Goal: Communication & Community: Answer question/provide support

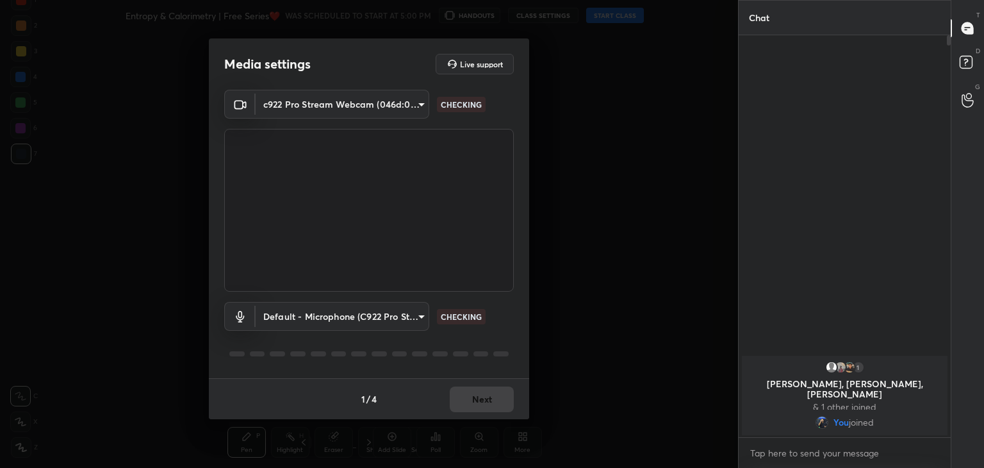
scroll to position [4, 4]
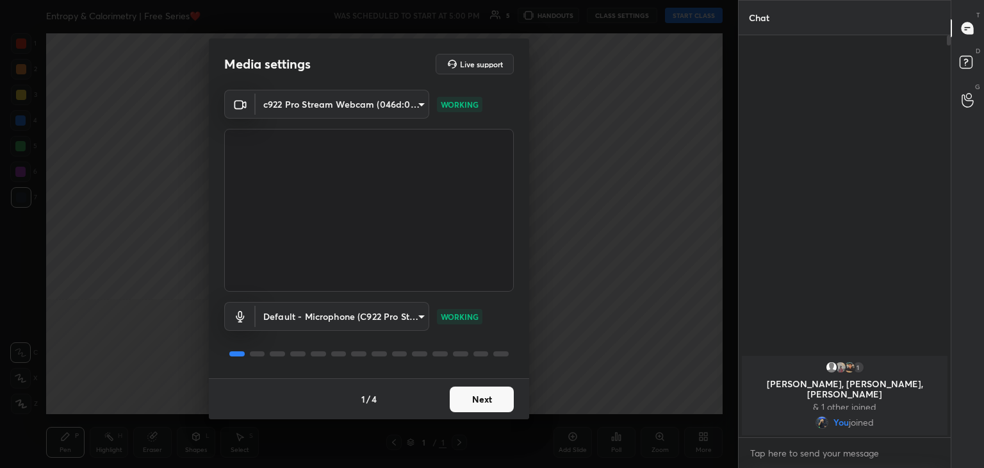
scroll to position [4, 4]
click at [479, 397] on button "Next" at bounding box center [482, 399] width 64 height 26
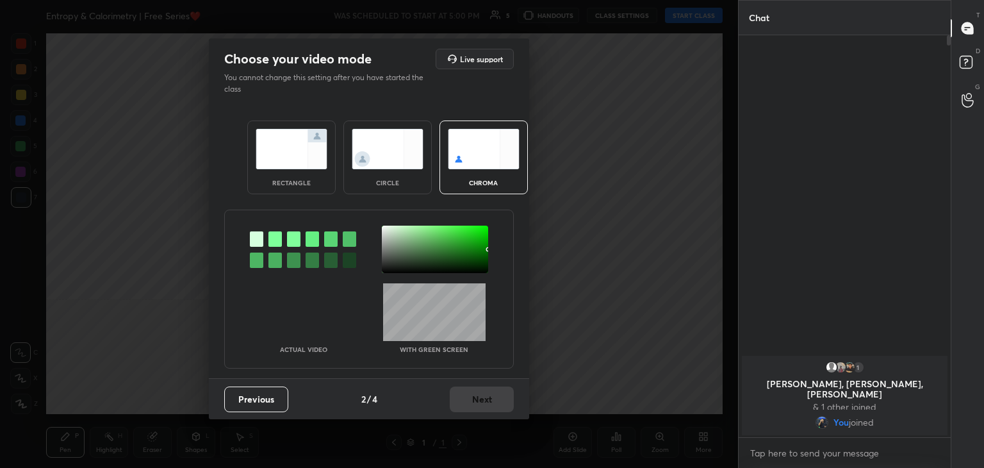
click at [377, 168] on img at bounding box center [388, 149] width 72 height 40
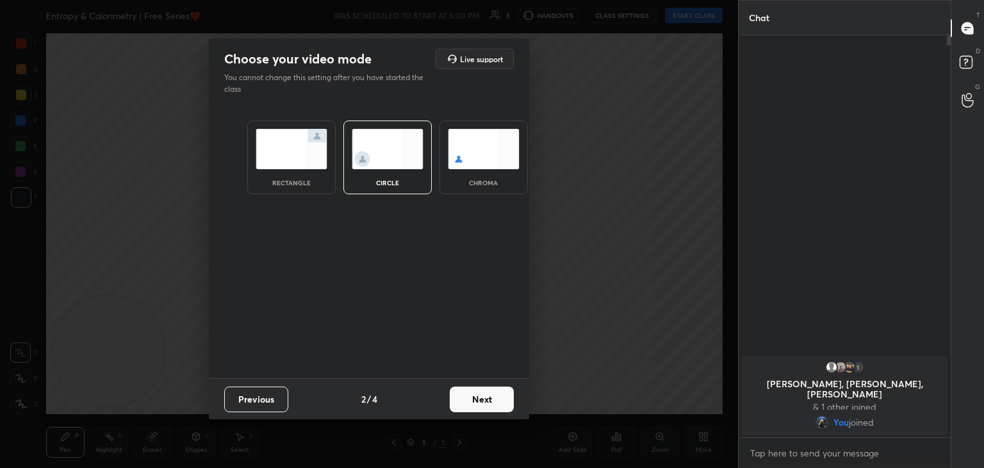
click at [487, 401] on button "Next" at bounding box center [482, 399] width 64 height 26
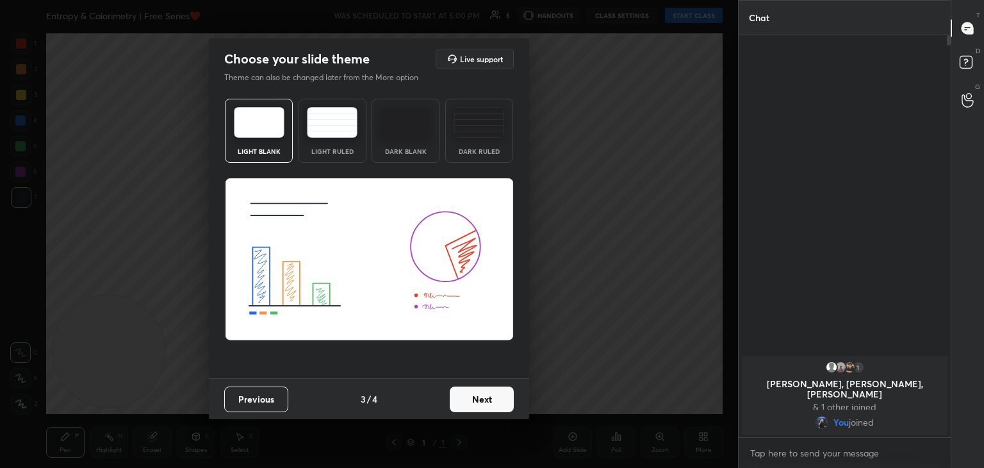
click at [492, 404] on button "Next" at bounding box center [482, 399] width 64 height 26
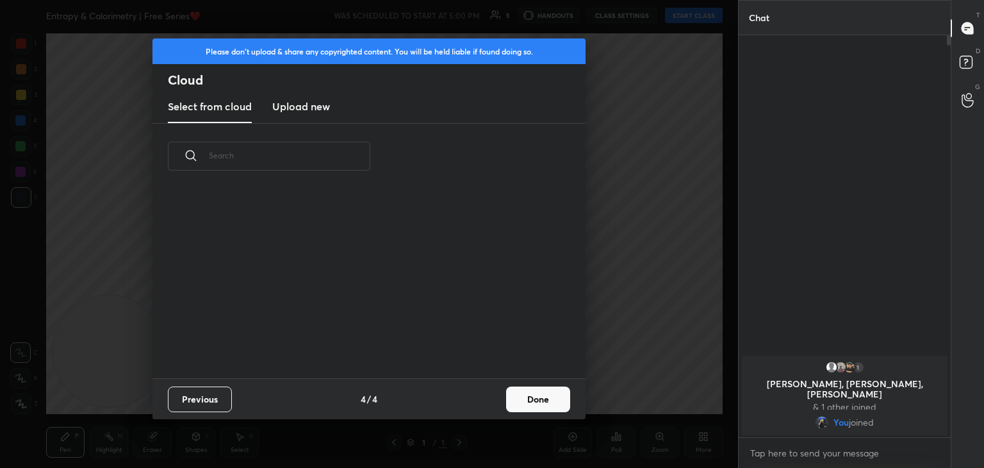
click at [509, 410] on button "Done" at bounding box center [538, 399] width 64 height 26
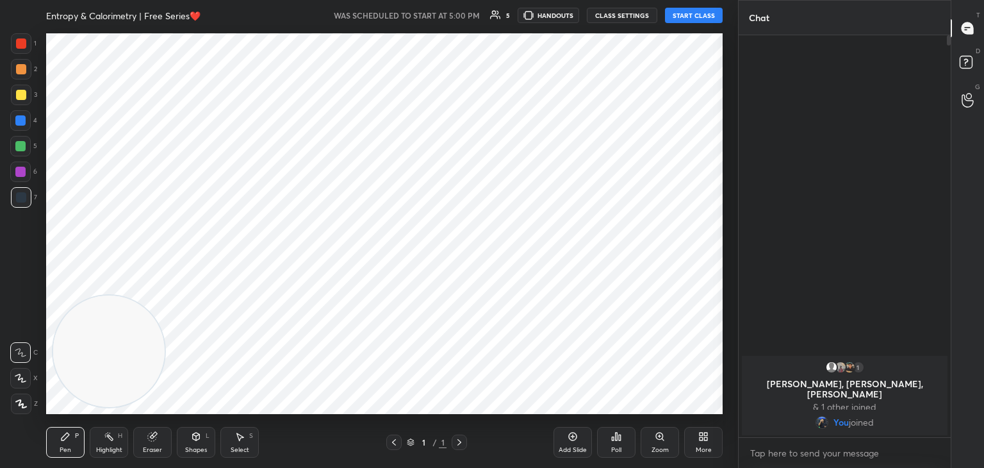
drag, startPoint x: 18, startPoint y: 379, endPoint x: 131, endPoint y: 362, distance: 114.1
click at [17, 379] on icon at bounding box center [21, 378] width 12 height 9
drag, startPoint x: 203, startPoint y: 324, endPoint x: 716, endPoint y: 88, distance: 564.9
click at [723, 88] on div "Setting up your live class" at bounding box center [384, 224] width 687 height 386
click at [705, 13] on button "START CLASS" at bounding box center [694, 15] width 58 height 15
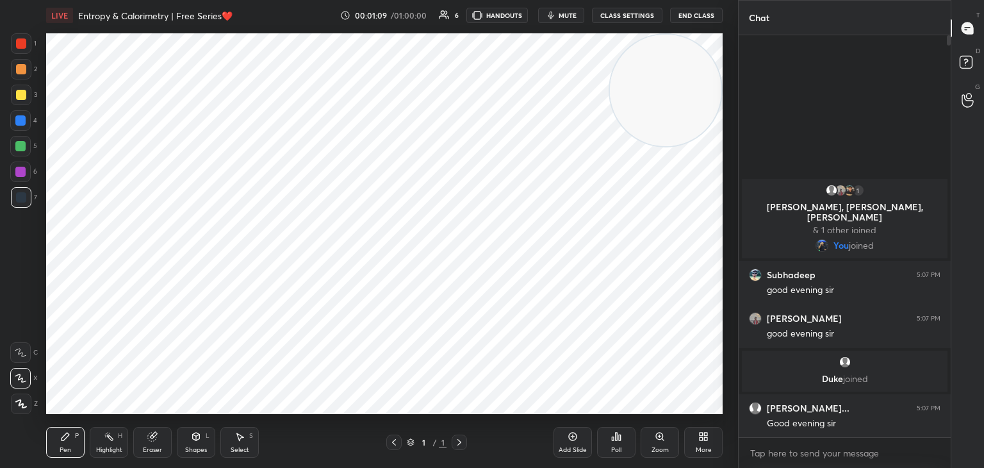
click at [702, 442] on div "More" at bounding box center [703, 442] width 38 height 31
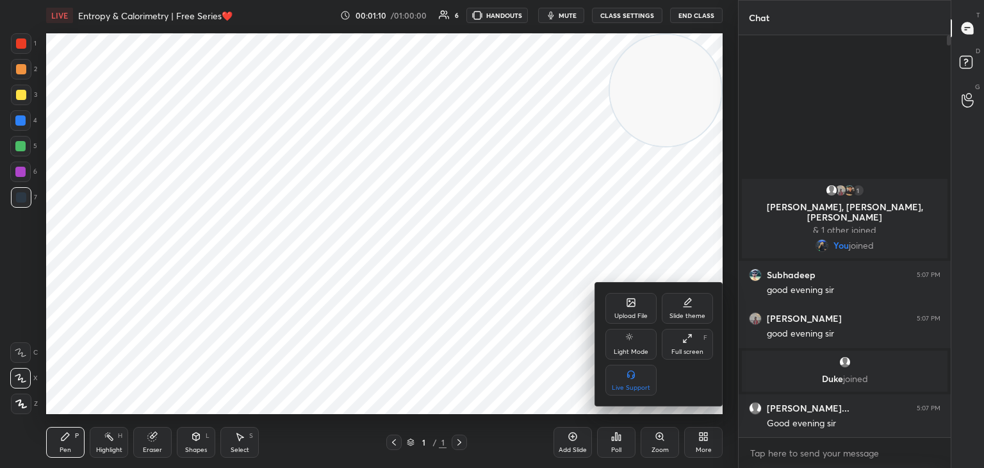
click at [623, 309] on div "Upload File" at bounding box center [631, 308] width 51 height 31
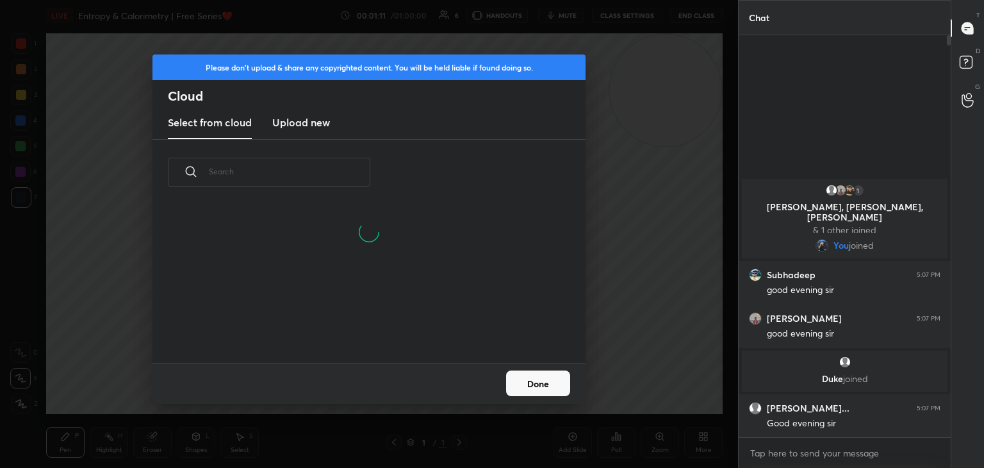
click at [311, 124] on h3 "Upload new" at bounding box center [301, 122] width 58 height 15
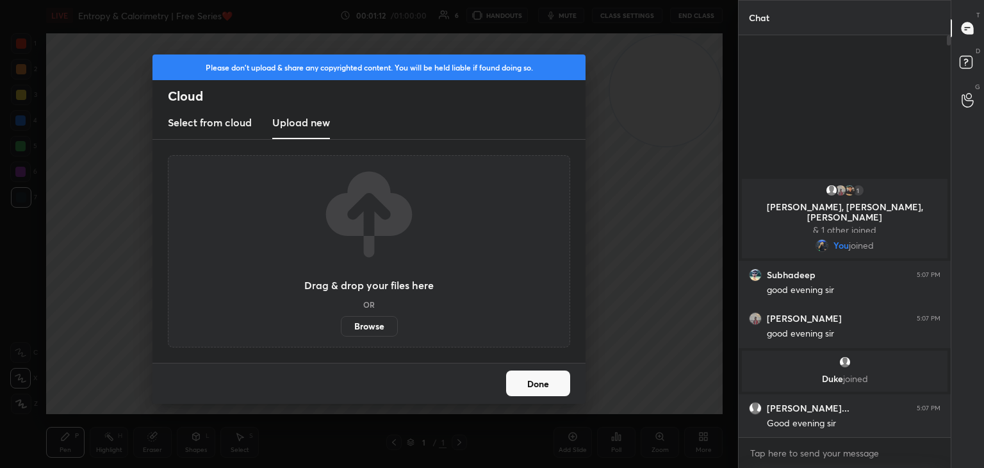
click at [377, 319] on label "Browse" at bounding box center [369, 326] width 57 height 21
click at [341, 319] on input "Browse" at bounding box center [341, 326] width 0 height 21
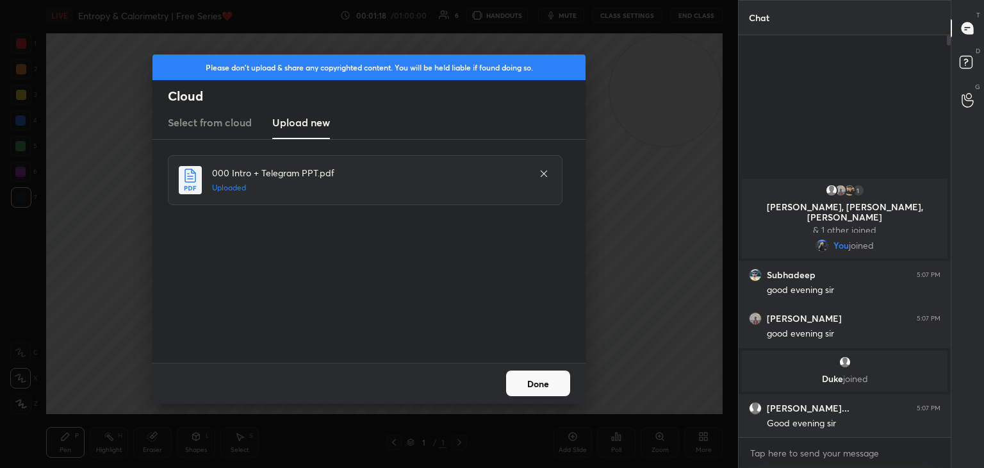
click at [545, 381] on button "Done" at bounding box center [538, 383] width 64 height 26
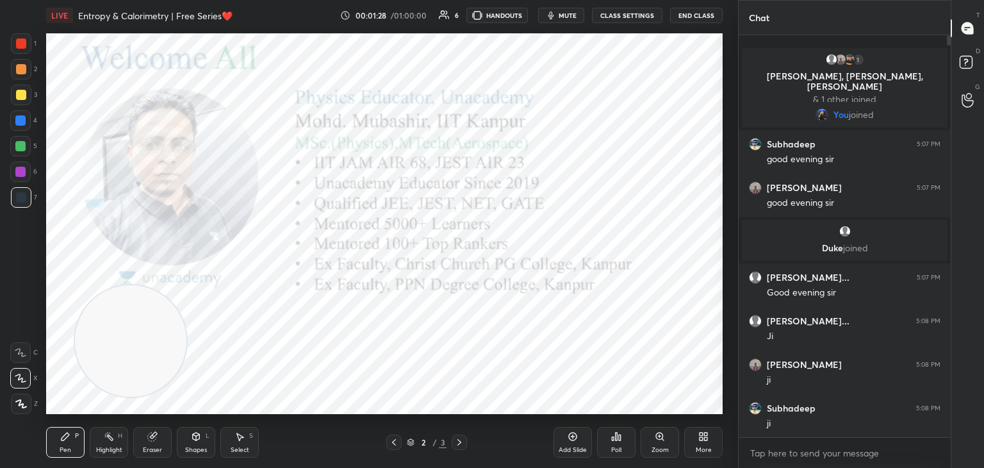
drag, startPoint x: 667, startPoint y: 106, endPoint x: 63, endPoint y: 387, distance: 666.6
click at [75, 387] on video at bounding box center [131, 341] width 112 height 112
click at [21, 46] on div at bounding box center [21, 43] width 10 height 10
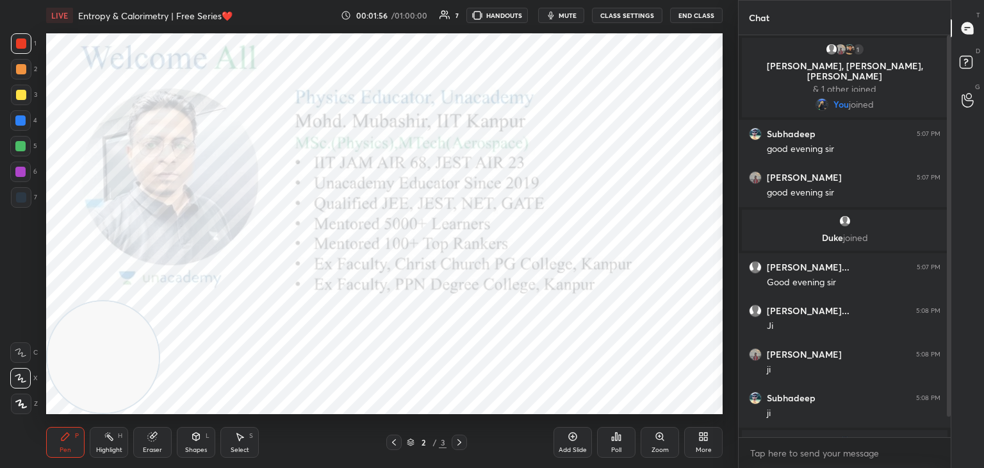
click at [458, 447] on icon at bounding box center [459, 442] width 10 height 10
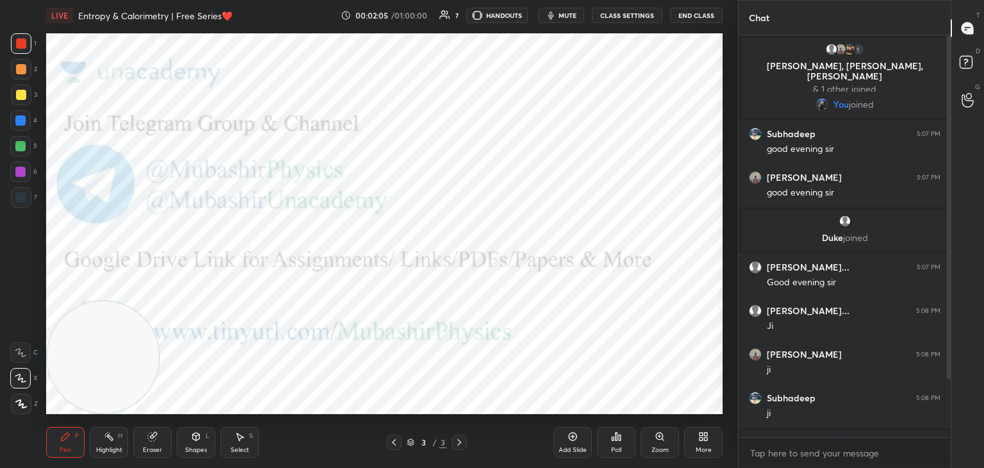
click at [803, 450] on body "1 2 3 4 5 6 7 C X Z C X Z E E Erase all H H LIVE Entropy & Calorimetry | Free S…" at bounding box center [492, 234] width 984 height 468
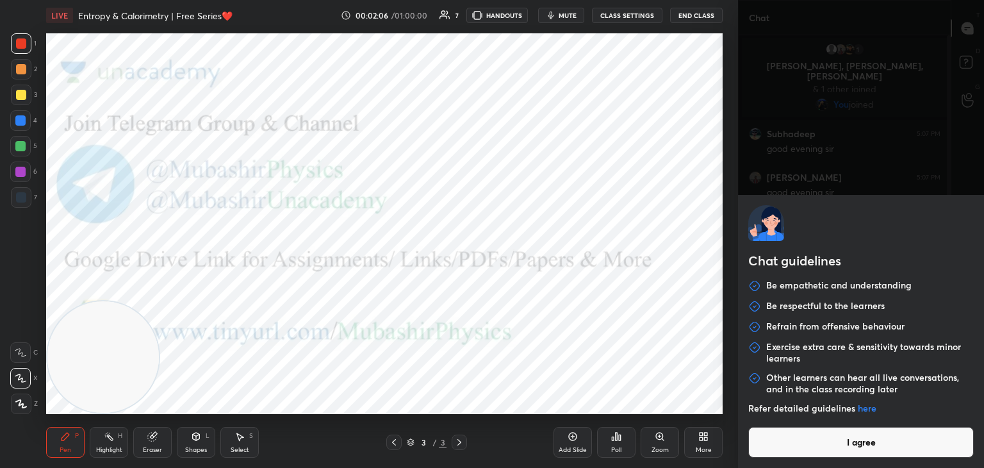
click at [802, 447] on button "I agree" at bounding box center [862, 442] width 226 height 31
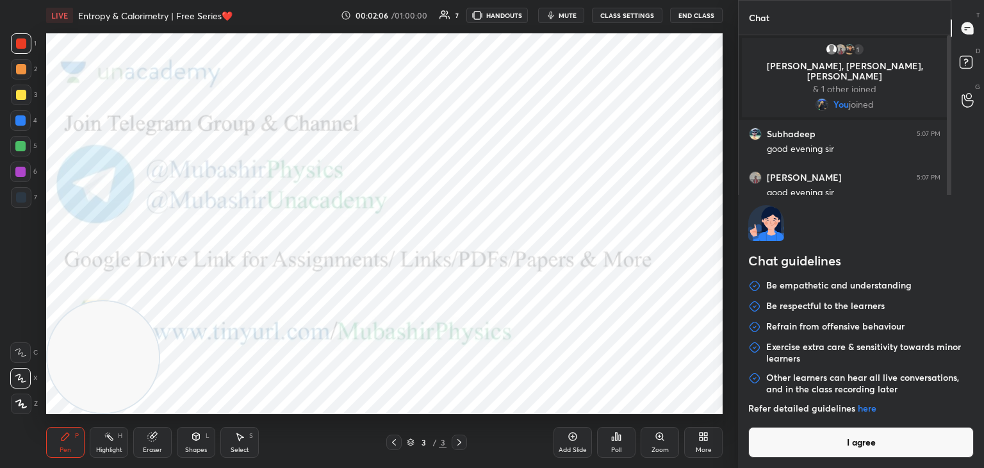
type textarea "x"
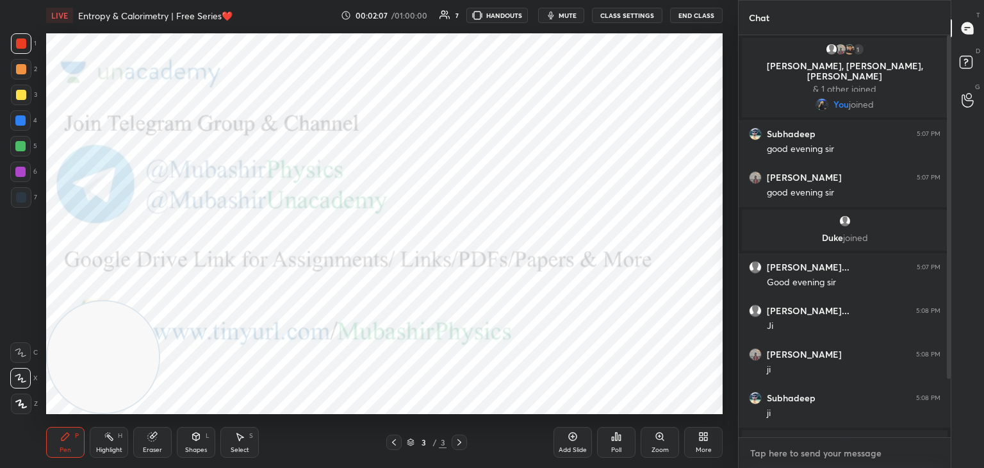
paste textarea "[URL][DOMAIN_NAME]"
type textarea "[URL][DOMAIN_NAME]"
type textarea "x"
type textarea "[URL][DOMAIN_NAME]"
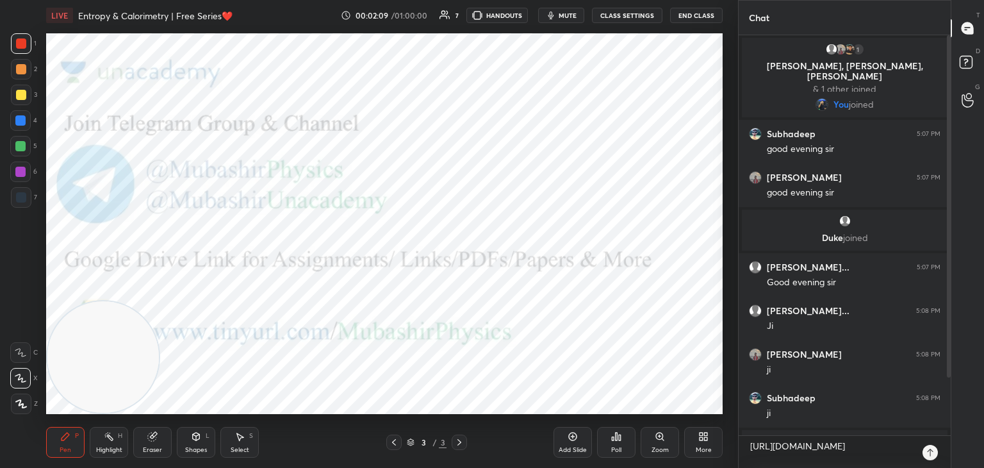
type textarea "x"
click at [931, 458] on div at bounding box center [930, 452] width 15 height 15
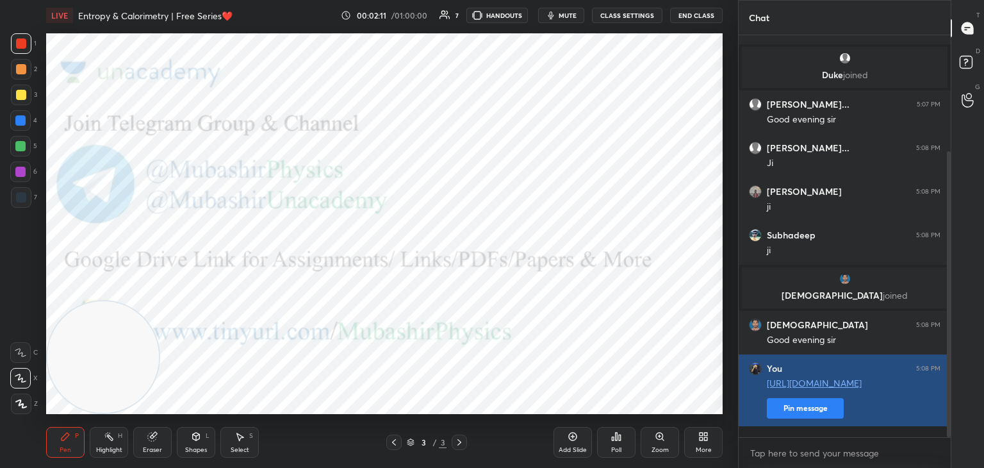
drag, startPoint x: 948, startPoint y: 339, endPoint x: 941, endPoint y: 395, distance: 56.8
click at [949, 400] on div at bounding box center [949, 294] width 4 height 286
click at [813, 418] on button "Pin message" at bounding box center [805, 408] width 77 height 21
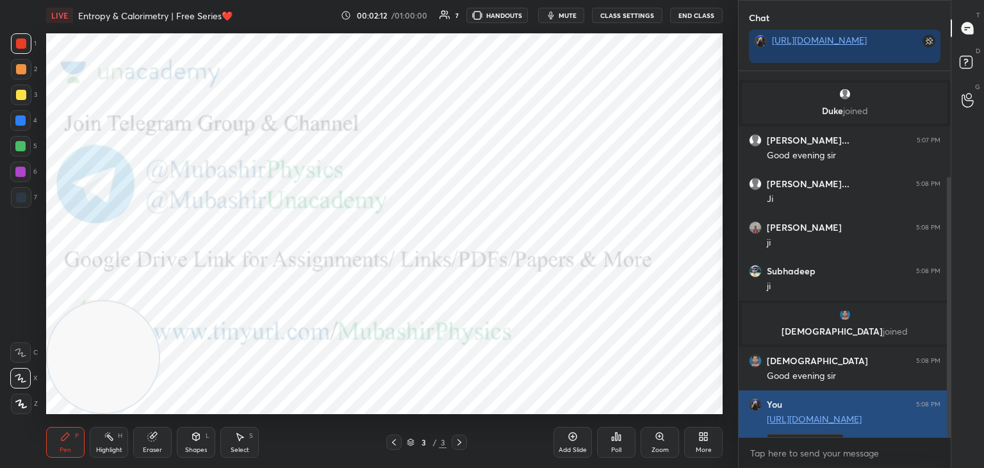
scroll to position [256, 208]
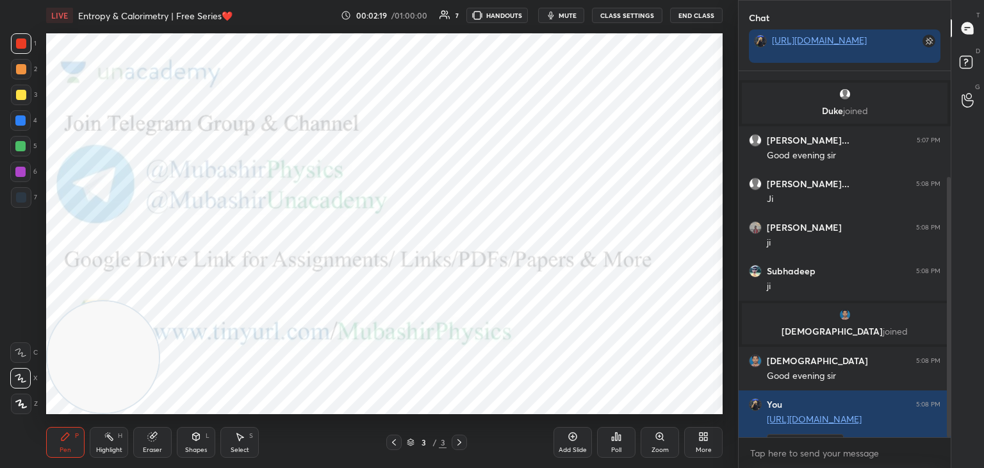
click at [711, 442] on div "More" at bounding box center [703, 442] width 38 height 31
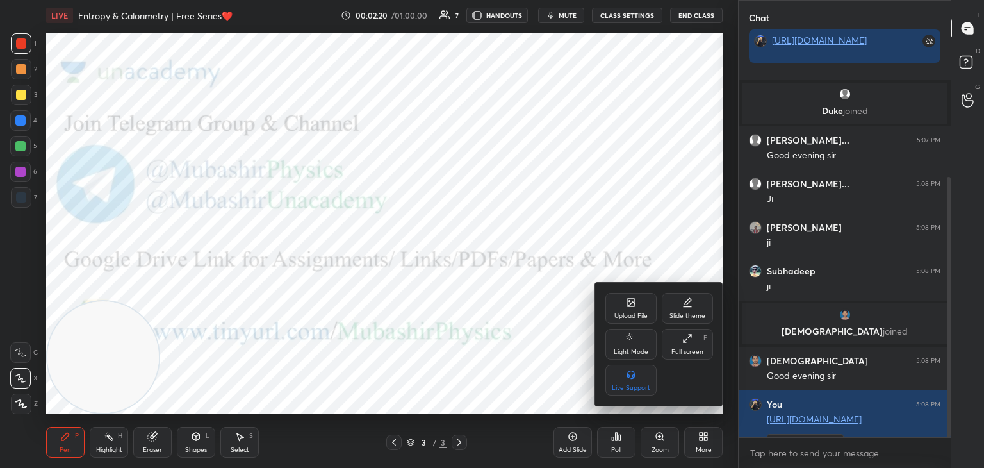
click at [624, 309] on div "Upload File" at bounding box center [631, 308] width 51 height 31
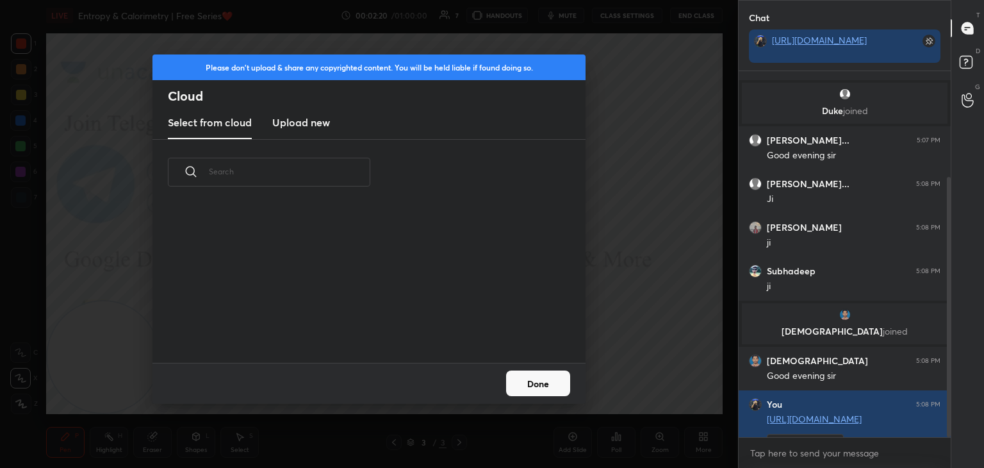
drag, startPoint x: 311, startPoint y: 119, endPoint x: 295, endPoint y: 11, distance: 109.5
click at [308, 119] on h3 "Upload new" at bounding box center [301, 122] width 58 height 15
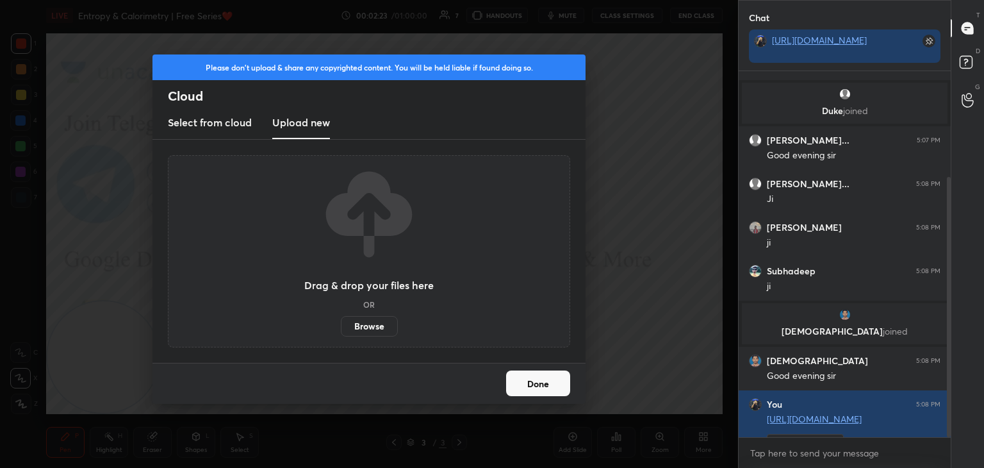
scroll to position [242, 0]
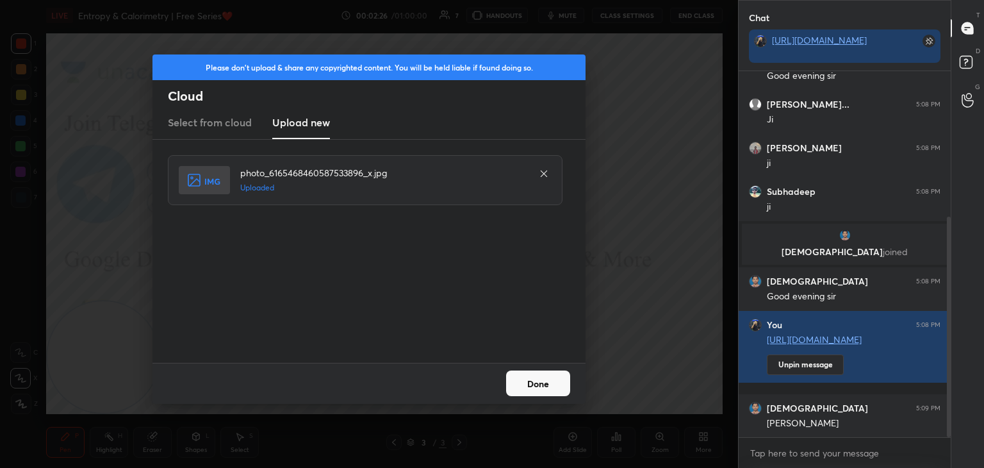
click at [539, 395] on button "Done" at bounding box center [538, 383] width 64 height 26
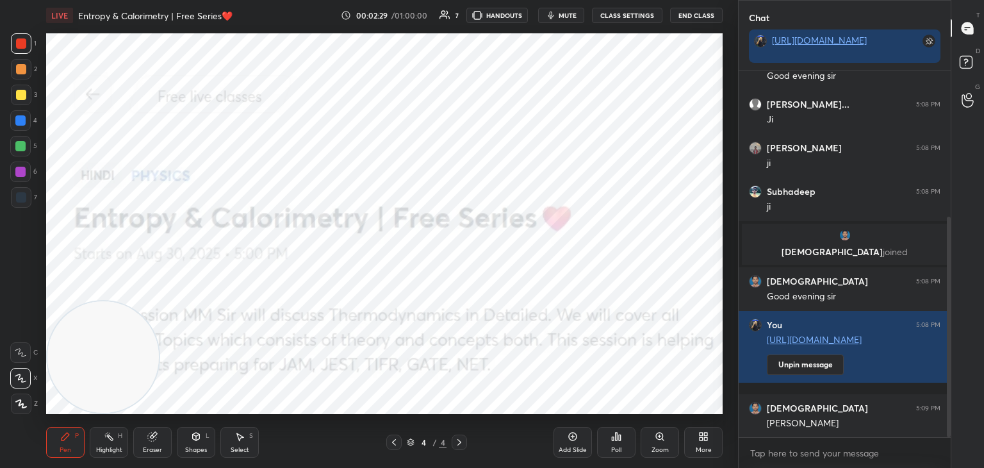
drag, startPoint x: 20, startPoint y: 165, endPoint x: 37, endPoint y: 178, distance: 21.4
click at [20, 168] on div at bounding box center [20, 171] width 21 height 21
drag, startPoint x: 199, startPoint y: 292, endPoint x: 705, endPoint y: 78, distance: 548.8
click at [736, 66] on div "1 2 3 4 5 6 7 C X Z C X Z E E Erase all H H LIVE Entropy & Calorimetry | Free S…" at bounding box center [369, 234] width 738 height 468
click at [26, 153] on div at bounding box center [20, 146] width 21 height 21
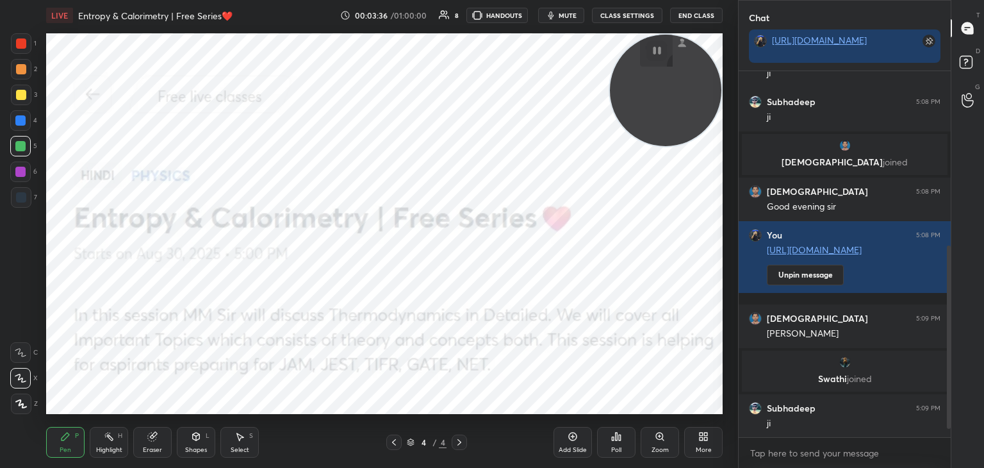
scroll to position [376, 0]
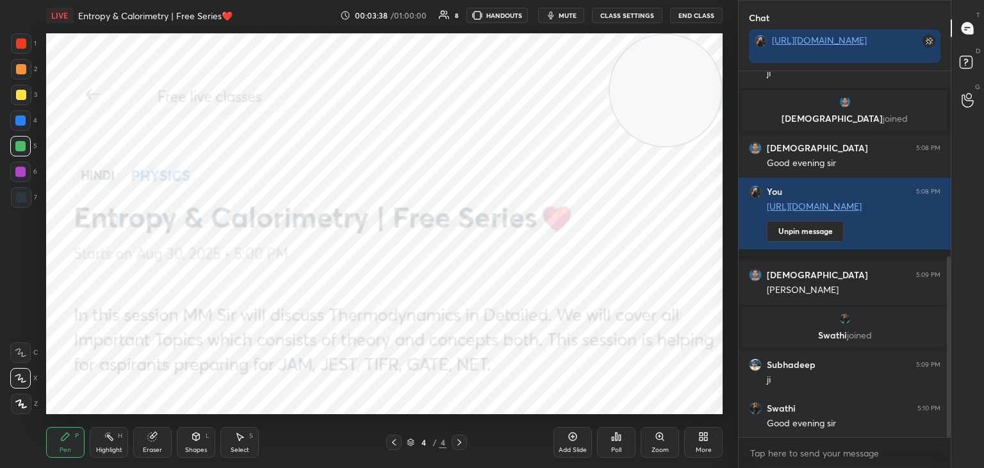
click at [709, 447] on div "More" at bounding box center [704, 450] width 16 height 6
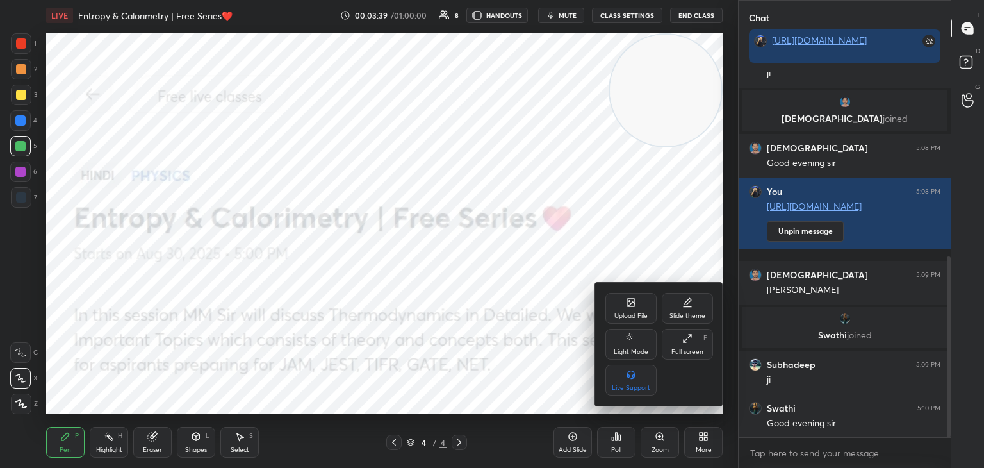
click at [630, 313] on div "Upload File" at bounding box center [631, 316] width 33 height 6
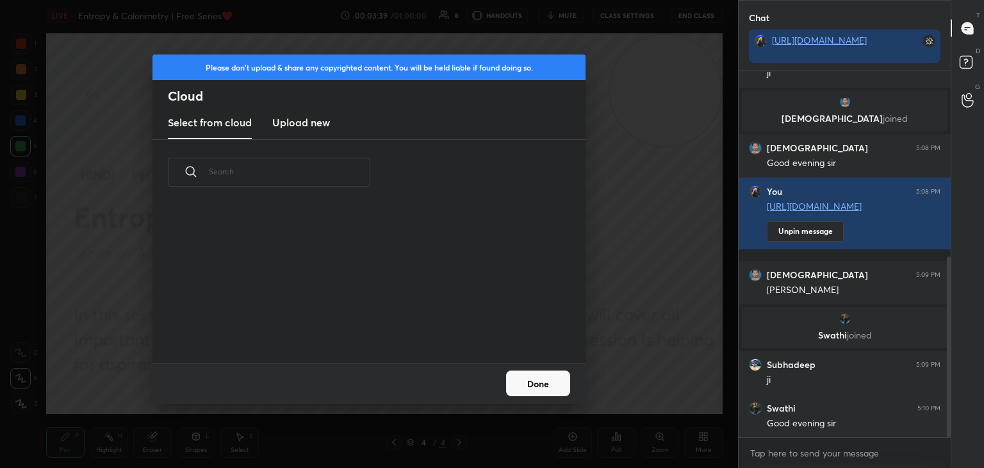
scroll to position [158, 411]
click at [317, 117] on h3 "Upload new" at bounding box center [301, 122] width 58 height 15
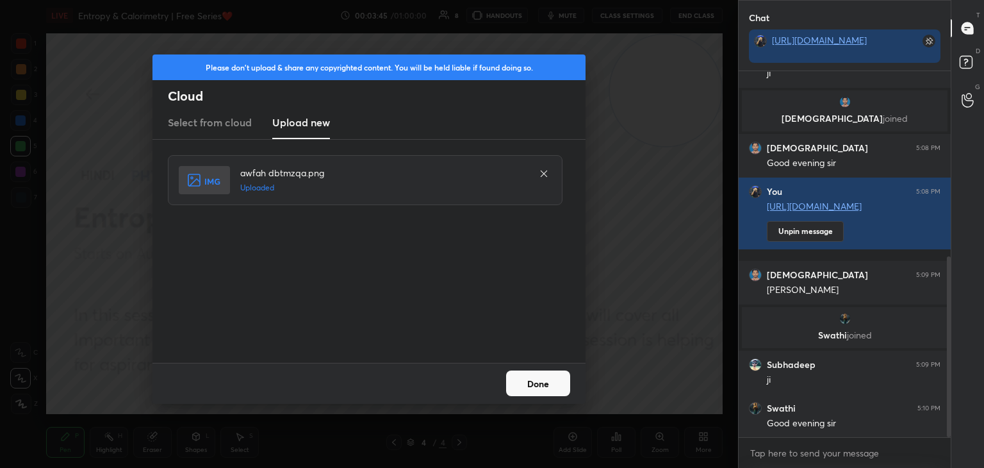
click at [546, 383] on button "Done" at bounding box center [538, 383] width 64 height 26
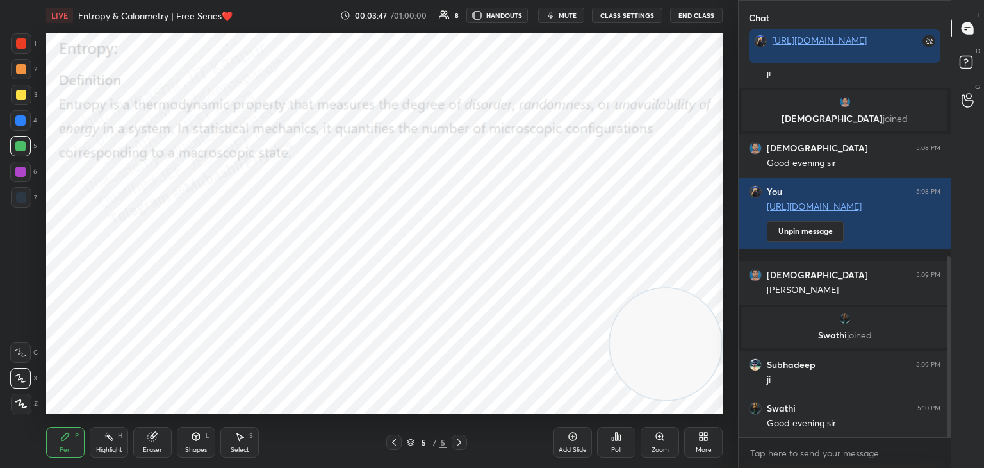
drag, startPoint x: 659, startPoint y: 101, endPoint x: 674, endPoint y: 383, distance: 282.4
click at [761, 410] on div "1 2 3 4 5 6 7 C X Z C X Z E E Erase all H H LIVE Entropy & Calorimetry | Free S…" at bounding box center [492, 234] width 984 height 468
drag, startPoint x: 24, startPoint y: 98, endPoint x: 38, endPoint y: 106, distance: 16.4
click at [24, 99] on div at bounding box center [21, 95] width 10 height 10
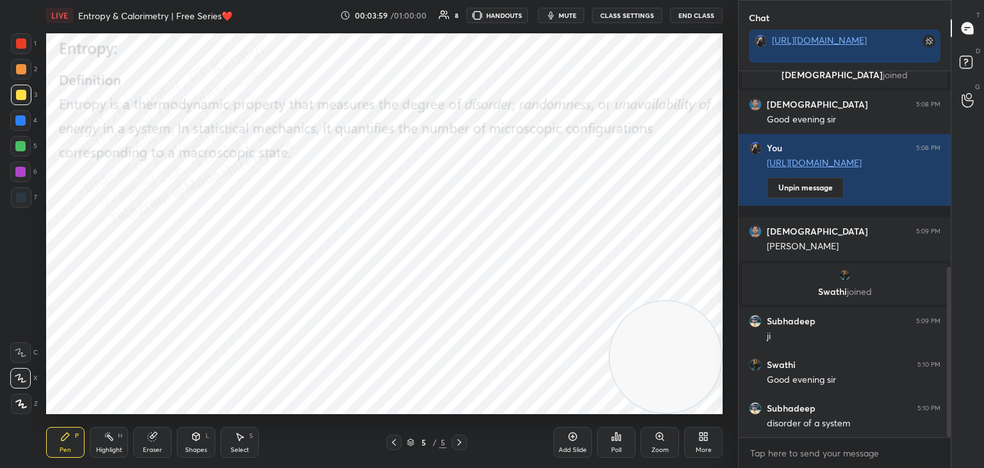
scroll to position [465, 0]
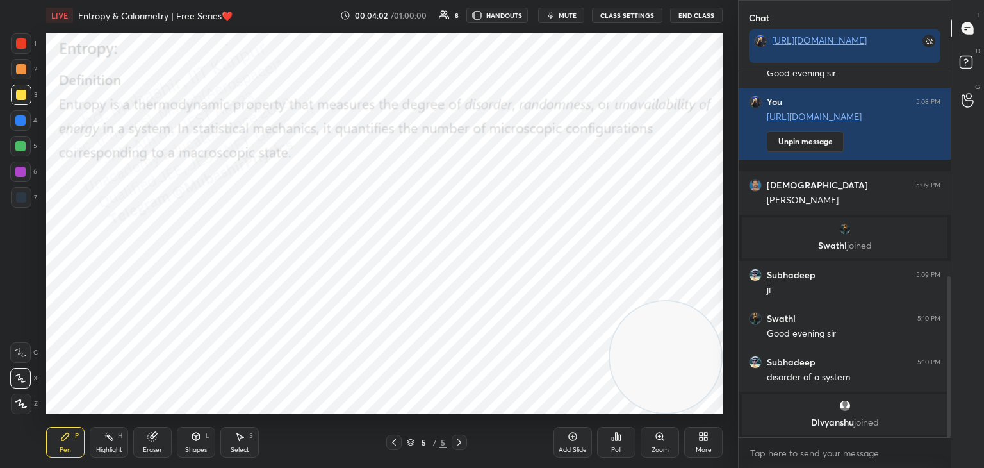
click at [21, 147] on div at bounding box center [20, 146] width 10 height 10
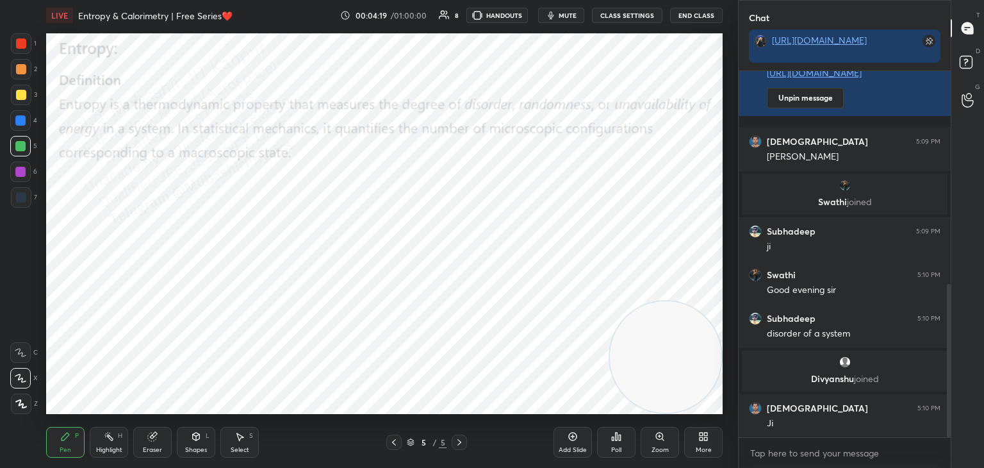
click at [11, 170] on div at bounding box center [20, 171] width 21 height 21
click at [22, 126] on div at bounding box center [20, 120] width 21 height 21
click at [24, 90] on div at bounding box center [21, 95] width 21 height 21
drag, startPoint x: 16, startPoint y: 145, endPoint x: 44, endPoint y: 219, distance: 78.1
click at [18, 145] on div at bounding box center [20, 146] width 10 height 10
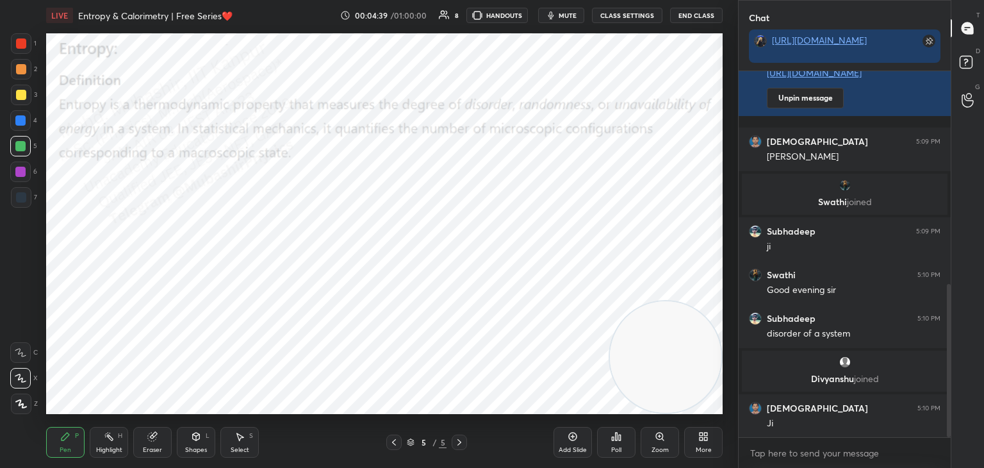
drag, startPoint x: 103, startPoint y: 448, endPoint x: 110, endPoint y: 447, distance: 7.8
click at [105, 448] on div "Highlight" at bounding box center [109, 450] width 26 height 6
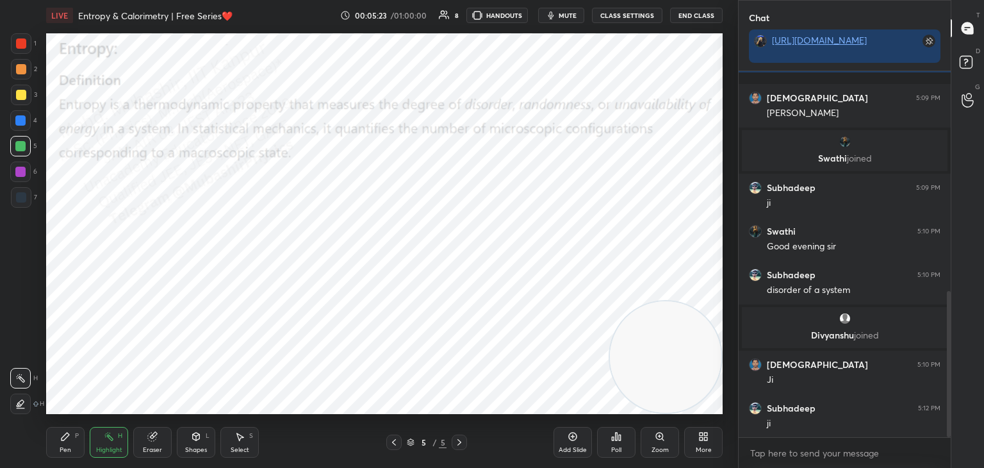
click at [62, 437] on icon at bounding box center [65, 436] width 10 height 10
drag, startPoint x: 29, startPoint y: 165, endPoint x: 36, endPoint y: 172, distance: 10.4
click at [29, 165] on div at bounding box center [20, 171] width 21 height 21
drag, startPoint x: 687, startPoint y: 358, endPoint x: 337, endPoint y: 139, distance: 412.5
click at [476, 163] on video at bounding box center [532, 219] width 112 height 112
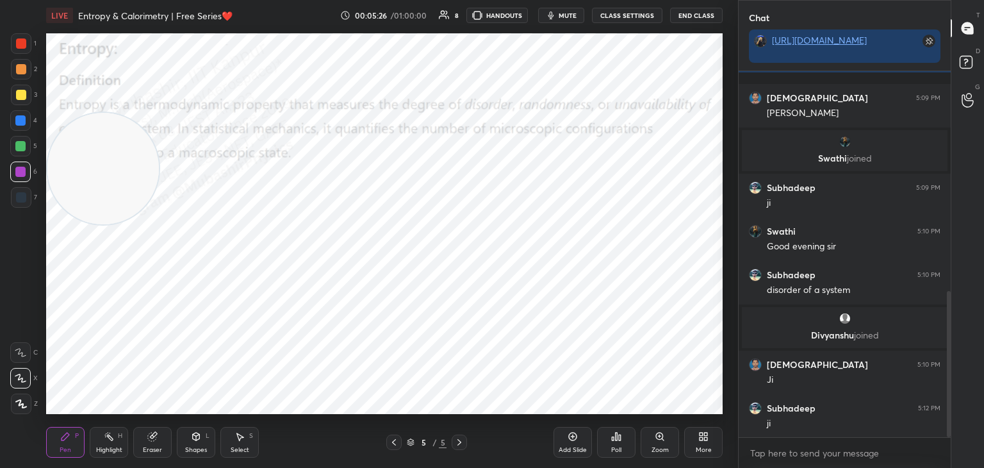
drag, startPoint x: 315, startPoint y: 160, endPoint x: 70, endPoint y: 188, distance: 247.1
click at [49, 186] on video at bounding box center [103, 169] width 112 height 112
click at [63, 445] on div "Pen P" at bounding box center [65, 442] width 38 height 31
click at [105, 442] on div "Highlight H" at bounding box center [109, 442] width 38 height 31
click at [49, 449] on div "Pen P" at bounding box center [65, 442] width 38 height 31
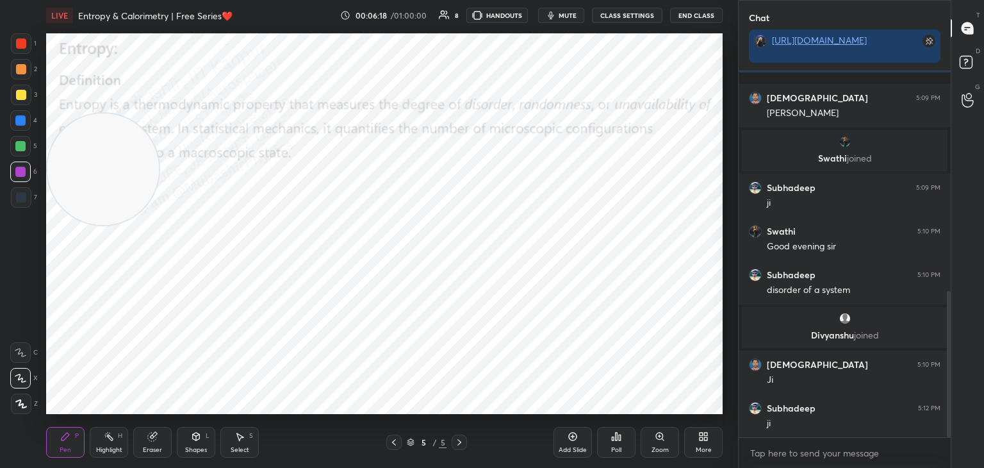
drag, startPoint x: 26, startPoint y: 69, endPoint x: 157, endPoint y: 153, distance: 155.9
click at [26, 72] on div at bounding box center [21, 69] width 21 height 21
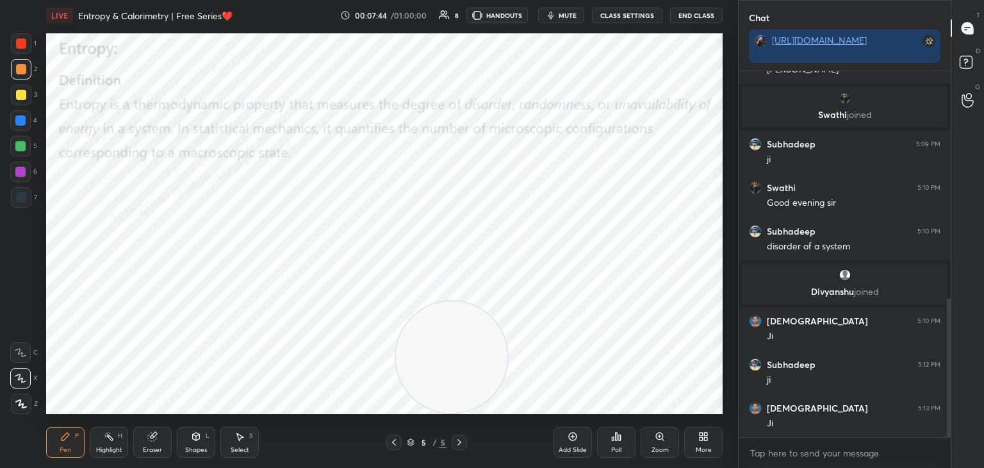
drag, startPoint x: 118, startPoint y: 156, endPoint x: 449, endPoint y: 347, distance: 381.9
click at [452, 350] on video at bounding box center [452, 357] width 112 height 112
drag, startPoint x: 415, startPoint y: 336, endPoint x: 355, endPoint y: 324, distance: 61.6
click at [390, 327] on video at bounding box center [365, 334] width 112 height 112
drag, startPoint x: 22, startPoint y: 98, endPoint x: 36, endPoint y: 101, distance: 14.3
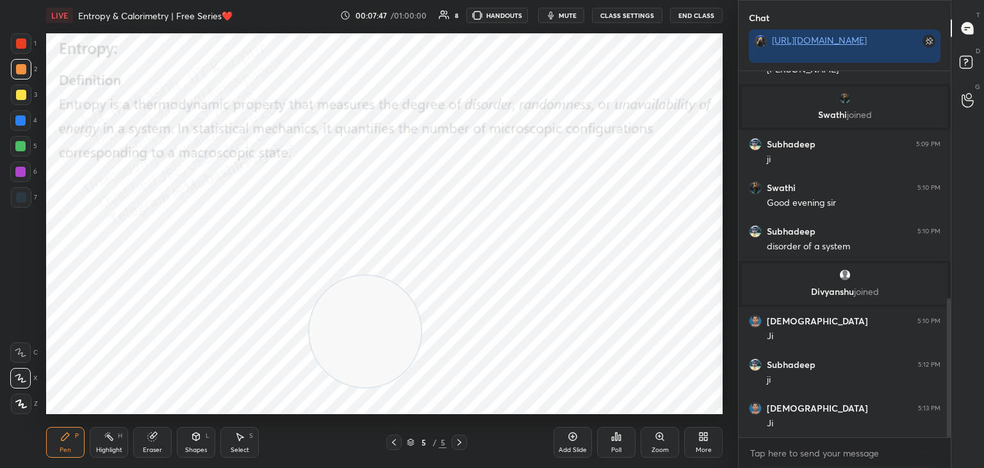
click at [23, 101] on div at bounding box center [21, 95] width 21 height 21
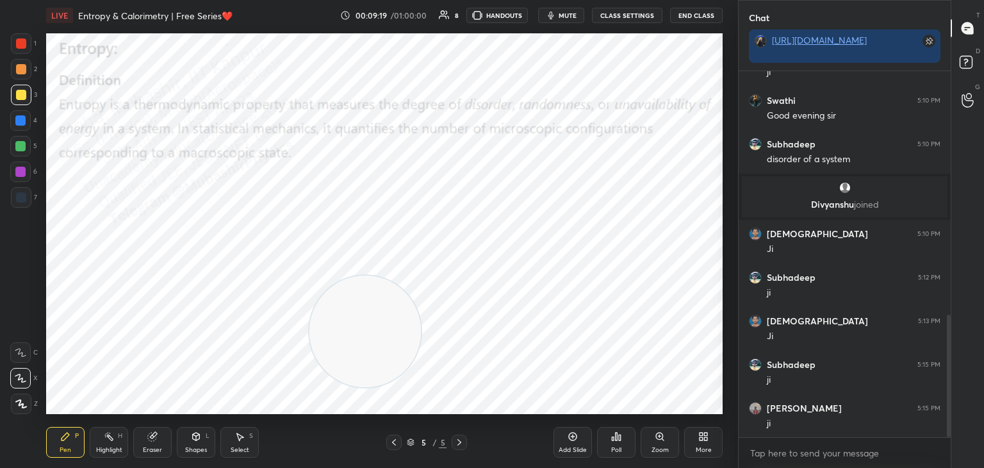
scroll to position [729, 0]
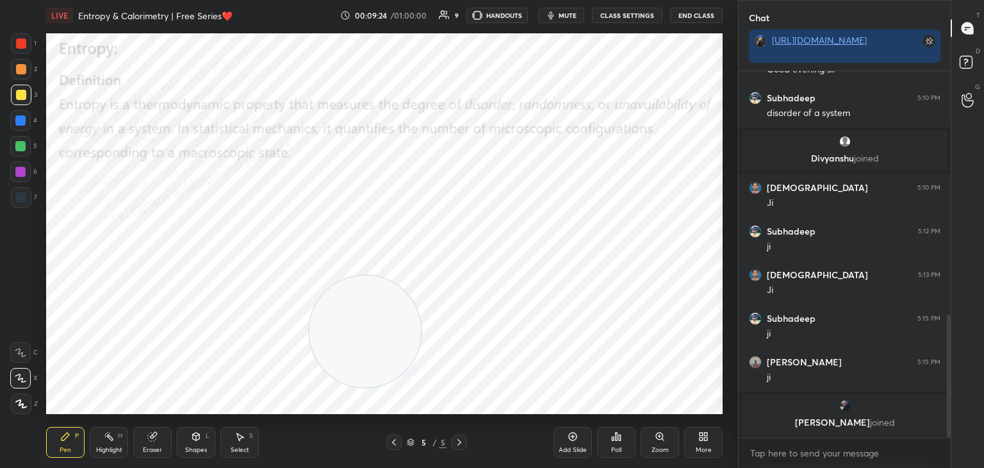
click at [23, 144] on div at bounding box center [20, 146] width 10 height 10
click at [22, 94] on div at bounding box center [21, 95] width 10 height 10
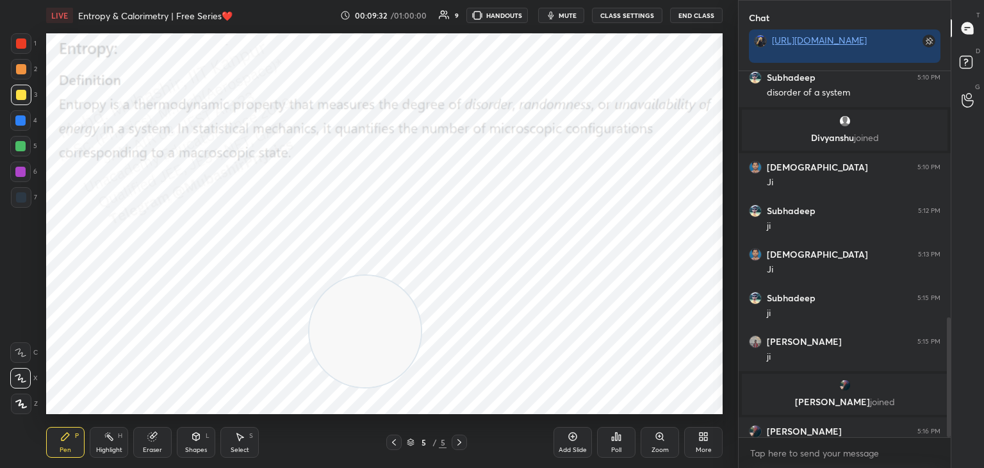
scroll to position [752, 0]
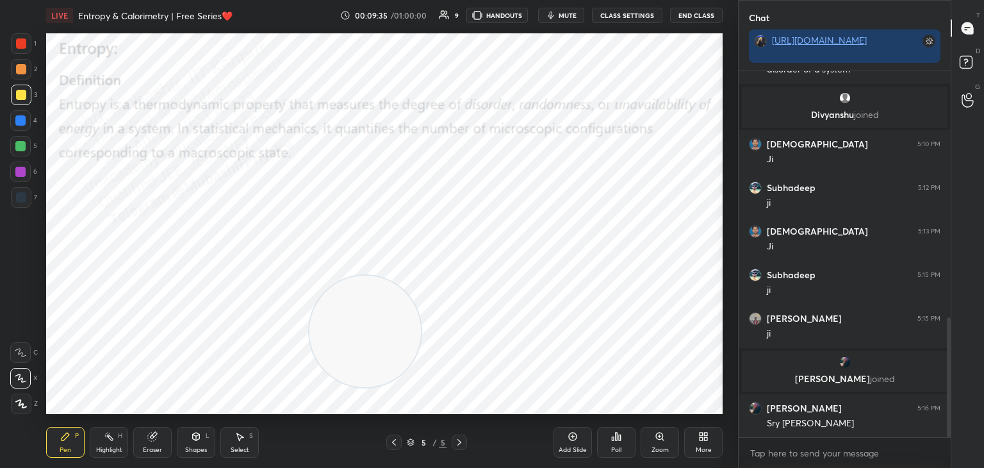
drag, startPoint x: 95, startPoint y: 450, endPoint x: 142, endPoint y: 421, distance: 54.4
click at [97, 450] on div "Highlight" at bounding box center [109, 450] width 26 height 6
click at [361, 281] on div "Setting up your live class Poll for secs No correct answer Start poll" at bounding box center [384, 223] width 677 height 381
click at [401, 311] on video at bounding box center [366, 332] width 112 height 112
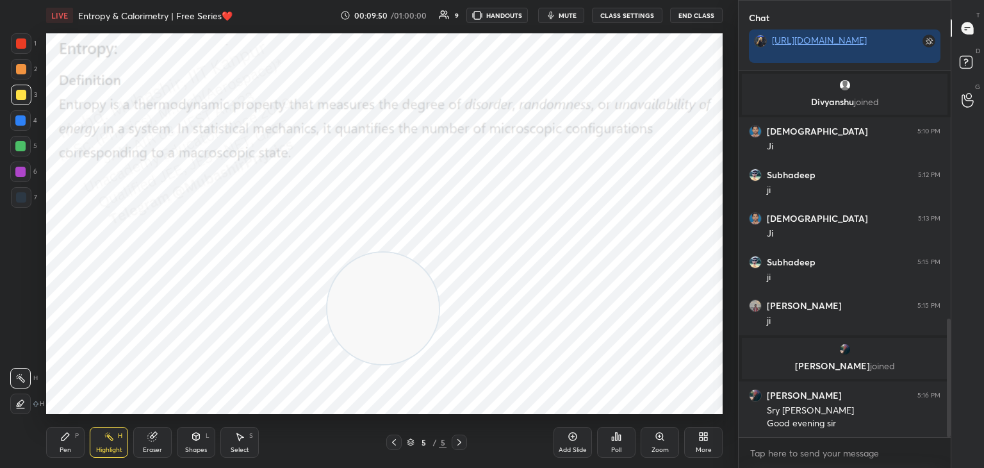
drag, startPoint x: 377, startPoint y: 288, endPoint x: 363, endPoint y: 298, distance: 17.6
click at [367, 298] on video at bounding box center [383, 308] width 112 height 112
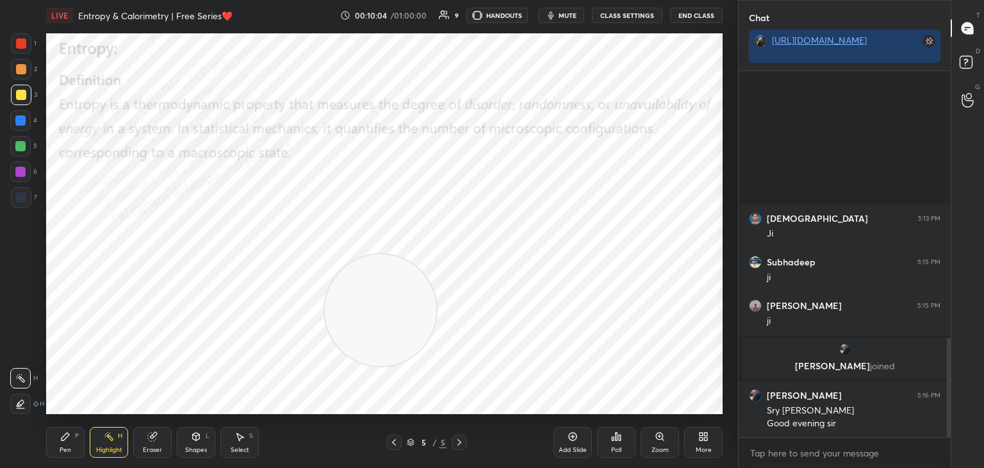
scroll to position [983, 0]
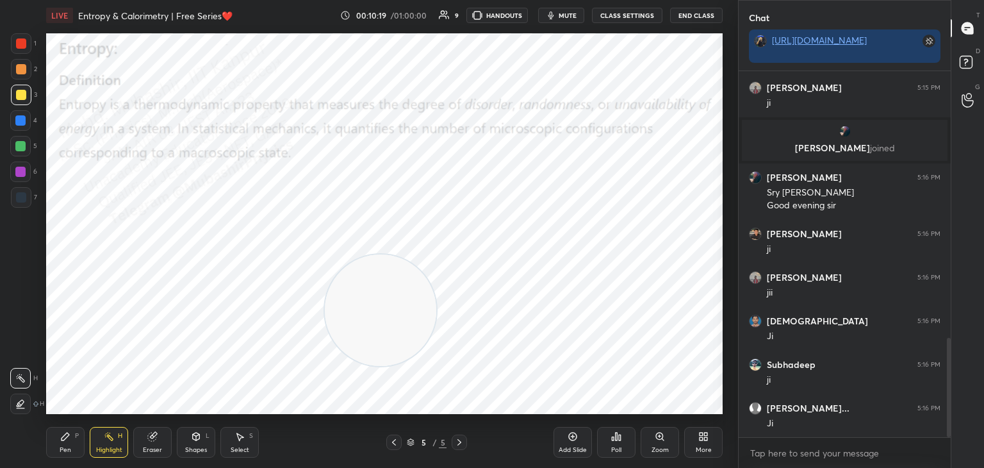
click at [697, 435] on div "More" at bounding box center [703, 442] width 38 height 31
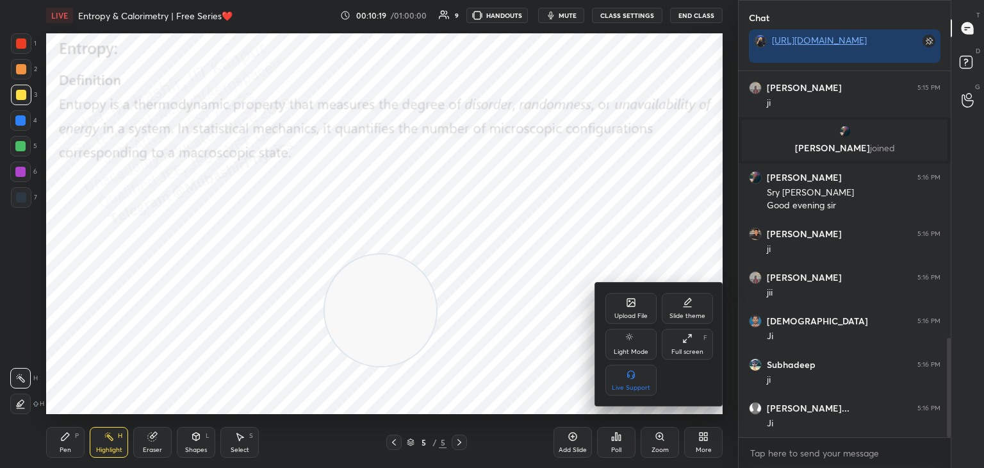
click at [628, 313] on div "Upload File" at bounding box center [631, 316] width 33 height 6
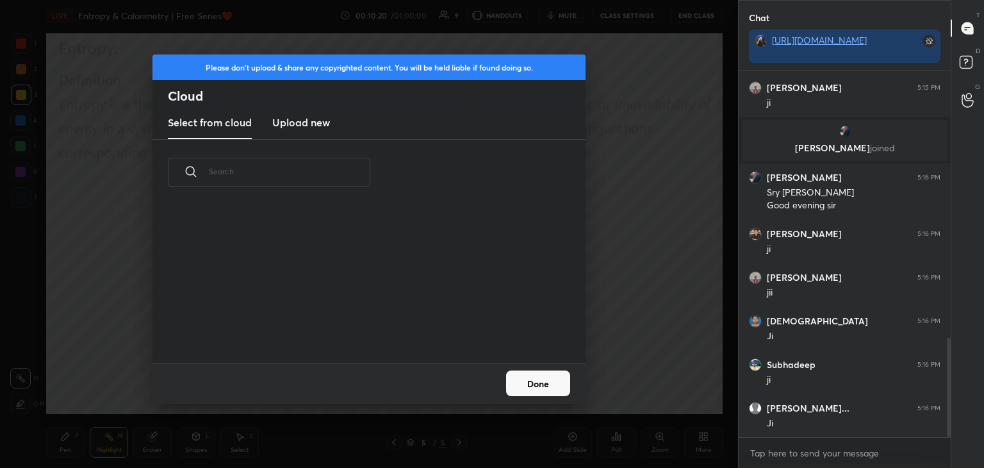
drag, startPoint x: 322, startPoint y: 120, endPoint x: 367, endPoint y: 131, distance: 46.3
click at [326, 120] on h3 "Upload new" at bounding box center [301, 122] width 58 height 15
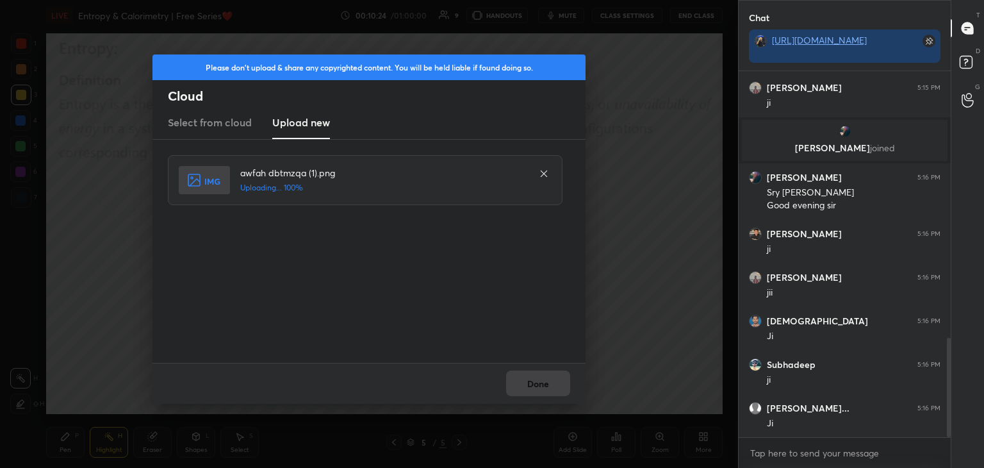
click at [546, 386] on div "Done" at bounding box center [369, 383] width 433 height 41
click at [539, 386] on button "Done" at bounding box center [538, 383] width 64 height 26
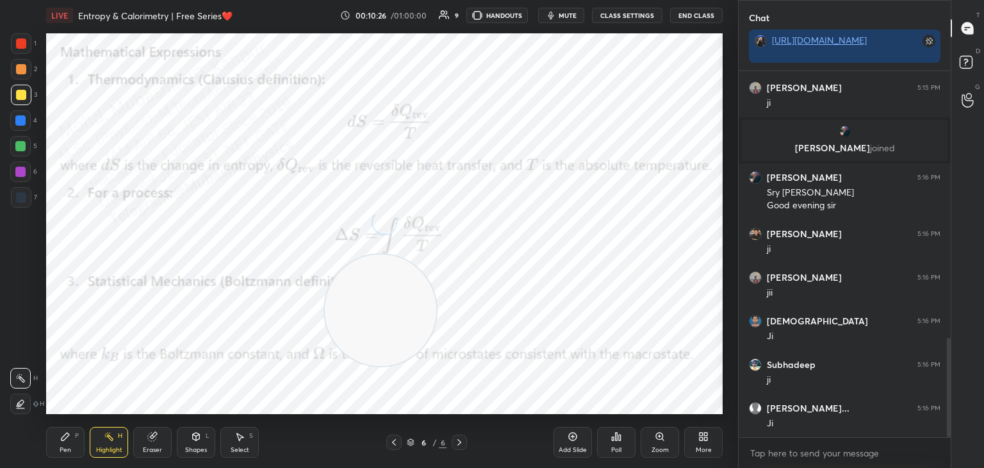
click at [59, 444] on div "Pen P" at bounding box center [65, 442] width 38 height 31
drag, startPoint x: 21, startPoint y: 126, endPoint x: 28, endPoint y: 126, distance: 7.0
click at [28, 126] on div at bounding box center [20, 120] width 21 height 21
drag, startPoint x: 395, startPoint y: 301, endPoint x: 625, endPoint y: 394, distance: 249.0
click at [723, 448] on div "LIVE Entropy & Calorimetry | Free Series❤️ 00:10:28 / 01:00:00 9 HANDOUTS mute …" at bounding box center [384, 234] width 687 height 468
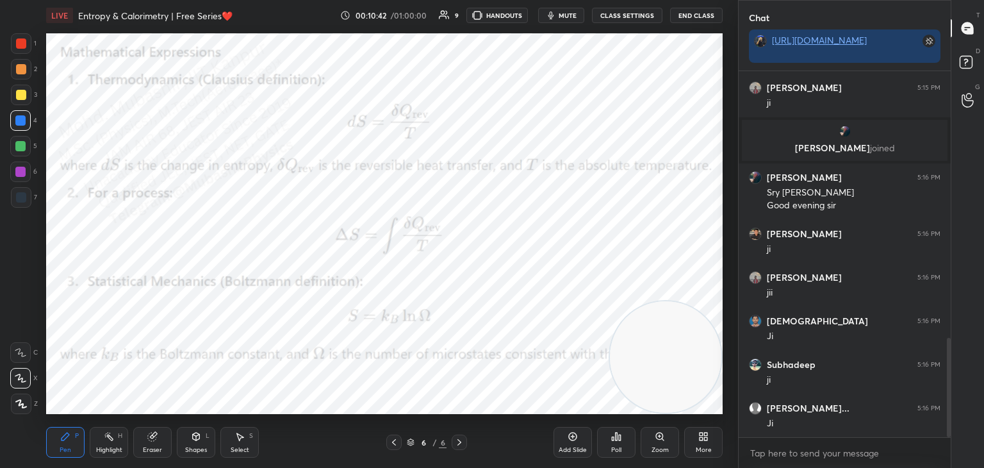
drag, startPoint x: 23, startPoint y: 90, endPoint x: 36, endPoint y: 99, distance: 15.3
click at [23, 95] on div at bounding box center [21, 95] width 10 height 10
drag, startPoint x: 21, startPoint y: 173, endPoint x: 33, endPoint y: 170, distance: 12.0
click at [24, 170] on div at bounding box center [20, 172] width 10 height 10
drag, startPoint x: 670, startPoint y: 354, endPoint x: 711, endPoint y: 132, distance: 226.1
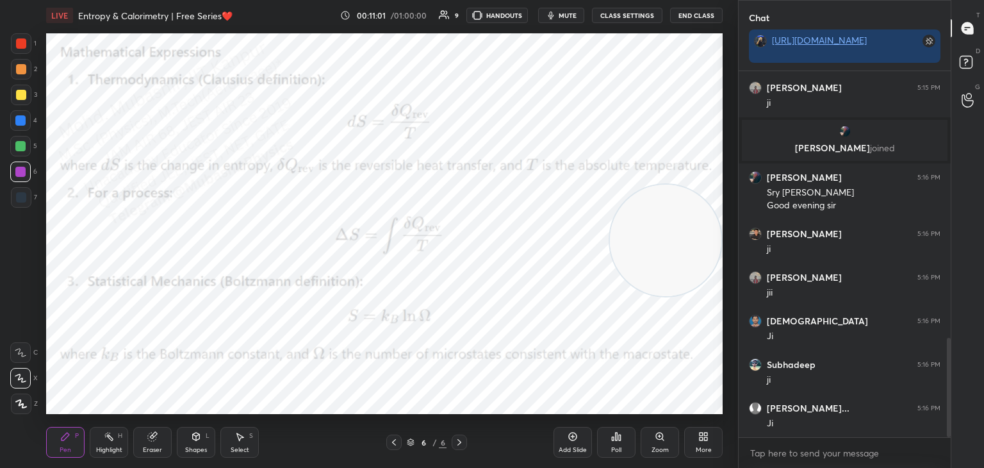
click at [743, 80] on div "1 2 3 4 5 6 7 C X Z C X Z E E Erase all H H LIVE Entropy & Calorimetry | Free S…" at bounding box center [492, 234] width 984 height 468
drag, startPoint x: 98, startPoint y: 447, endPoint x: 153, endPoint y: 421, distance: 61.1
click at [97, 447] on div "Highlight" at bounding box center [109, 450] width 26 height 6
drag, startPoint x: 67, startPoint y: 447, endPoint x: 65, endPoint y: 433, distance: 15.0
click at [65, 447] on div "Pen" at bounding box center [66, 450] width 12 height 6
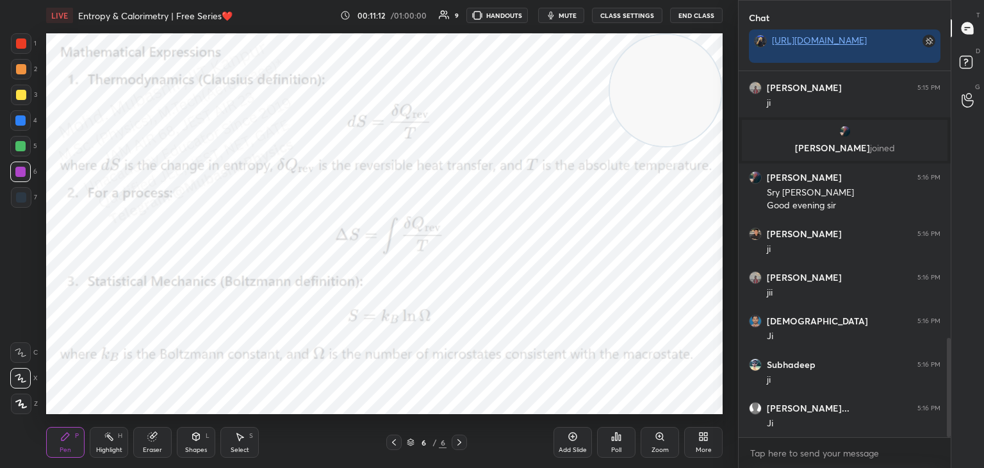
drag, startPoint x: 21, startPoint y: 72, endPoint x: 40, endPoint y: 91, distance: 26.7
click at [21, 75] on div at bounding box center [21, 69] width 21 height 21
drag, startPoint x: 116, startPoint y: 434, endPoint x: 131, endPoint y: 416, distance: 23.6
click at [113, 434] on div "Highlight H" at bounding box center [109, 442] width 38 height 31
click at [703, 440] on icon at bounding box center [704, 436] width 10 height 10
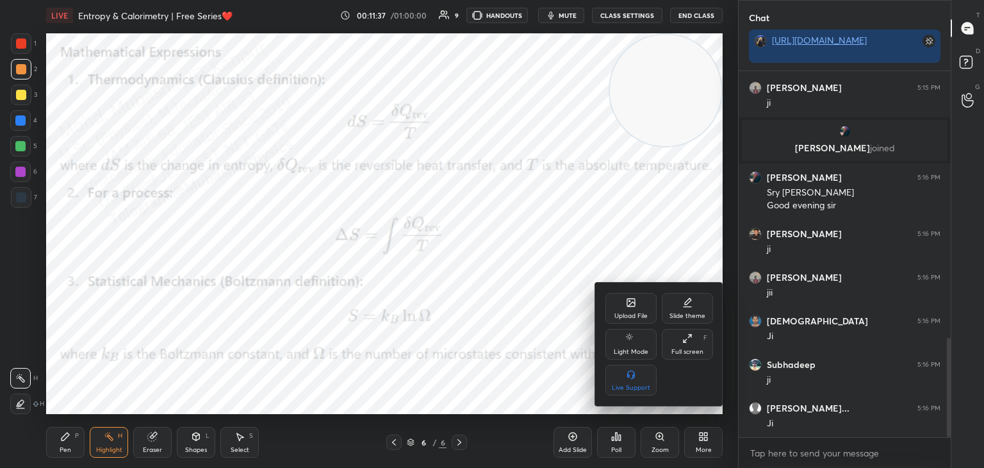
click at [636, 314] on div "Upload File" at bounding box center [631, 316] width 33 height 6
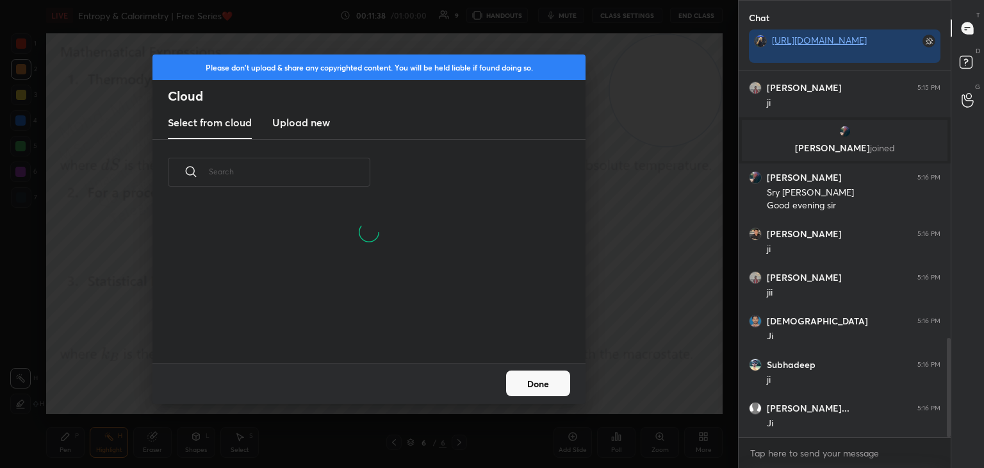
click at [301, 121] on h3 "Upload new" at bounding box center [301, 122] width 58 height 15
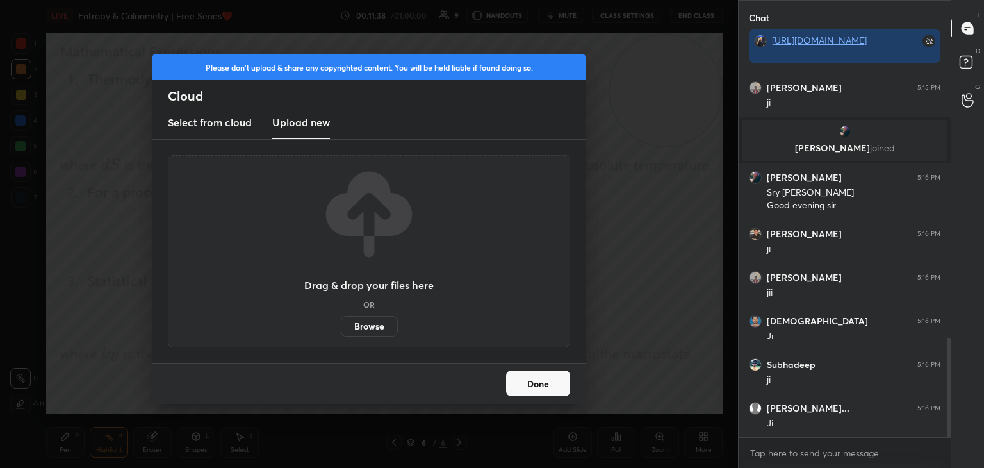
click at [372, 329] on label "Browse" at bounding box center [369, 326] width 57 height 21
click at [341, 329] on input "Browse" at bounding box center [341, 326] width 0 height 21
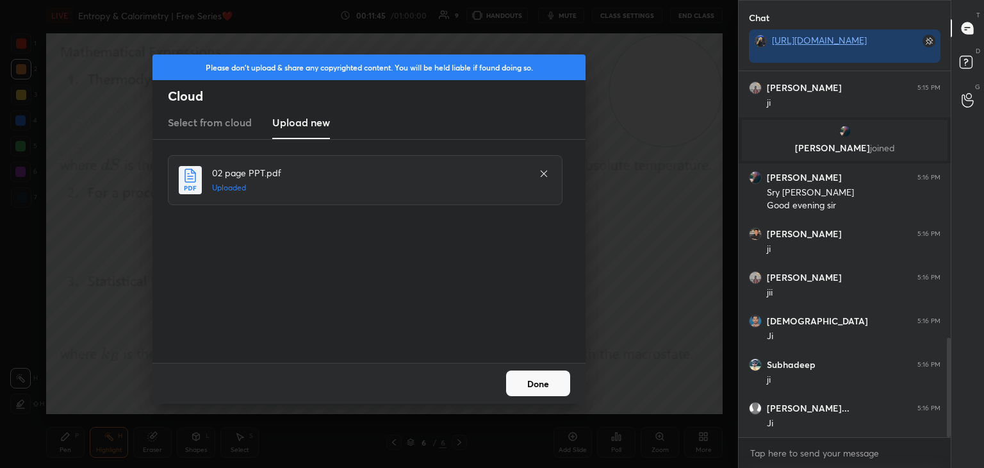
drag, startPoint x: 536, startPoint y: 385, endPoint x: 461, endPoint y: 383, distance: 75.0
click at [536, 386] on button "Done" at bounding box center [538, 383] width 64 height 26
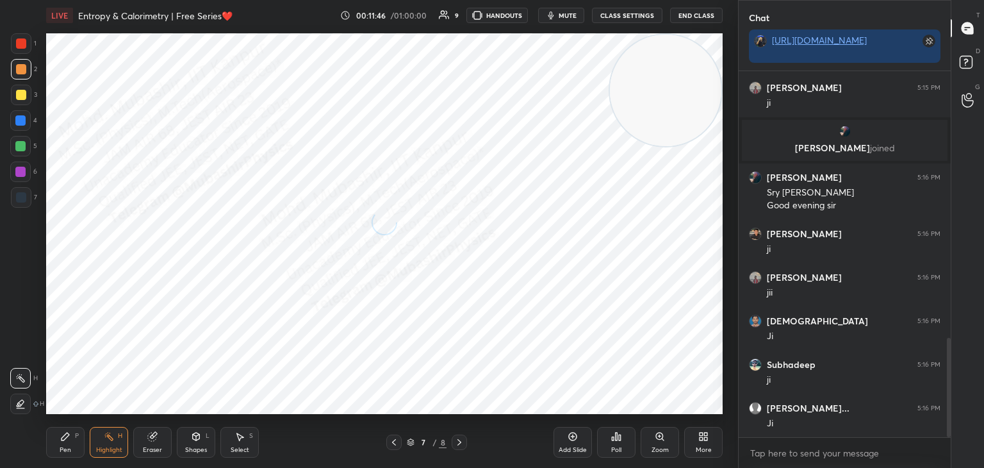
drag, startPoint x: 69, startPoint y: 445, endPoint x: 10, endPoint y: 171, distance: 279.8
click at [69, 444] on div "Pen P" at bounding box center [65, 442] width 38 height 31
click at [24, 125] on div at bounding box center [20, 120] width 10 height 10
drag, startPoint x: 669, startPoint y: 88, endPoint x: 641, endPoint y: 360, distance: 273.1
click at [649, 361] on video at bounding box center [666, 357] width 112 height 112
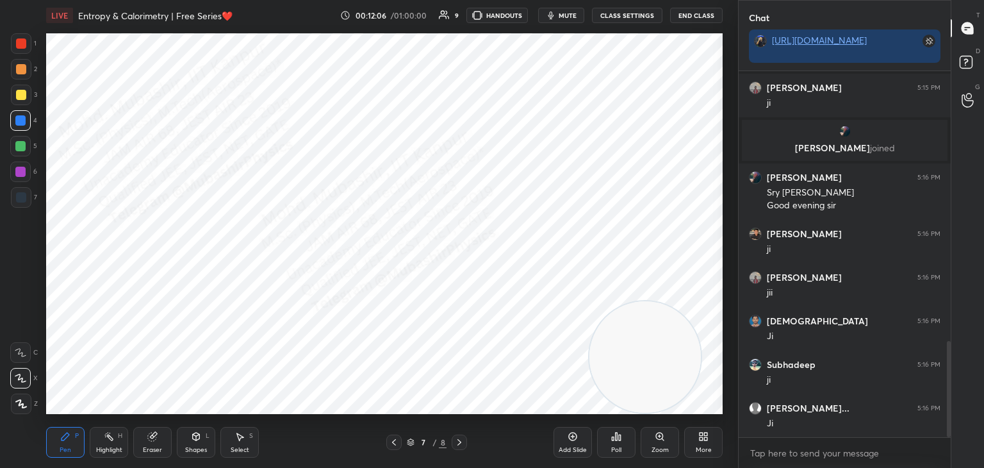
scroll to position [1029, 0]
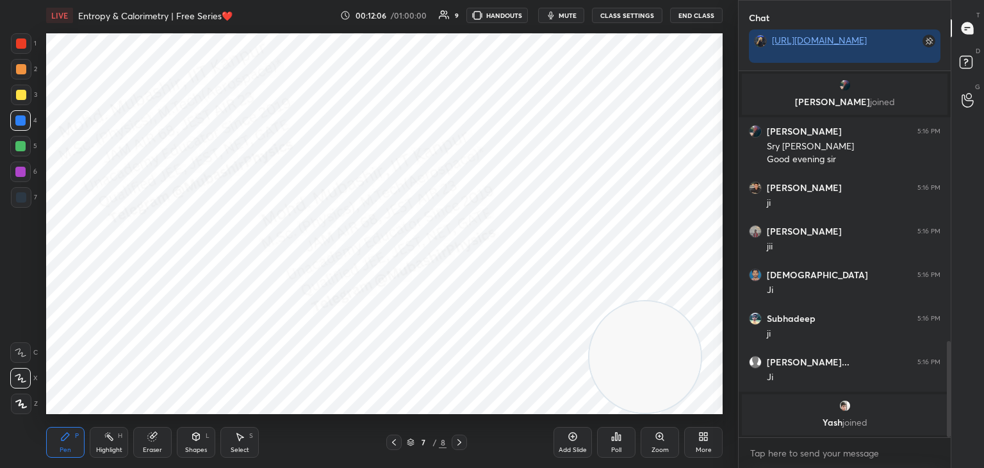
click at [104, 439] on icon at bounding box center [109, 436] width 10 height 10
click at [854, 406] on div "grid" at bounding box center [845, 405] width 190 height 13
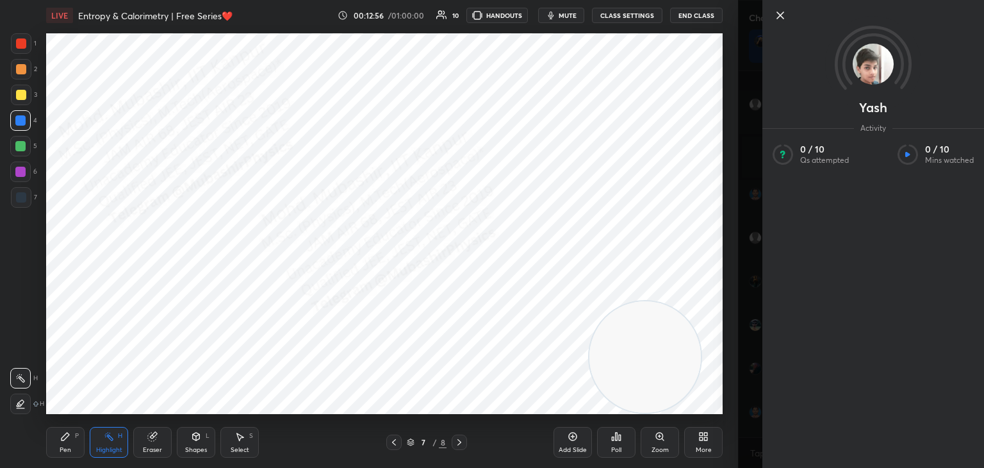
scroll to position [1120, 0]
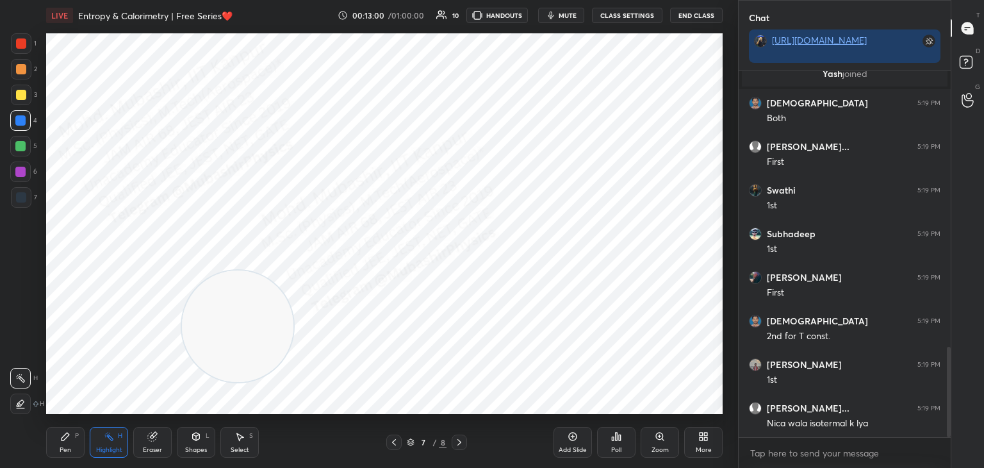
drag, startPoint x: 629, startPoint y: 349, endPoint x: 89, endPoint y: 347, distance: 539.6
click at [182, 351] on video at bounding box center [238, 326] width 112 height 112
drag, startPoint x: 53, startPoint y: 436, endPoint x: 56, endPoint y: 443, distance: 8.1
click at [56, 441] on div "Pen P" at bounding box center [65, 442] width 38 height 31
drag, startPoint x: 22, startPoint y: 95, endPoint x: 43, endPoint y: 92, distance: 20.8
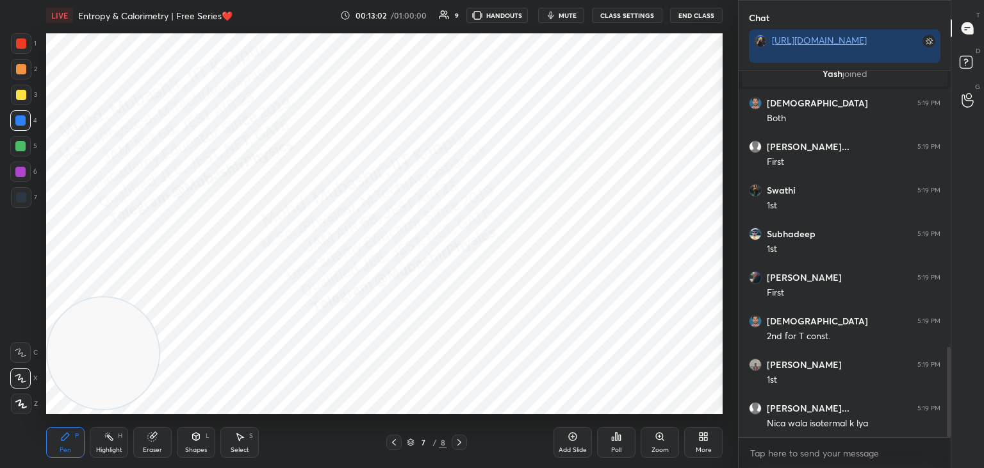
click at [25, 90] on div at bounding box center [21, 95] width 21 height 21
drag, startPoint x: 4, startPoint y: 47, endPoint x: 20, endPoint y: 50, distance: 15.6
click at [3, 49] on div "1 2 3 4 5 6 7 C X Z C X Z E E Erase all H H" at bounding box center [20, 223] width 41 height 381
drag, startPoint x: 23, startPoint y: 47, endPoint x: 40, endPoint y: 51, distance: 17.7
click at [22, 49] on div at bounding box center [21, 43] width 21 height 21
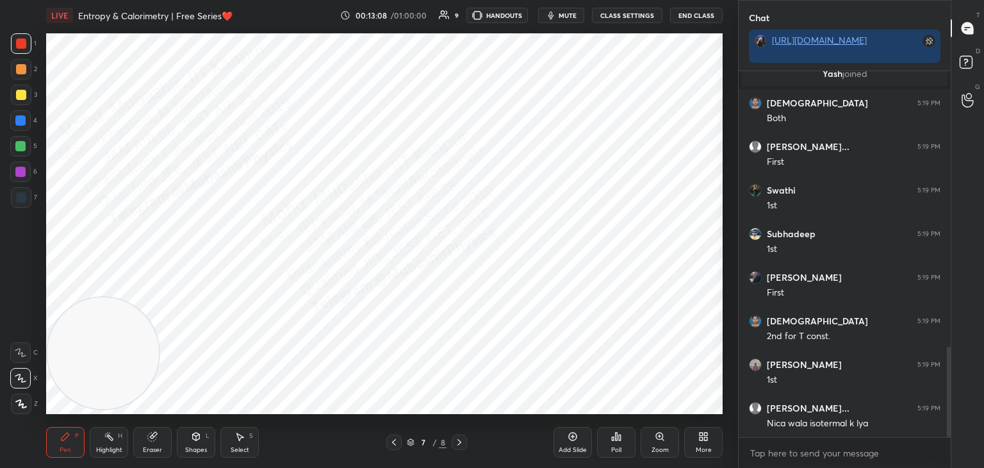
click at [20, 95] on div at bounding box center [21, 95] width 10 height 10
drag, startPoint x: 16, startPoint y: 68, endPoint x: 46, endPoint y: 76, distance: 30.5
click at [20, 69] on div at bounding box center [21, 69] width 10 height 10
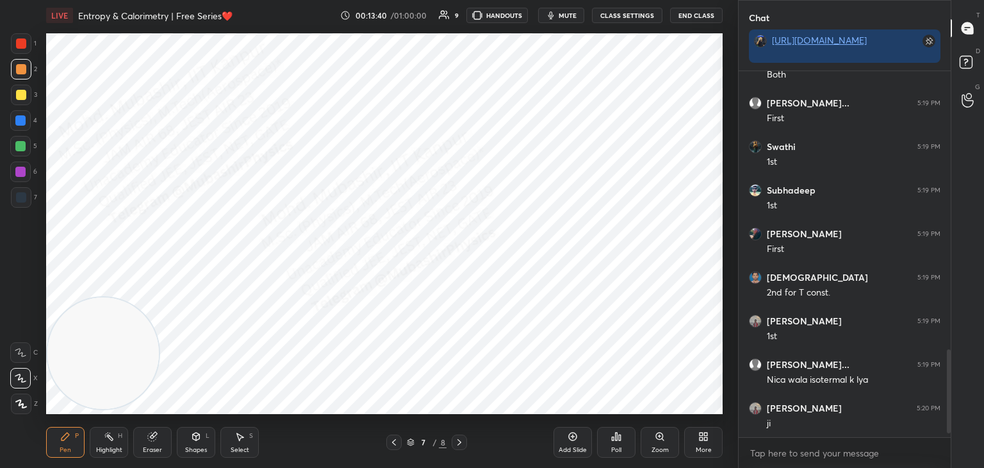
scroll to position [1251, 0]
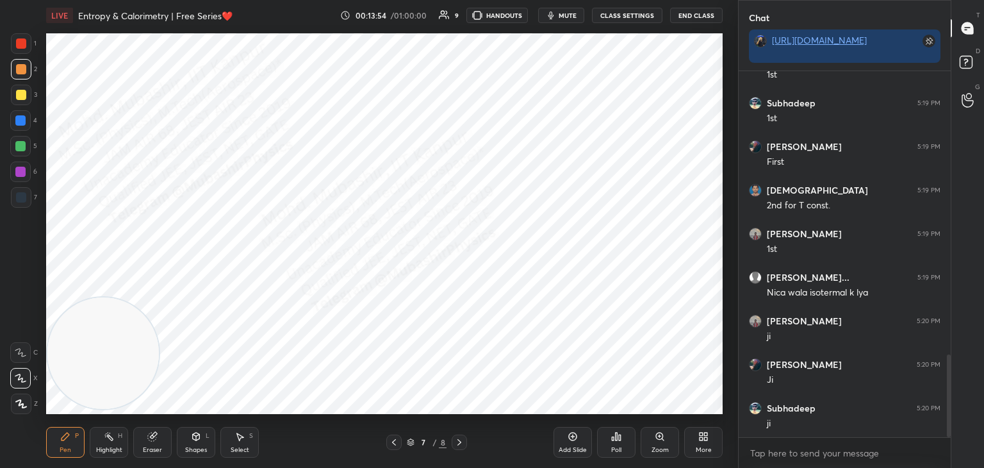
click at [703, 440] on icon at bounding box center [704, 436] width 10 height 10
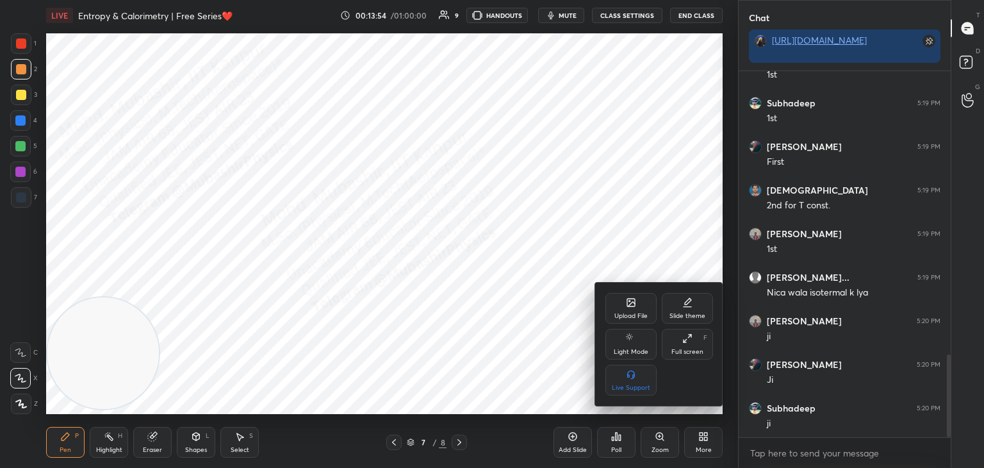
click at [629, 313] on div "Upload File" at bounding box center [631, 316] width 33 height 6
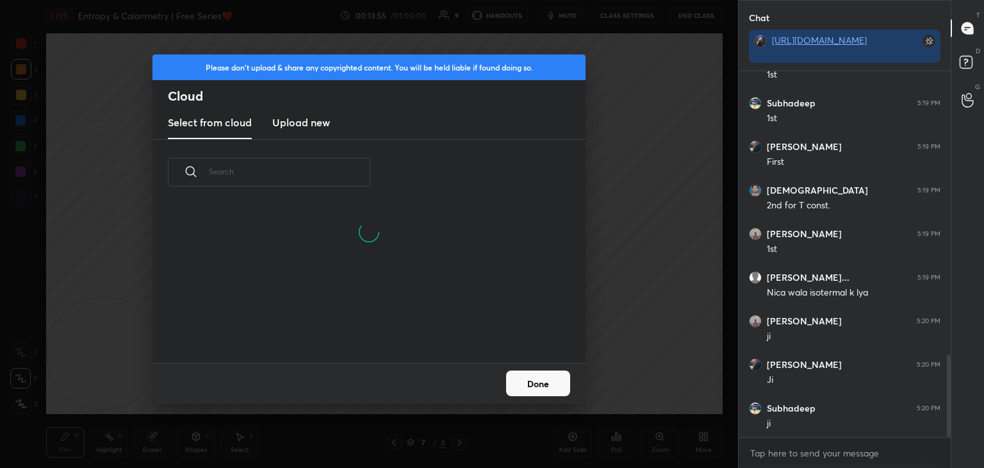
drag, startPoint x: 326, startPoint y: 124, endPoint x: 313, endPoint y: 134, distance: 16.4
click at [325, 126] on div "Select from cloud Upload new" at bounding box center [369, 123] width 433 height 32
click at [292, 126] on h3 "Upload new" at bounding box center [301, 122] width 58 height 15
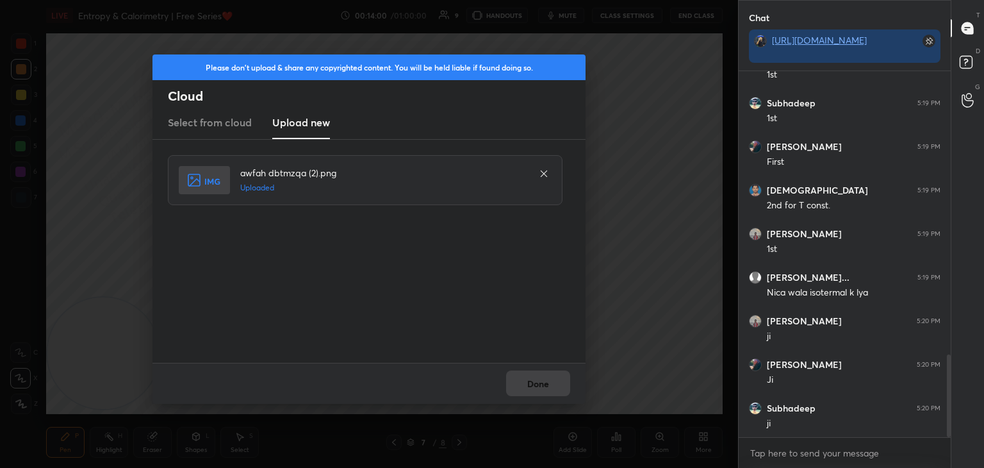
click at [545, 385] on div "Done" at bounding box center [369, 383] width 433 height 41
click at [533, 385] on button "Done" at bounding box center [538, 383] width 64 height 26
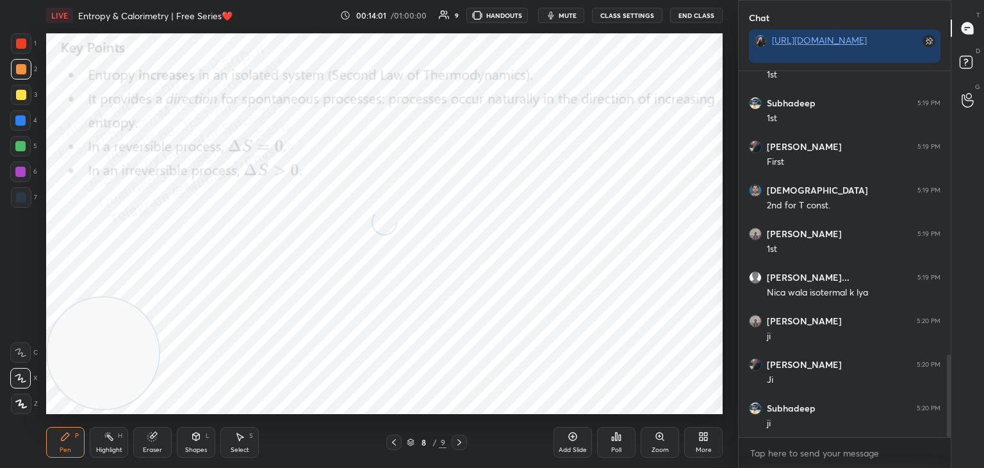
click at [110, 440] on div "Highlight H" at bounding box center [109, 442] width 38 height 31
click at [549, 17] on button "mute" at bounding box center [561, 15] width 46 height 15
click at [569, 14] on span "unmute" at bounding box center [567, 15] width 28 height 9
click at [567, 13] on span "mute" at bounding box center [568, 15] width 18 height 9
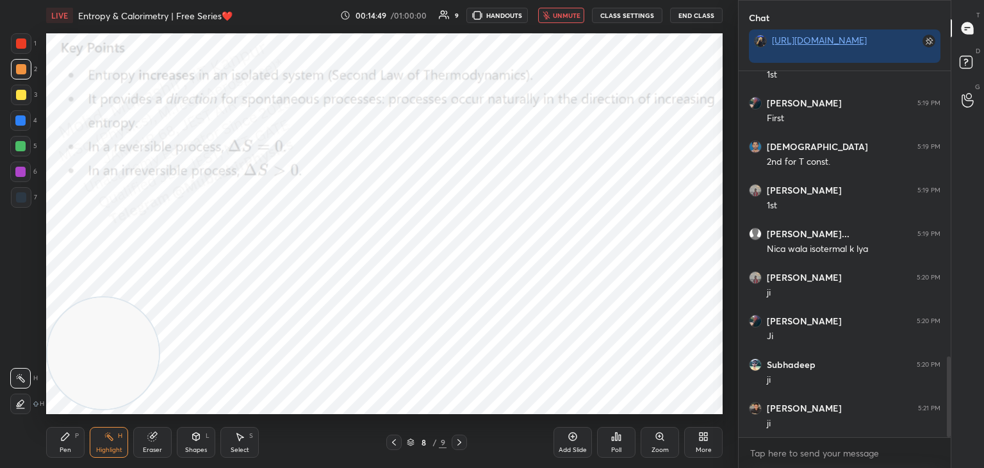
click at [572, 17] on span "unmute" at bounding box center [567, 15] width 28 height 9
click at [58, 449] on div "Pen P" at bounding box center [65, 442] width 38 height 31
click at [21, 126] on div at bounding box center [20, 120] width 21 height 21
click at [22, 172] on div at bounding box center [20, 172] width 10 height 10
drag, startPoint x: 18, startPoint y: 96, endPoint x: 44, endPoint y: 106, distance: 27.6
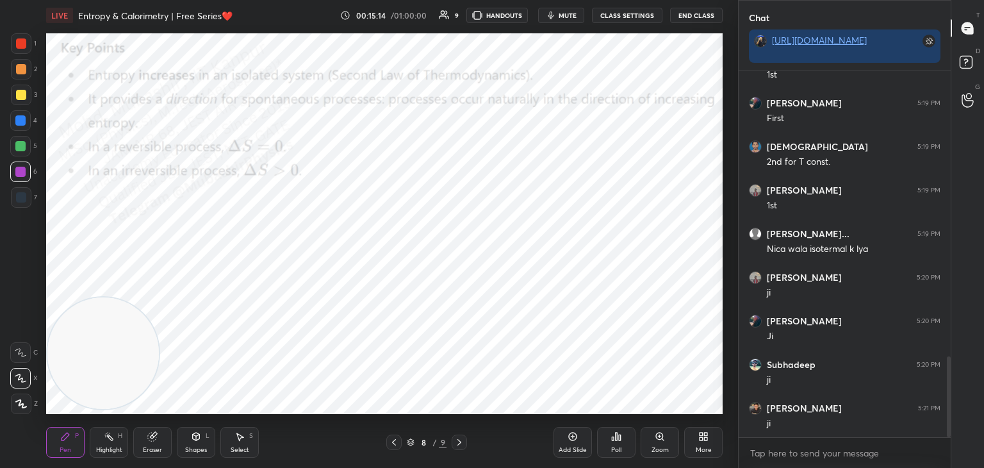
click at [21, 96] on div at bounding box center [21, 95] width 10 height 10
drag, startPoint x: 21, startPoint y: 49, endPoint x: 41, endPoint y: 58, distance: 21.8
click at [24, 47] on div at bounding box center [21, 43] width 21 height 21
click at [111, 434] on icon at bounding box center [109, 436] width 10 height 10
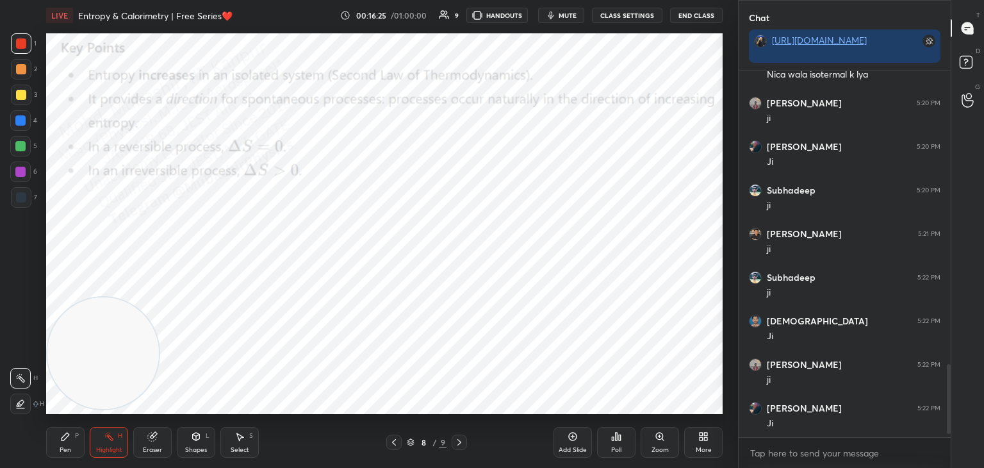
scroll to position [1556, 0]
click at [701, 445] on div "More" at bounding box center [703, 442] width 38 height 31
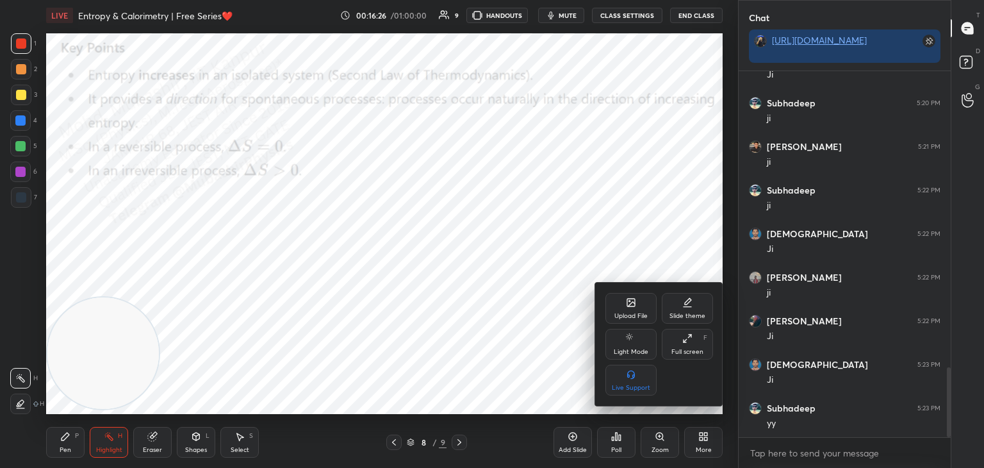
click at [624, 308] on div "Upload File" at bounding box center [631, 308] width 51 height 31
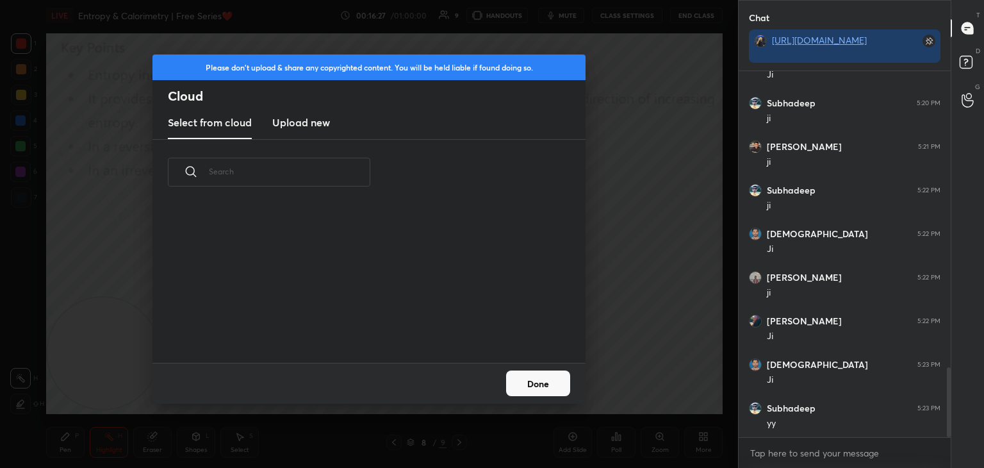
click at [292, 115] on h3 "Upload new" at bounding box center [301, 122] width 58 height 15
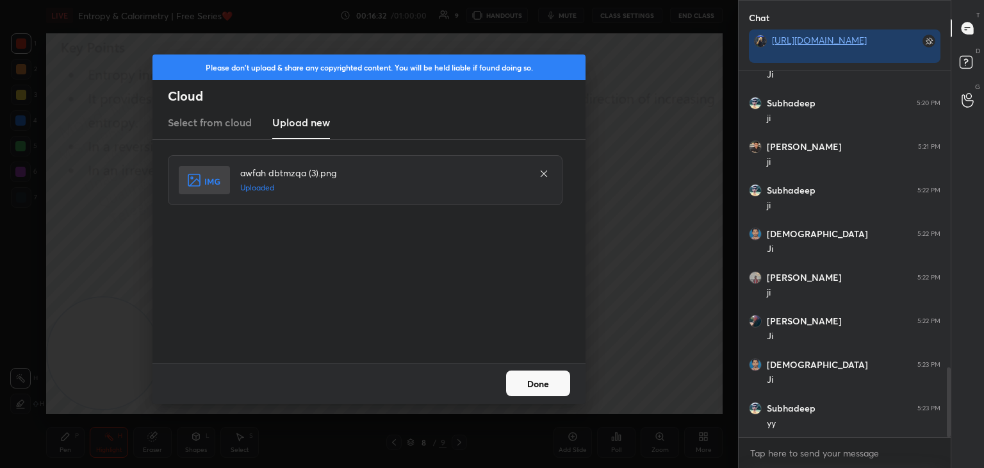
click at [531, 386] on button "Done" at bounding box center [538, 383] width 64 height 26
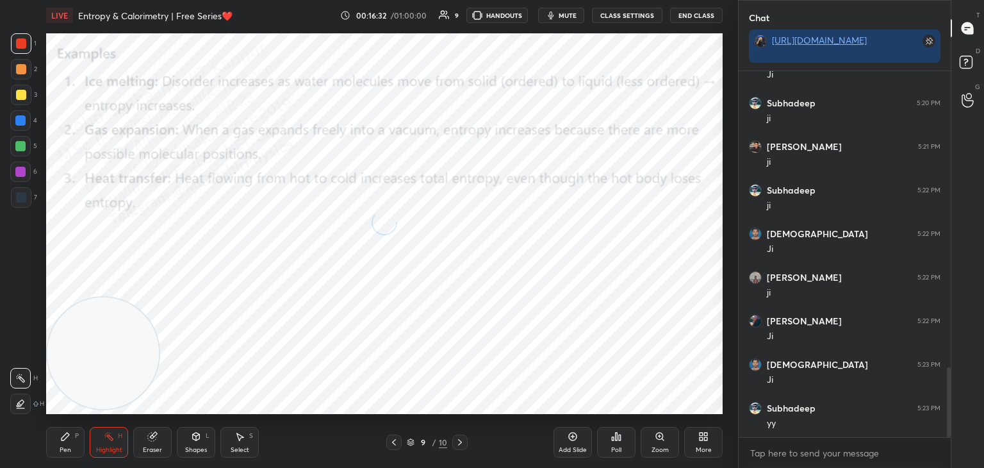
click at [53, 438] on div "Pen P" at bounding box center [65, 442] width 38 height 31
drag, startPoint x: 18, startPoint y: 118, endPoint x: 34, endPoint y: 113, distance: 16.6
click at [21, 119] on div at bounding box center [20, 120] width 10 height 10
click at [565, 10] on button "mute" at bounding box center [561, 15] width 46 height 15
click at [569, 12] on span "unmute" at bounding box center [567, 15] width 28 height 9
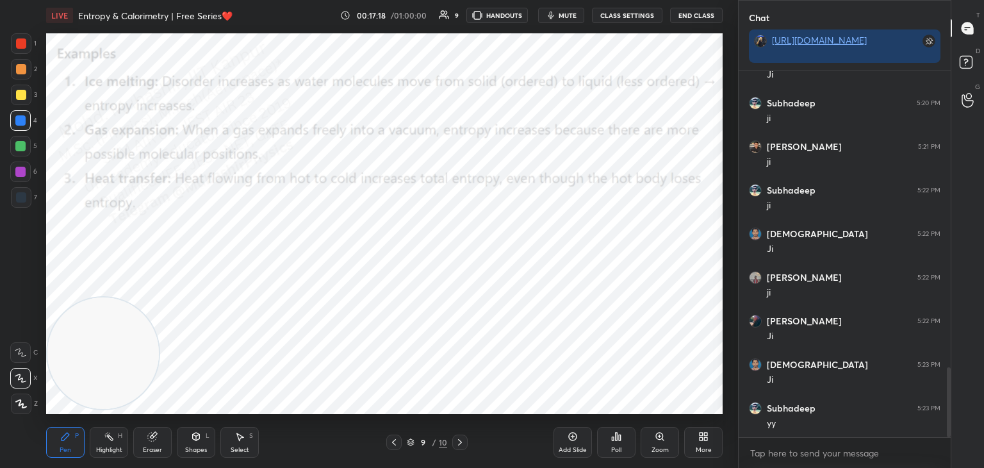
click at [706, 440] on icon at bounding box center [705, 438] width 3 height 3
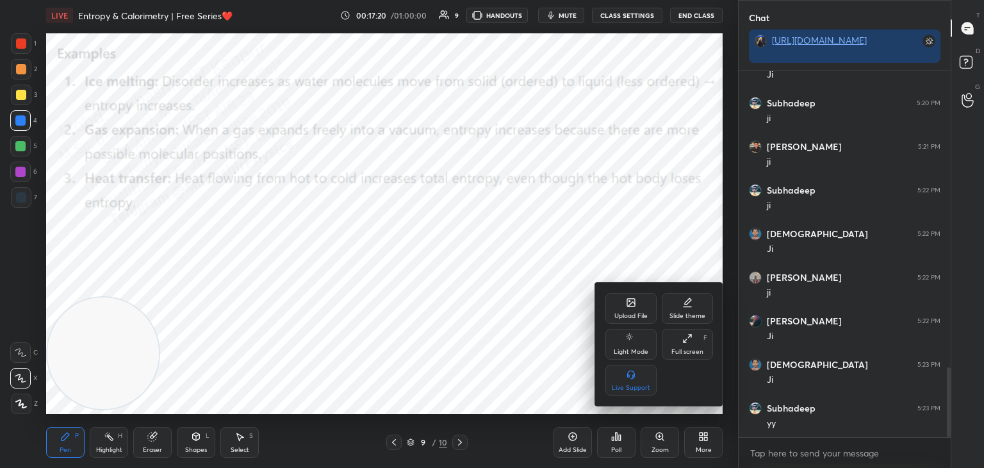
click at [627, 301] on icon at bounding box center [631, 303] width 8 height 8
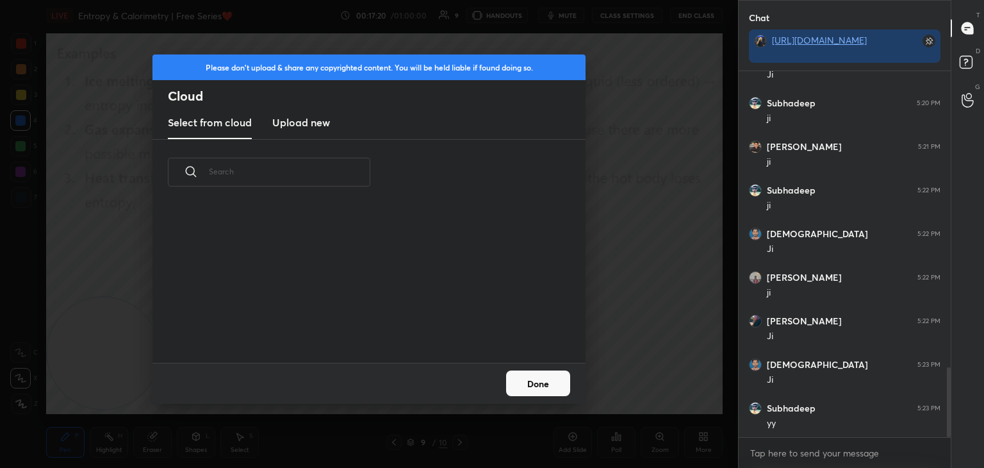
scroll to position [158, 411]
drag, startPoint x: 304, startPoint y: 119, endPoint x: 310, endPoint y: 124, distance: 7.3
click at [305, 121] on h3 "Upload new" at bounding box center [301, 122] width 58 height 15
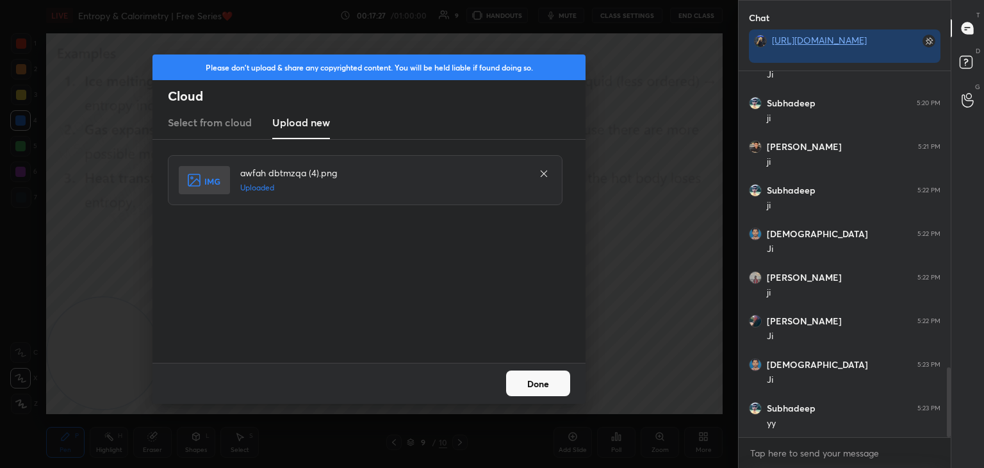
click at [546, 381] on button "Done" at bounding box center [538, 383] width 64 height 26
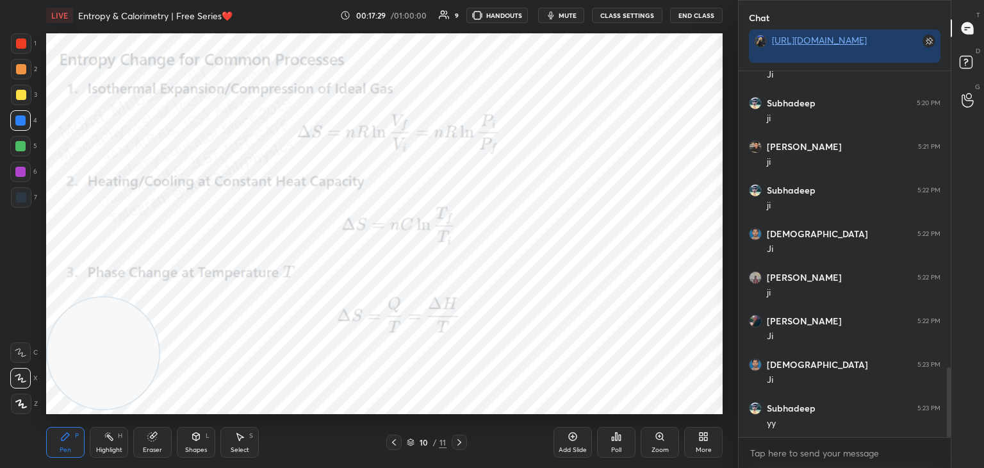
click at [394, 442] on icon at bounding box center [394, 442] width 10 height 10
click at [107, 432] on div "Highlight H" at bounding box center [109, 442] width 38 height 31
click at [458, 442] on icon at bounding box center [459, 442] width 10 height 10
click at [61, 452] on div "Pen" at bounding box center [66, 450] width 12 height 6
drag, startPoint x: 87, startPoint y: 367, endPoint x: 662, endPoint y: 299, distance: 579.5
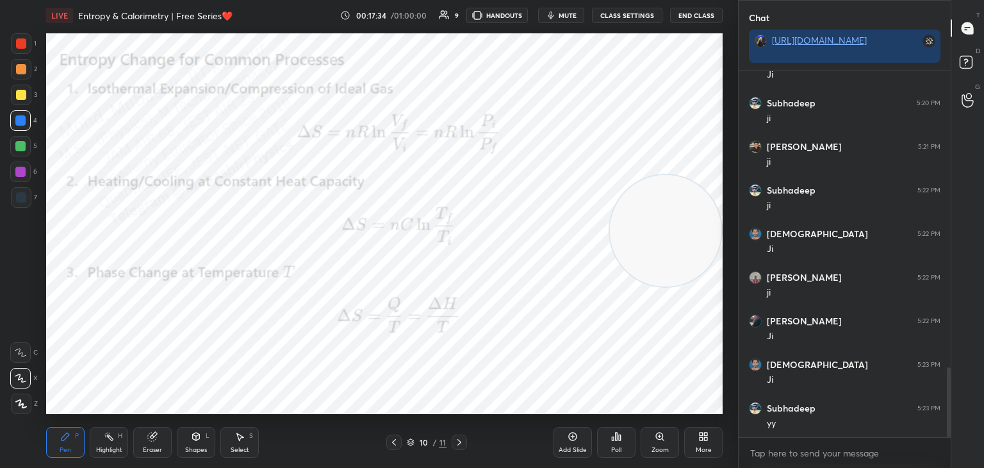
click at [721, 286] on video at bounding box center [666, 231] width 112 height 112
click at [21, 78] on div at bounding box center [21, 69] width 21 height 21
drag, startPoint x: 22, startPoint y: 153, endPoint x: 34, endPoint y: 148, distance: 13.2
click at [26, 149] on div at bounding box center [20, 146] width 21 height 21
click at [25, 174] on div at bounding box center [20, 172] width 10 height 10
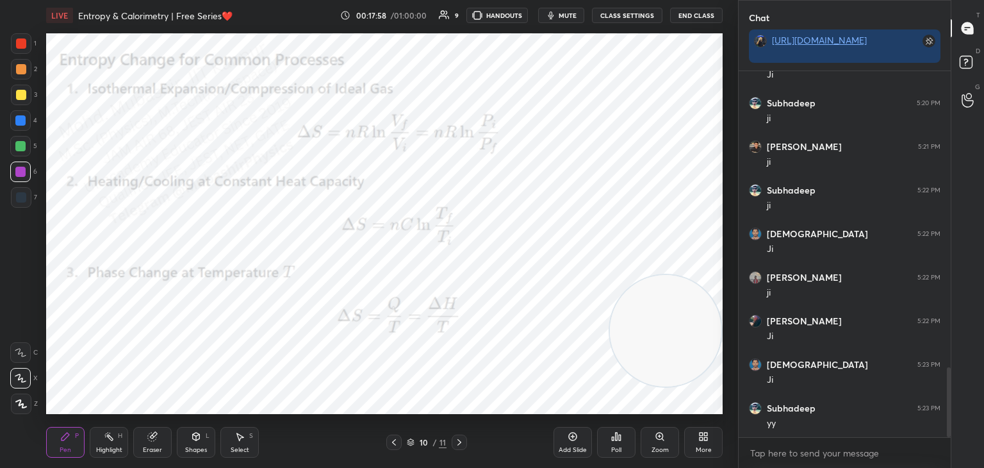
drag, startPoint x: 16, startPoint y: 125, endPoint x: 42, endPoint y: 129, distance: 26.0
click at [19, 127] on div at bounding box center [20, 120] width 21 height 21
click at [24, 94] on div at bounding box center [21, 95] width 10 height 10
click at [395, 440] on icon at bounding box center [394, 442] width 10 height 10
drag, startPoint x: 114, startPoint y: 447, endPoint x: 333, endPoint y: 427, distance: 220.0
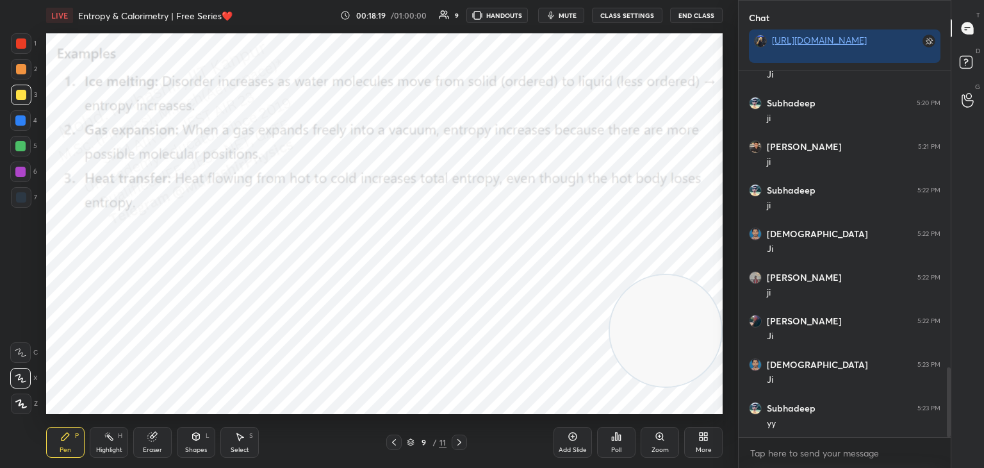
click at [118, 447] on div "Highlight" at bounding box center [109, 450] width 26 height 6
click at [454, 442] on div at bounding box center [459, 441] width 15 height 15
click at [393, 439] on icon at bounding box center [394, 442] width 10 height 10
click at [395, 439] on icon at bounding box center [394, 442] width 10 height 10
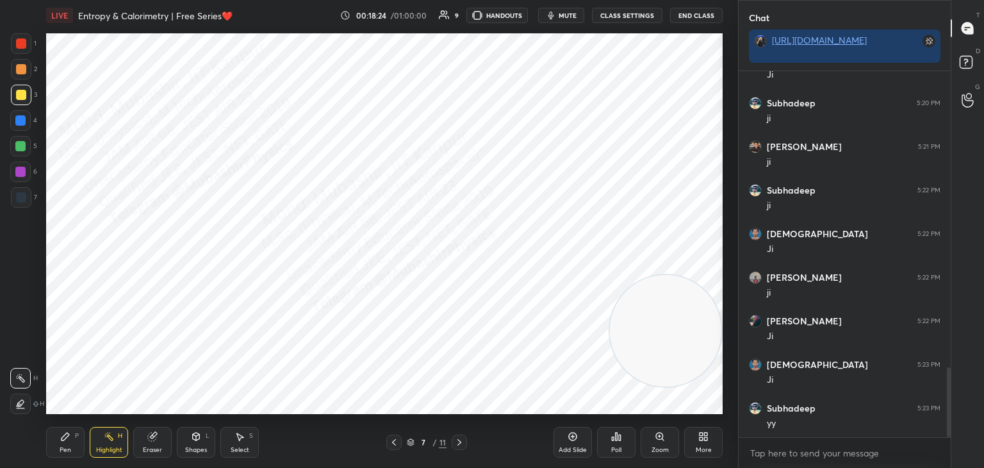
click at [451, 443] on div "7 / 11" at bounding box center [426, 441] width 81 height 15
click at [446, 444] on div "7 / 11" at bounding box center [426, 441] width 81 height 15
click at [447, 445] on div "7 / 11" at bounding box center [426, 441] width 81 height 15
click at [451, 447] on div "7 / 11" at bounding box center [426, 441] width 81 height 15
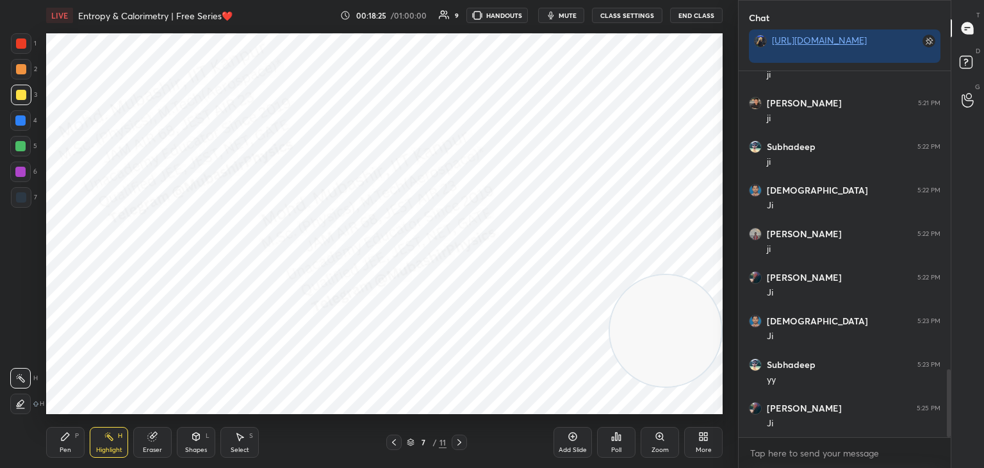
click at [456, 447] on div "7 / 11" at bounding box center [426, 441] width 81 height 15
click at [459, 444] on icon at bounding box center [460, 442] width 4 height 6
click at [459, 445] on icon at bounding box center [459, 442] width 10 height 10
click at [461, 444] on icon at bounding box center [459, 442] width 10 height 10
click at [570, 15] on span "mute" at bounding box center [568, 15] width 18 height 9
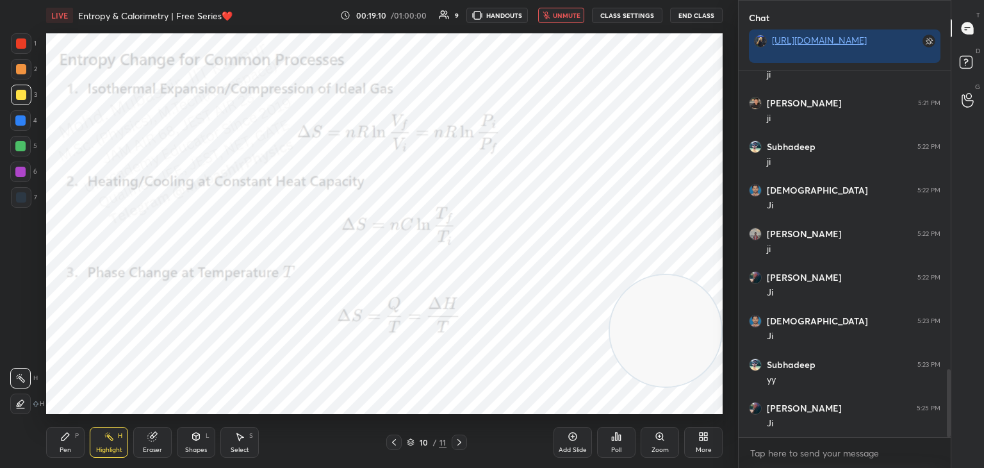
click at [568, 17] on span "unmute" at bounding box center [567, 15] width 28 height 9
click at [65, 444] on div "Pen P" at bounding box center [65, 442] width 38 height 31
drag, startPoint x: 15, startPoint y: 179, endPoint x: 36, endPoint y: 175, distance: 20.9
click at [15, 178] on div at bounding box center [20, 171] width 21 height 21
drag, startPoint x: 109, startPoint y: 440, endPoint x: 126, endPoint y: 415, distance: 30.4
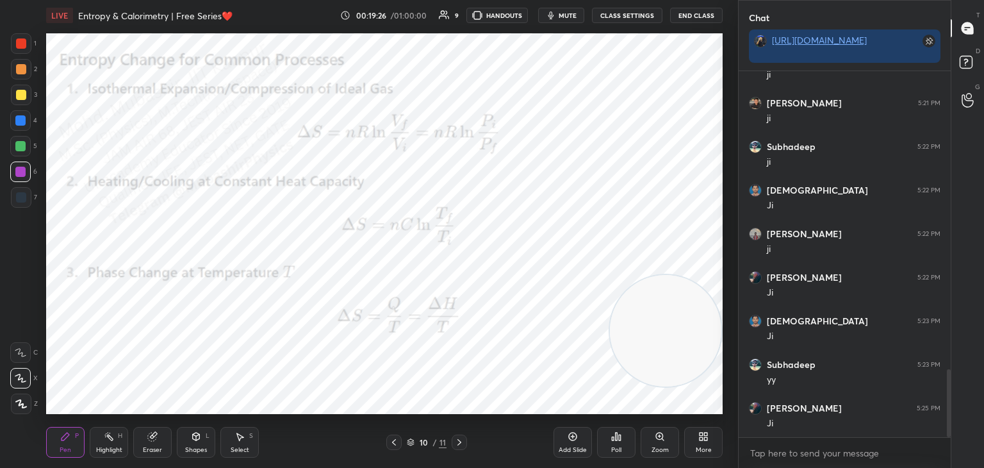
click at [108, 443] on div "Highlight H" at bounding box center [109, 442] width 38 height 31
click at [706, 442] on div "More" at bounding box center [703, 442] width 38 height 31
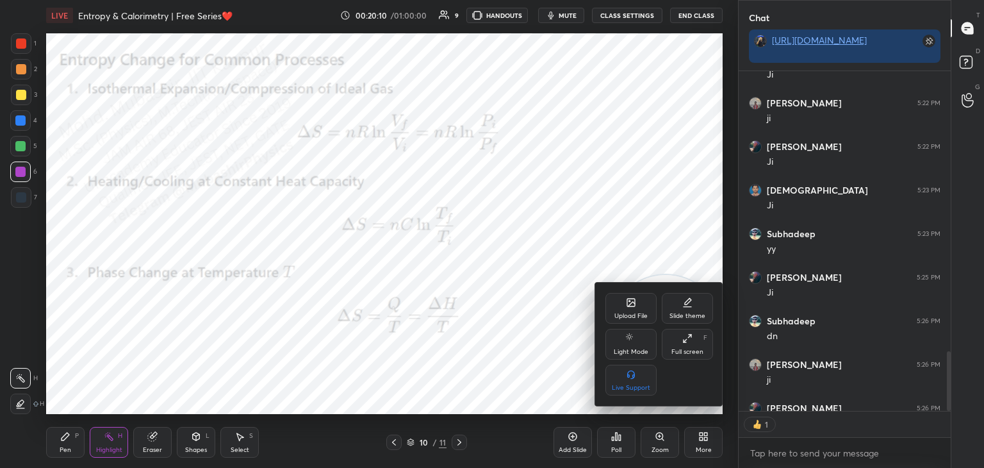
click at [631, 309] on div "Upload File" at bounding box center [631, 308] width 51 height 31
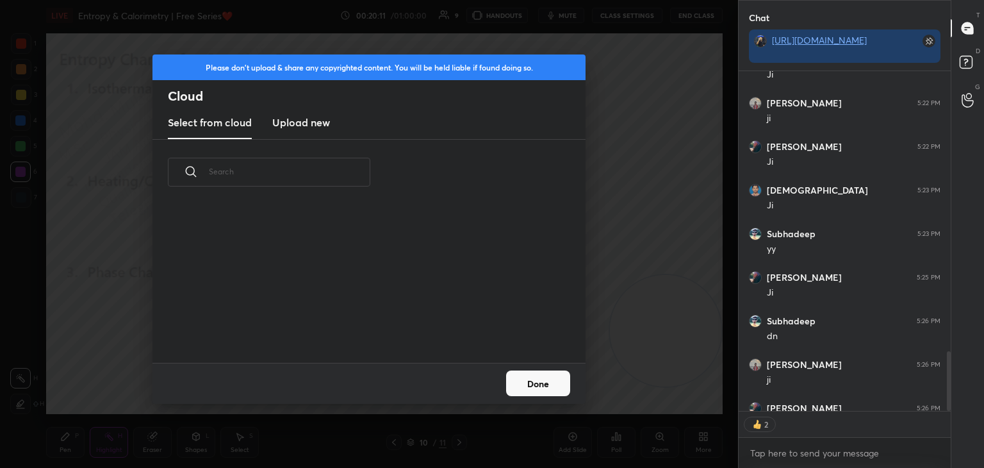
drag, startPoint x: 293, startPoint y: 120, endPoint x: 365, endPoint y: 122, distance: 71.8
click at [292, 122] on h3 "Upload new" at bounding box center [301, 122] width 58 height 15
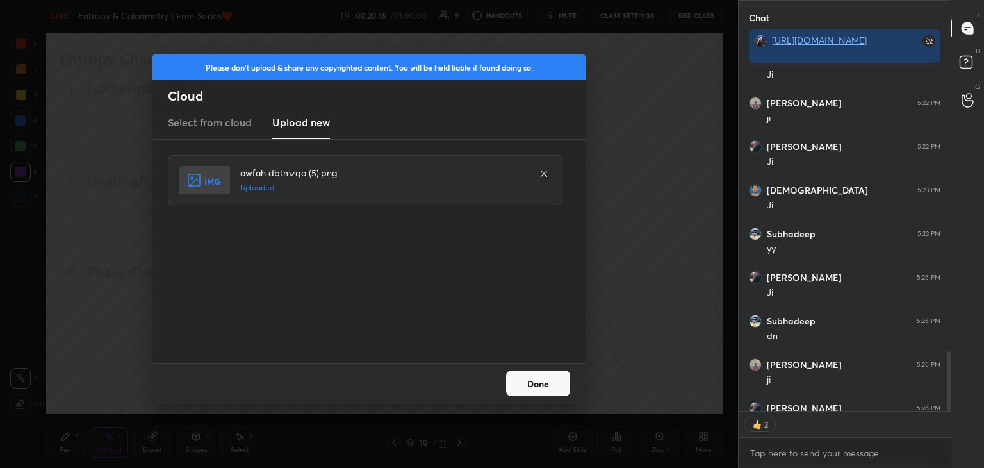
click at [542, 388] on button "Done" at bounding box center [538, 383] width 64 height 26
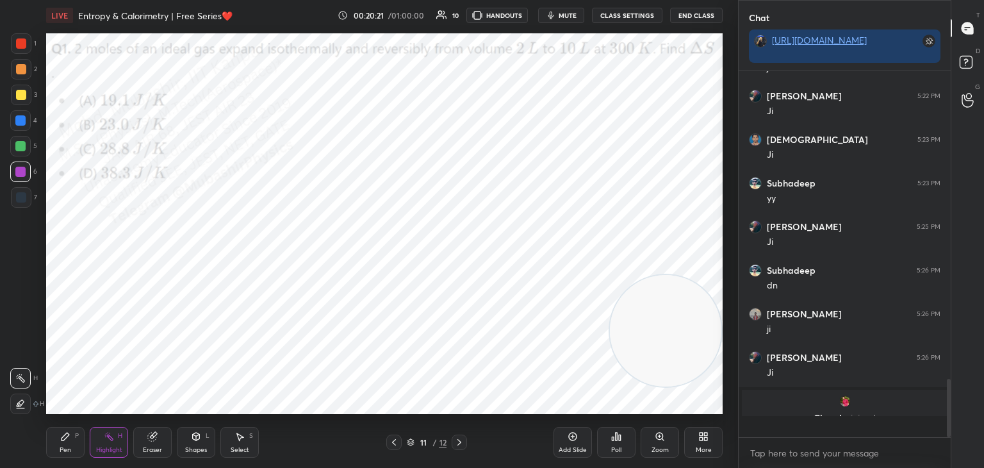
scroll to position [362, 208]
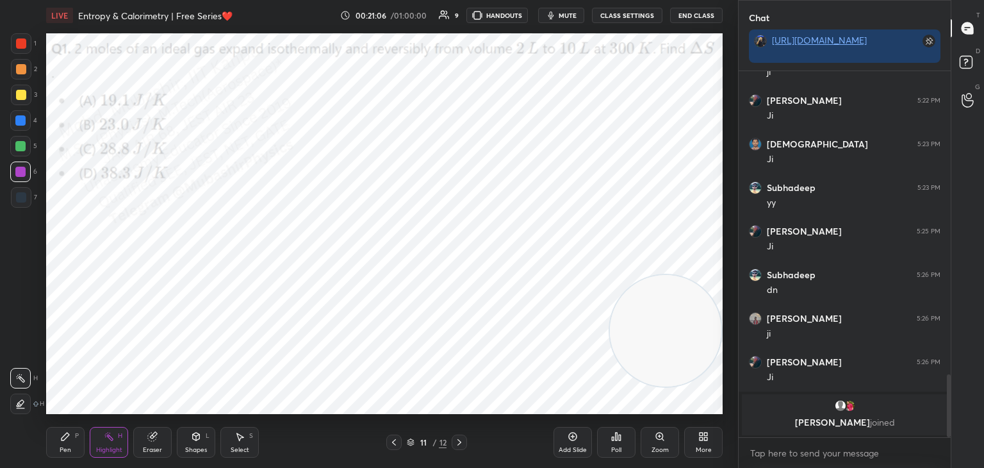
drag, startPoint x: 61, startPoint y: 444, endPoint x: 75, endPoint y: 442, distance: 14.2
click at [65, 442] on div "Pen P" at bounding box center [65, 442] width 38 height 31
click at [112, 440] on rect at bounding box center [110, 437] width 6 height 6
drag, startPoint x: 580, startPoint y: 3, endPoint x: 577, endPoint y: 12, distance: 8.7
click at [580, 10] on div "LIVE Entropy & Calorimetry | Free Series❤️ 00:21:07 / 01:00:00 9 HANDOUTS mute …" at bounding box center [384, 15] width 677 height 31
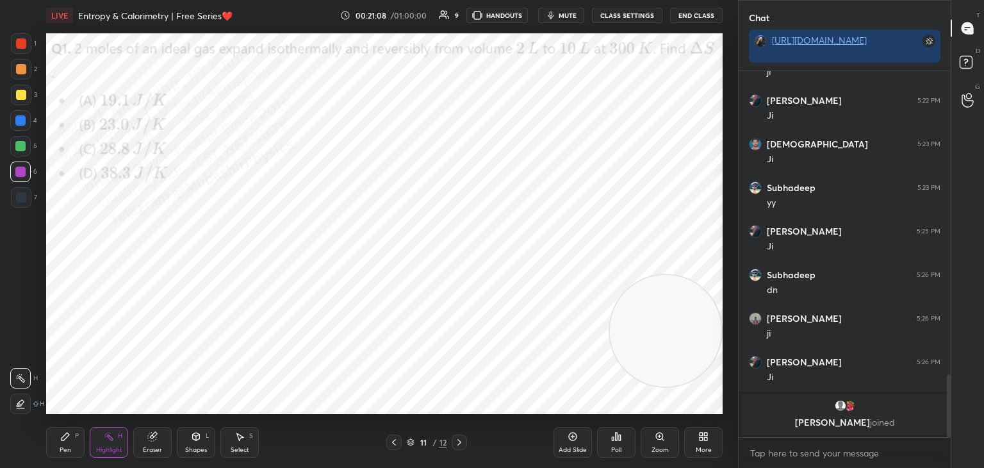
click at [572, 18] on span "mute" at bounding box center [568, 15] width 18 height 9
drag, startPoint x: 570, startPoint y: 15, endPoint x: 554, endPoint y: 31, distance: 22.7
click at [571, 15] on span "unmute" at bounding box center [567, 15] width 28 height 9
click at [570, 14] on span "mute" at bounding box center [568, 15] width 18 height 9
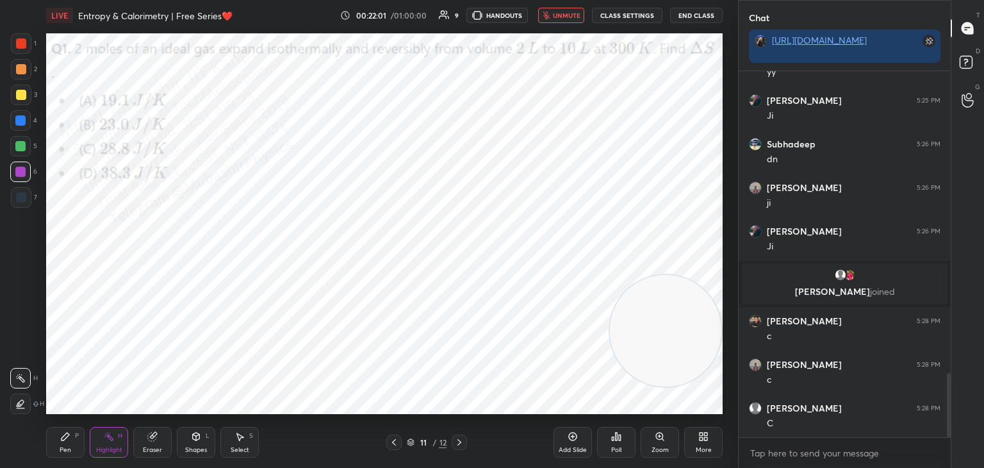
scroll to position [1760, 0]
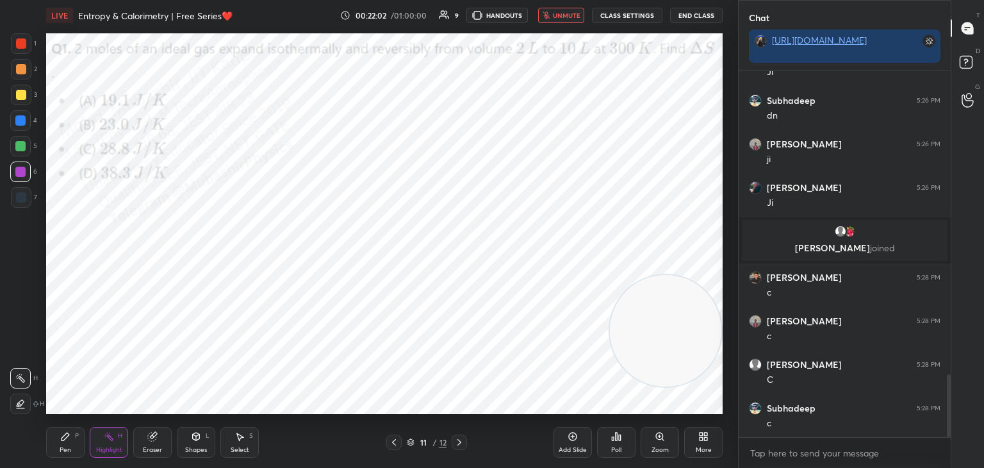
click at [572, 19] on button "unmute" at bounding box center [561, 15] width 46 height 15
click at [57, 443] on div "Pen P" at bounding box center [65, 442] width 38 height 31
click at [16, 119] on div at bounding box center [20, 120] width 10 height 10
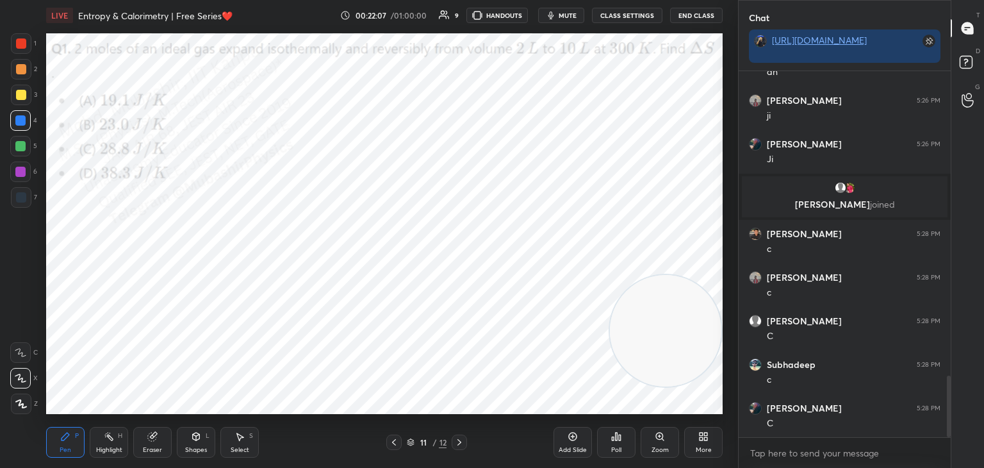
scroll to position [1847, 0]
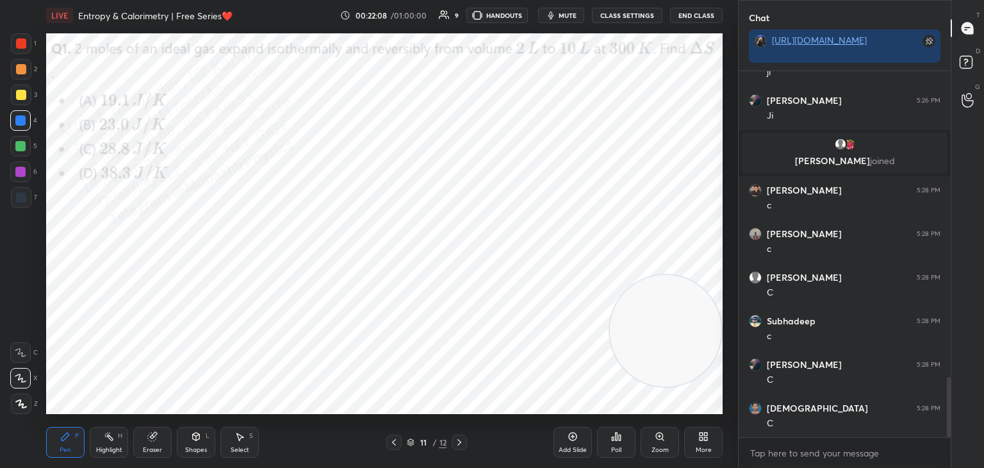
click at [15, 74] on div at bounding box center [21, 69] width 21 height 21
click at [21, 172] on div at bounding box center [20, 172] width 10 height 10
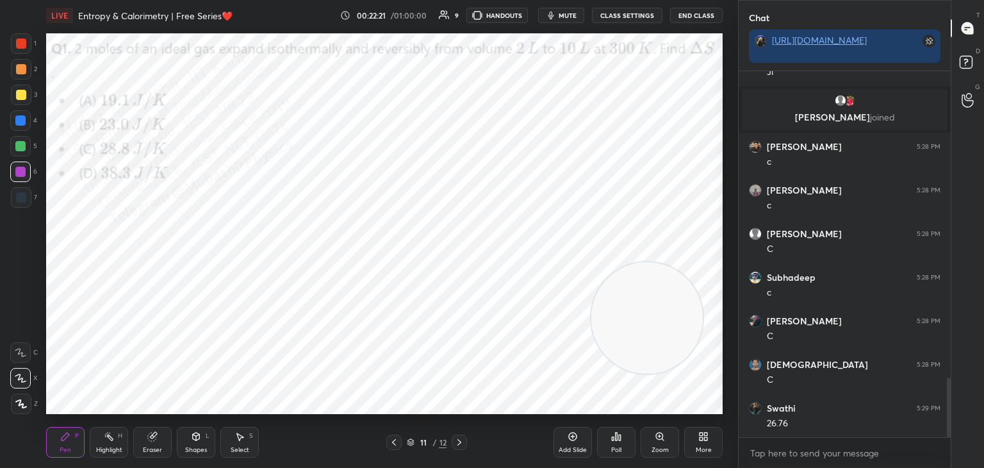
drag, startPoint x: 636, startPoint y: 312, endPoint x: 152, endPoint y: 321, distance: 483.9
click at [592, 327] on video at bounding box center [648, 318] width 112 height 112
drag, startPoint x: 138, startPoint y: 342, endPoint x: 611, endPoint y: 106, distance: 527.9
click at [196, 277] on video at bounding box center [141, 333] width 112 height 112
drag, startPoint x: 20, startPoint y: 125, endPoint x: 39, endPoint y: 160, distance: 40.1
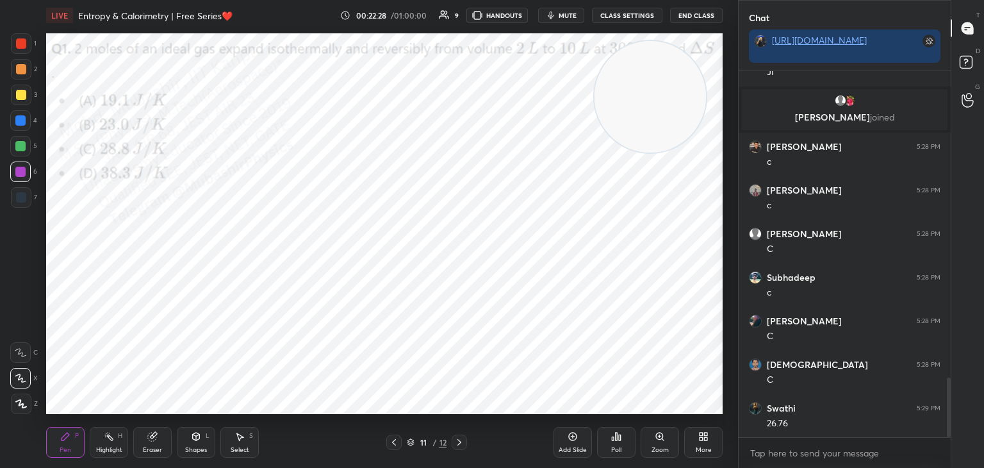
click at [22, 129] on div at bounding box center [20, 120] width 21 height 21
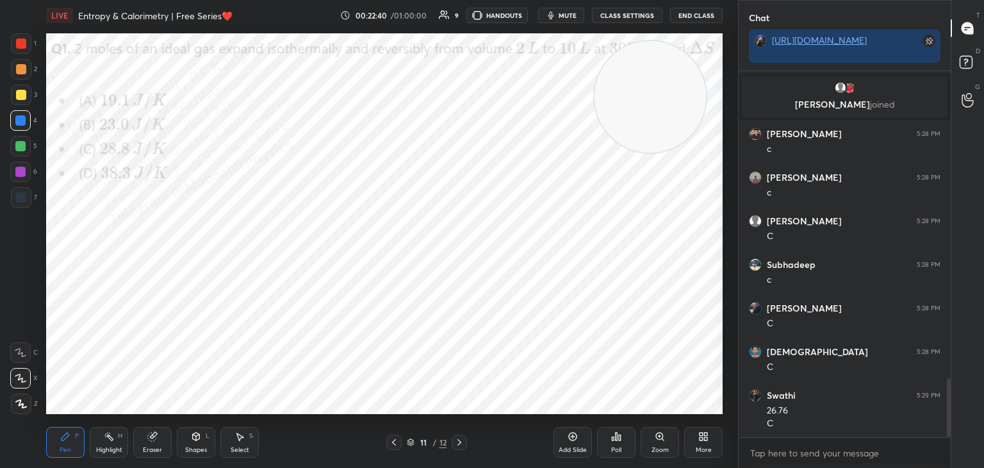
drag, startPoint x: 670, startPoint y: 86, endPoint x: 657, endPoint y: 366, distance: 280.3
click at [677, 153] on video at bounding box center [651, 97] width 112 height 112
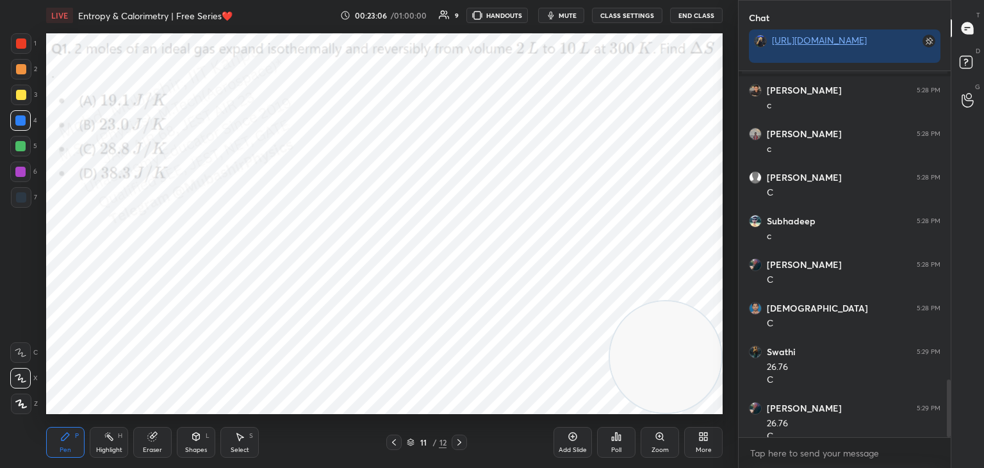
scroll to position [1960, 0]
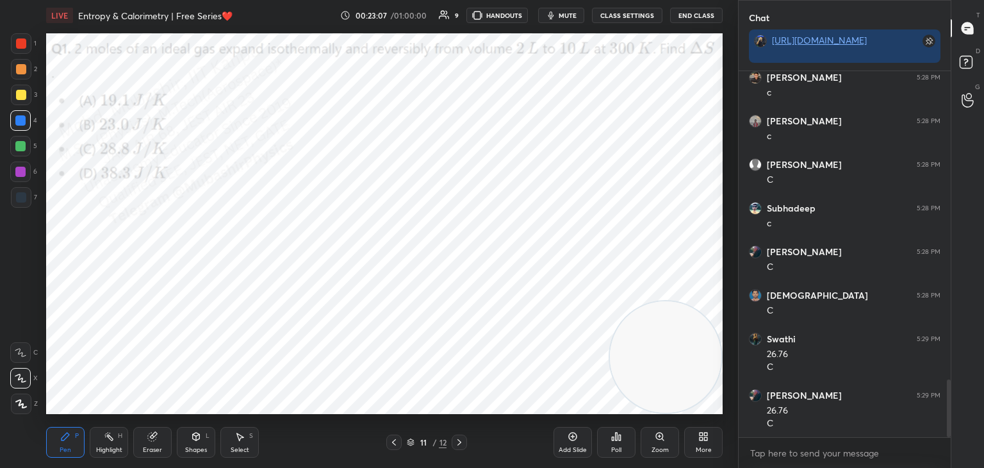
click at [29, 74] on div at bounding box center [21, 69] width 21 height 21
drag, startPoint x: 21, startPoint y: 43, endPoint x: 34, endPoint y: 54, distance: 17.7
click at [22, 47] on div at bounding box center [21, 43] width 10 height 10
click at [708, 439] on div "More" at bounding box center [703, 442] width 38 height 31
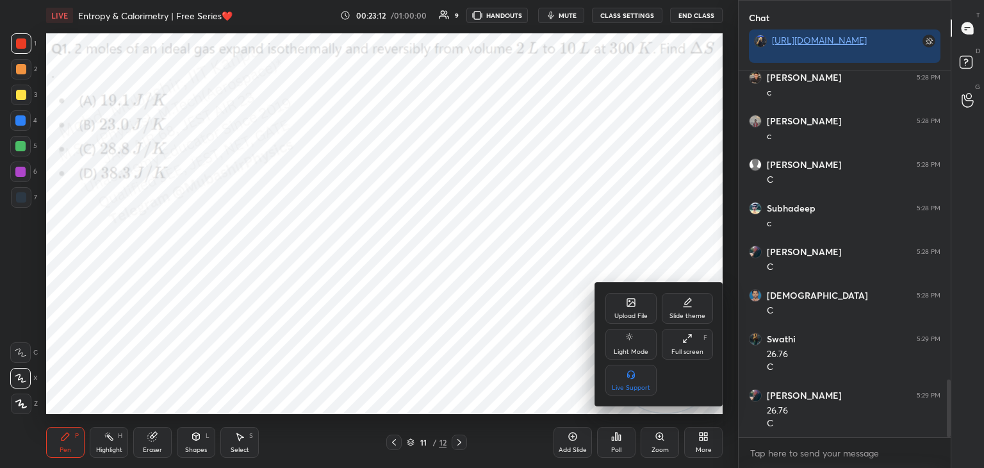
click at [623, 304] on div "Upload File" at bounding box center [631, 308] width 51 height 31
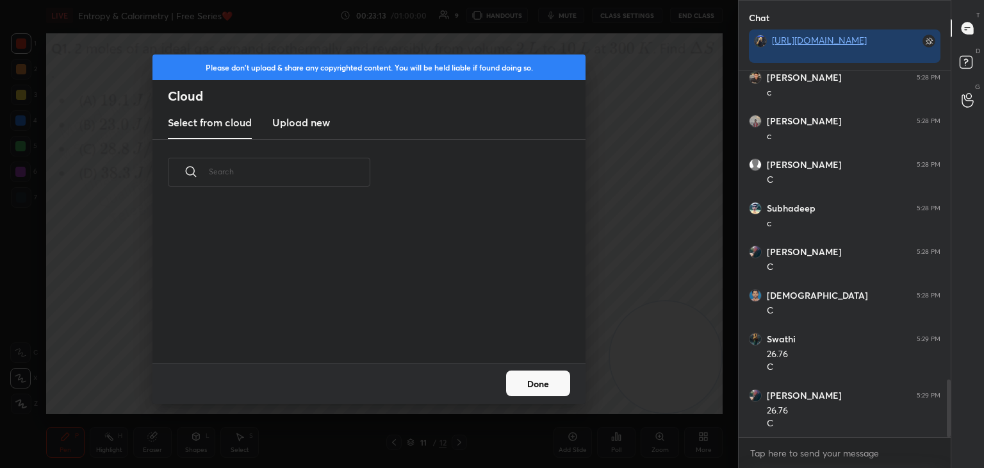
click at [306, 124] on h3 "Upload new" at bounding box center [301, 122] width 58 height 15
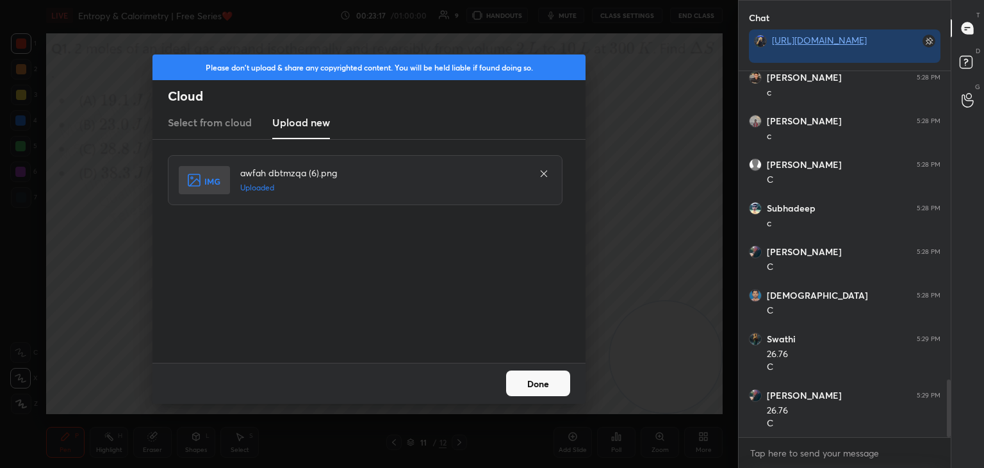
click at [539, 388] on button "Done" at bounding box center [538, 383] width 64 height 26
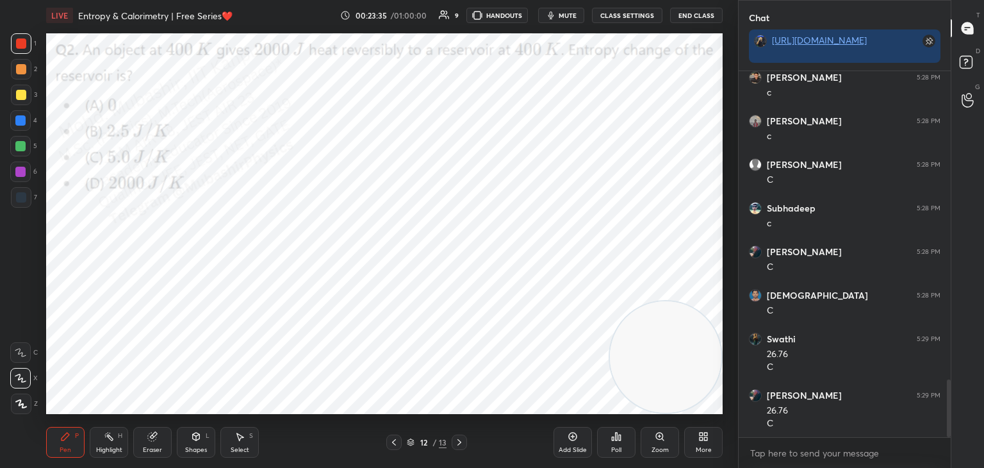
click at [561, 16] on span "mute" at bounding box center [568, 15] width 18 height 9
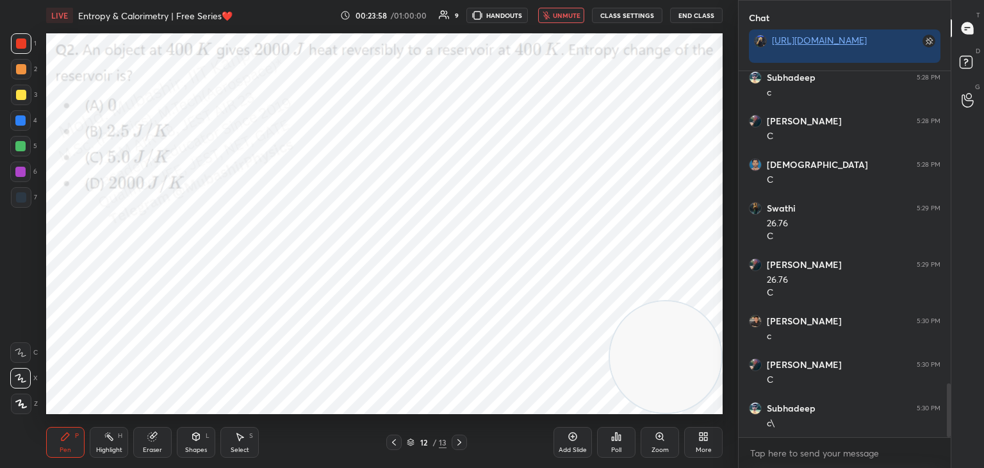
scroll to position [2134, 0]
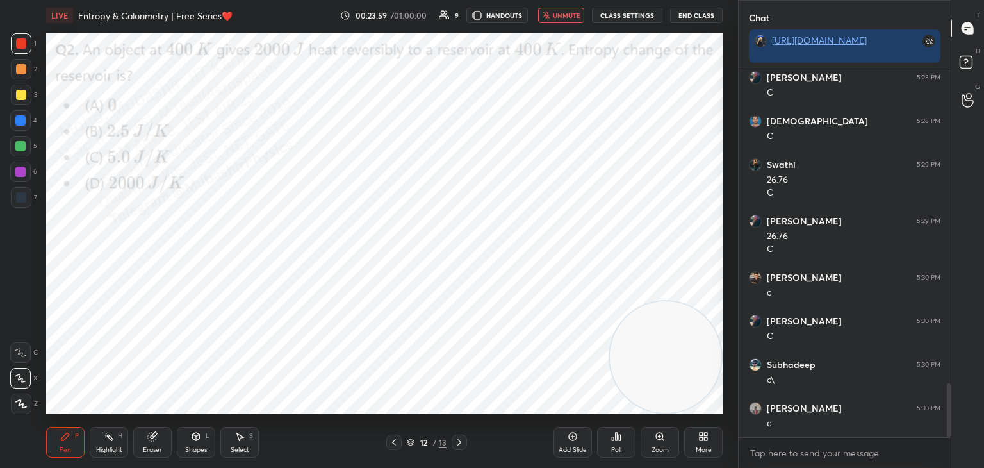
click at [570, 12] on span "unmute" at bounding box center [567, 15] width 28 height 9
click at [21, 122] on div at bounding box center [20, 120] width 10 height 10
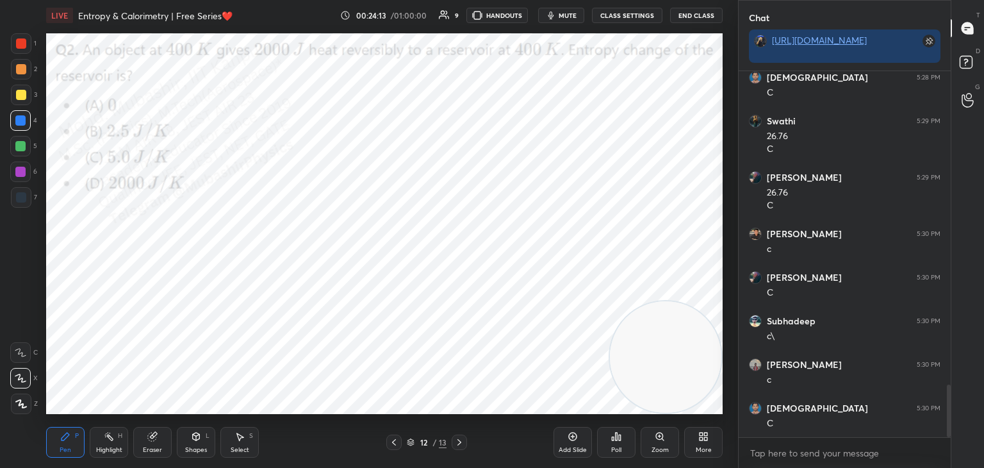
click at [24, 73] on div at bounding box center [21, 69] width 10 height 10
click at [710, 442] on div "More" at bounding box center [703, 442] width 38 height 31
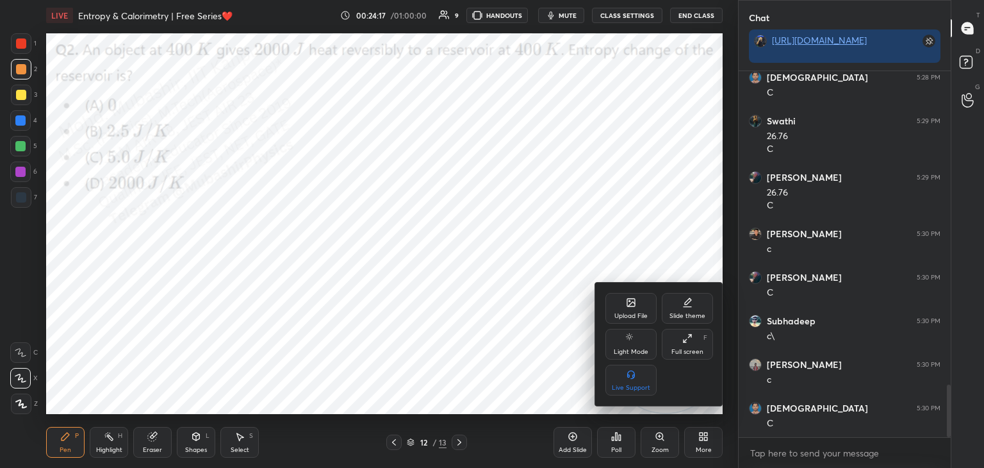
click at [625, 313] on div "Upload File" at bounding box center [631, 316] width 33 height 6
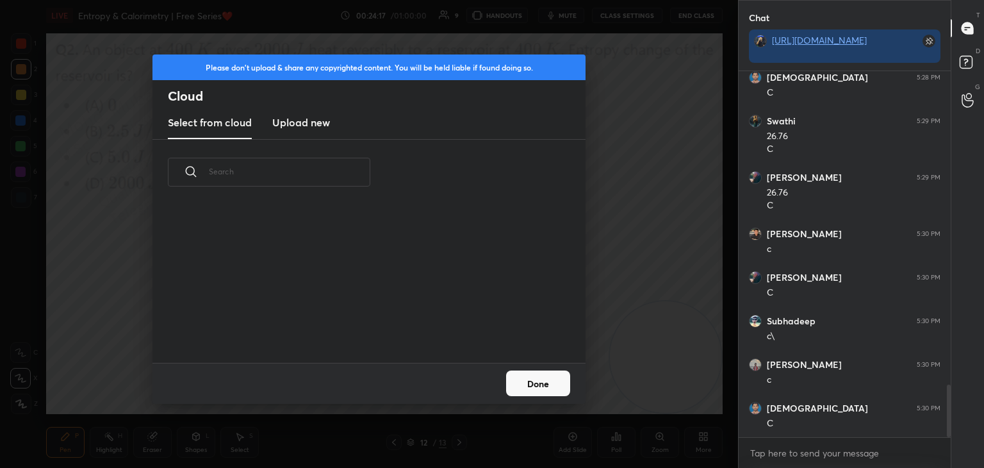
scroll to position [158, 411]
click at [302, 122] on h3 "Upload new" at bounding box center [301, 122] width 58 height 15
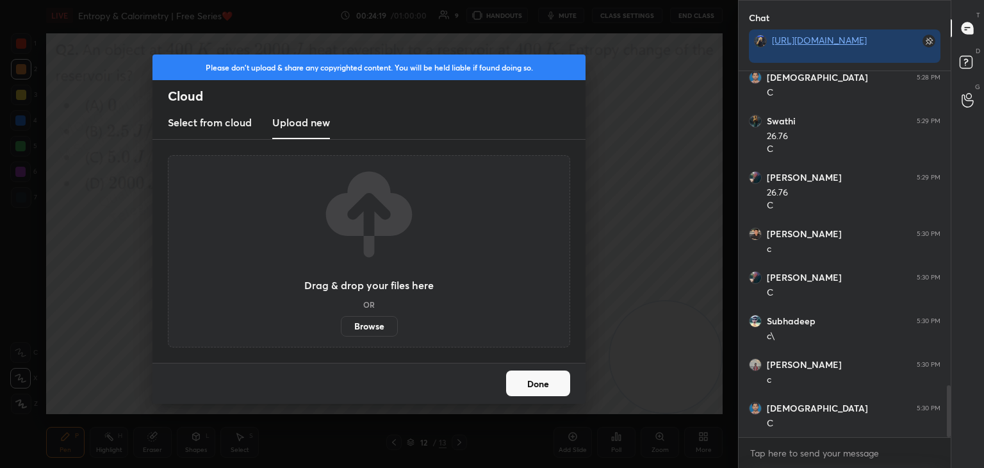
scroll to position [2221, 0]
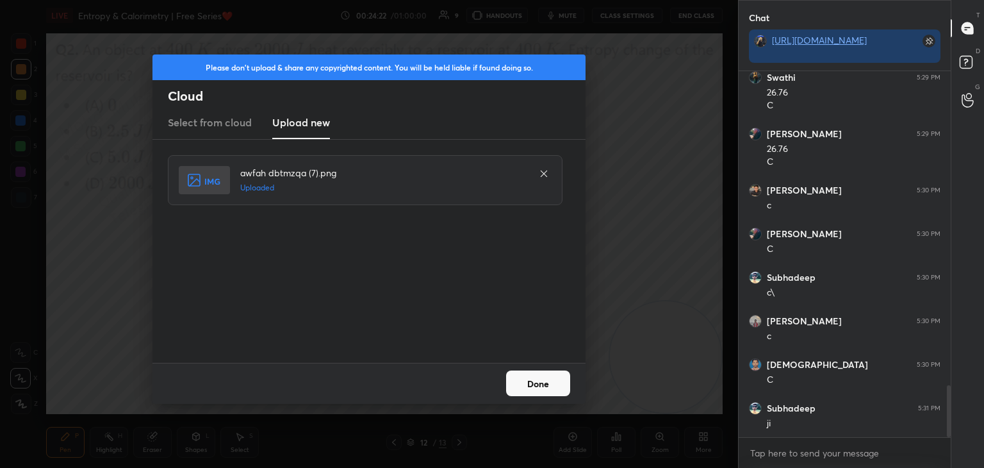
click at [551, 378] on button "Done" at bounding box center [538, 383] width 64 height 26
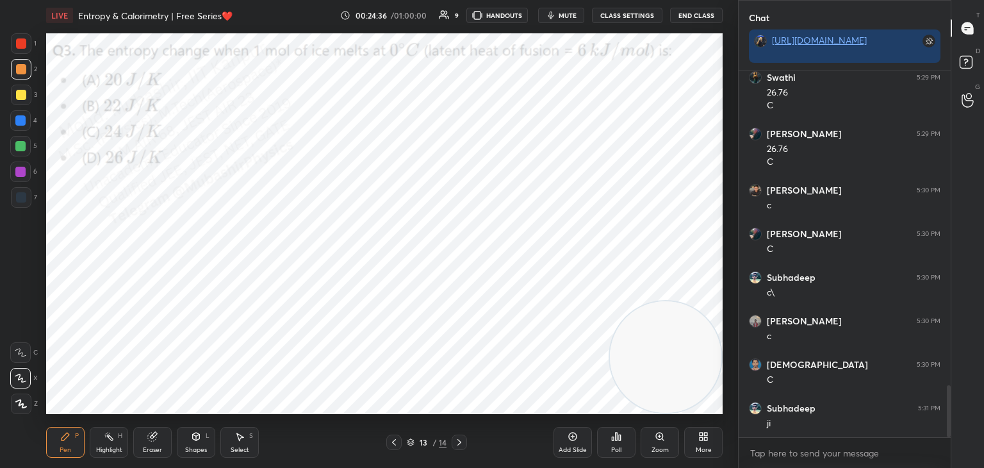
click at [577, 16] on span "mute" at bounding box center [568, 15] width 18 height 9
click at [557, 13] on span "unmute" at bounding box center [567, 15] width 28 height 9
drag, startPoint x: 559, startPoint y: 13, endPoint x: 579, endPoint y: 2, distance: 23.5
click at [559, 13] on button "mute" at bounding box center [561, 15] width 46 height 15
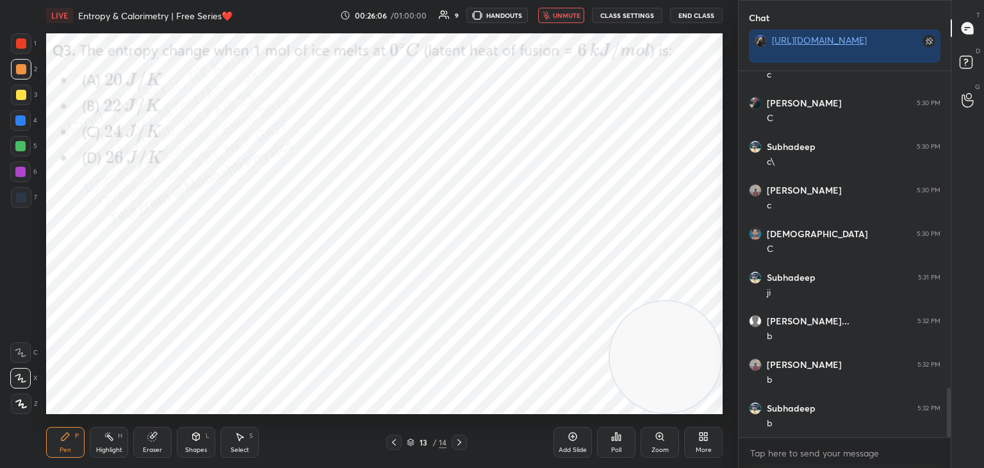
click at [562, 13] on span "unmute" at bounding box center [567, 15] width 28 height 9
click at [22, 122] on div at bounding box center [20, 120] width 10 height 10
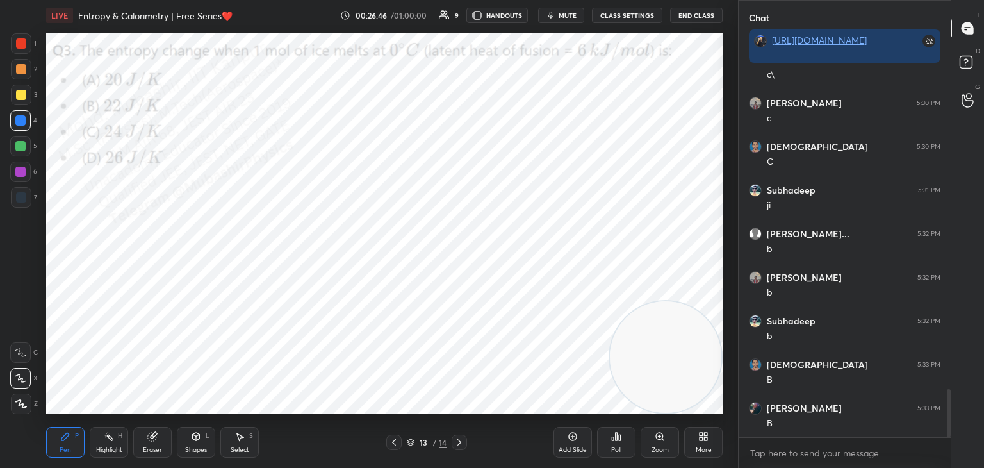
scroll to position [2483, 0]
drag, startPoint x: 664, startPoint y: 354, endPoint x: 675, endPoint y: 37, distance: 318.0
click at [684, 38] on video at bounding box center [666, 91] width 112 height 112
click at [19, 143] on div at bounding box center [20, 146] width 10 height 10
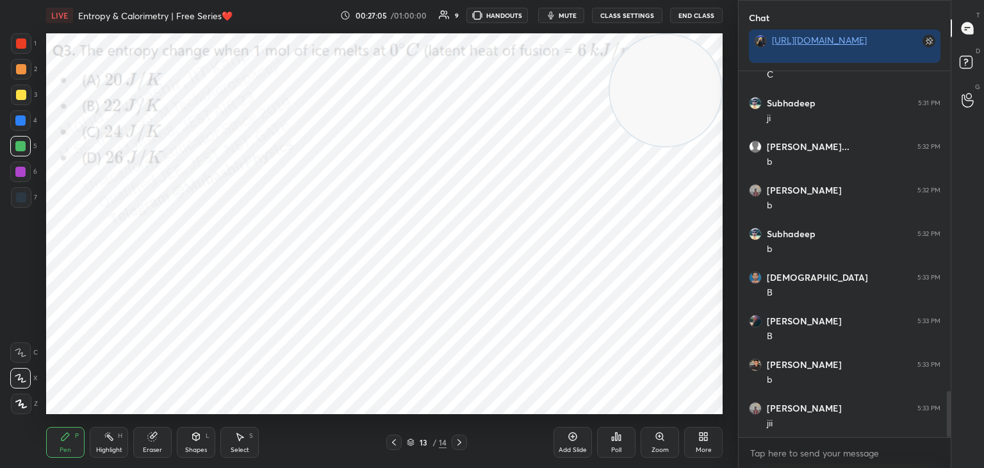
scroll to position [2539, 0]
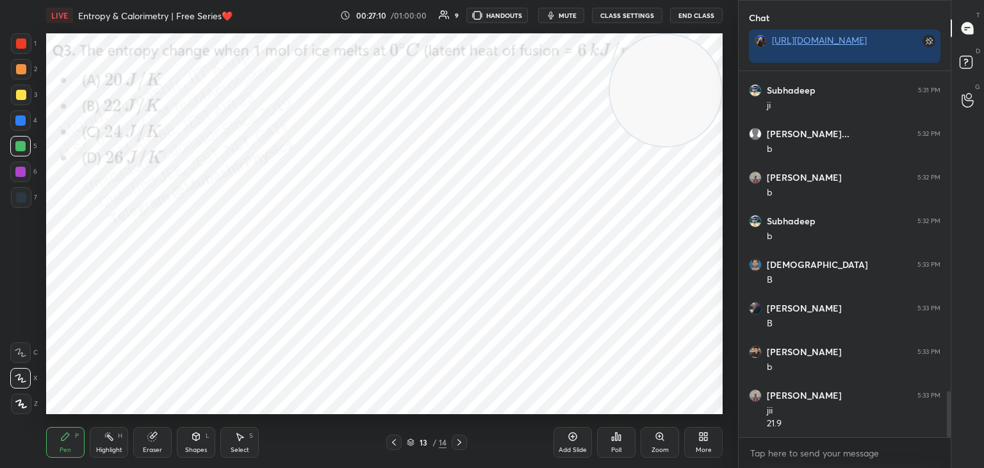
click at [16, 70] on div at bounding box center [21, 69] width 10 height 10
drag, startPoint x: 13, startPoint y: 35, endPoint x: 34, endPoint y: 44, distance: 23.0
click at [15, 37] on div at bounding box center [21, 43] width 21 height 21
click at [693, 442] on div "More" at bounding box center [703, 442] width 38 height 31
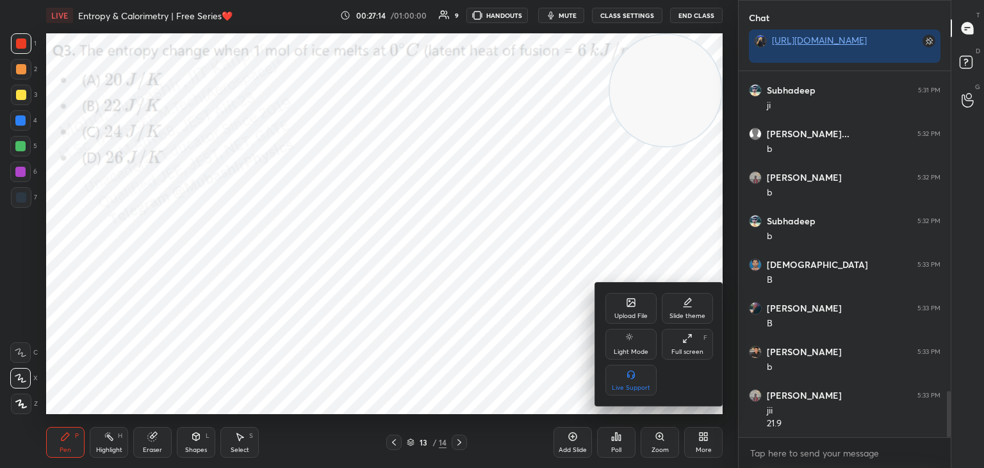
click at [634, 306] on icon at bounding box center [631, 303] width 8 height 8
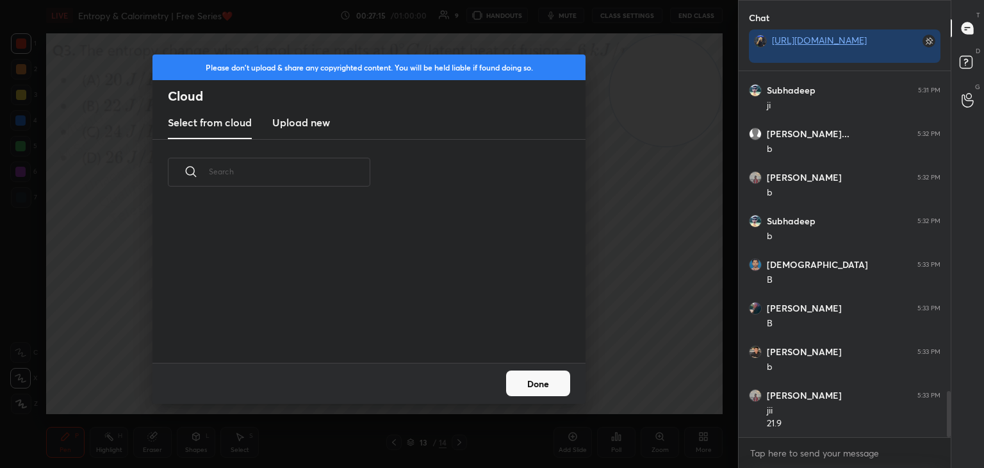
scroll to position [158, 411]
click at [308, 124] on h3 "Upload new" at bounding box center [301, 122] width 58 height 15
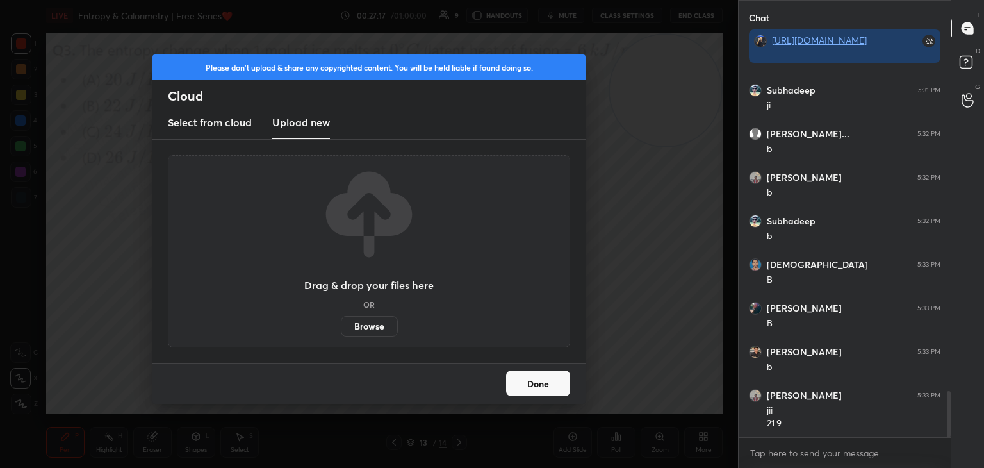
scroll to position [2583, 0]
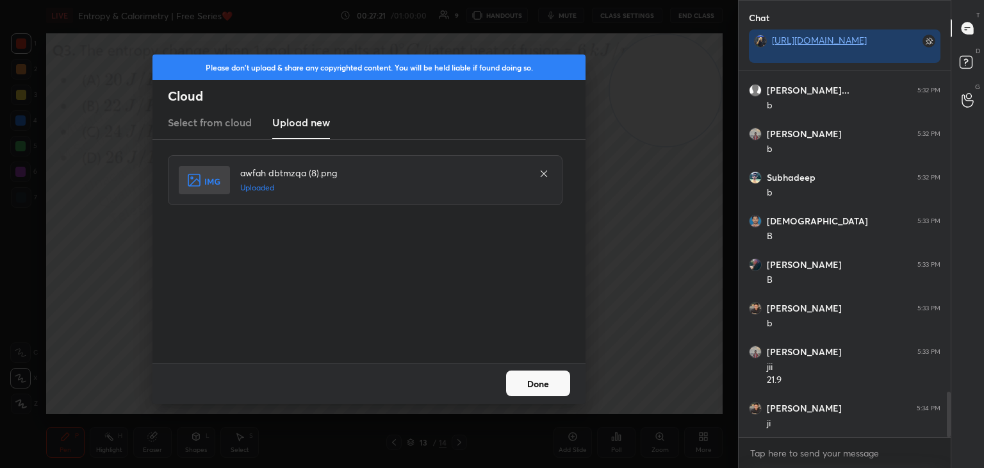
click at [538, 383] on button "Done" at bounding box center [538, 383] width 64 height 26
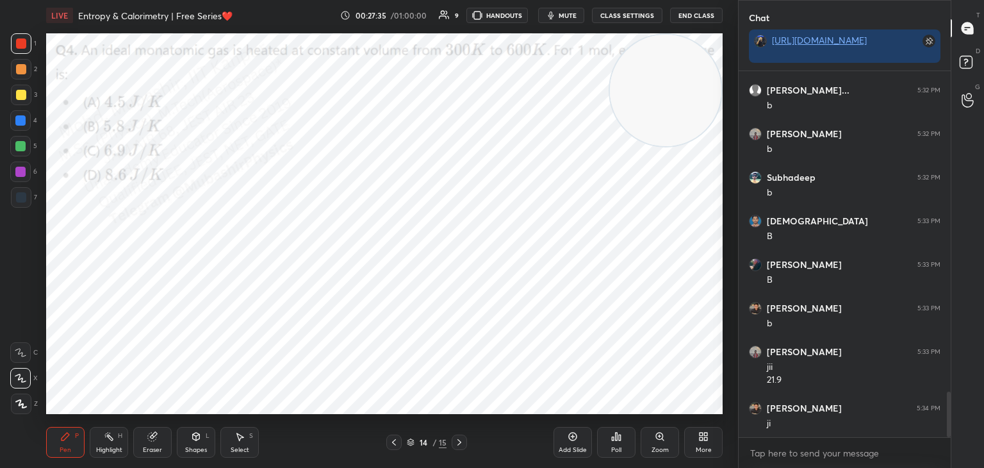
click at [556, 15] on icon "button" at bounding box center [551, 15] width 10 height 10
drag, startPoint x: 618, startPoint y: 108, endPoint x: 606, endPoint y: 160, distance: 53.9
click at [606, 160] on video at bounding box center [655, 135] width 112 height 112
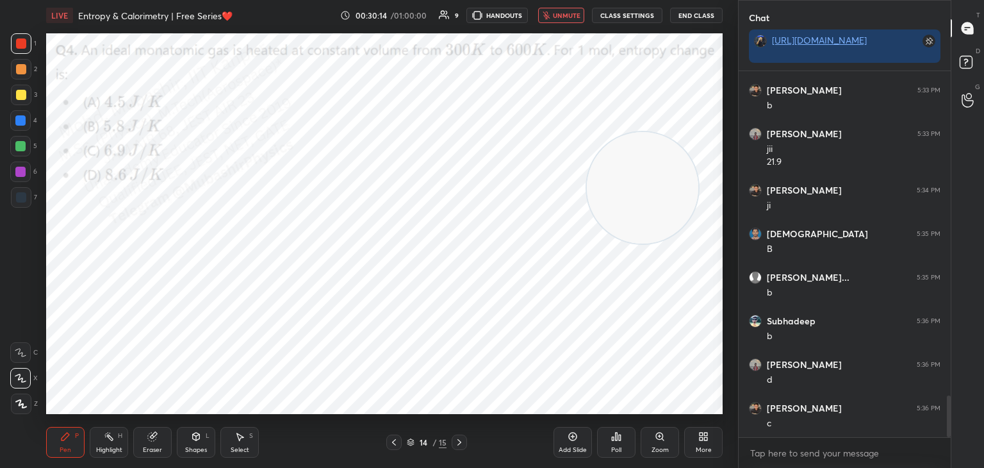
scroll to position [2844, 0]
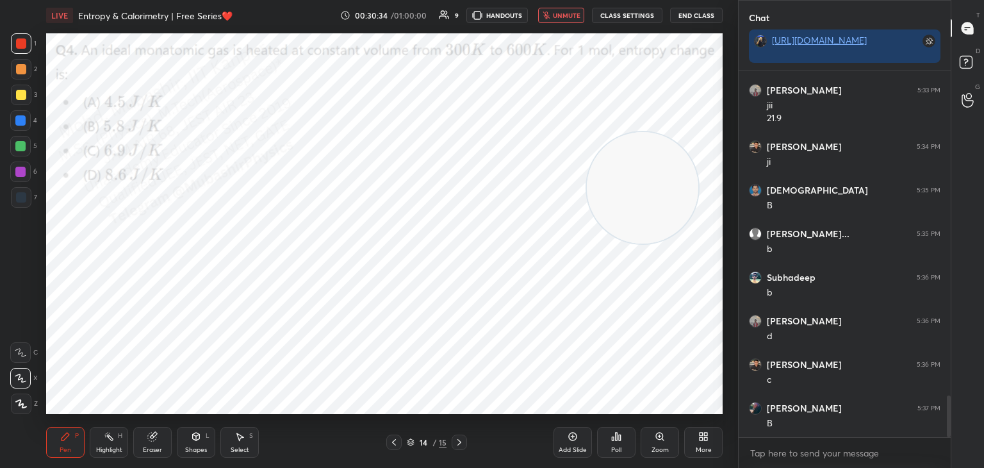
click at [565, 13] on span "unmute" at bounding box center [567, 15] width 28 height 9
drag, startPoint x: 613, startPoint y: 199, endPoint x: 15, endPoint y: 336, distance: 614.2
click at [11, 350] on div "1 2 3 4 5 6 7 C X Z C X Z E E Erase all H H LIVE Entropy & Calorimetry | Free S…" at bounding box center [364, 234] width 728 height 468
drag, startPoint x: 21, startPoint y: 116, endPoint x: 36, endPoint y: 116, distance: 15.4
click at [22, 116] on div at bounding box center [20, 120] width 10 height 10
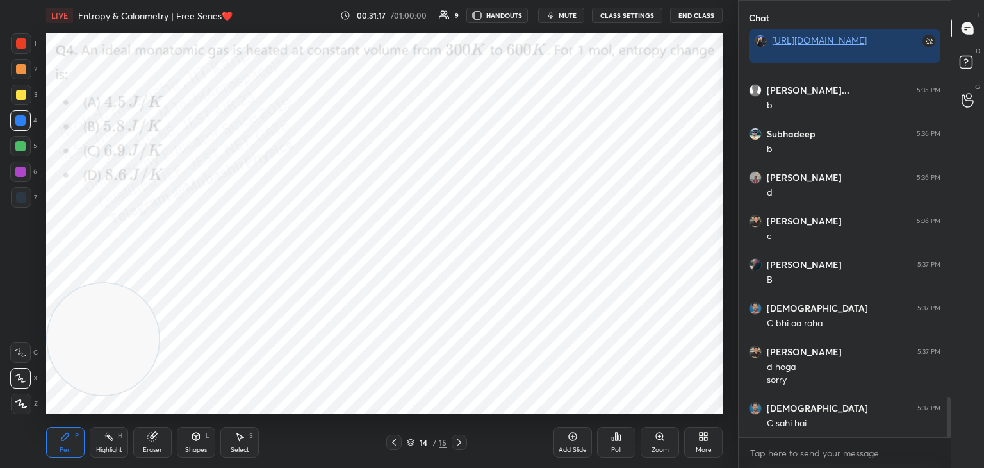
scroll to position [3034, 0]
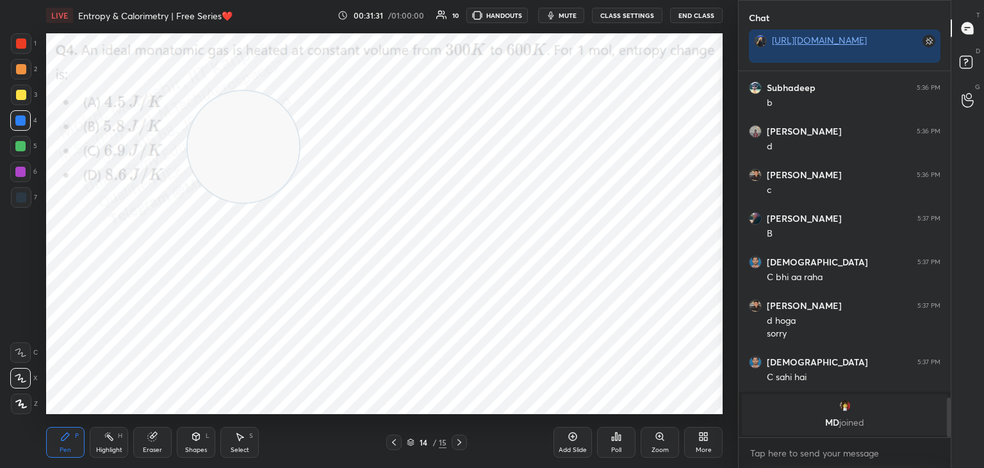
drag, startPoint x: 156, startPoint y: 275, endPoint x: 577, endPoint y: 132, distance: 444.6
click at [299, 132] on video at bounding box center [244, 147] width 112 height 112
drag, startPoint x: 21, startPoint y: 170, endPoint x: 26, endPoint y: 178, distance: 9.5
click at [22, 172] on div at bounding box center [20, 172] width 10 height 10
drag, startPoint x: 240, startPoint y: 445, endPoint x: 215, endPoint y: 419, distance: 36.3
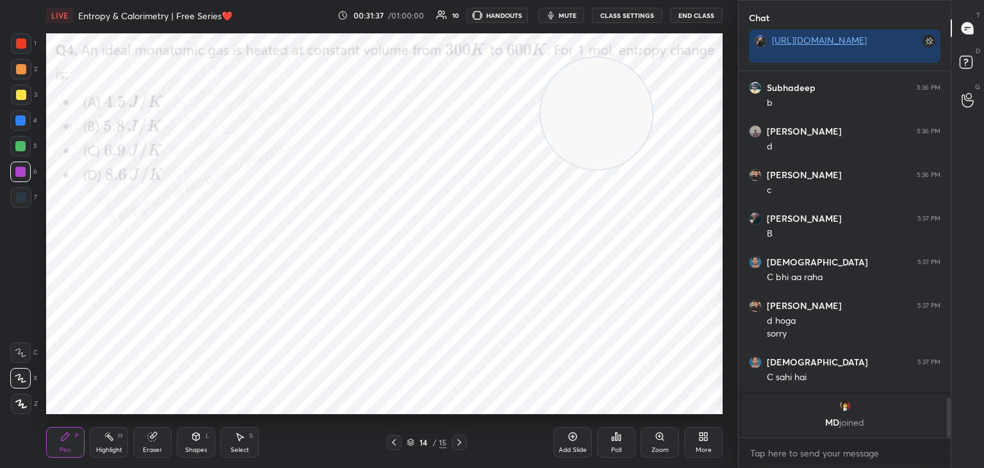
click at [236, 442] on div "Select S" at bounding box center [239, 442] width 38 height 31
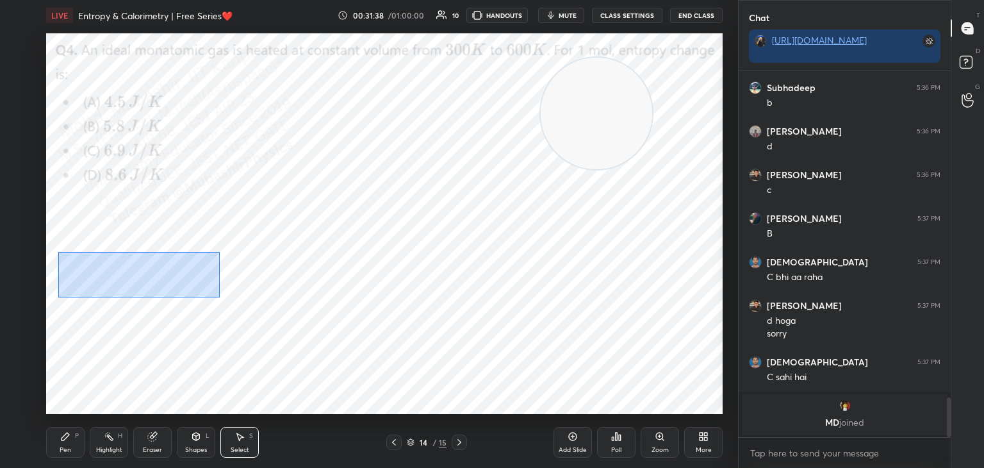
drag, startPoint x: 58, startPoint y: 252, endPoint x: 233, endPoint y: 298, distance: 180.3
click at [230, 299] on div "0 ° Undo Copy Duplicate Duplicate to new slide Delete" at bounding box center [384, 223] width 677 height 381
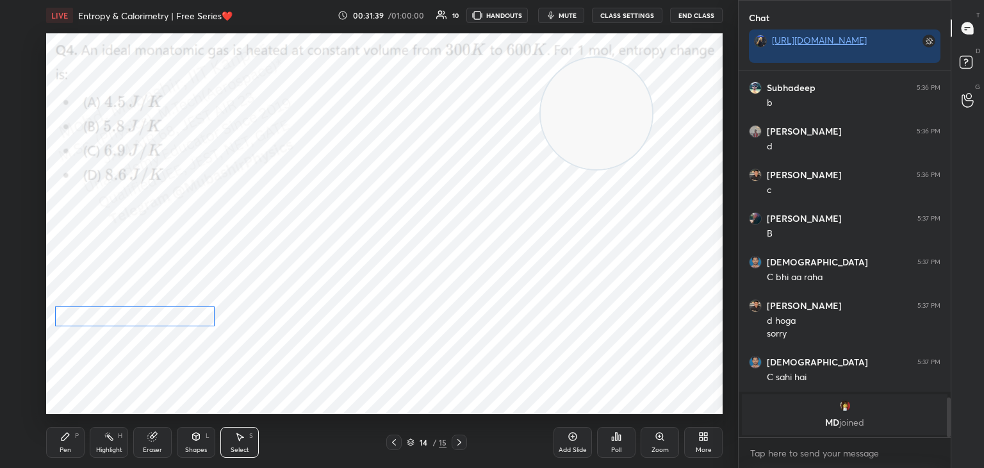
drag, startPoint x: 181, startPoint y: 281, endPoint x: 169, endPoint y: 318, distance: 39.3
click at [169, 318] on div "0 ° Undo Copy Duplicate Duplicate to new slide Delete" at bounding box center [384, 223] width 677 height 381
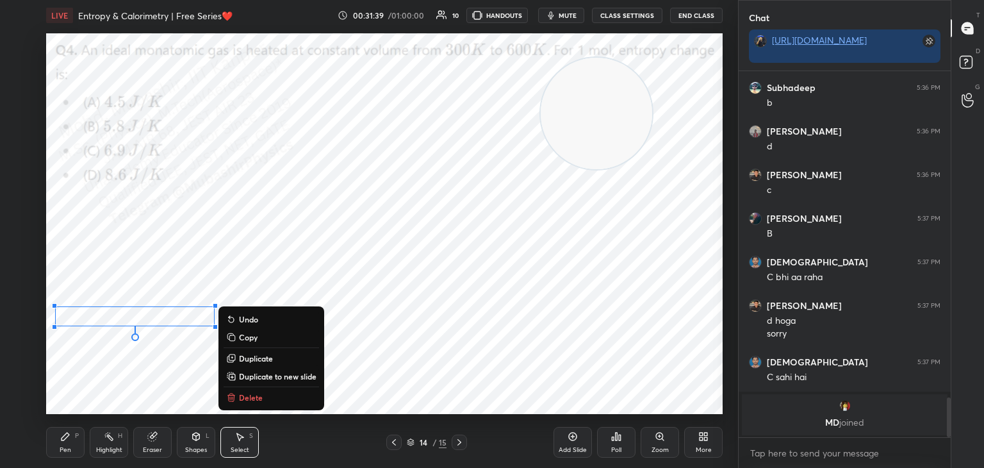
drag, startPoint x: 59, startPoint y: 441, endPoint x: 115, endPoint y: 416, distance: 61.7
click at [61, 443] on div "Pen P" at bounding box center [65, 442] width 38 height 31
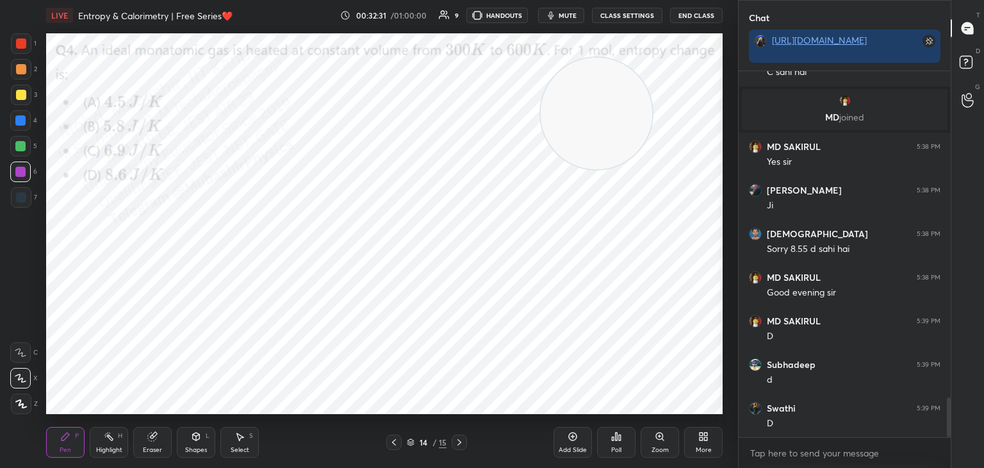
scroll to position [2985, 0]
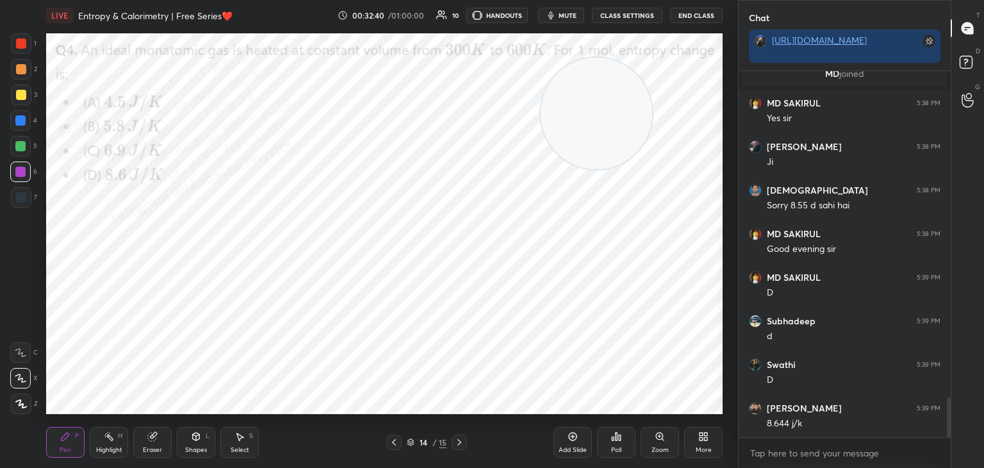
click at [115, 436] on div "Highlight H" at bounding box center [109, 442] width 38 height 31
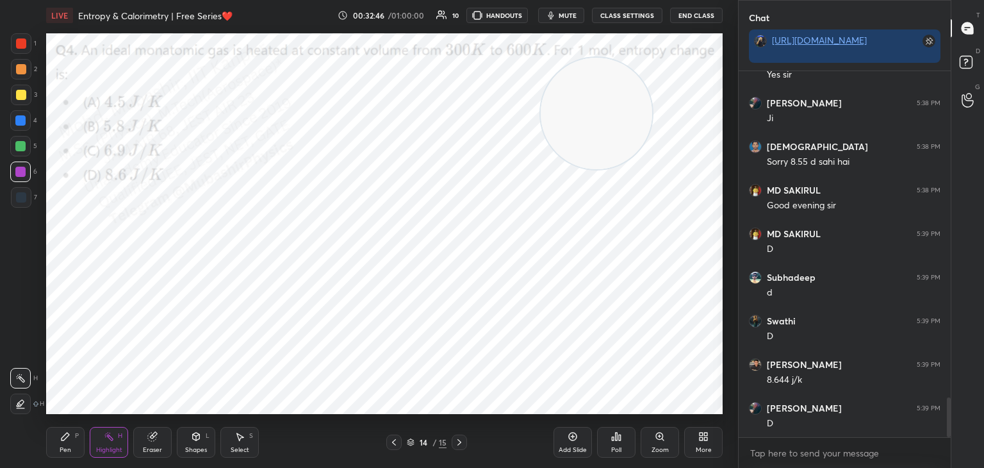
click at [64, 438] on icon at bounding box center [66, 437] width 8 height 8
click at [24, 146] on div at bounding box center [20, 146] width 10 height 10
click at [704, 437] on icon at bounding box center [704, 436] width 10 height 10
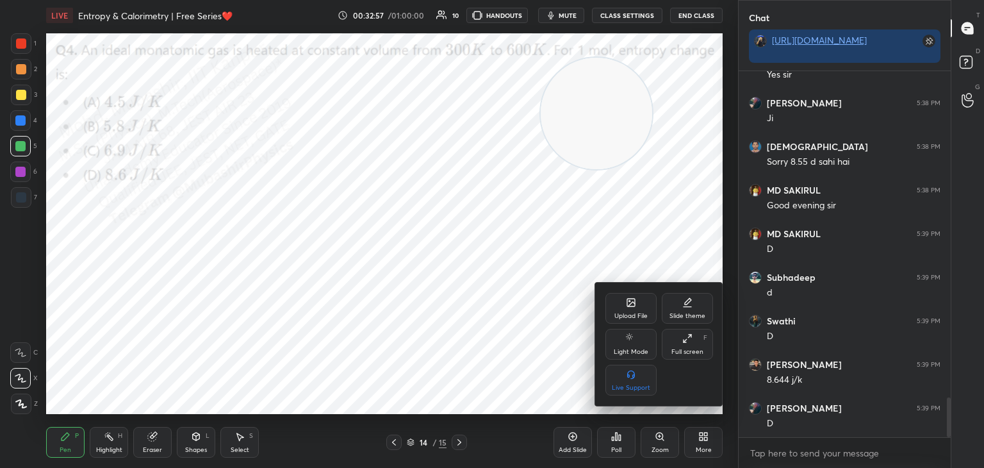
drag, startPoint x: 636, startPoint y: 309, endPoint x: 630, endPoint y: 306, distance: 6.9
click at [630, 306] on div "Upload File" at bounding box center [631, 308] width 51 height 31
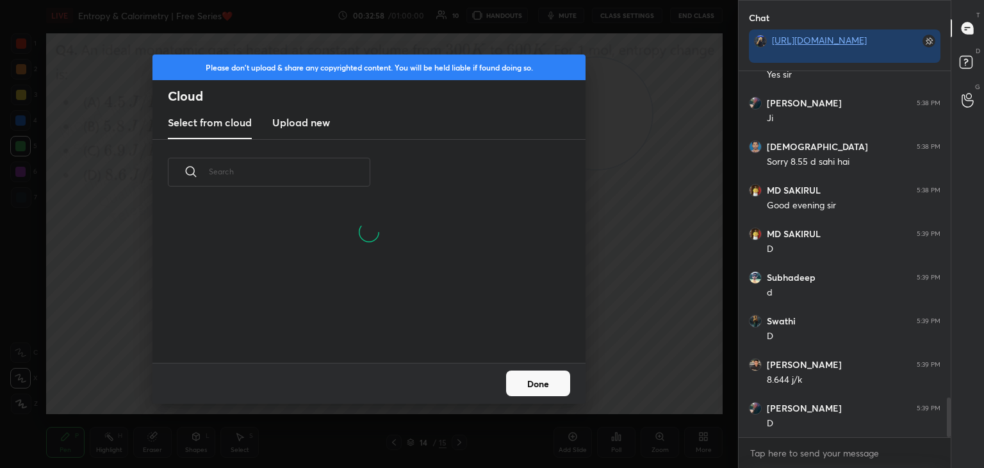
drag, startPoint x: 303, startPoint y: 122, endPoint x: 399, endPoint y: 126, distance: 96.2
click at [307, 124] on h3 "Upload new" at bounding box center [301, 122] width 58 height 15
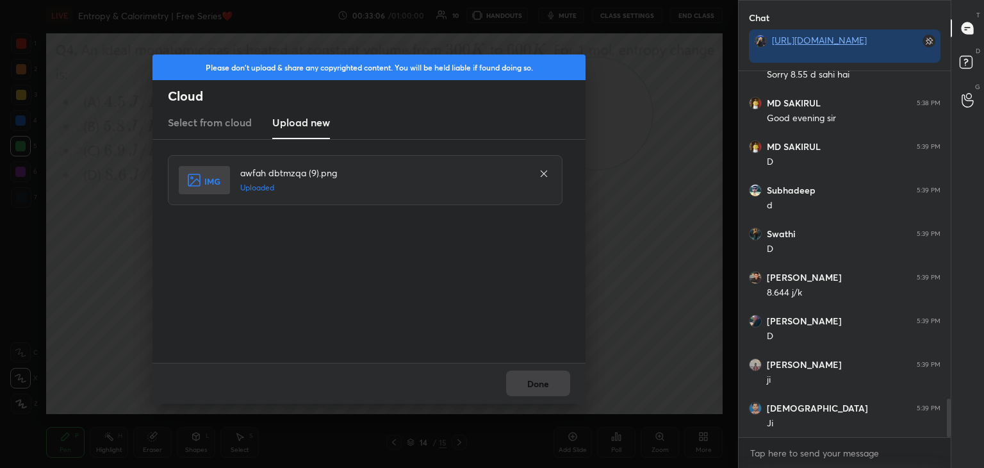
scroll to position [3159, 0]
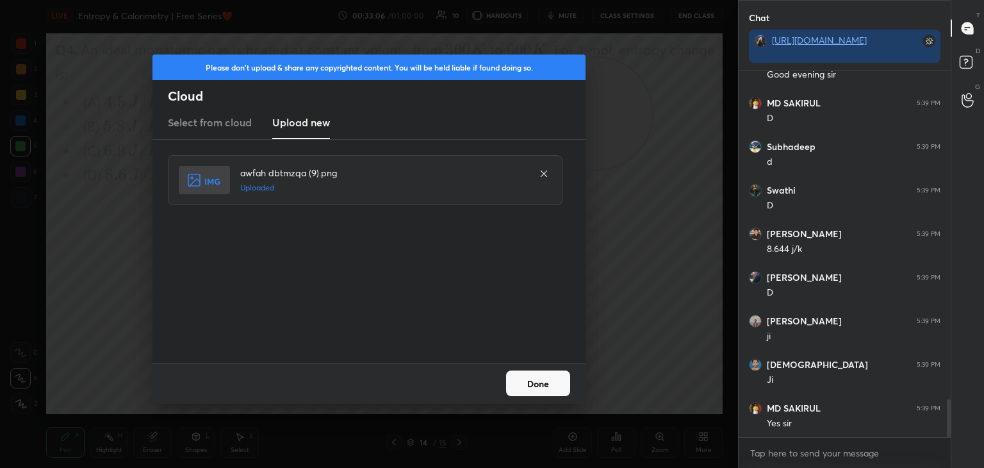
click at [549, 383] on button "Done" at bounding box center [538, 383] width 64 height 26
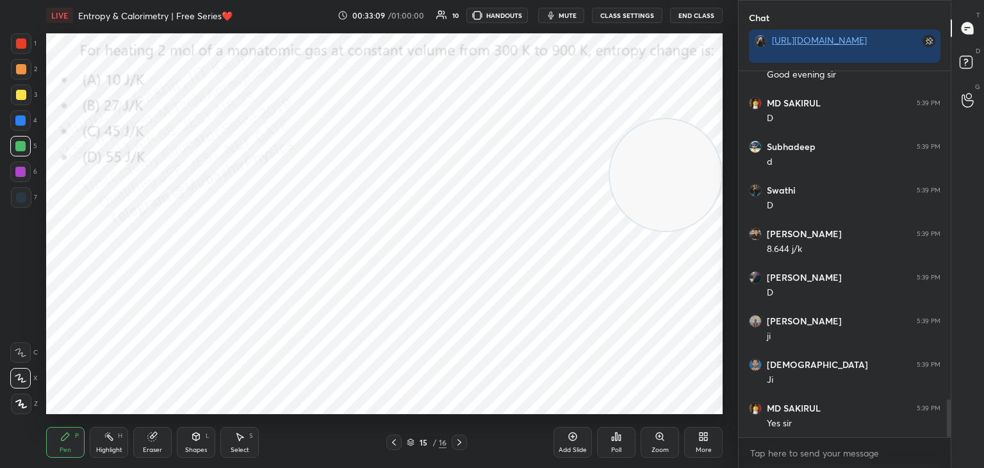
drag, startPoint x: 602, startPoint y: 116, endPoint x: 702, endPoint y: 169, distance: 112.9
click at [735, 178] on div "1 2 3 4 5 6 7 C X Z C X Z E E Erase all H H LIVE Entropy & Calorimetry | Free S…" at bounding box center [369, 234] width 738 height 468
click at [395, 440] on icon at bounding box center [394, 442] width 10 height 10
click at [461, 439] on icon at bounding box center [459, 442] width 10 height 10
click at [563, 12] on span "mute" at bounding box center [568, 15] width 18 height 9
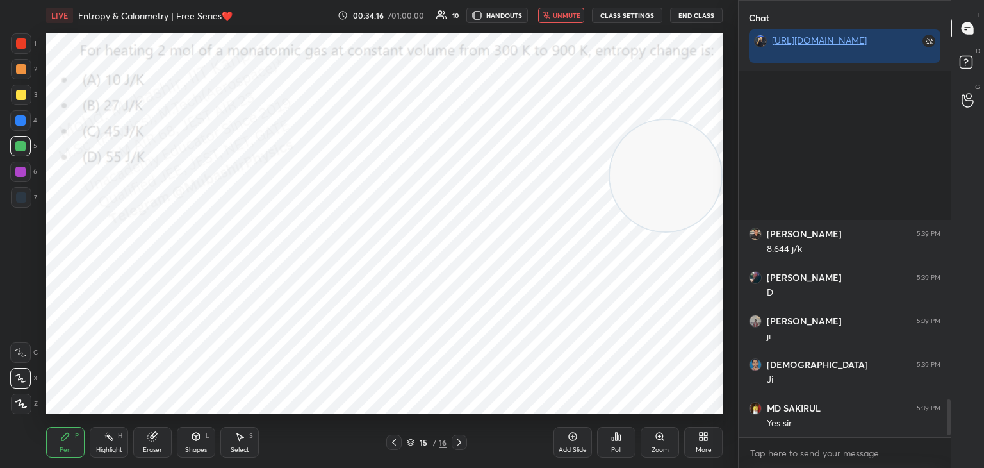
scroll to position [3377, 0]
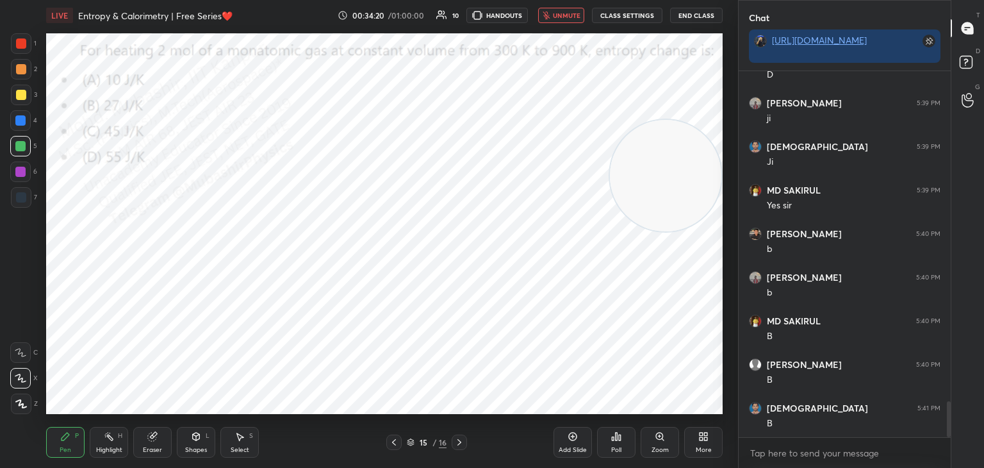
click at [120, 433] on div "H" at bounding box center [120, 436] width 4 height 6
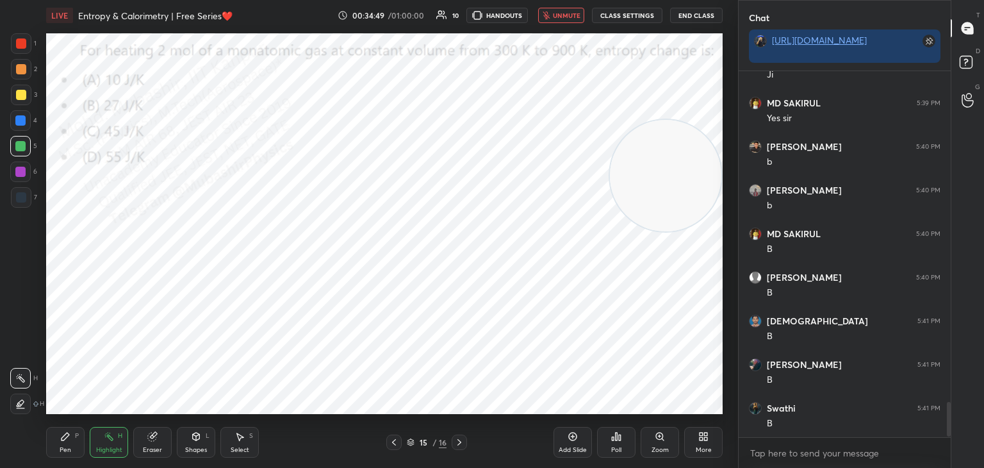
scroll to position [3508, 0]
drag, startPoint x: 570, startPoint y: 12, endPoint x: 559, endPoint y: 22, distance: 15.0
click at [567, 16] on span "unmute" at bounding box center [567, 15] width 28 height 9
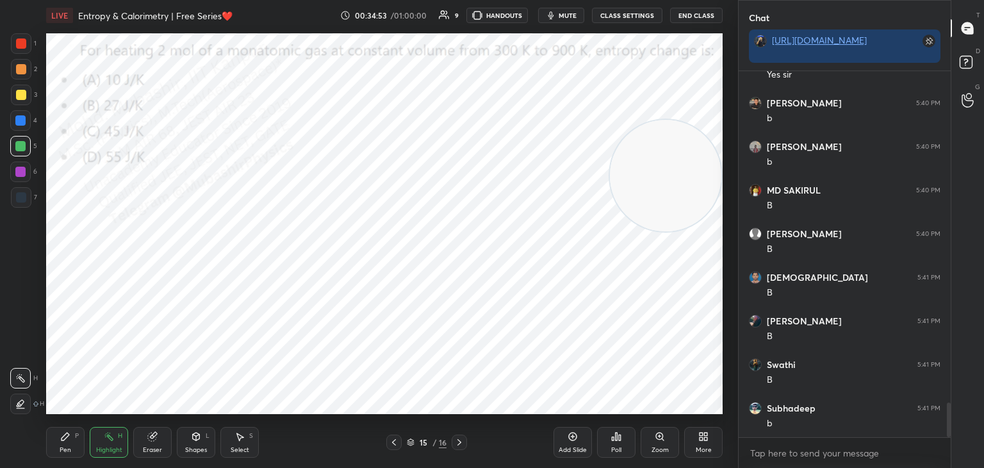
click at [64, 440] on icon at bounding box center [65, 436] width 10 height 10
drag, startPoint x: 24, startPoint y: 120, endPoint x: 39, endPoint y: 122, distance: 15.5
click at [25, 121] on div at bounding box center [20, 120] width 10 height 10
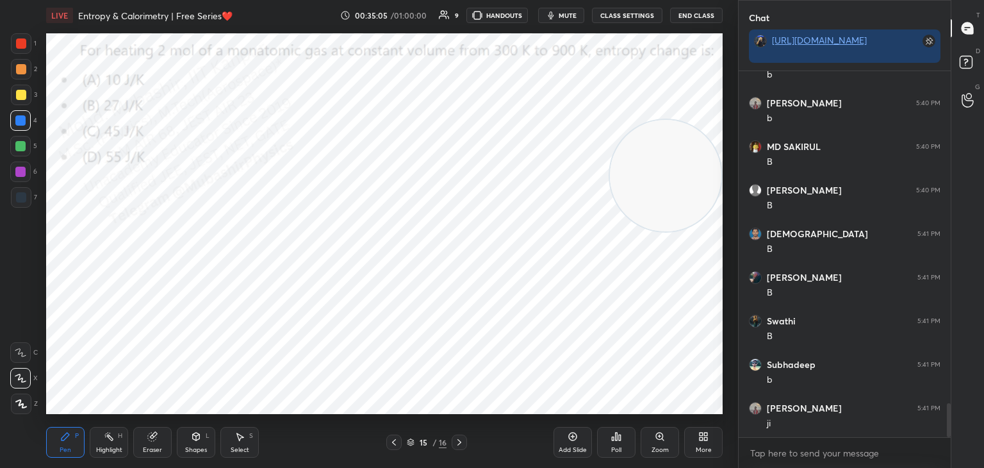
click at [700, 434] on icon at bounding box center [701, 434] width 3 height 3
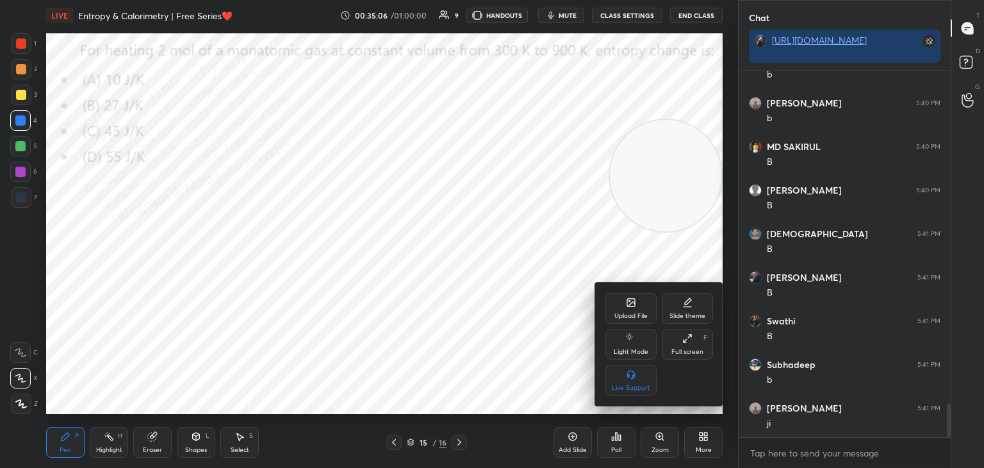
click at [633, 301] on icon at bounding box center [631, 303] width 8 height 8
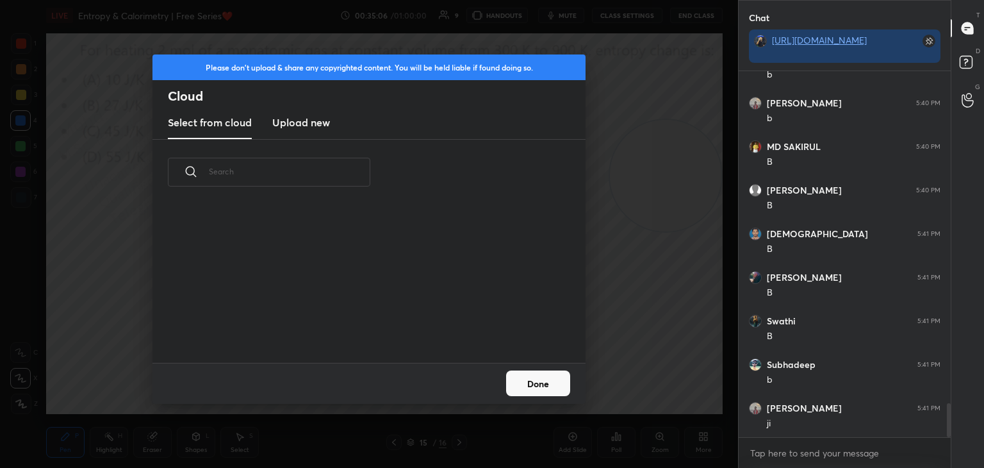
scroll to position [3595, 0]
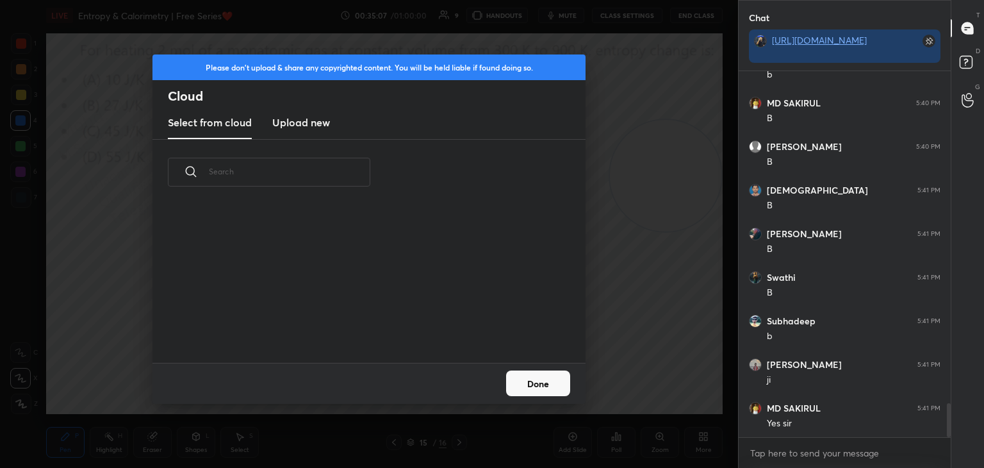
click at [306, 124] on h3 "Upload new" at bounding box center [301, 122] width 58 height 15
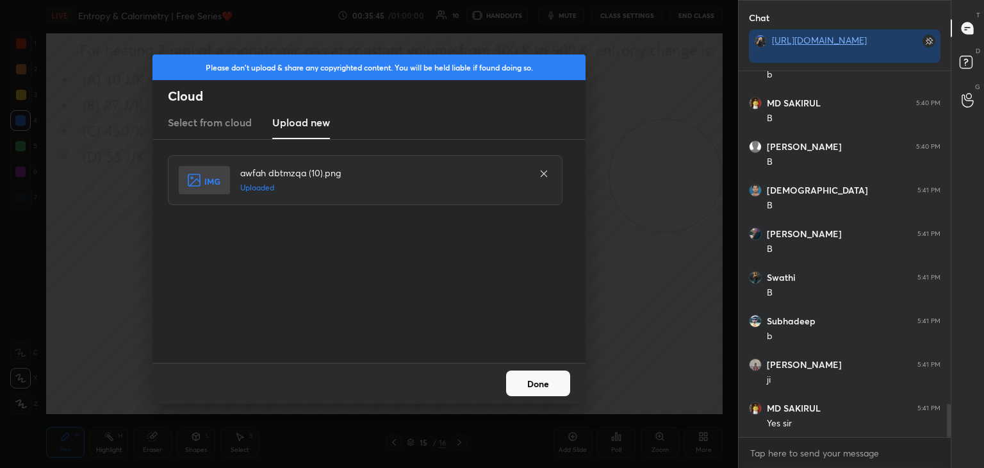
scroll to position [3639, 0]
click at [552, 388] on button "Done" at bounding box center [538, 383] width 64 height 26
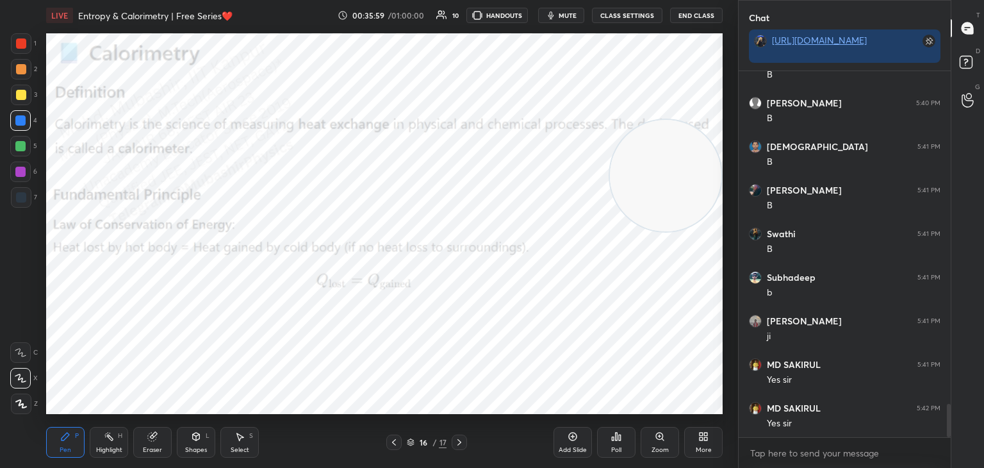
drag, startPoint x: 22, startPoint y: 40, endPoint x: 41, endPoint y: 53, distance: 23.1
click at [23, 44] on div at bounding box center [21, 43] width 10 height 10
click at [18, 126] on div at bounding box center [20, 120] width 21 height 21
drag, startPoint x: 631, startPoint y: 187, endPoint x: 97, endPoint y: 422, distance: 582.5
click at [99, 434] on div "LIVE Entropy & Calorimetry | Free Series❤️ 00:36:02 / 01:00:00 10 HANDOUTS mute…" at bounding box center [384, 234] width 687 height 468
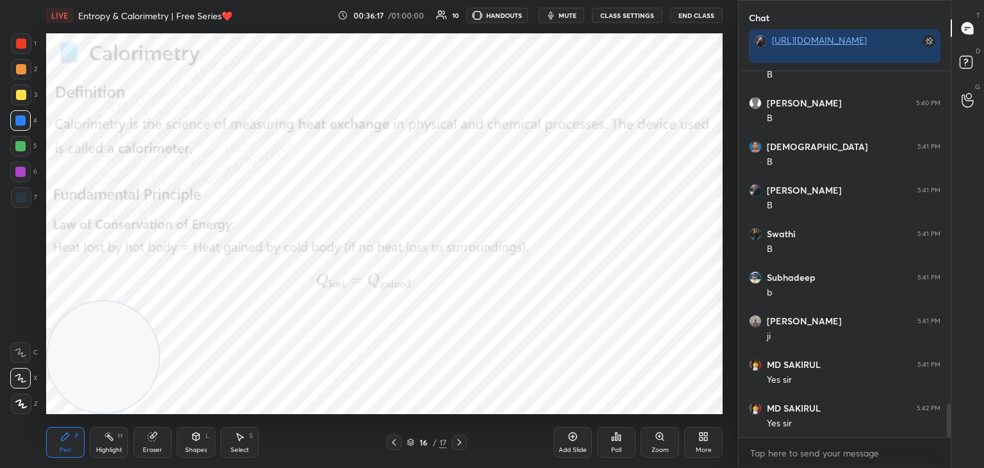
click at [21, 170] on div at bounding box center [20, 172] width 10 height 10
drag, startPoint x: 93, startPoint y: 322, endPoint x: 558, endPoint y: 231, distance: 473.3
click at [525, 235] on video at bounding box center [470, 291] width 112 height 112
drag, startPoint x: 539, startPoint y: 242, endPoint x: 651, endPoint y: 174, distance: 131.1
click at [644, 176] on video at bounding box center [666, 200] width 112 height 112
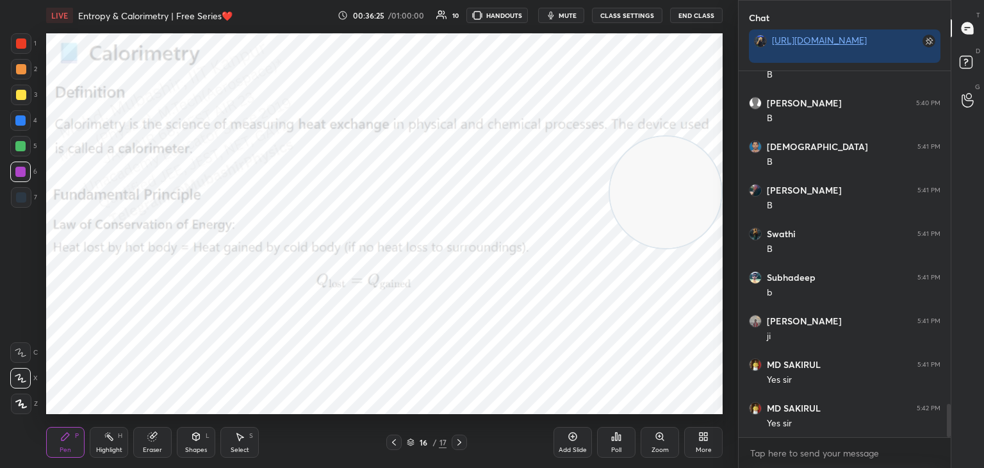
click at [26, 155] on div at bounding box center [20, 146] width 21 height 21
drag, startPoint x: 21, startPoint y: 113, endPoint x: 21, endPoint y: 104, distance: 9.0
click at [21, 117] on div at bounding box center [20, 120] width 21 height 21
click at [19, 72] on div at bounding box center [21, 69] width 10 height 10
click at [16, 95] on div at bounding box center [21, 95] width 10 height 10
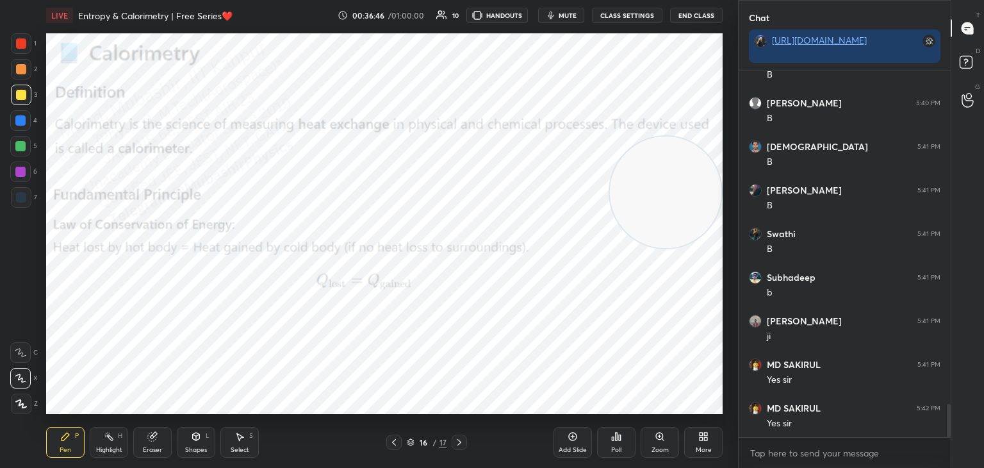
click at [28, 122] on div at bounding box center [20, 120] width 21 height 21
drag, startPoint x: 112, startPoint y: 437, endPoint x: 172, endPoint y: 414, distance: 65.1
click at [111, 437] on icon at bounding box center [109, 436] width 10 height 10
drag, startPoint x: 634, startPoint y: 206, endPoint x: 634, endPoint y: 91, distance: 114.7
click at [633, 116] on video at bounding box center [665, 109] width 112 height 112
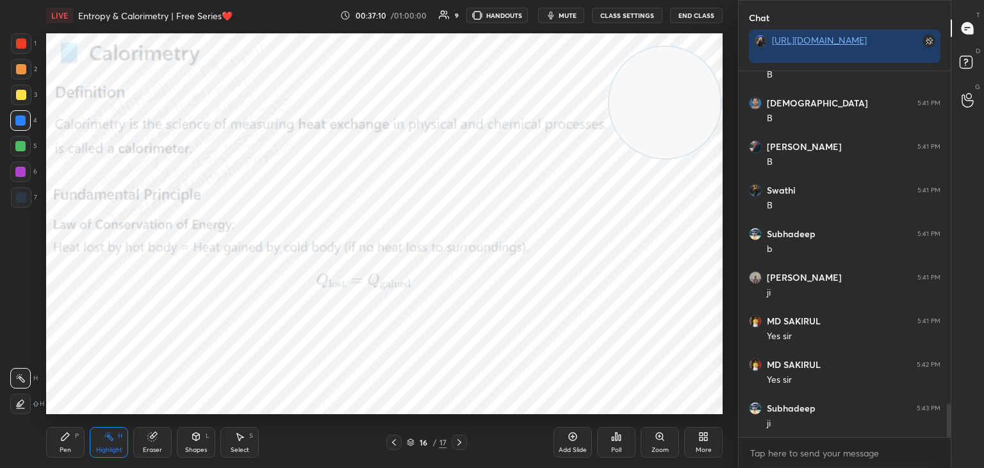
scroll to position [3726, 0]
click at [461, 440] on icon at bounding box center [459, 442] width 10 height 10
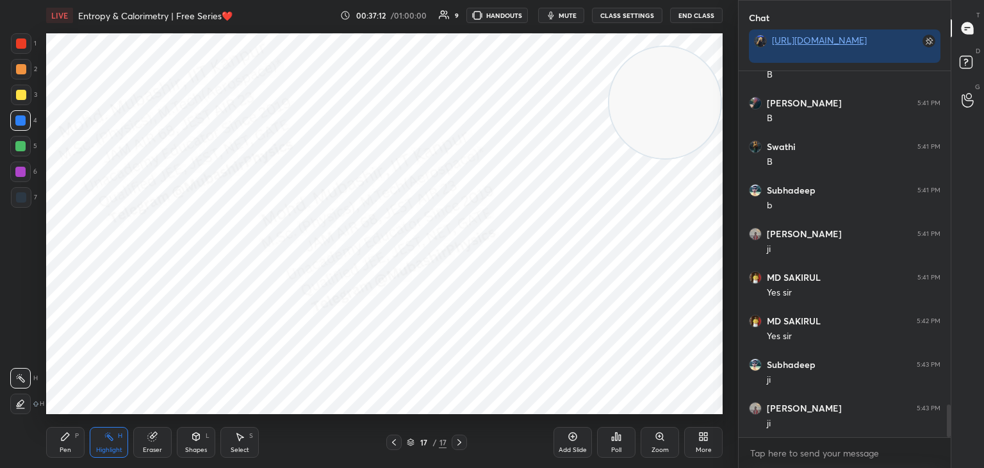
drag, startPoint x: 65, startPoint y: 439, endPoint x: 69, endPoint y: 426, distance: 13.4
click at [65, 436] on icon at bounding box center [66, 437] width 8 height 8
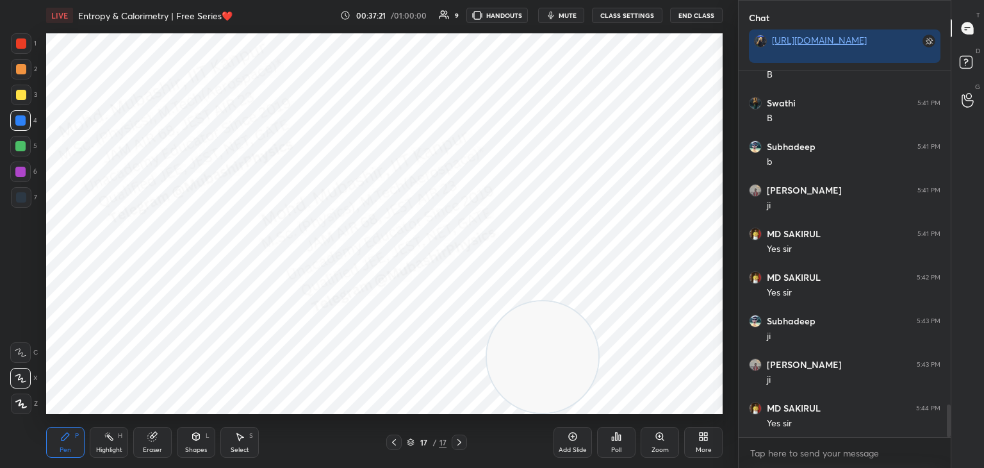
drag, startPoint x: 647, startPoint y: 145, endPoint x: 513, endPoint y: 374, distance: 265.4
click at [522, 383] on video at bounding box center [543, 357] width 112 height 112
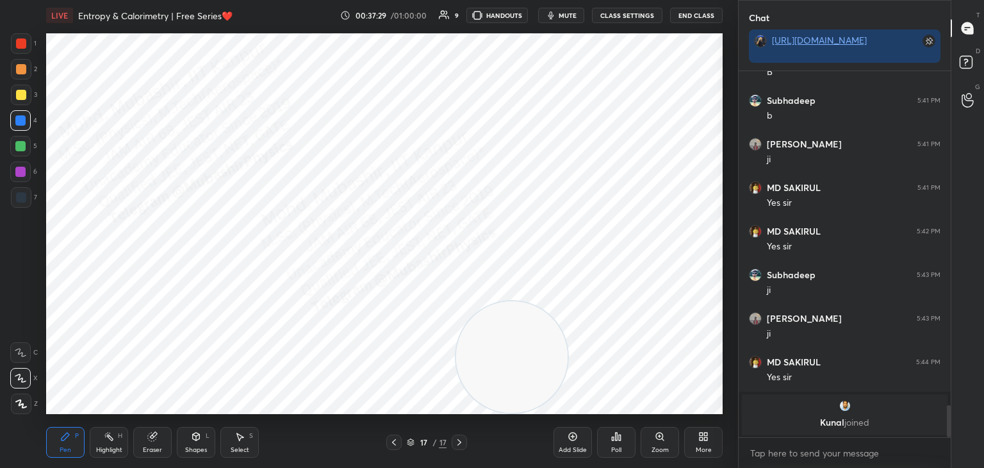
drag, startPoint x: 21, startPoint y: 98, endPoint x: 31, endPoint y: 99, distance: 10.9
click at [21, 97] on div at bounding box center [21, 95] width 10 height 10
click at [26, 148] on div at bounding box center [20, 146] width 21 height 21
drag, startPoint x: 21, startPoint y: 94, endPoint x: 38, endPoint y: 108, distance: 22.7
click at [22, 98] on div at bounding box center [21, 95] width 10 height 10
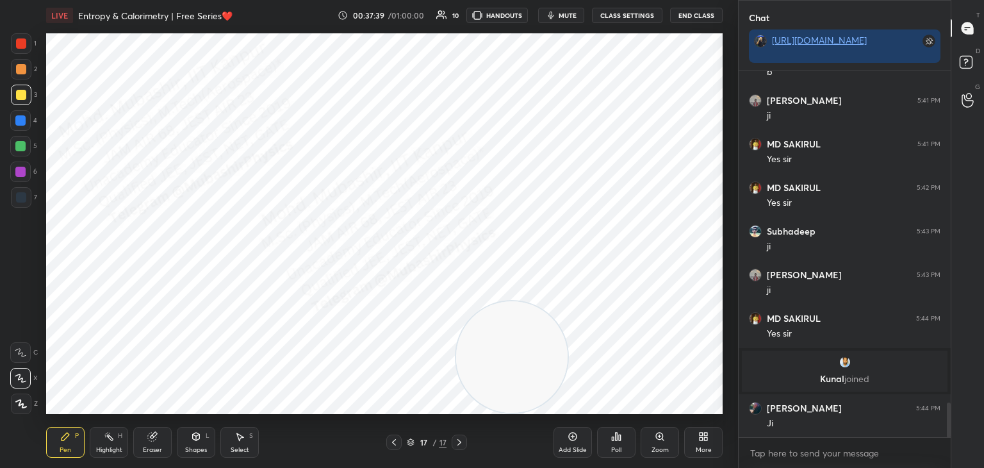
scroll to position [3531, 0]
click at [28, 152] on div at bounding box center [20, 146] width 21 height 21
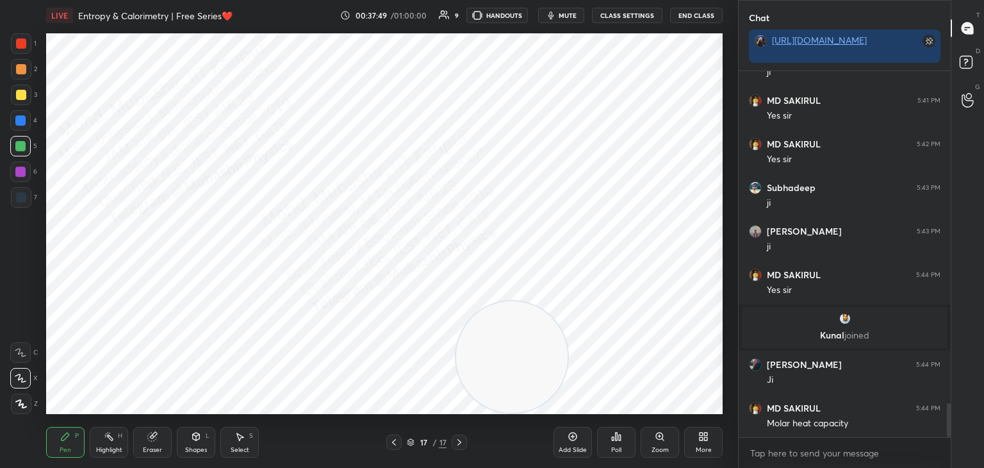
drag, startPoint x: 15, startPoint y: 178, endPoint x: 31, endPoint y: 178, distance: 16.0
click at [16, 178] on div at bounding box center [20, 171] width 21 height 21
drag, startPoint x: 13, startPoint y: 101, endPoint x: 40, endPoint y: 112, distance: 29.6
click at [17, 101] on div at bounding box center [21, 95] width 21 height 21
drag, startPoint x: 479, startPoint y: 352, endPoint x: 624, endPoint y: 43, distance: 341.7
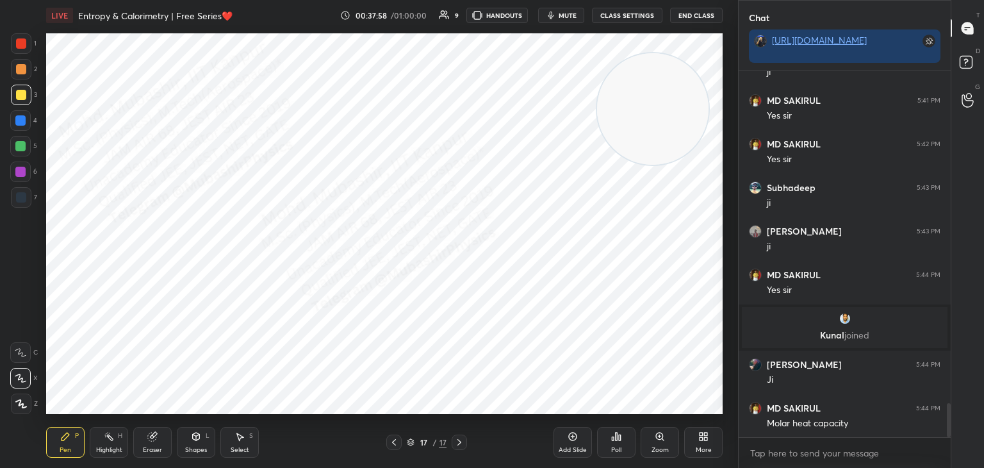
click at [624, 53] on video at bounding box center [653, 109] width 112 height 112
click at [22, 50] on div at bounding box center [21, 43] width 21 height 21
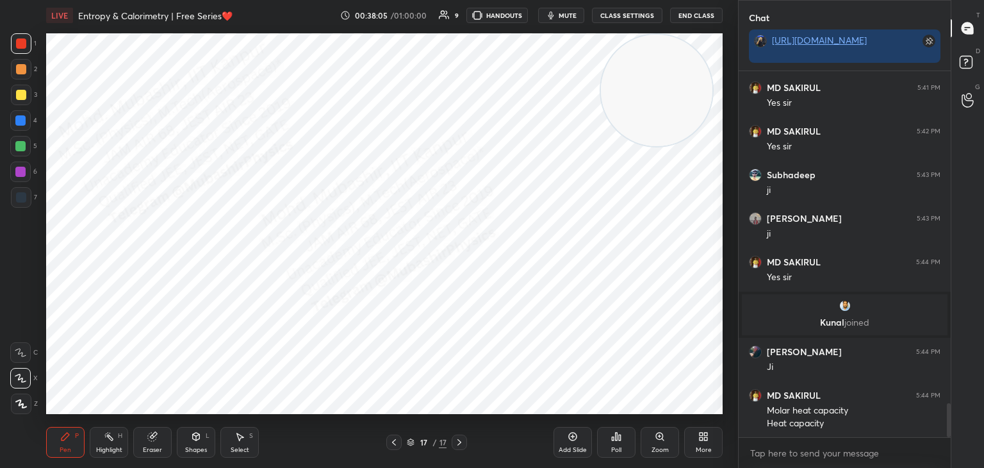
drag, startPoint x: 106, startPoint y: 439, endPoint x: 183, endPoint y: 417, distance: 79.9
click at [105, 444] on div "Highlight H" at bounding box center [109, 442] width 38 height 31
drag, startPoint x: 654, startPoint y: 87, endPoint x: 615, endPoint y: 376, distance: 292.3
click at [675, 422] on div "LIVE Entropy & Calorimetry | Free Series❤️ 00:38:07 / 01:00:00 9 HANDOUTS mute …" at bounding box center [384, 234] width 687 height 468
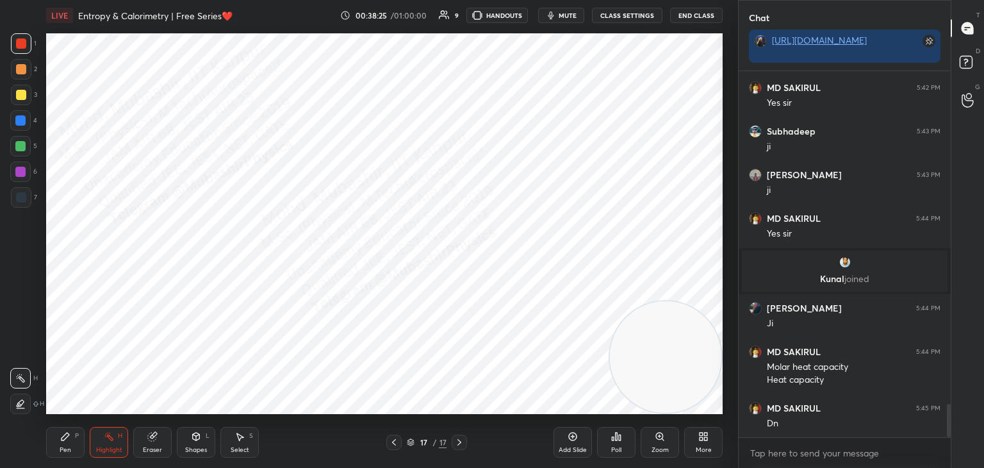
click at [389, 437] on div at bounding box center [393, 441] width 15 height 15
click at [58, 448] on div "Pen P" at bounding box center [65, 442] width 38 height 31
drag, startPoint x: 21, startPoint y: 70, endPoint x: 24, endPoint y: 78, distance: 8.3
click at [24, 78] on div at bounding box center [21, 69] width 21 height 21
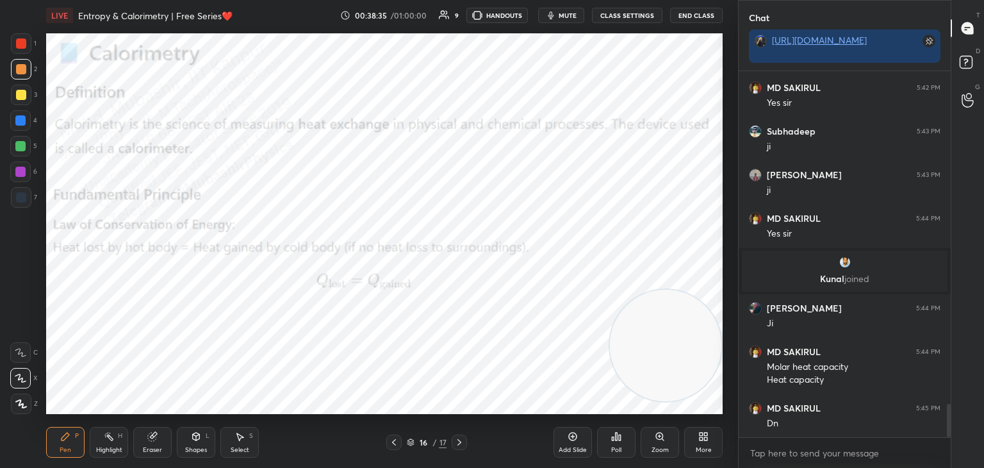
drag, startPoint x: 649, startPoint y: 348, endPoint x: 636, endPoint y: 244, distance: 104.7
click at [662, 290] on video at bounding box center [666, 346] width 112 height 112
drag, startPoint x: 94, startPoint y: 439, endPoint x: 317, endPoint y: 450, distance: 223.3
click at [95, 442] on div "Highlight H" at bounding box center [109, 442] width 38 height 31
click at [459, 442] on icon at bounding box center [460, 442] width 4 height 6
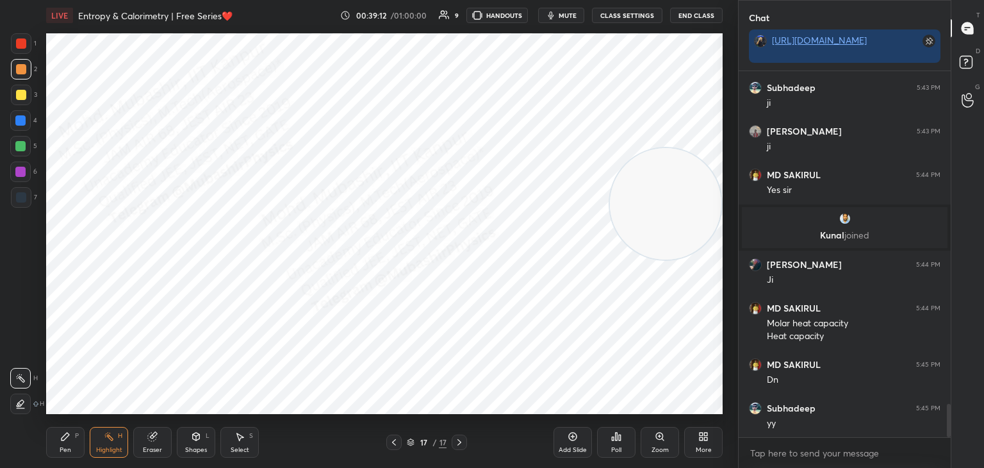
scroll to position [3718, 0]
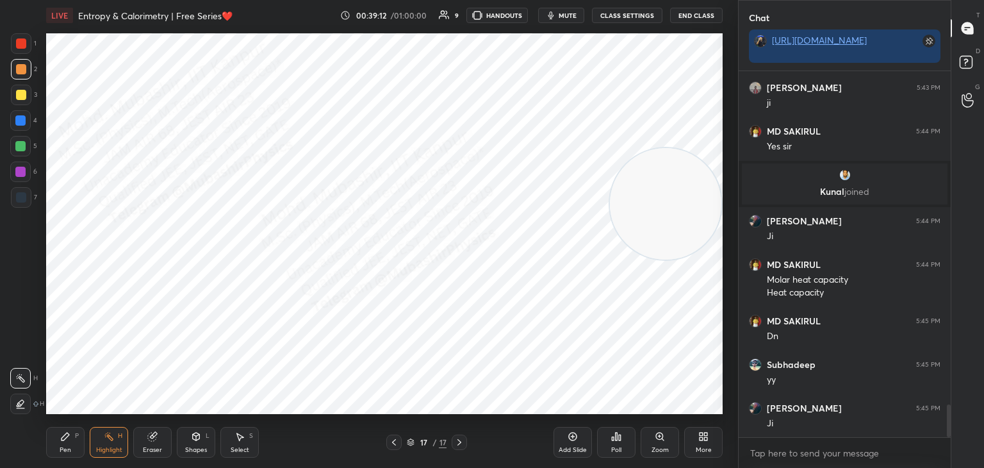
click at [706, 443] on div "More" at bounding box center [703, 442] width 38 height 31
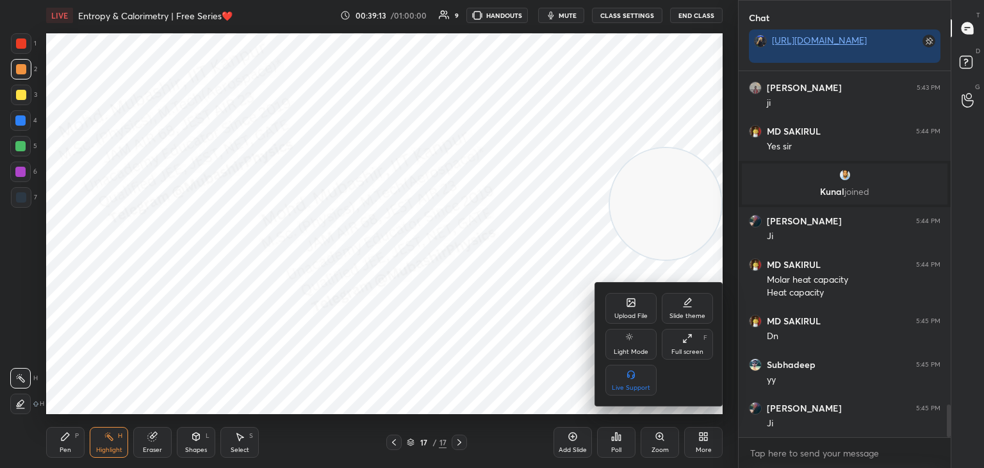
click at [631, 306] on icon at bounding box center [631, 303] width 8 height 8
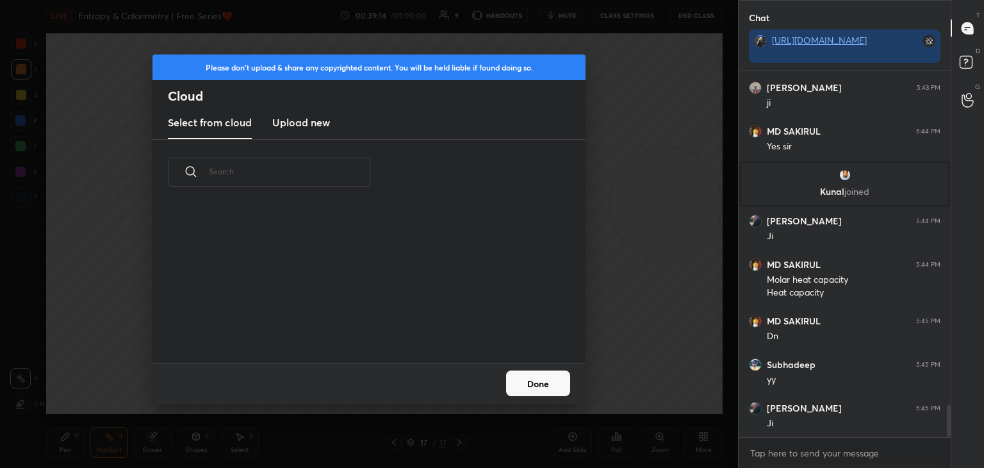
scroll to position [158, 411]
click at [303, 116] on h3 "Upload new" at bounding box center [301, 122] width 58 height 15
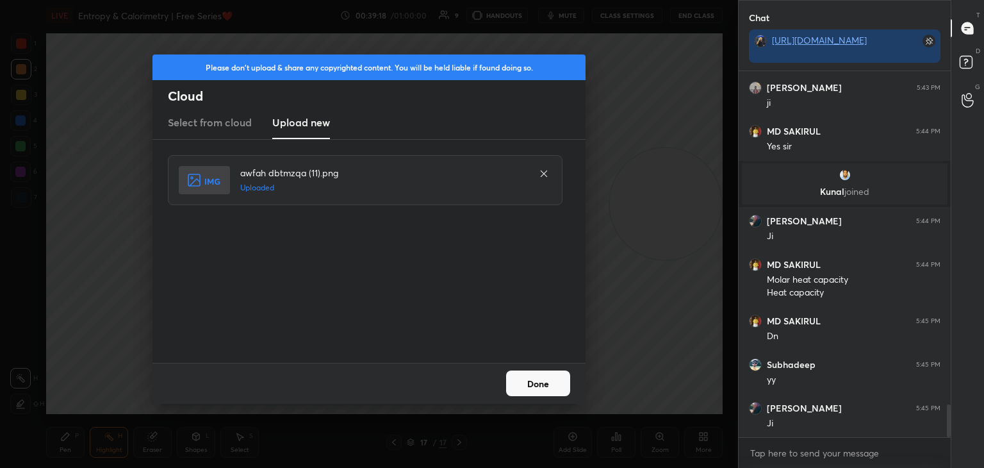
click at [531, 386] on button "Done" at bounding box center [538, 383] width 64 height 26
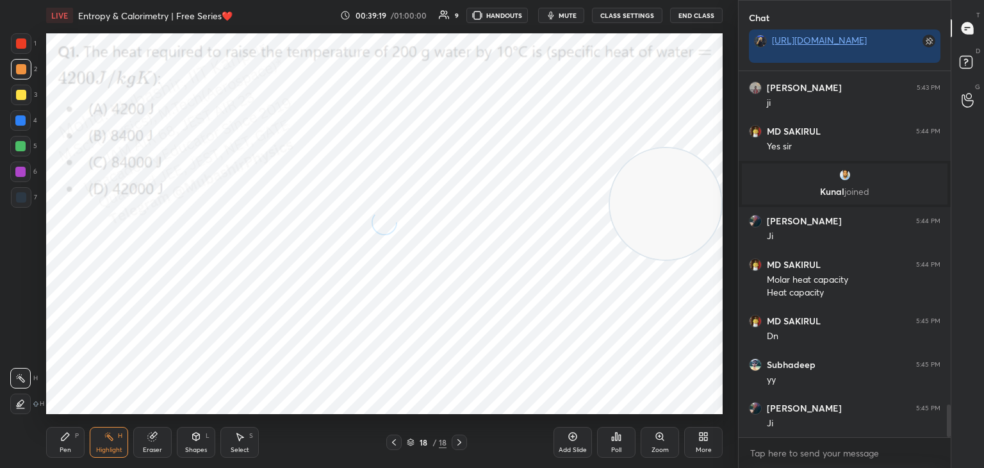
click at [571, 19] on span "mute" at bounding box center [568, 15] width 18 height 9
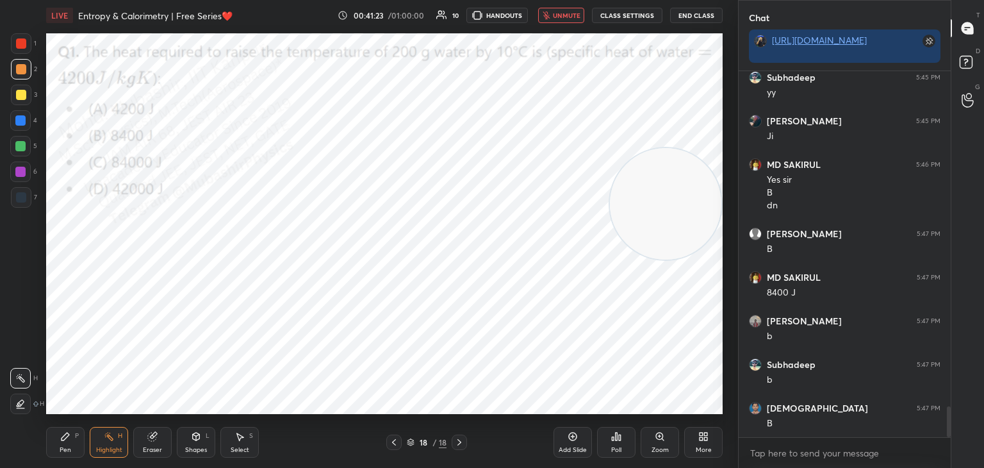
scroll to position [4049, 0]
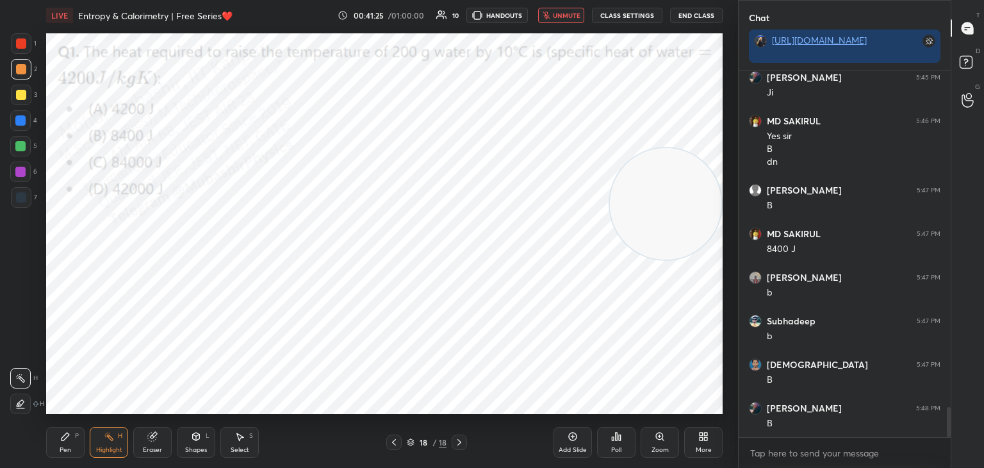
click at [563, 11] on span "unmute" at bounding box center [567, 15] width 28 height 9
drag, startPoint x: 593, startPoint y: 224, endPoint x: 31, endPoint y: 404, distance: 590.2
click at [7, 424] on div "1 2 3 4 5 6 7 C X Z C X Z E E Erase all H H LIVE Entropy & Calorimetry | Free S…" at bounding box center [364, 234] width 728 height 468
click at [72, 436] on div "Pen P" at bounding box center [65, 442] width 38 height 31
click at [22, 121] on div at bounding box center [20, 120] width 10 height 10
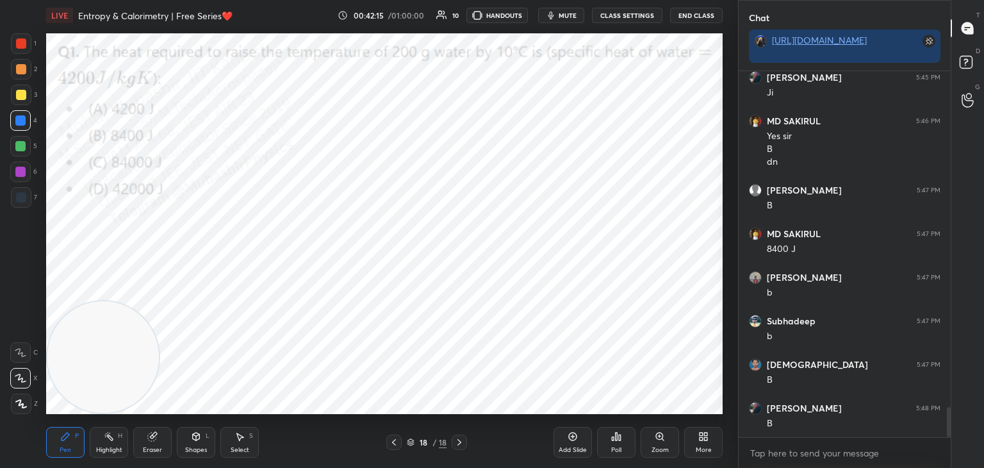
click at [29, 148] on div "5" at bounding box center [23, 146] width 27 height 21
drag, startPoint x: 108, startPoint y: 442, endPoint x: 135, endPoint y: 422, distance: 33.5
click at [108, 442] on div "Highlight H" at bounding box center [109, 442] width 38 height 31
click at [706, 444] on div "More" at bounding box center [703, 442] width 38 height 31
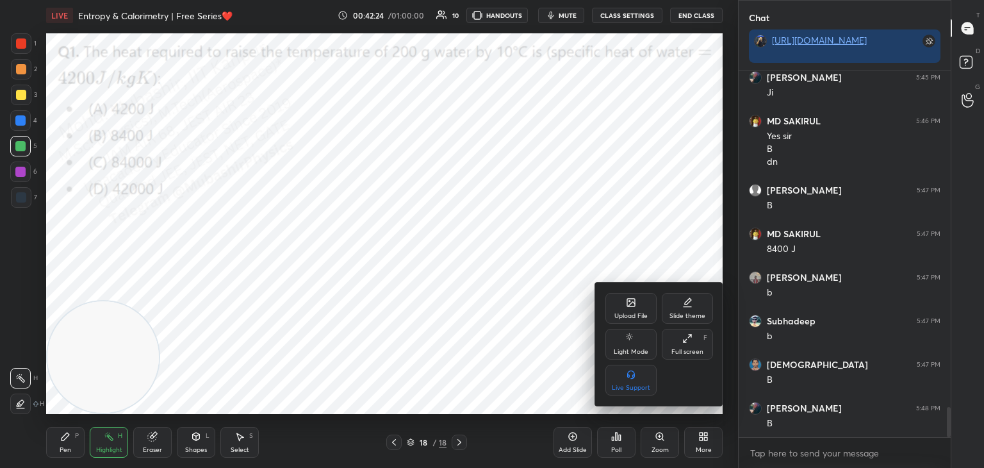
click at [627, 304] on icon at bounding box center [631, 302] width 10 height 10
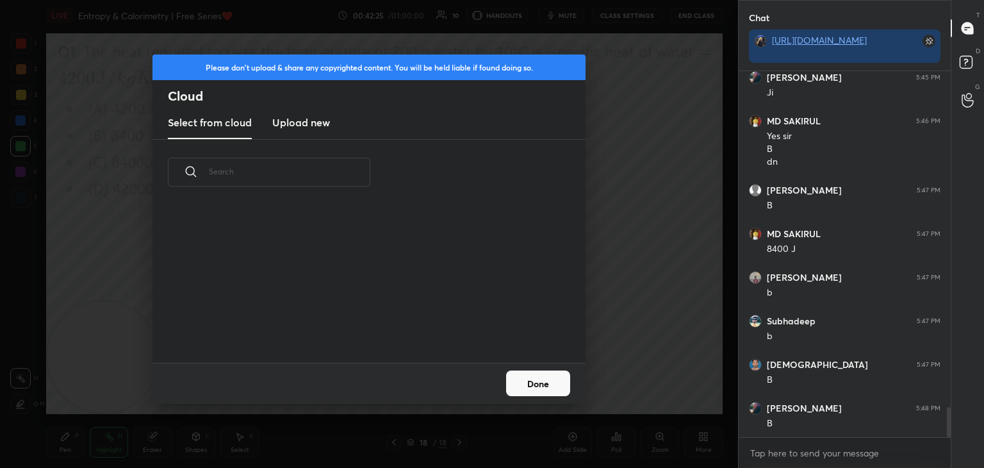
drag, startPoint x: 297, startPoint y: 110, endPoint x: 331, endPoint y: 111, distance: 34.0
click at [294, 111] on new "Upload new" at bounding box center [301, 123] width 58 height 32
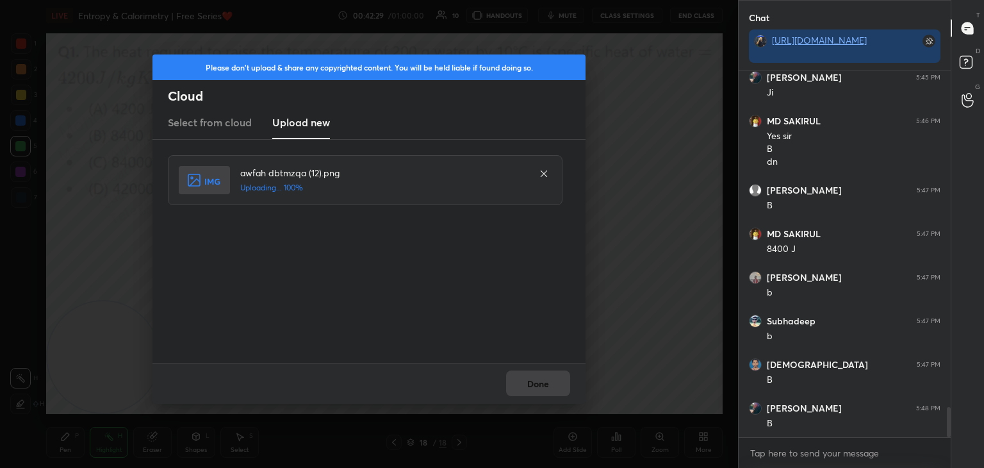
scroll to position [4092, 0]
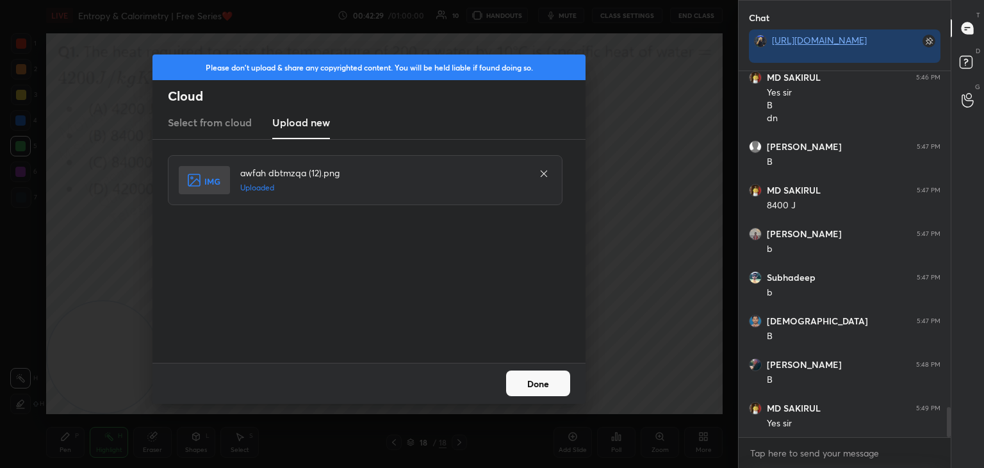
click at [531, 381] on button "Done" at bounding box center [538, 383] width 64 height 26
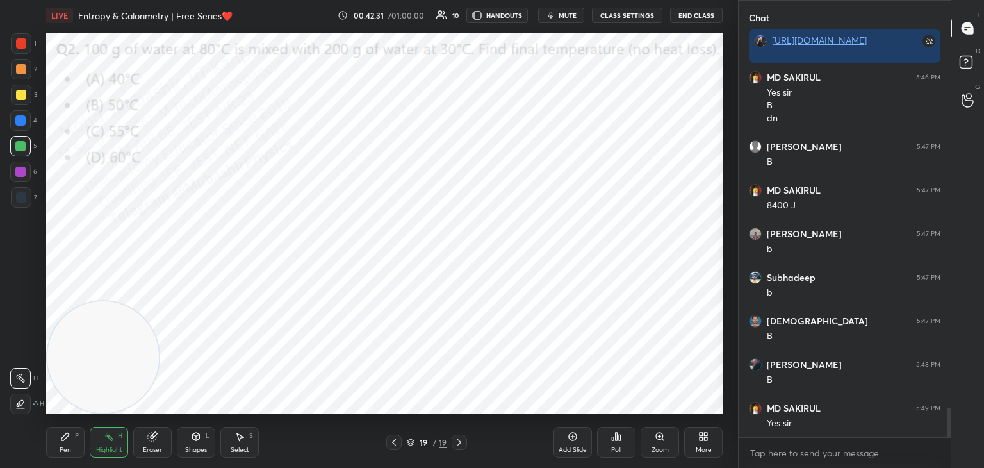
scroll to position [4136, 0]
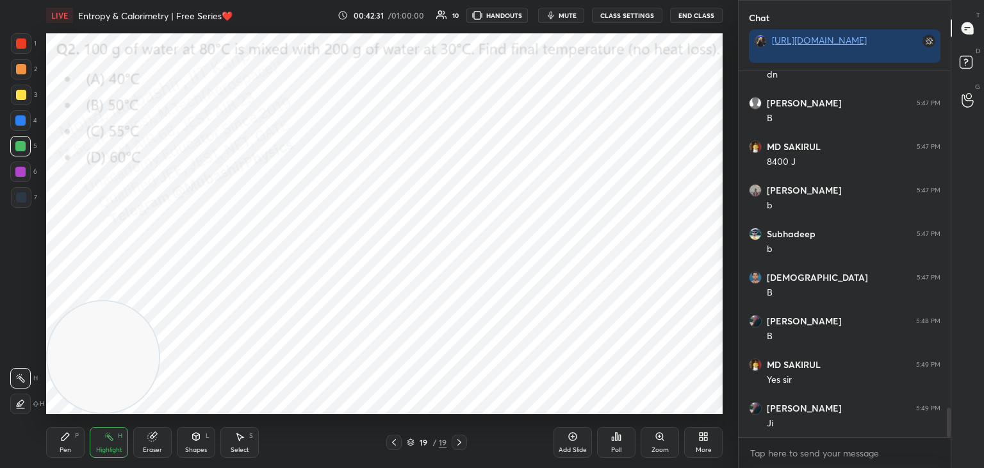
drag, startPoint x: 98, startPoint y: 380, endPoint x: 72, endPoint y: 410, distance: 39.5
click at [54, 418] on div "LIVE Entropy & Calorimetry | Free Series❤️ 00:42:31 / 01:00:00 10 HANDOUTS mute…" at bounding box center [384, 234] width 687 height 468
click at [392, 440] on icon at bounding box center [394, 442] width 10 height 10
drag, startPoint x: 463, startPoint y: 444, endPoint x: 440, endPoint y: 416, distance: 36.4
click at [462, 443] on icon at bounding box center [459, 442] width 10 height 10
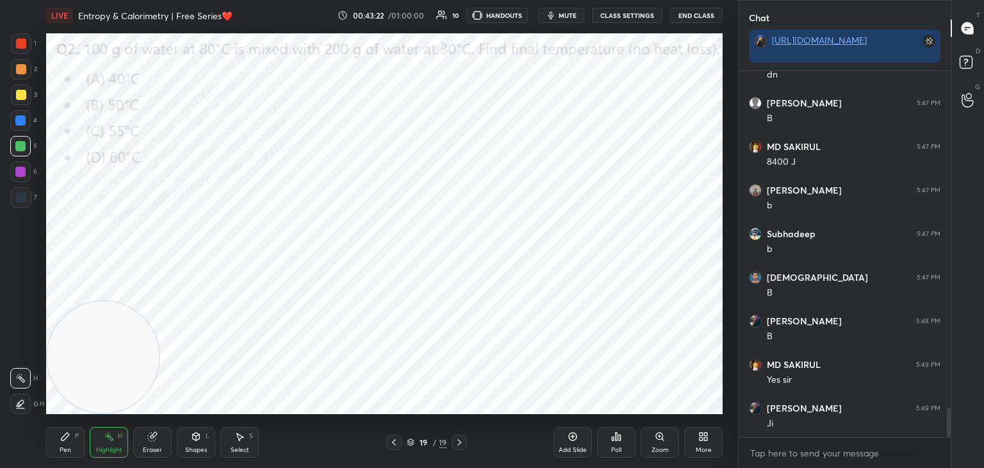
click at [564, 17] on span "mute" at bounding box center [568, 15] width 18 height 9
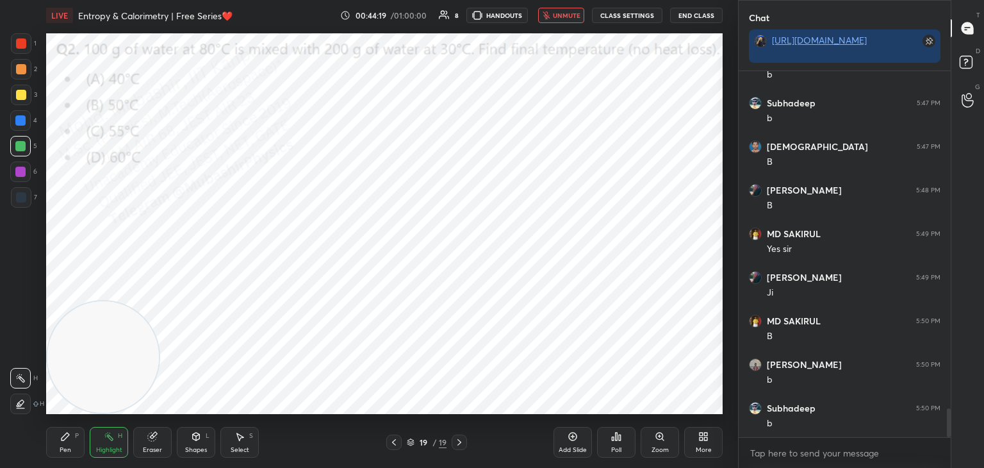
scroll to position [4310, 0]
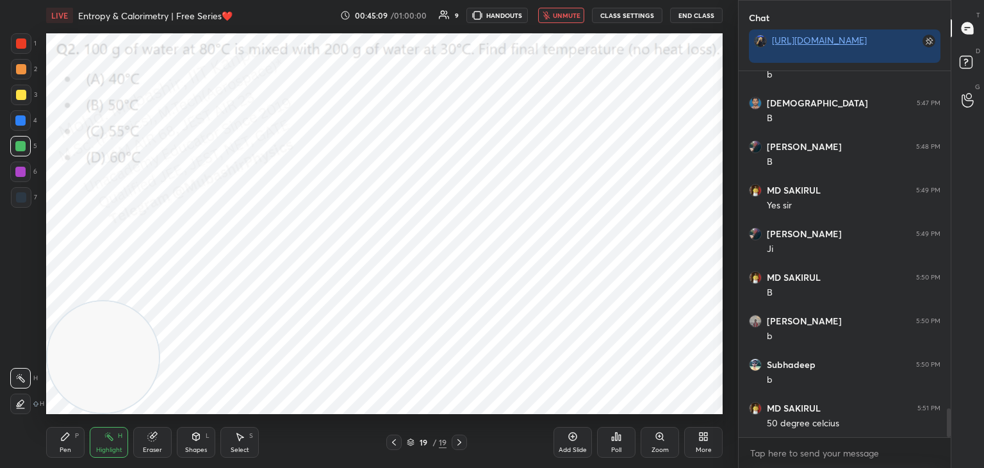
click at [563, 13] on span "unmute" at bounding box center [567, 15] width 28 height 9
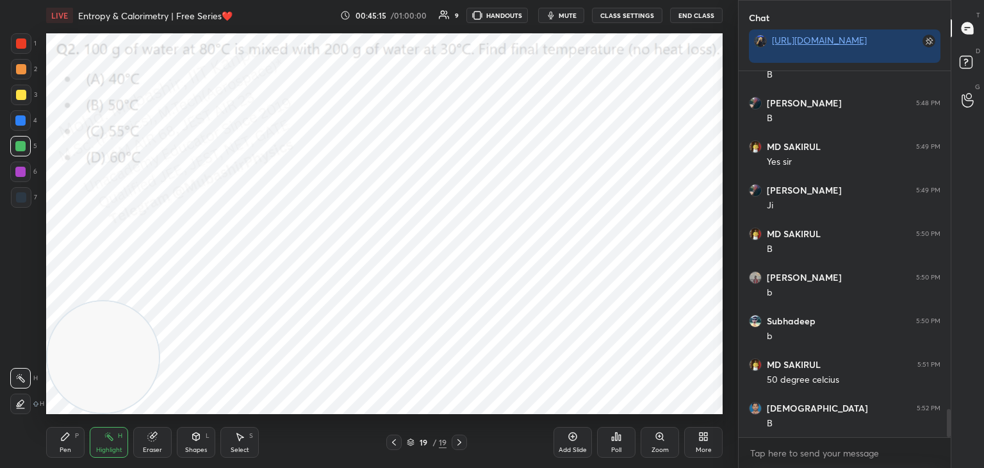
drag, startPoint x: 67, startPoint y: 439, endPoint x: 70, endPoint y: 319, distance: 120.5
click at [66, 439] on icon at bounding box center [65, 436] width 10 height 10
drag, startPoint x: 21, startPoint y: 119, endPoint x: 38, endPoint y: 120, distance: 17.4
click at [21, 119] on div at bounding box center [20, 120] width 10 height 10
click at [23, 94] on div at bounding box center [21, 95] width 10 height 10
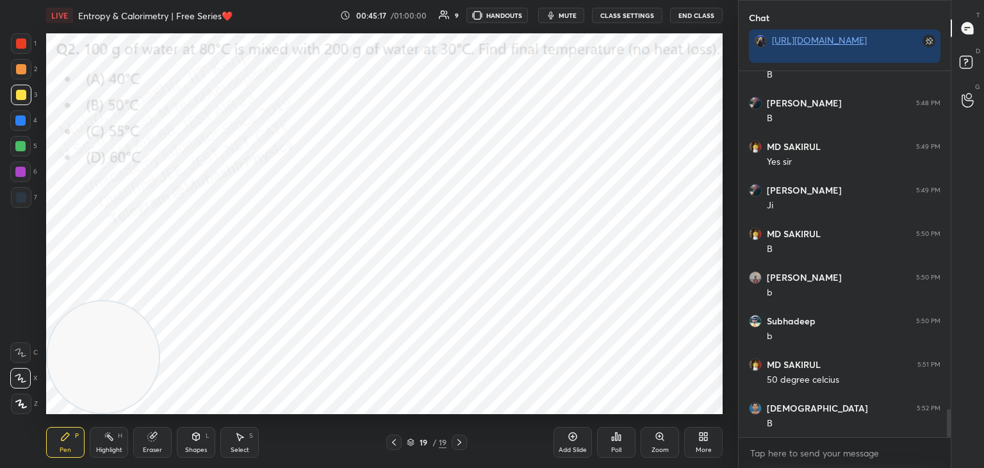
scroll to position [4398, 0]
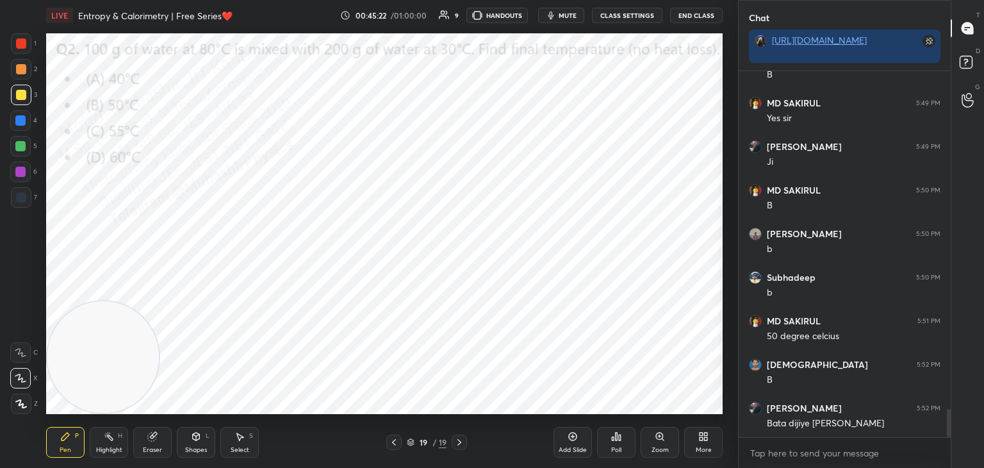
click at [21, 121] on div at bounding box center [20, 120] width 10 height 10
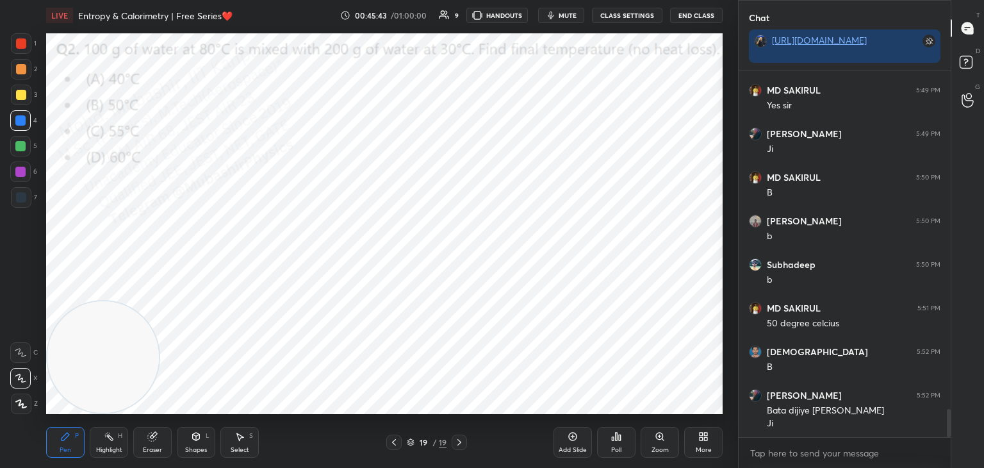
drag, startPoint x: 242, startPoint y: 445, endPoint x: 245, endPoint y: 439, distance: 7.5
click at [241, 443] on div "Select S" at bounding box center [239, 442] width 38 height 31
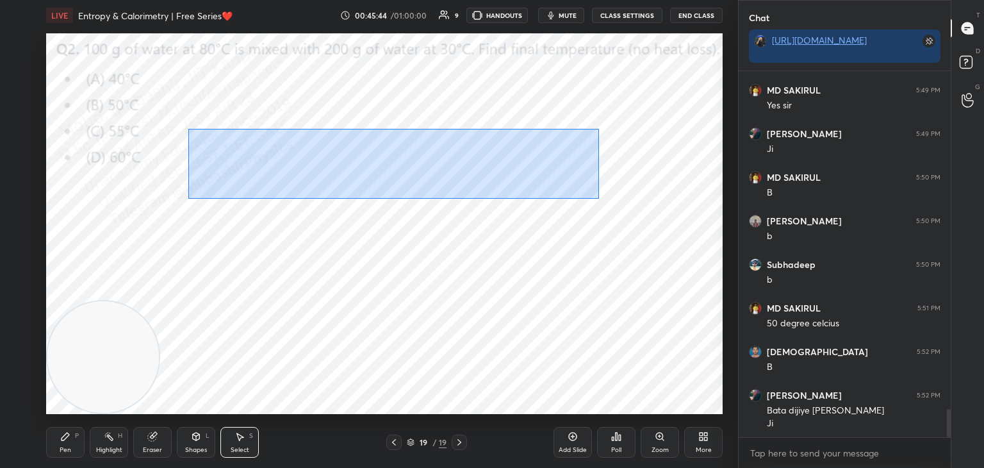
drag, startPoint x: 190, startPoint y: 129, endPoint x: 554, endPoint y: 194, distance: 370.5
click at [593, 201] on div "0 ° Undo Copy Duplicate Duplicate to new slide Delete" at bounding box center [384, 223] width 677 height 381
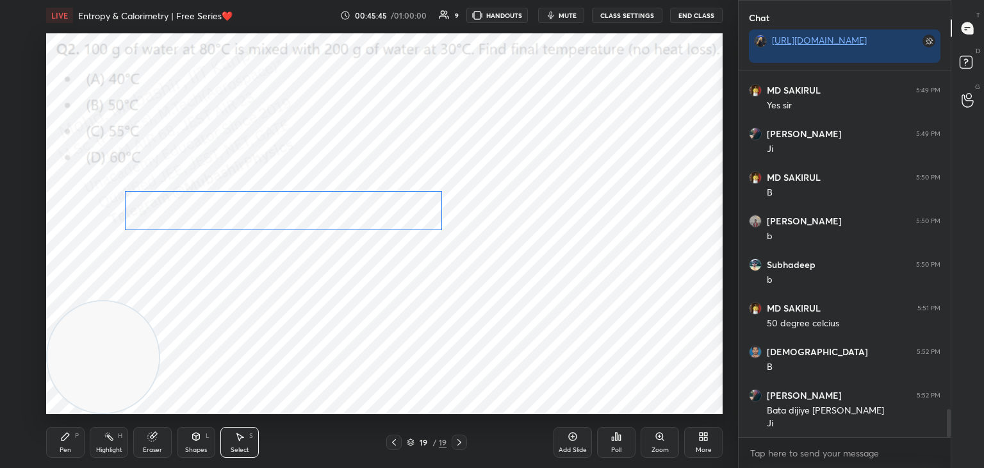
drag, startPoint x: 377, startPoint y: 201, endPoint x: 363, endPoint y: 206, distance: 15.0
click at [365, 207] on div "0 ° Undo Copy Duplicate Duplicate to new slide Delete" at bounding box center [384, 223] width 677 height 381
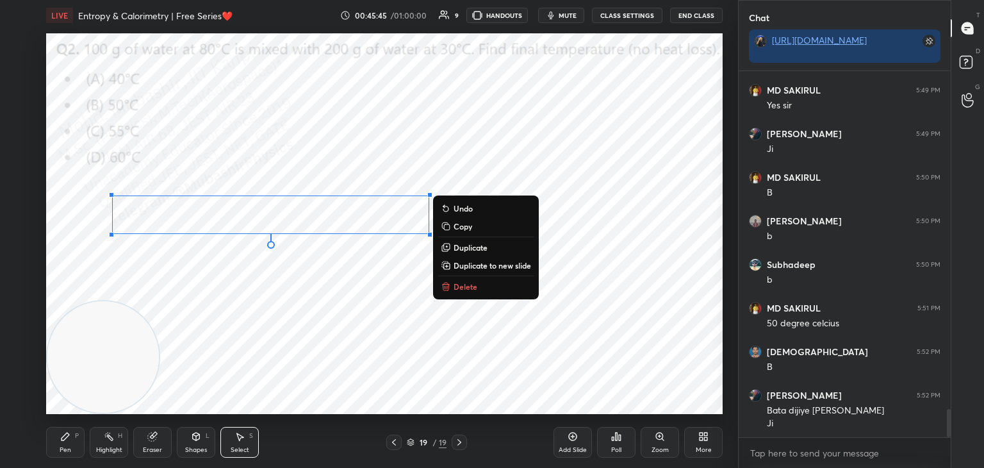
click at [65, 445] on div "Pen P" at bounding box center [65, 442] width 38 height 31
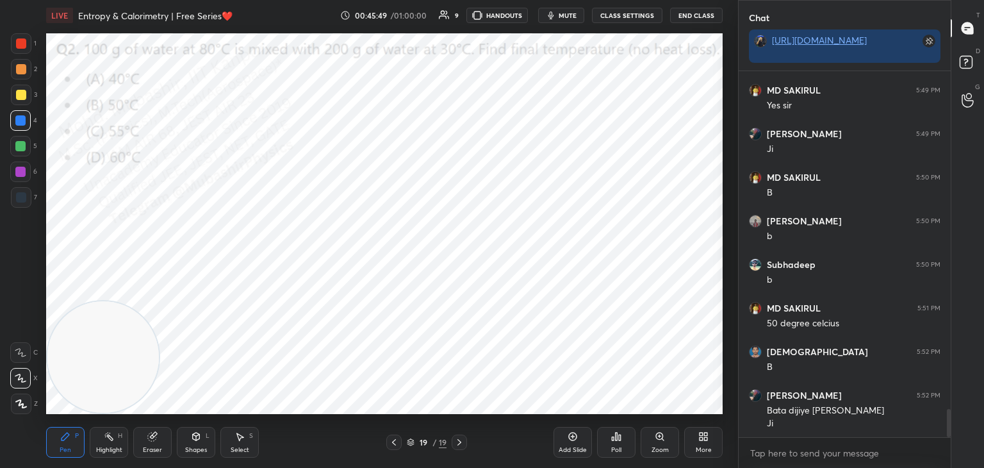
drag, startPoint x: 104, startPoint y: 442, endPoint x: 138, endPoint y: 411, distance: 45.4
click at [101, 445] on div "Highlight H" at bounding box center [109, 442] width 38 height 31
drag, startPoint x: 65, startPoint y: 451, endPoint x: 120, endPoint y: 421, distance: 63.1
click at [57, 450] on div "Pen P" at bounding box center [65, 442] width 38 height 31
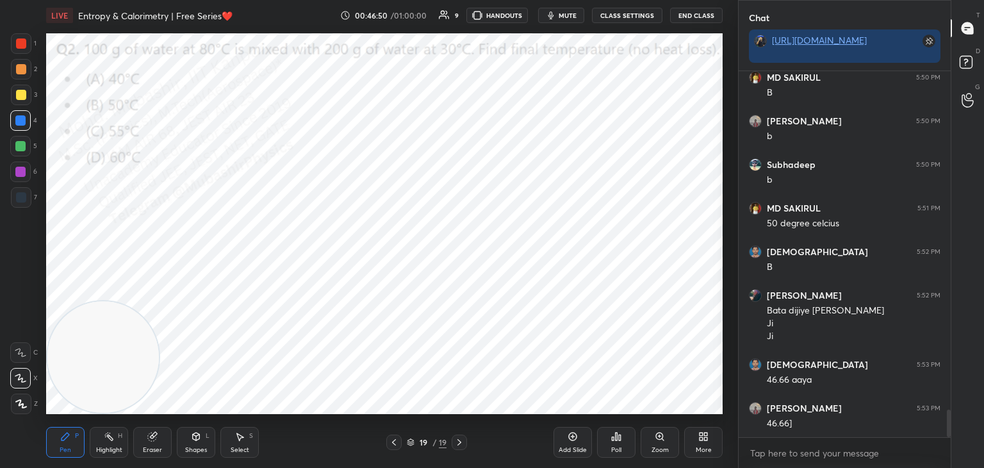
scroll to position [4554, 0]
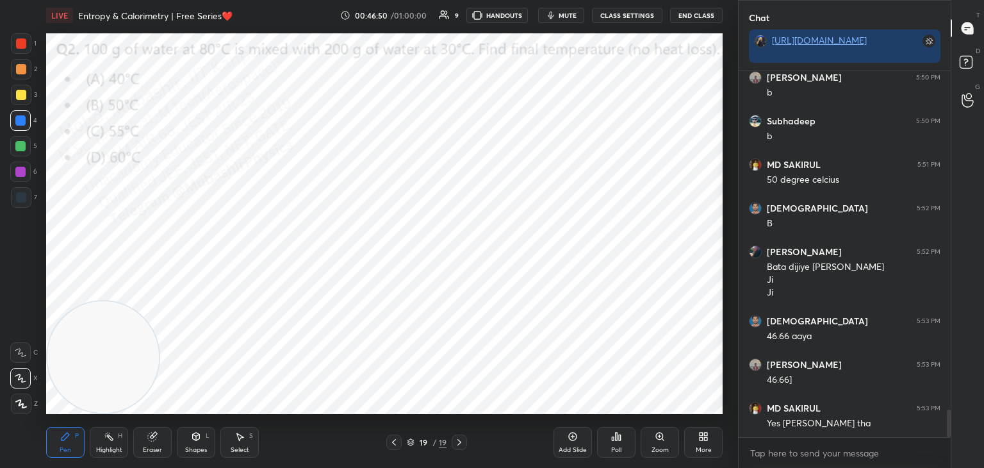
click at [18, 68] on div at bounding box center [21, 69] width 10 height 10
drag, startPoint x: 20, startPoint y: 47, endPoint x: 40, endPoint y: 47, distance: 20.5
click at [22, 44] on div at bounding box center [21, 43] width 10 height 10
click at [703, 449] on div "More" at bounding box center [704, 450] width 16 height 6
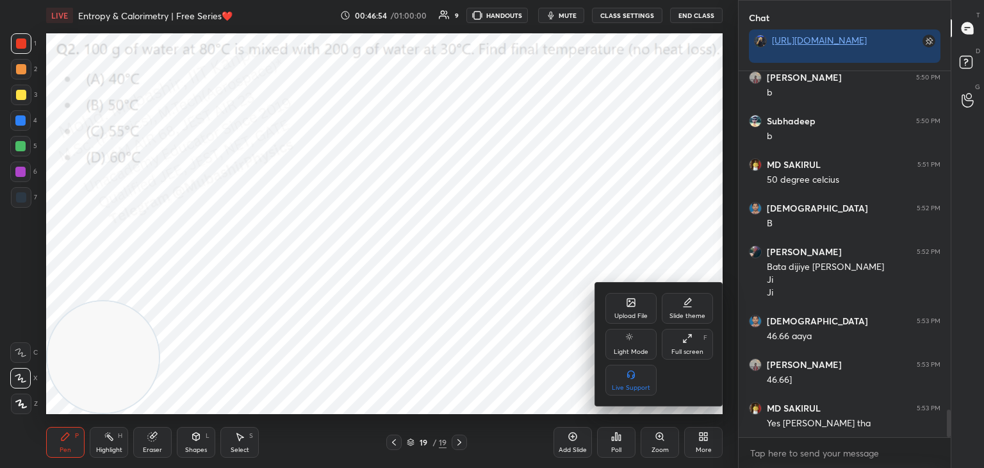
click at [623, 301] on div "Upload File" at bounding box center [631, 308] width 51 height 31
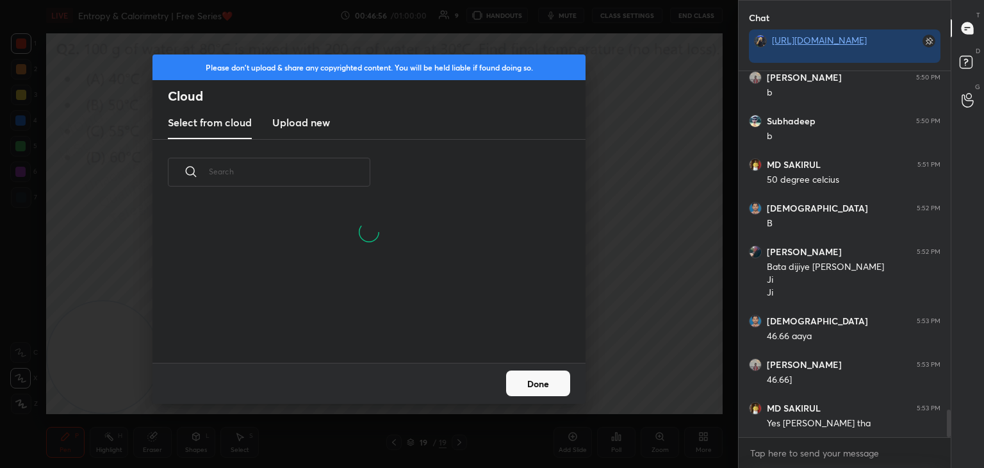
click at [297, 129] on h3 "Upload new" at bounding box center [301, 122] width 58 height 15
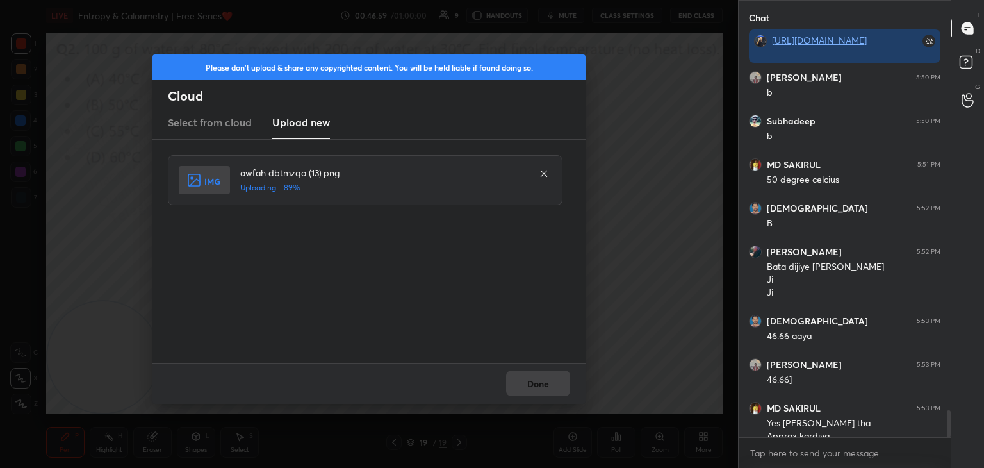
scroll to position [4567, 0]
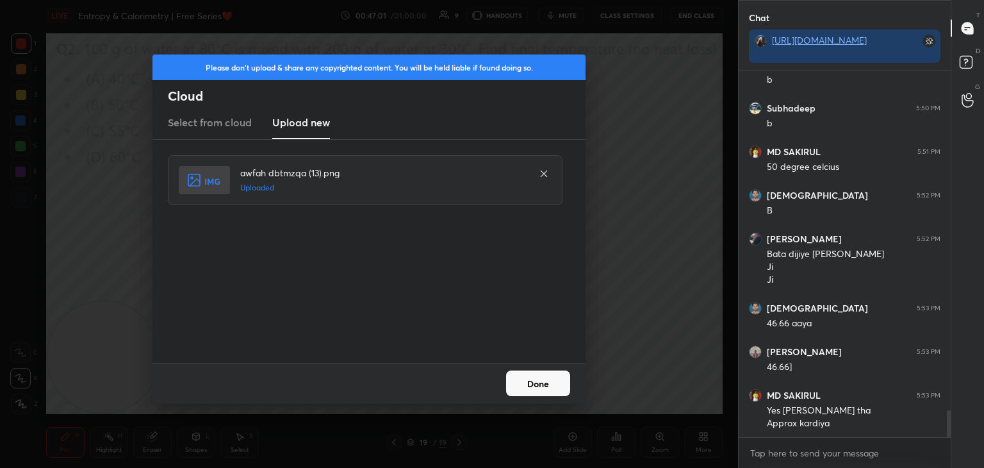
click at [548, 385] on button "Done" at bounding box center [538, 383] width 64 height 26
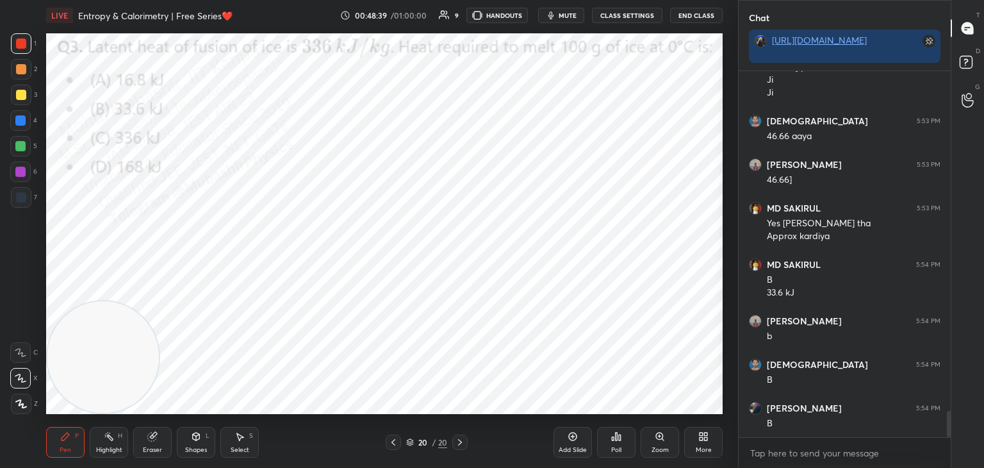
scroll to position [4797, 0]
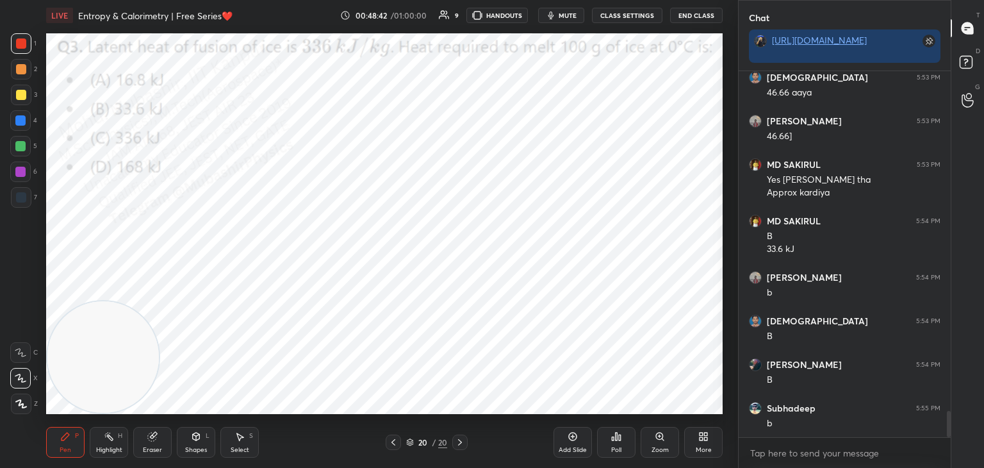
click at [24, 119] on div at bounding box center [20, 120] width 10 height 10
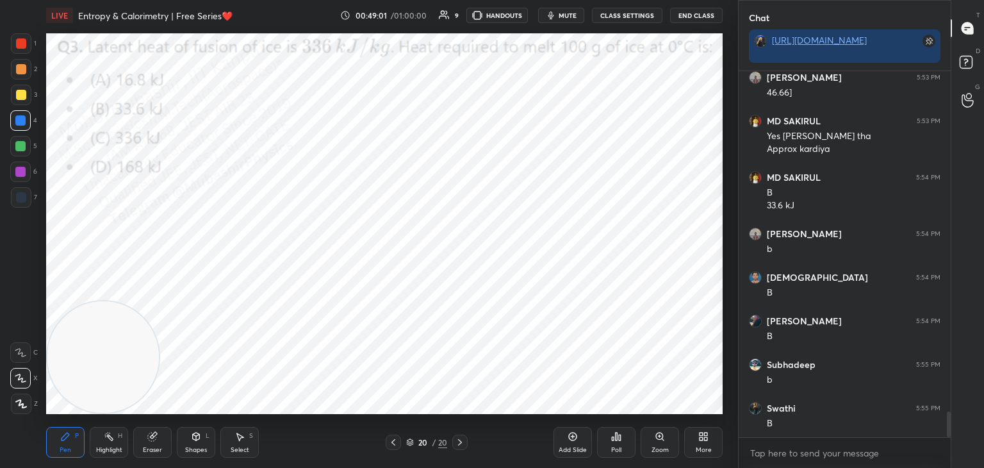
click at [24, 96] on div at bounding box center [21, 95] width 10 height 10
drag, startPoint x: 17, startPoint y: 72, endPoint x: 38, endPoint y: 74, distance: 20.6
click at [21, 72] on div at bounding box center [21, 69] width 10 height 10
click at [21, 137] on div at bounding box center [20, 146] width 21 height 21
click at [706, 447] on div "More" at bounding box center [704, 450] width 16 height 6
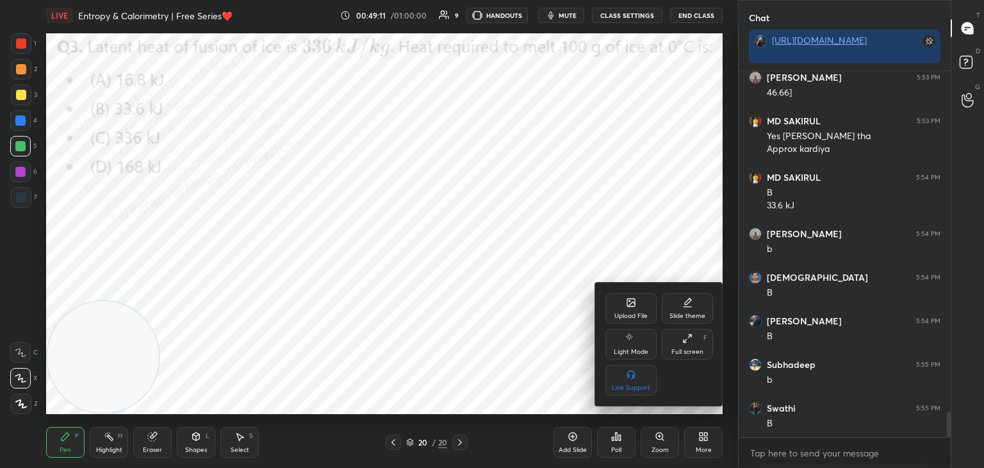
click at [625, 306] on div "Upload File" at bounding box center [631, 308] width 51 height 31
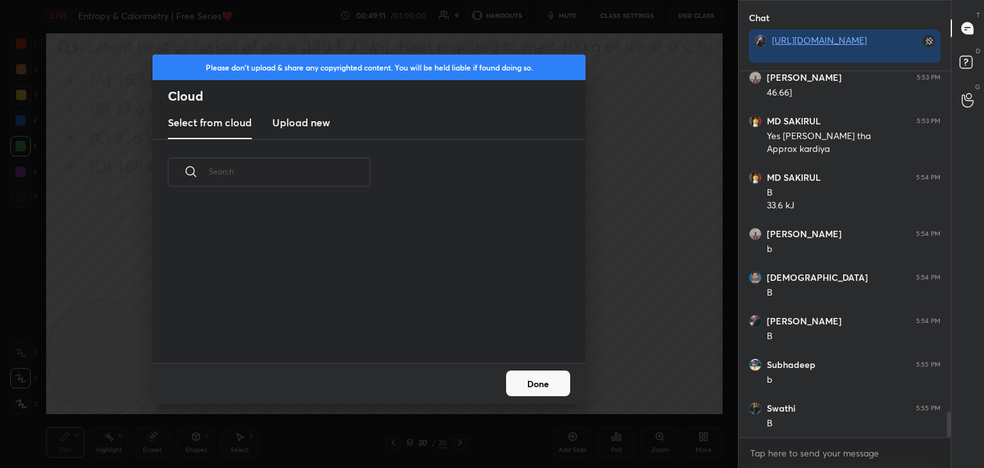
click at [290, 118] on h3 "Upload new" at bounding box center [301, 122] width 58 height 15
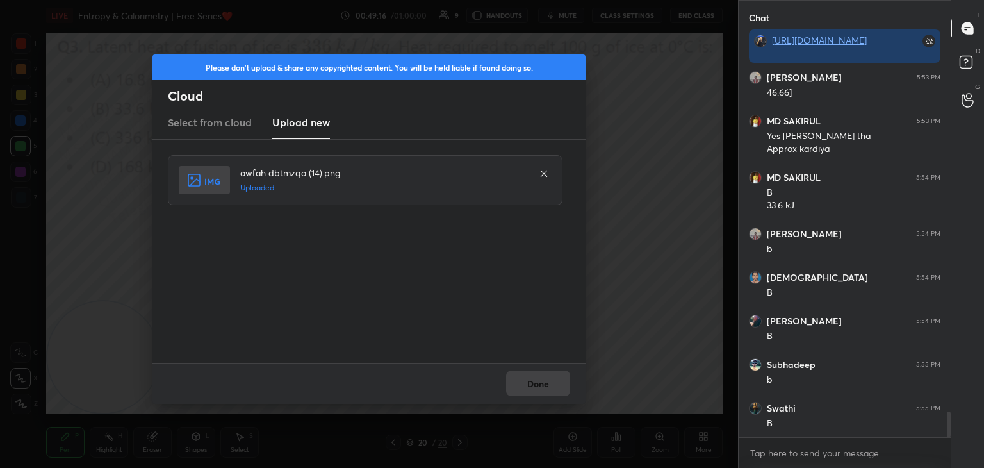
click at [535, 386] on button "Done" at bounding box center [538, 383] width 64 height 26
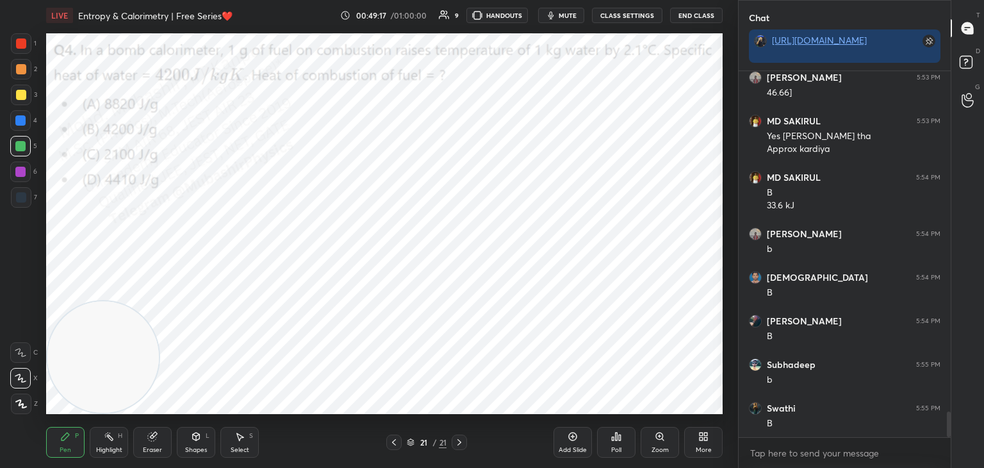
click at [90, 443] on div "Highlight H" at bounding box center [109, 442] width 38 height 31
click at [92, 443] on div "Highlight H" at bounding box center [109, 442] width 38 height 31
click at [67, 400] on video at bounding box center [103, 357] width 112 height 112
click at [575, 19] on span "mute" at bounding box center [568, 15] width 18 height 9
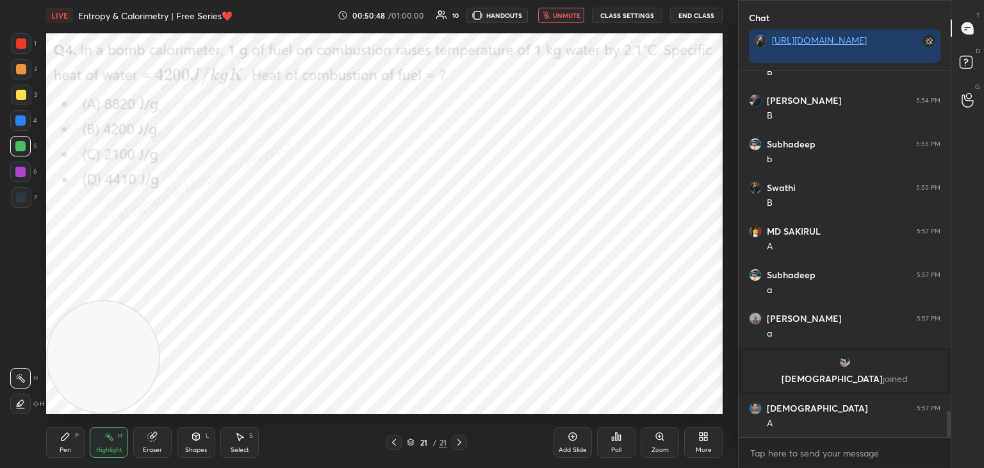
scroll to position [4695, 0]
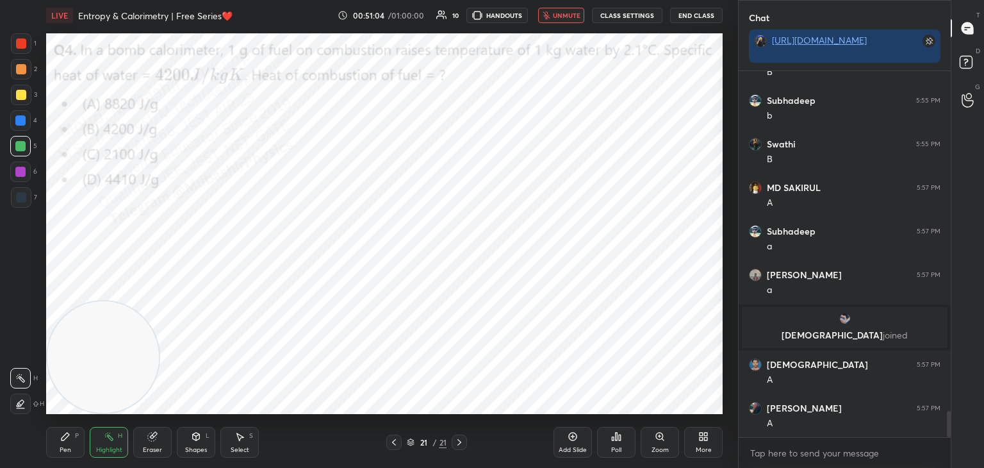
drag, startPoint x: 572, startPoint y: 13, endPoint x: 554, endPoint y: 26, distance: 22.6
click at [570, 14] on span "unmute" at bounding box center [567, 15] width 28 height 9
drag, startPoint x: 65, startPoint y: 442, endPoint x: 69, endPoint y: 401, distance: 41.2
click at [65, 442] on div "Pen P" at bounding box center [65, 442] width 38 height 31
click at [24, 113] on div at bounding box center [20, 120] width 21 height 21
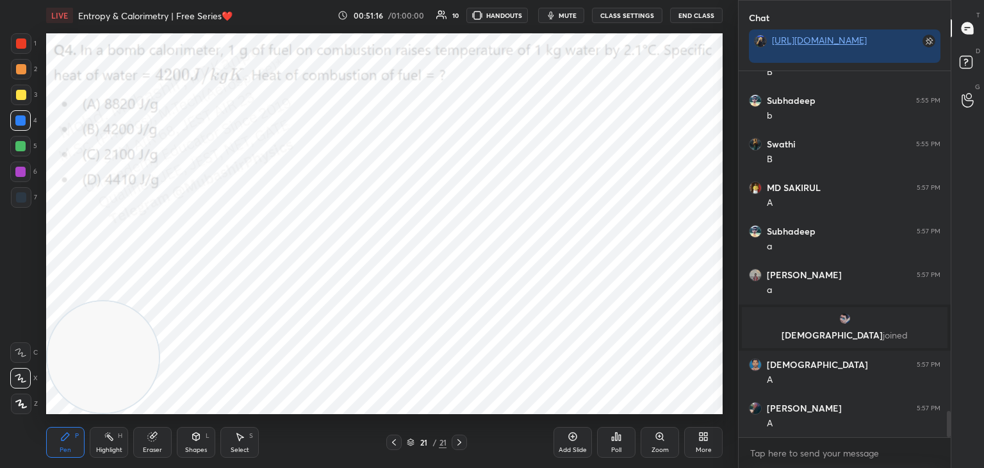
drag, startPoint x: 18, startPoint y: 67, endPoint x: 35, endPoint y: 67, distance: 17.3
click at [24, 68] on div at bounding box center [21, 69] width 10 height 10
click at [18, 128] on div at bounding box center [20, 120] width 21 height 21
drag, startPoint x: 22, startPoint y: 94, endPoint x: 34, endPoint y: 94, distance: 11.5
click at [24, 94] on div at bounding box center [21, 95] width 10 height 10
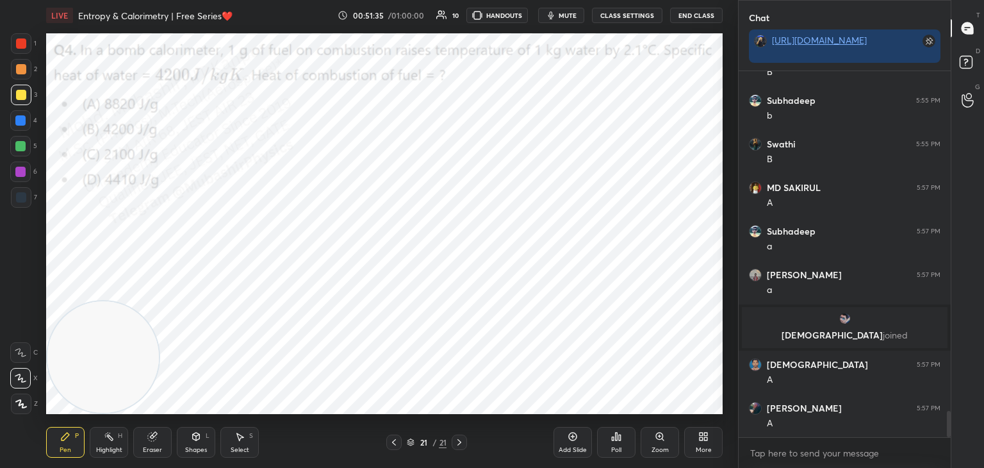
click at [25, 165] on div at bounding box center [20, 171] width 21 height 21
drag, startPoint x: 118, startPoint y: 444, endPoint x: 117, endPoint y: 422, distance: 21.8
click at [113, 447] on div "Highlight H" at bounding box center [109, 442] width 38 height 31
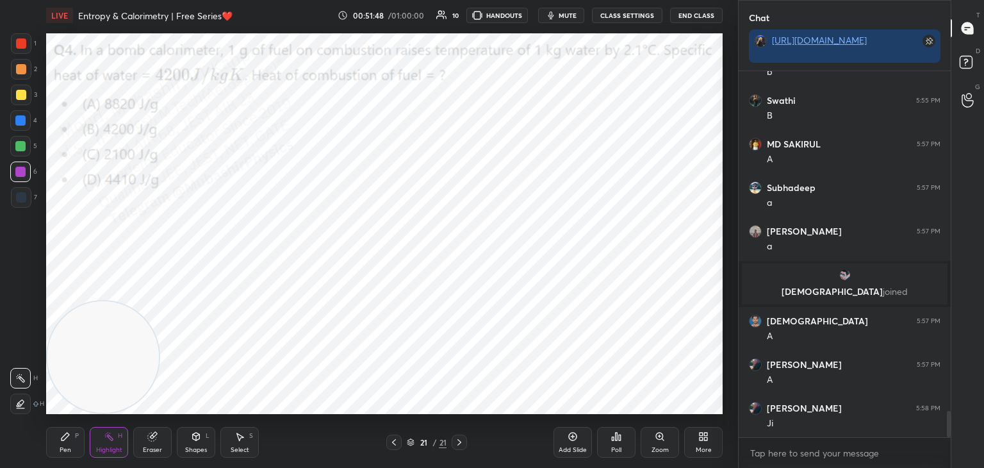
scroll to position [4782, 0]
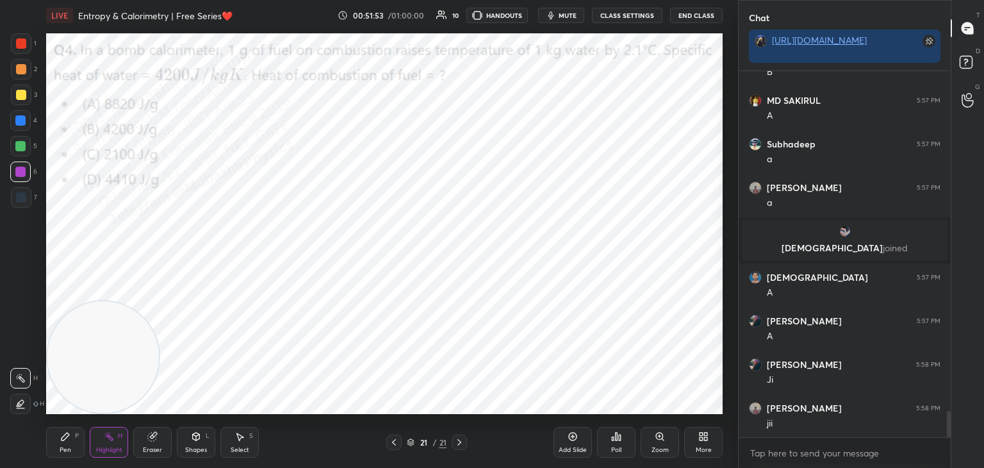
click at [700, 442] on div "More" at bounding box center [703, 442] width 38 height 31
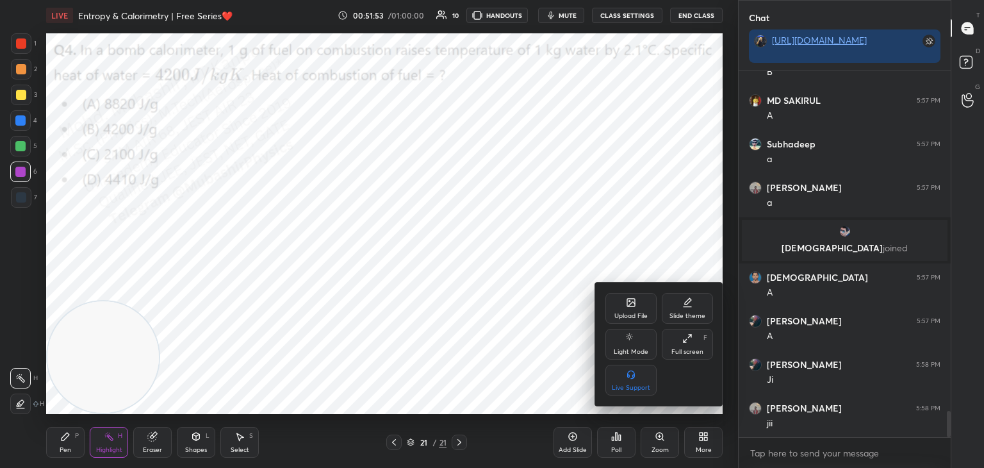
click at [626, 308] on div "Upload File" at bounding box center [631, 308] width 51 height 31
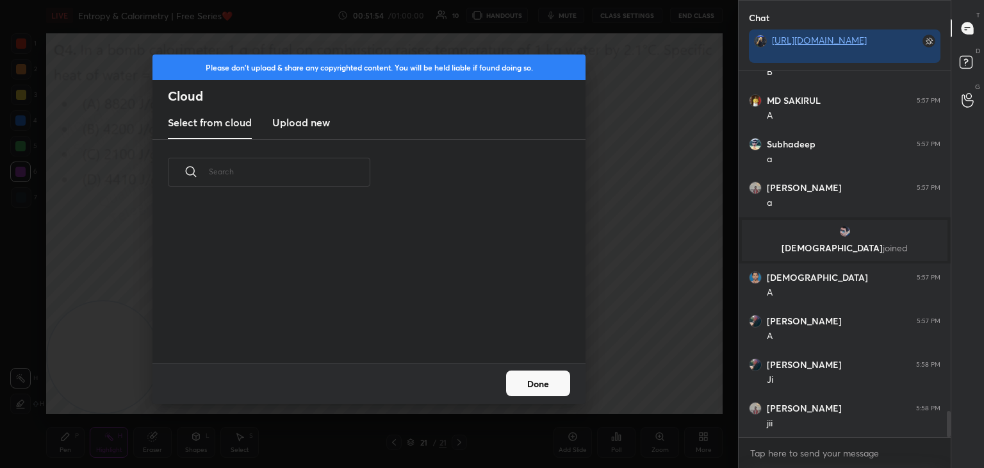
click at [299, 124] on h3 "Upload new" at bounding box center [301, 122] width 58 height 15
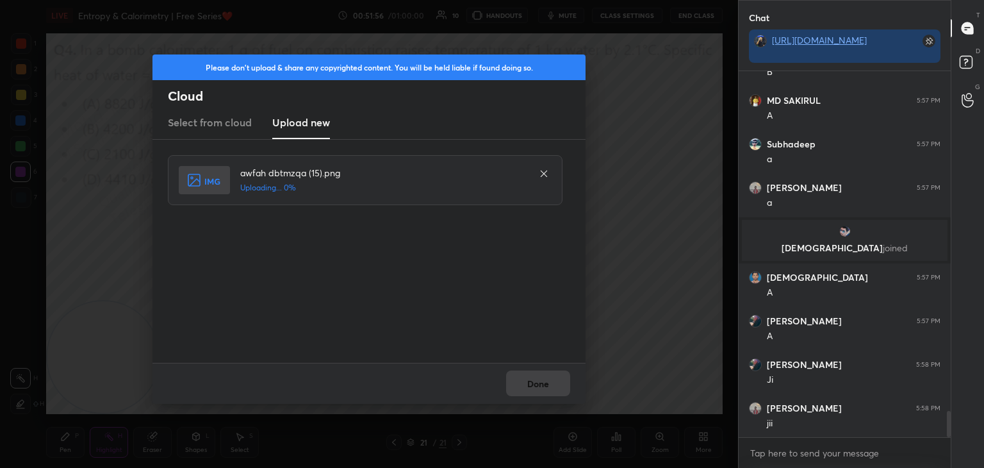
scroll to position [4826, 0]
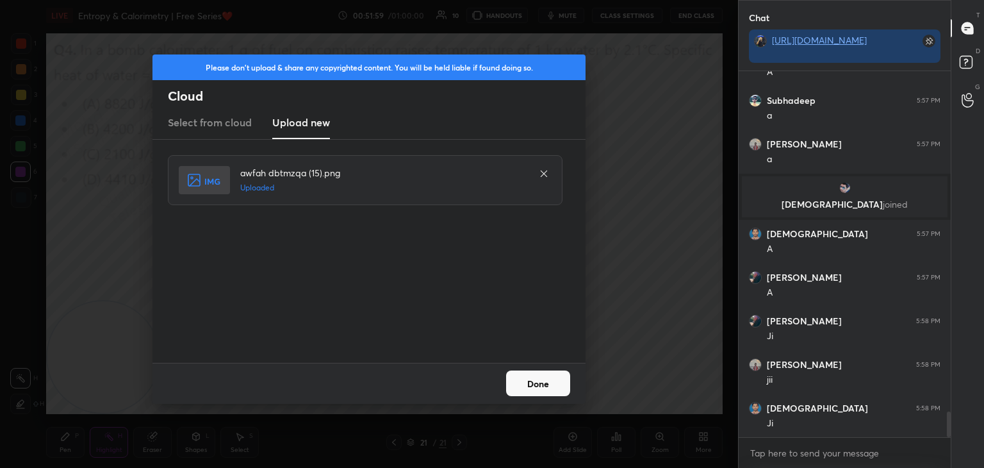
click at [548, 386] on button "Done" at bounding box center [538, 383] width 64 height 26
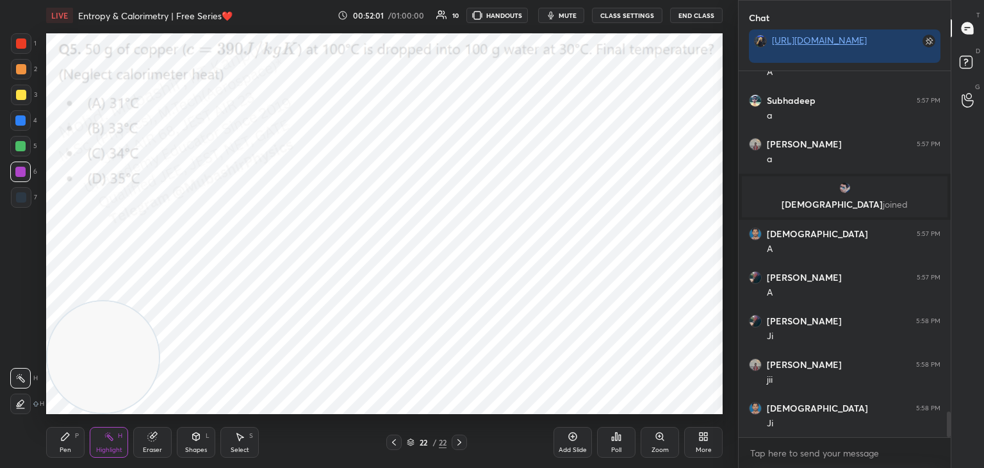
click at [561, 13] on button "mute" at bounding box center [561, 15] width 46 height 15
click at [557, 14] on span "unmute" at bounding box center [567, 15] width 28 height 9
drag, startPoint x: 62, startPoint y: 440, endPoint x: 72, endPoint y: 431, distance: 12.7
click at [62, 441] on icon at bounding box center [65, 436] width 10 height 10
click at [26, 119] on div at bounding box center [20, 120] width 21 height 21
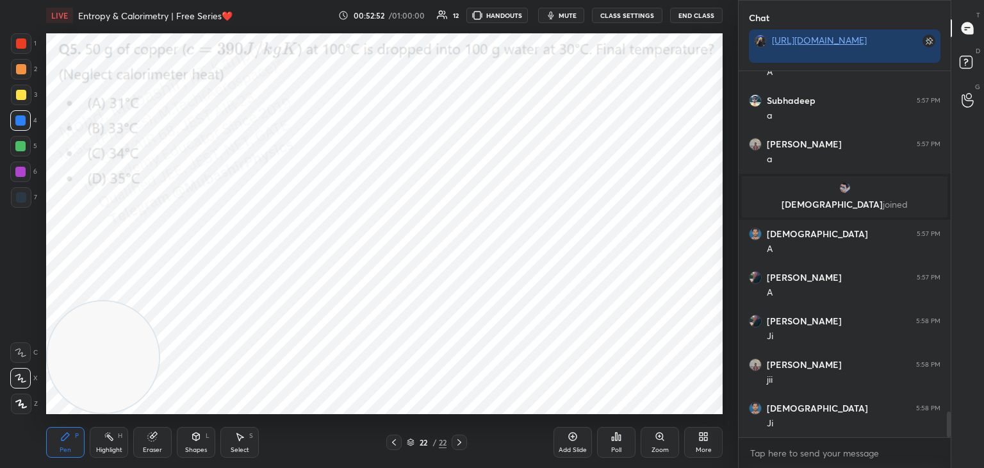
drag, startPoint x: 949, startPoint y: 419, endPoint x: 916, endPoint y: 437, distance: 37.8
click at [947, 454] on div "Swathi 5:55 PM B MD SAKIRUL 5:57 PM A [PERSON_NAME] 5:57 PM a [PERSON_NAME] 5:5…" at bounding box center [845, 269] width 212 height 397
click at [879, 443] on textarea at bounding box center [845, 453] width 192 height 21
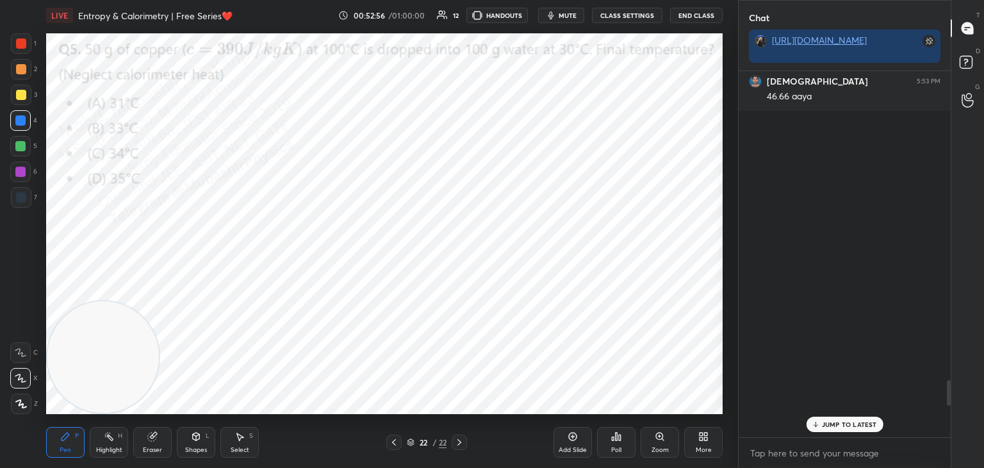
scroll to position [4991, 0]
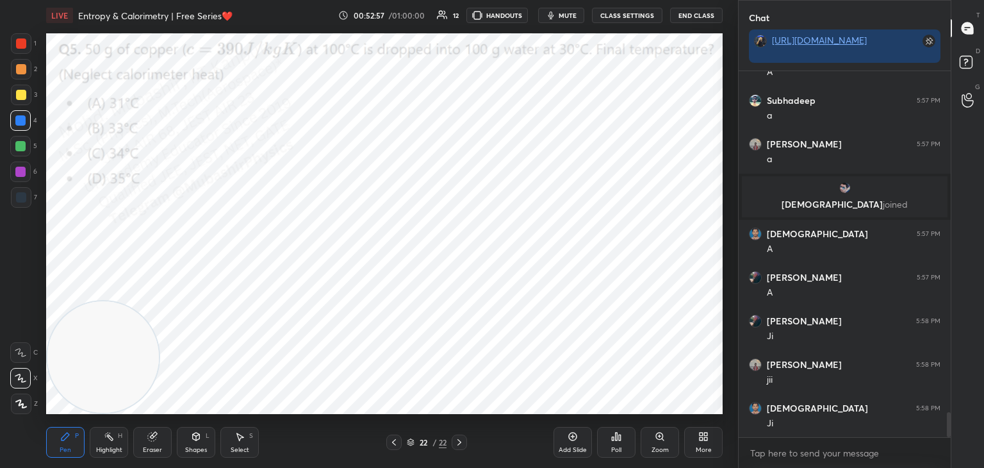
drag, startPoint x: 949, startPoint y: 424, endPoint x: 934, endPoint y: 493, distance: 71.5
click at [934, 0] on html "1 2 3 4 5 6 7 C X Z C X Z E E Erase all H H LIVE Entropy & Calorimetry | Free S…" at bounding box center [492, 0] width 984 height 0
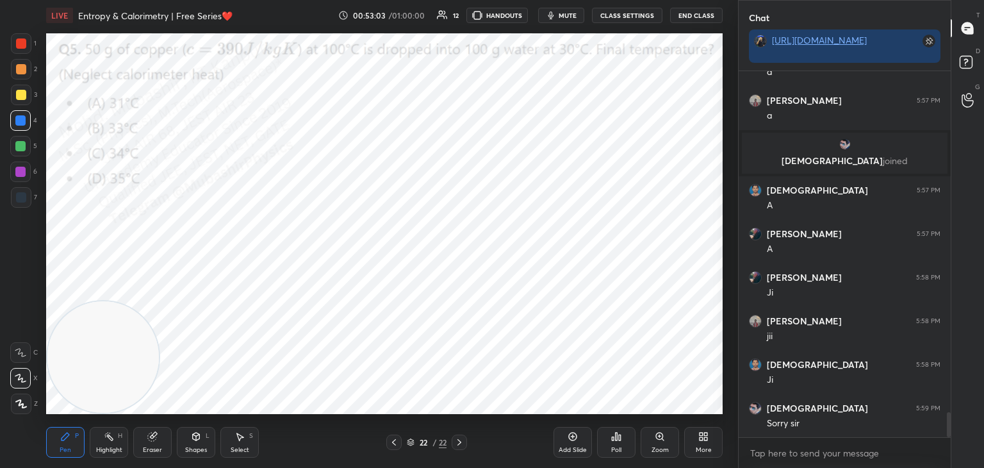
drag, startPoint x: 566, startPoint y: 17, endPoint x: 525, endPoint y: 9, distance: 41.7
click at [565, 19] on button "mute" at bounding box center [561, 15] width 46 height 15
click at [577, 16] on span "unmute" at bounding box center [567, 15] width 28 height 9
click at [558, 11] on button "mute" at bounding box center [561, 15] width 46 height 15
click at [559, 13] on span "unmute" at bounding box center [567, 15] width 28 height 9
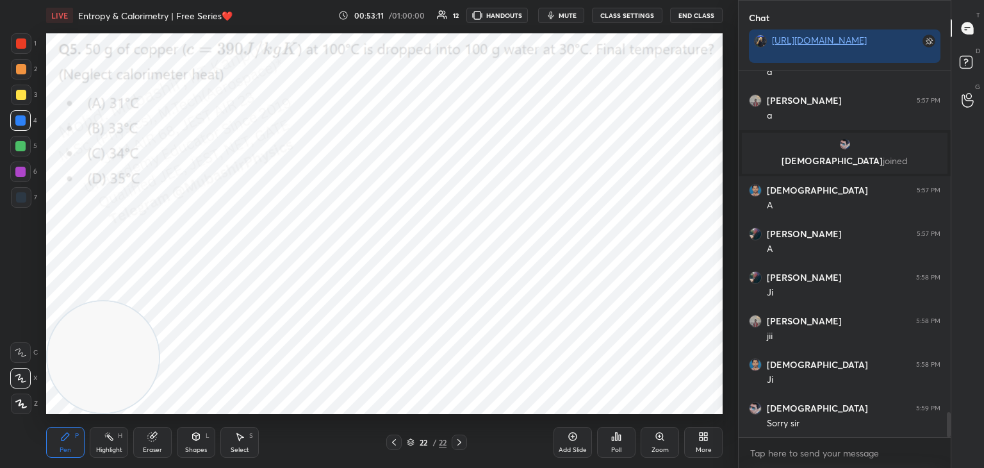
click at [556, 14] on icon "button" at bounding box center [551, 15] width 10 height 10
click at [561, 13] on span "unmute" at bounding box center [567, 15] width 28 height 9
click at [569, 12] on span "mute" at bounding box center [568, 15] width 18 height 9
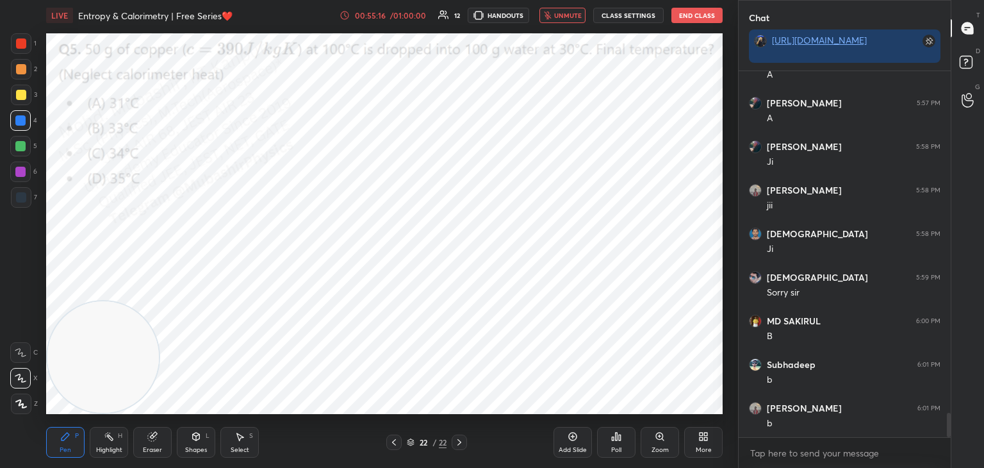
scroll to position [5209, 0]
click at [572, 12] on span "unmute" at bounding box center [568, 15] width 28 height 9
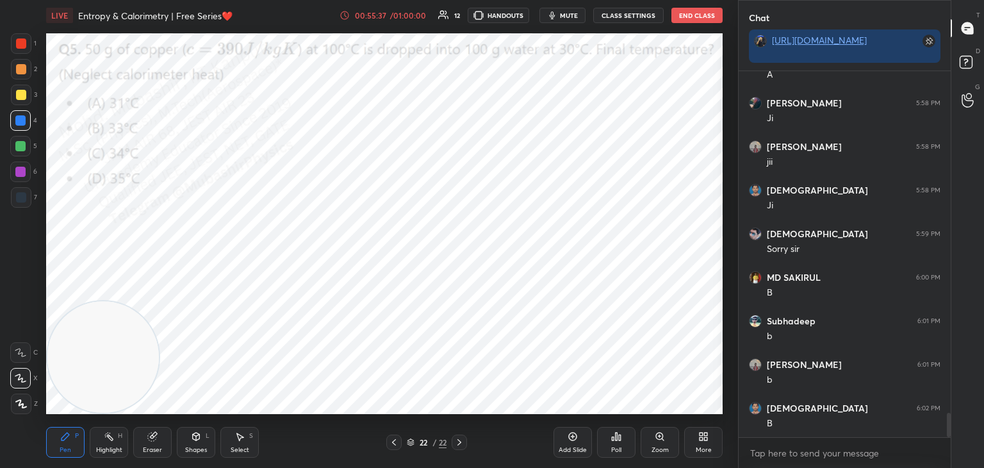
click at [228, 449] on div "Select S" at bounding box center [239, 442] width 38 height 31
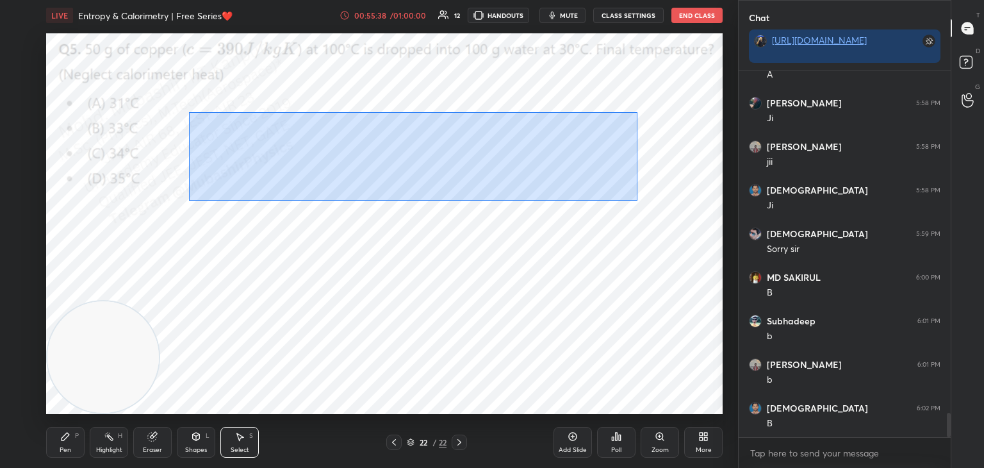
drag, startPoint x: 189, startPoint y: 112, endPoint x: 538, endPoint y: 165, distance: 352.6
click at [629, 197] on div "0 ° Undo Copy Duplicate Duplicate to new slide Delete" at bounding box center [384, 223] width 677 height 381
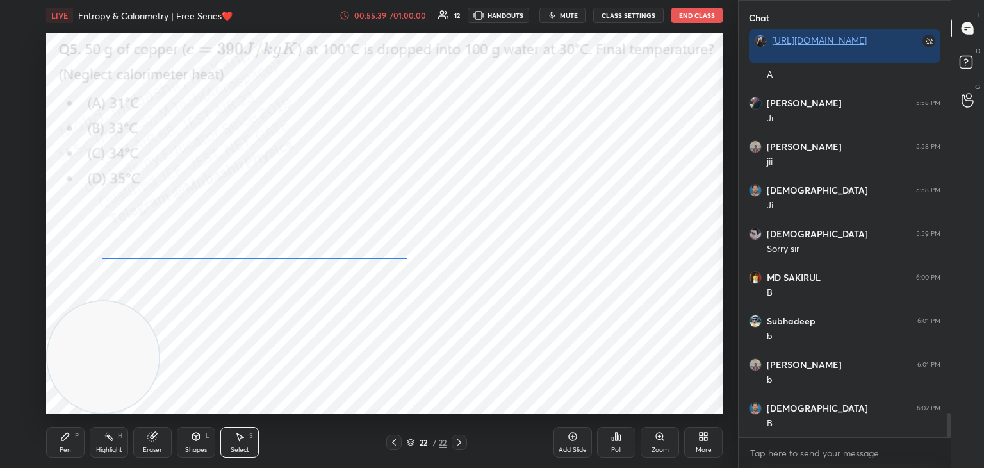
drag, startPoint x: 417, startPoint y: 147, endPoint x: 279, endPoint y: 235, distance: 163.9
click at [295, 219] on div "0 ° Undo Copy Duplicate Duplicate to new slide Delete" at bounding box center [384, 223] width 677 height 381
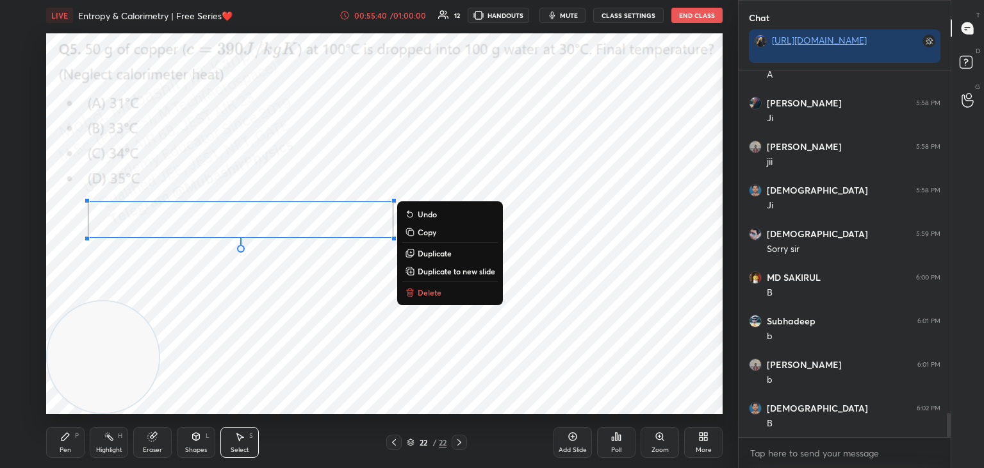
click at [62, 457] on div "Pen P" at bounding box center [65, 442] width 38 height 31
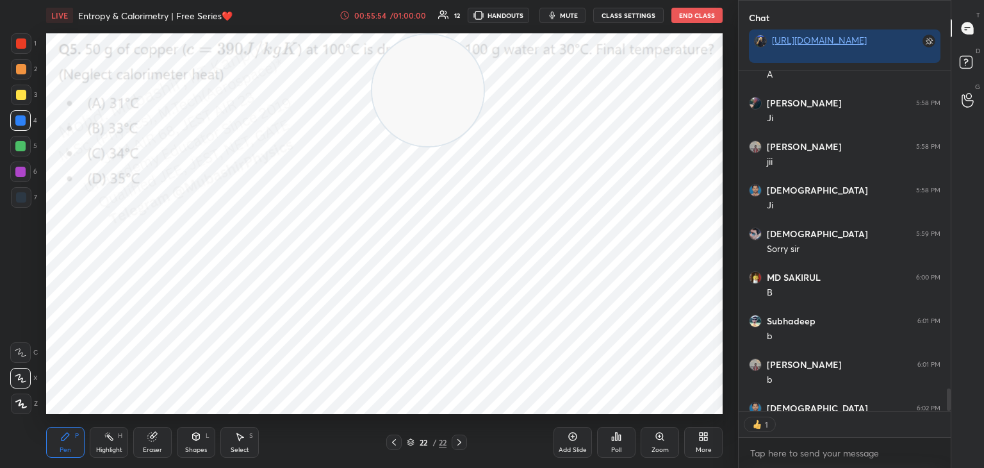
scroll to position [4, 4]
drag, startPoint x: 72, startPoint y: 370, endPoint x: 395, endPoint y: 60, distance: 447.8
click at [420, 45] on video at bounding box center [457, 91] width 112 height 112
click at [110, 452] on div "Highlight" at bounding box center [109, 450] width 26 height 6
click at [22, 176] on div at bounding box center [20, 172] width 10 height 10
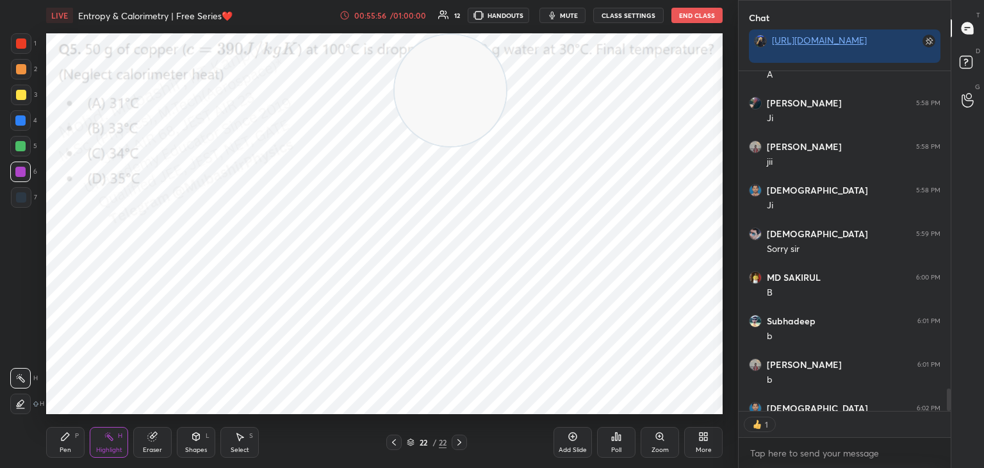
click at [69, 439] on icon at bounding box center [65, 436] width 10 height 10
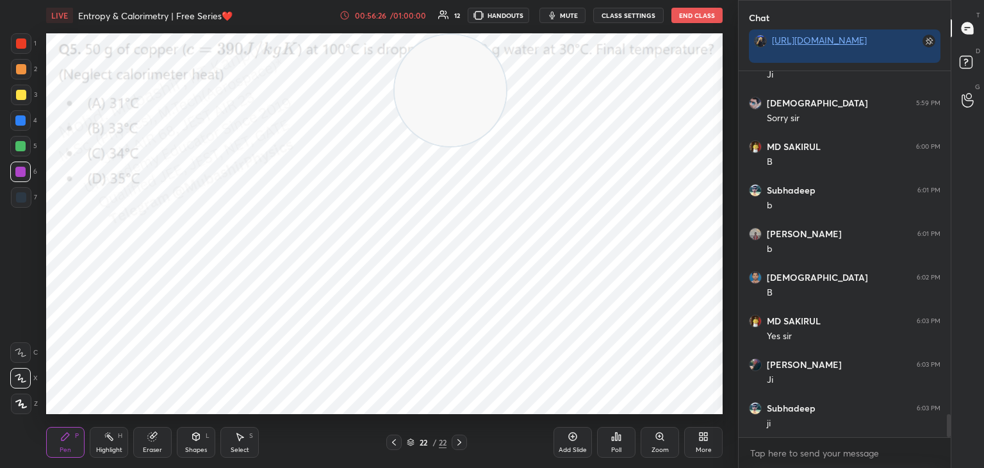
scroll to position [5383, 0]
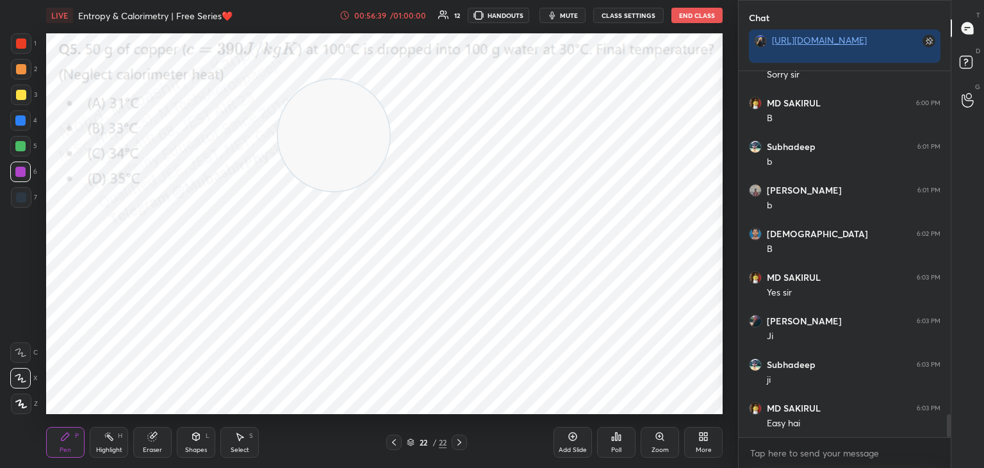
drag, startPoint x: 458, startPoint y: 80, endPoint x: 0, endPoint y: 281, distance: 500.2
click at [3, 276] on div "1 2 3 4 5 6 7 C X Z C X Z E E Erase all H H LIVE Entropy & Calorimetry | Free S…" at bounding box center [364, 234] width 728 height 468
click at [21, 147] on div at bounding box center [20, 146] width 10 height 10
click at [22, 72] on div at bounding box center [21, 69] width 10 height 10
click at [21, 47] on div at bounding box center [21, 43] width 10 height 10
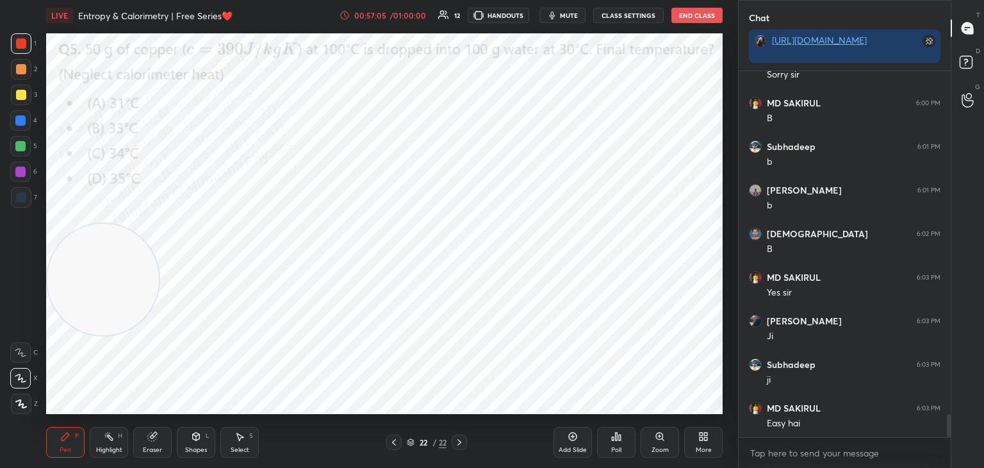
click at [108, 447] on div "Highlight" at bounding box center [109, 450] width 26 height 6
click at [706, 445] on div "More" at bounding box center [703, 442] width 38 height 31
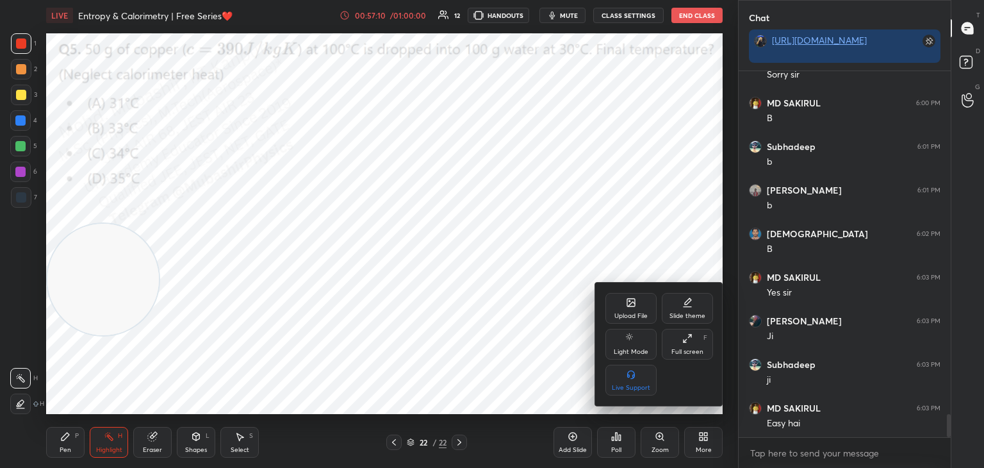
click at [631, 313] on div "Upload File" at bounding box center [631, 316] width 33 height 6
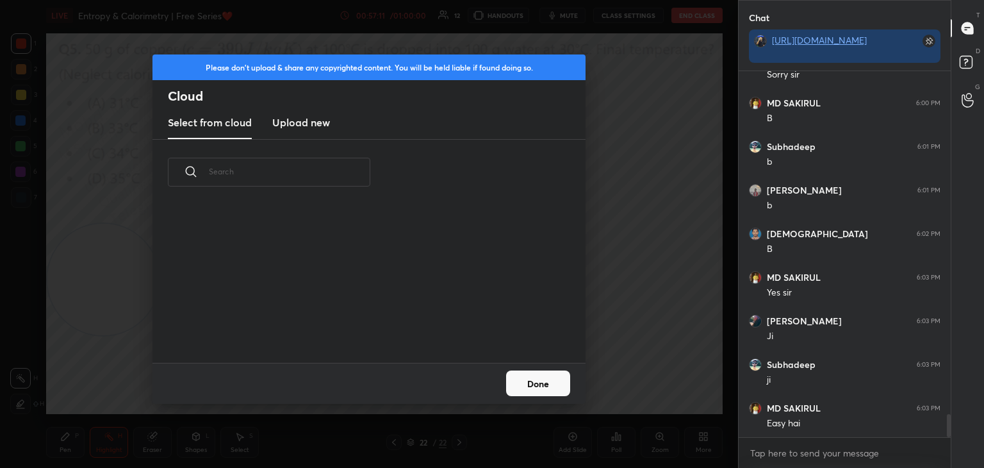
drag, startPoint x: 299, startPoint y: 113, endPoint x: 263, endPoint y: 76, distance: 51.7
click at [298, 117] on new "Upload new" at bounding box center [301, 123] width 58 height 32
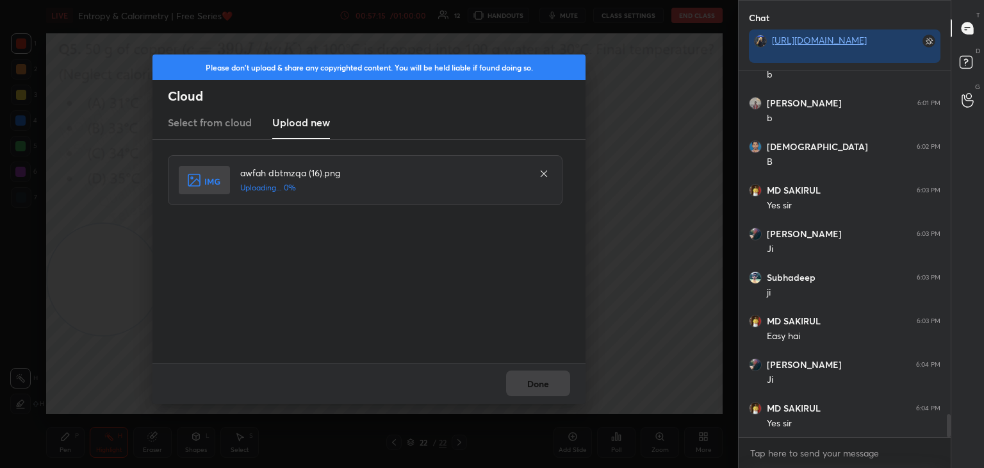
scroll to position [5514, 0]
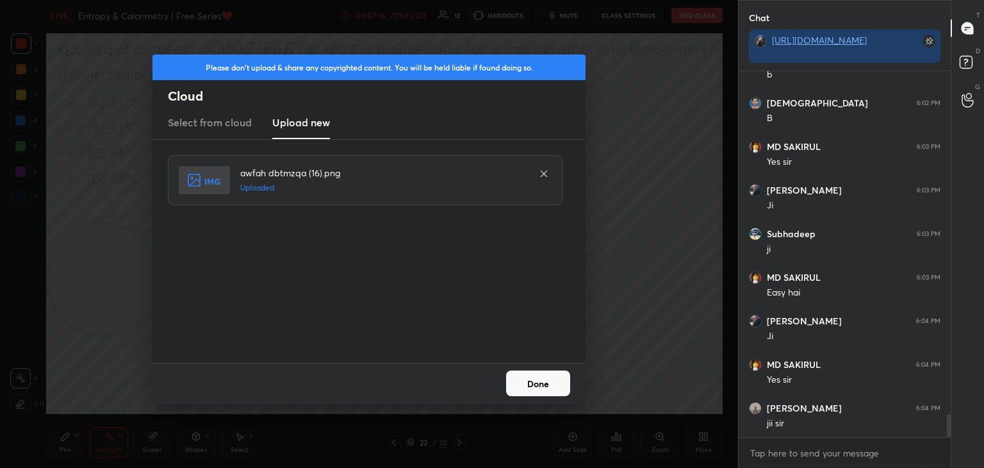
drag, startPoint x: 542, startPoint y: 381, endPoint x: 396, endPoint y: 427, distance: 153.2
click at [537, 382] on button "Done" at bounding box center [538, 383] width 64 height 26
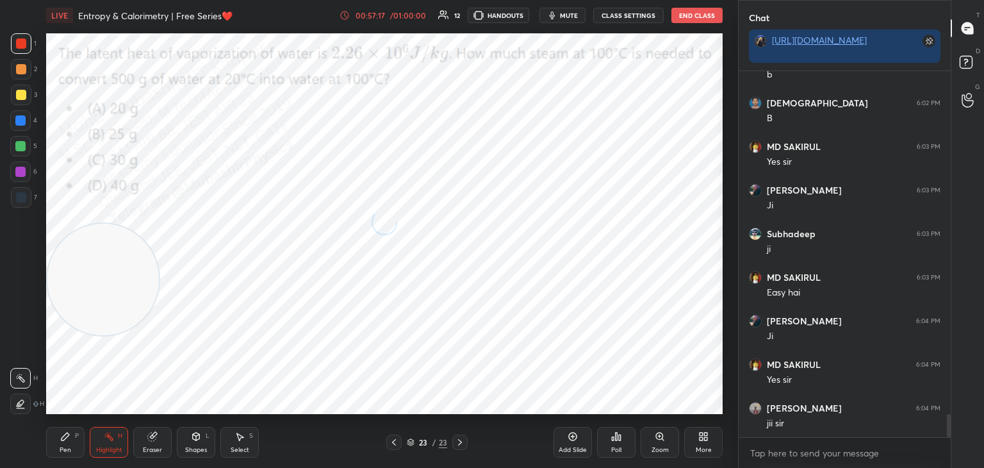
click at [393, 443] on icon at bounding box center [394, 442] width 10 height 10
drag, startPoint x: 410, startPoint y: 442, endPoint x: 423, endPoint y: 437, distance: 13.6
click at [411, 442] on icon at bounding box center [411, 442] width 8 height 8
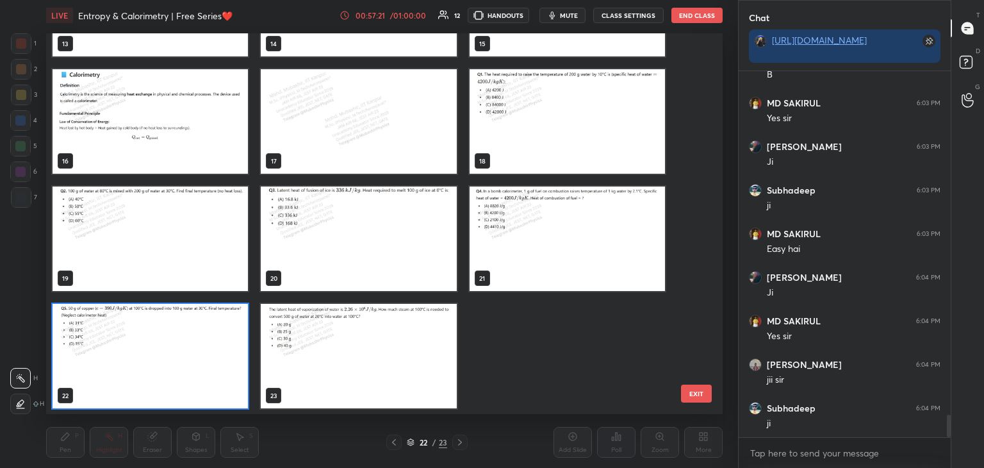
scroll to position [377, 670]
drag, startPoint x: 691, startPoint y: 344, endPoint x: 695, endPoint y: 246, distance: 98.1
click at [693, 224] on div "10 11 12 13 14 15 16 17 18 19 20 21 22 23" at bounding box center [373, 223] width 654 height 381
click at [692, 260] on div "10 11 12 13 14 15 16 17 18 19 20 21 22 23" at bounding box center [373, 223] width 654 height 381
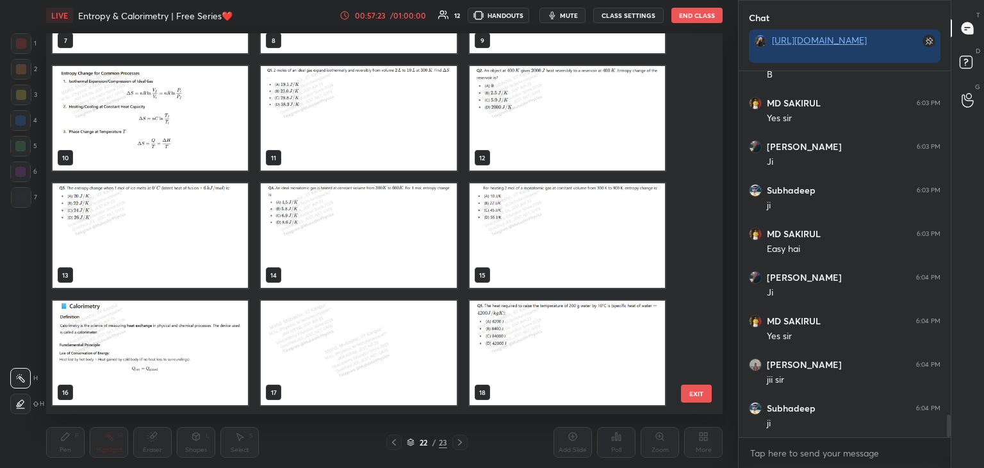
scroll to position [0, 0]
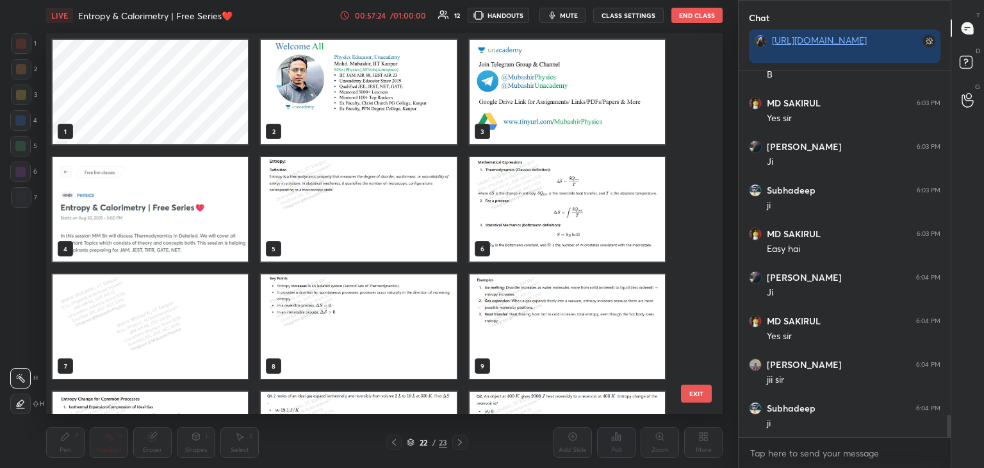
click at [185, 222] on img "grid" at bounding box center [150, 209] width 195 height 104
click at [188, 229] on img "grid" at bounding box center [150, 209] width 195 height 104
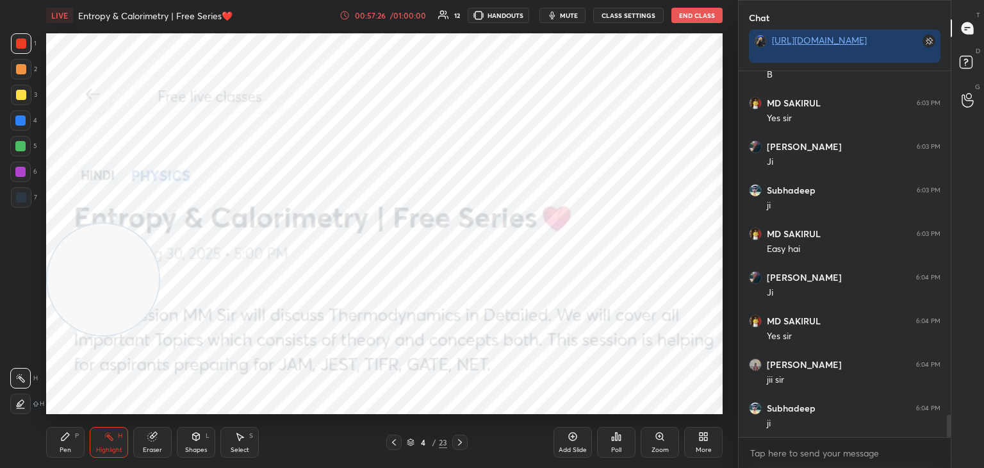
click at [701, 443] on div "More" at bounding box center [703, 442] width 38 height 31
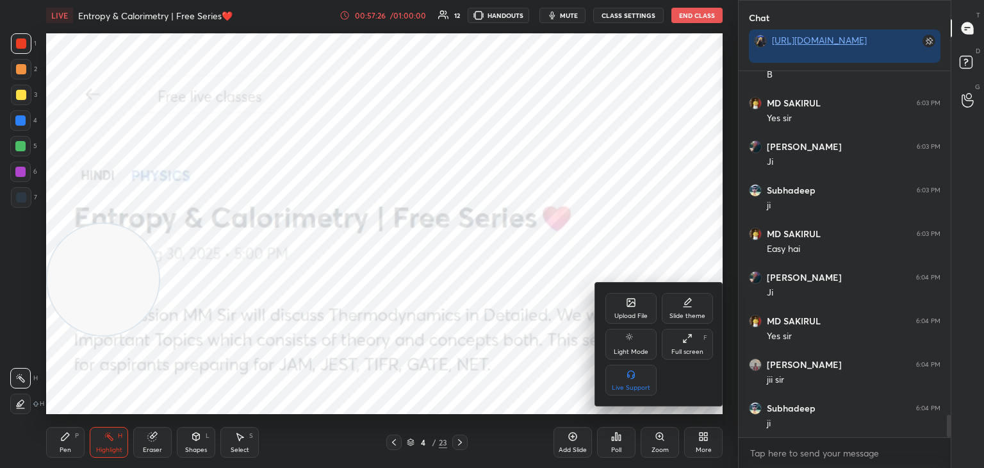
click at [636, 311] on div "Upload File" at bounding box center [631, 308] width 51 height 31
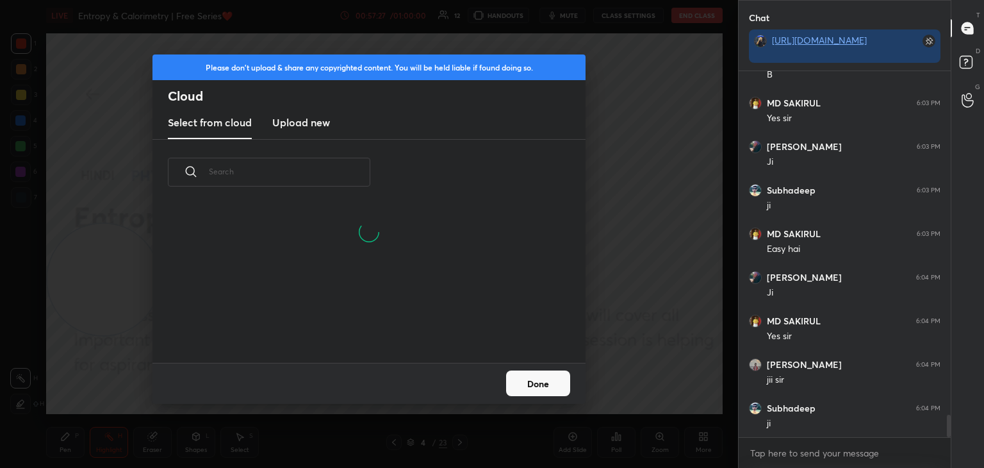
click at [301, 120] on h3 "Upload new" at bounding box center [301, 122] width 58 height 15
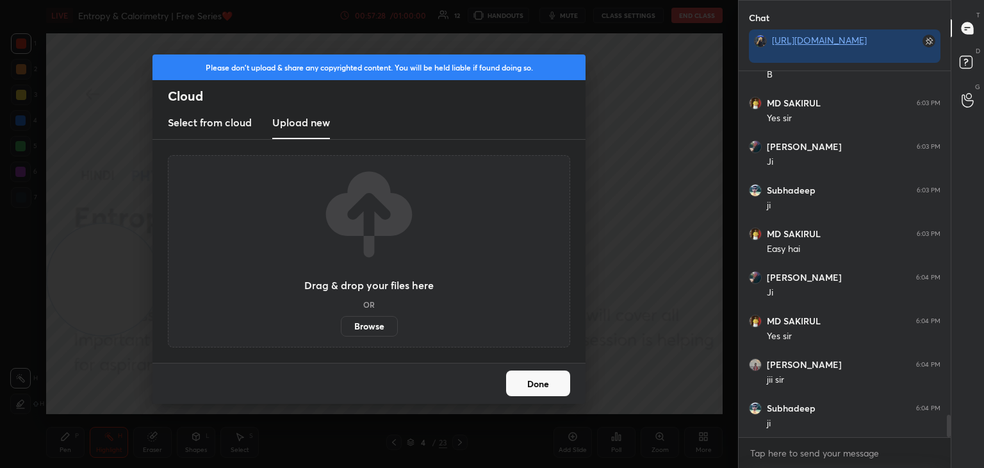
click at [376, 322] on label "Browse" at bounding box center [369, 326] width 57 height 21
click at [341, 322] on input "Browse" at bounding box center [341, 326] width 0 height 21
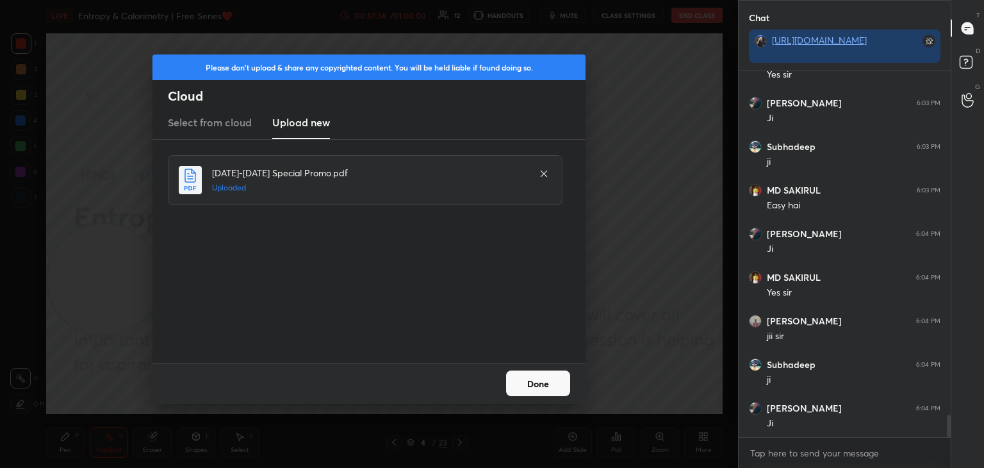
click at [529, 385] on button "Done" at bounding box center [538, 383] width 64 height 26
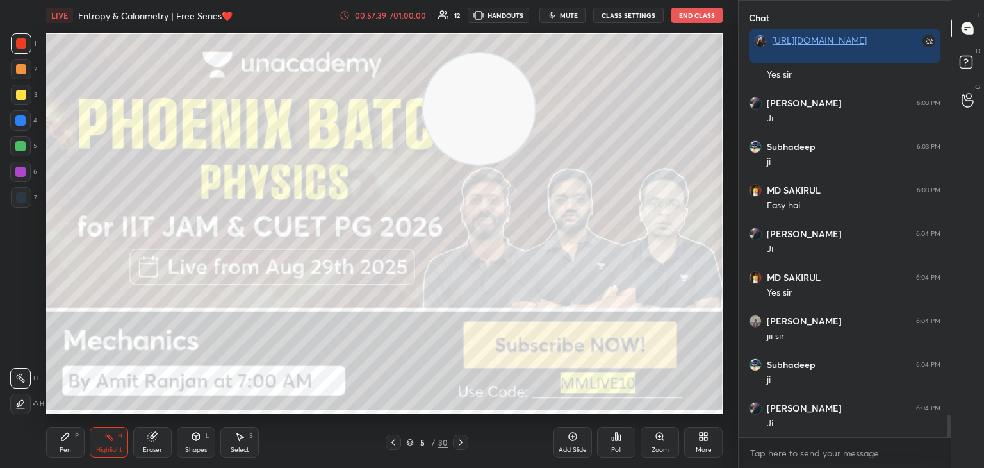
drag, startPoint x: 106, startPoint y: 313, endPoint x: 682, endPoint y: 104, distance: 612.2
click at [535, 106] on video at bounding box center [480, 109] width 112 height 112
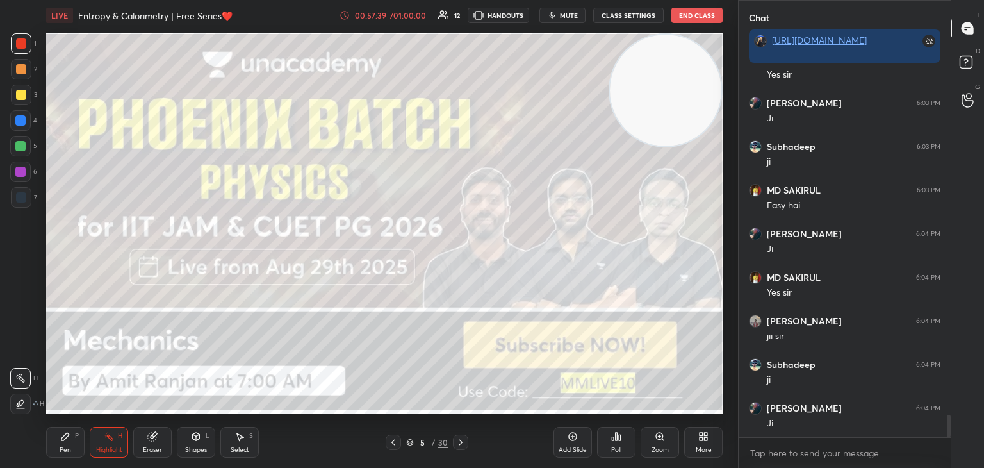
drag, startPoint x: 669, startPoint y: 103, endPoint x: 627, endPoint y: 129, distance: 49.8
click at [674, 94] on video at bounding box center [666, 91] width 112 height 112
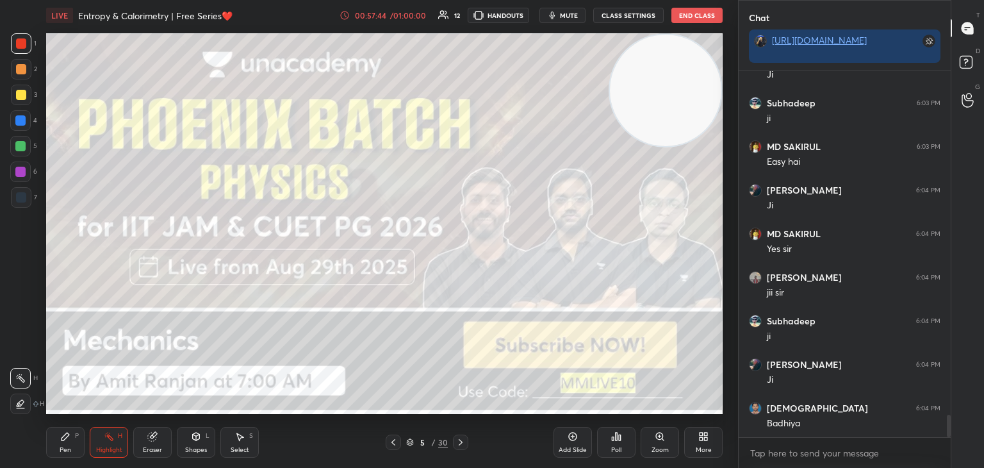
drag, startPoint x: 68, startPoint y: 438, endPoint x: 80, endPoint y: 417, distance: 25.0
click at [68, 440] on icon at bounding box center [65, 436] width 10 height 10
click at [29, 106] on div "1 2 3 4 5 6 7" at bounding box center [23, 122] width 27 height 179
click at [23, 96] on div at bounding box center [21, 95] width 10 height 10
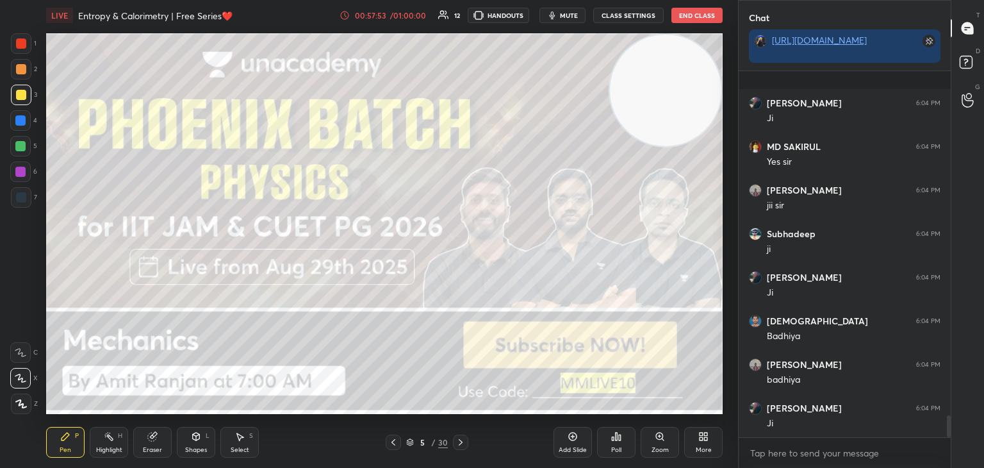
scroll to position [5819, 0]
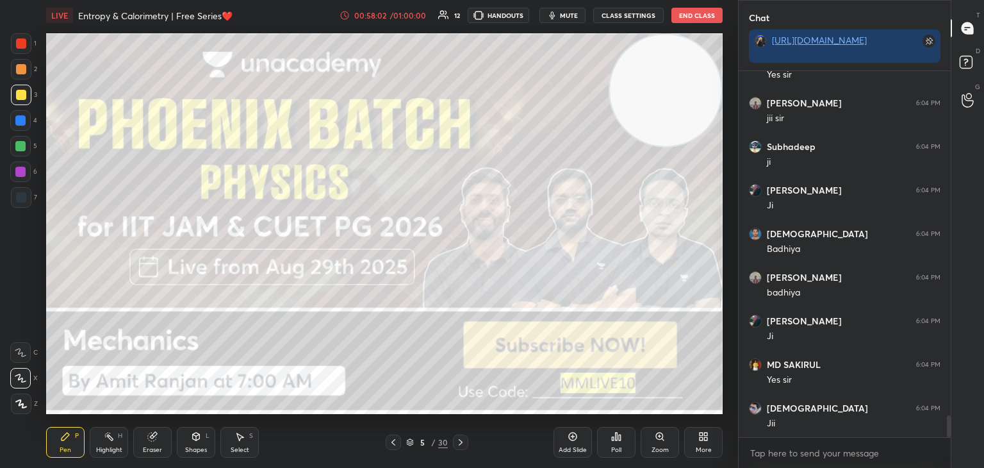
click at [460, 442] on icon at bounding box center [461, 442] width 10 height 10
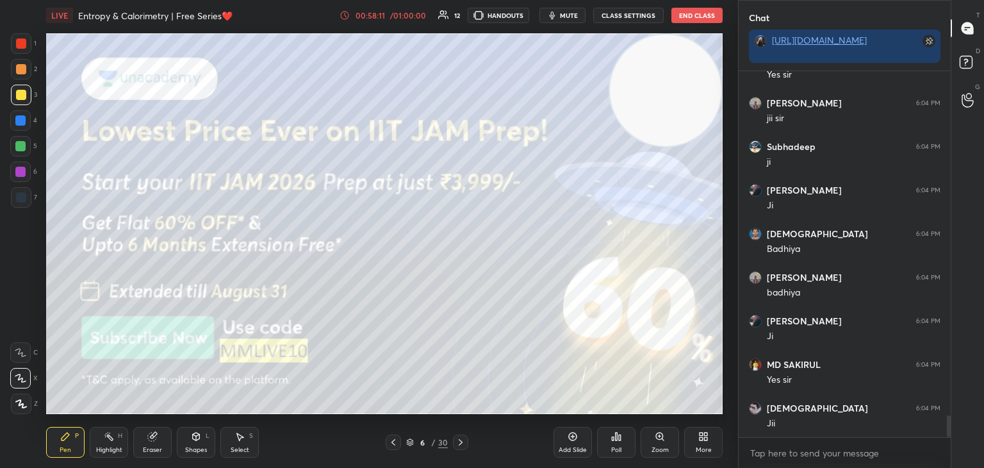
drag, startPoint x: 467, startPoint y: 440, endPoint x: 451, endPoint y: 418, distance: 26.1
click at [465, 440] on div at bounding box center [460, 441] width 15 height 15
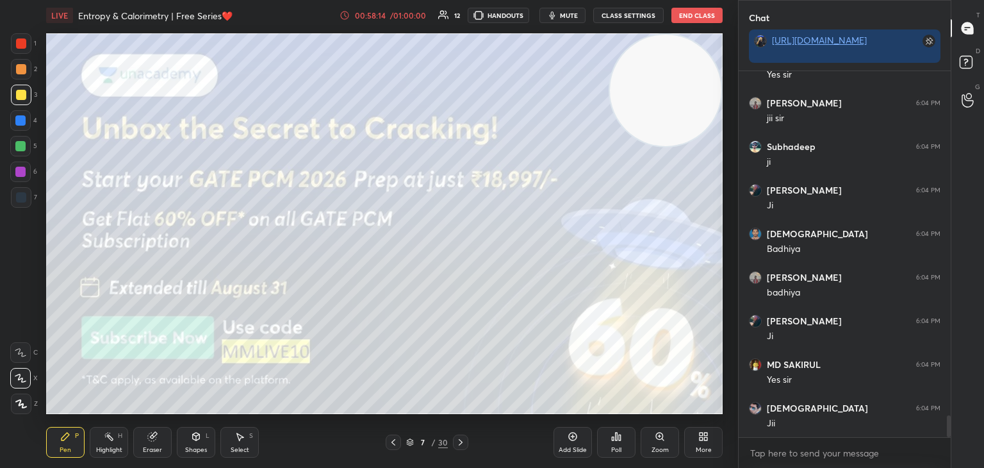
click at [461, 445] on icon at bounding box center [461, 442] width 10 height 10
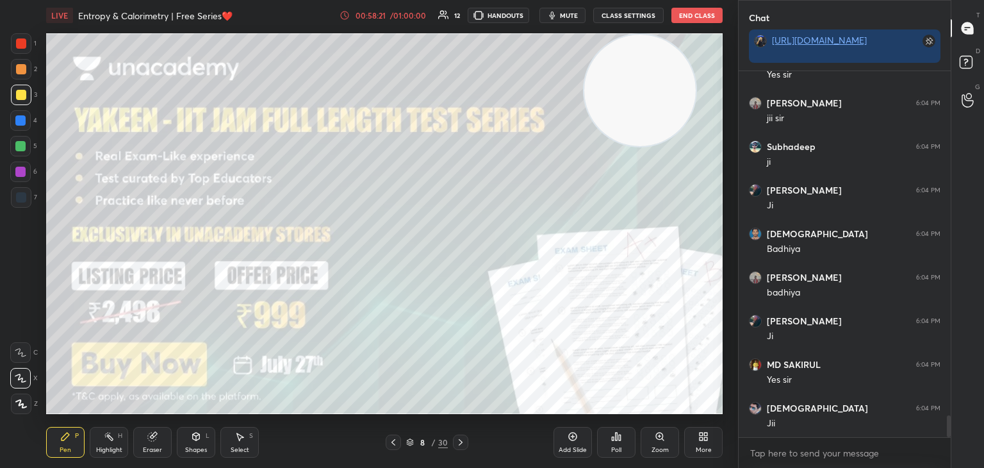
drag, startPoint x: 645, startPoint y: 85, endPoint x: 472, endPoint y: 124, distance: 177.4
click at [584, 127] on video at bounding box center [640, 91] width 112 height 112
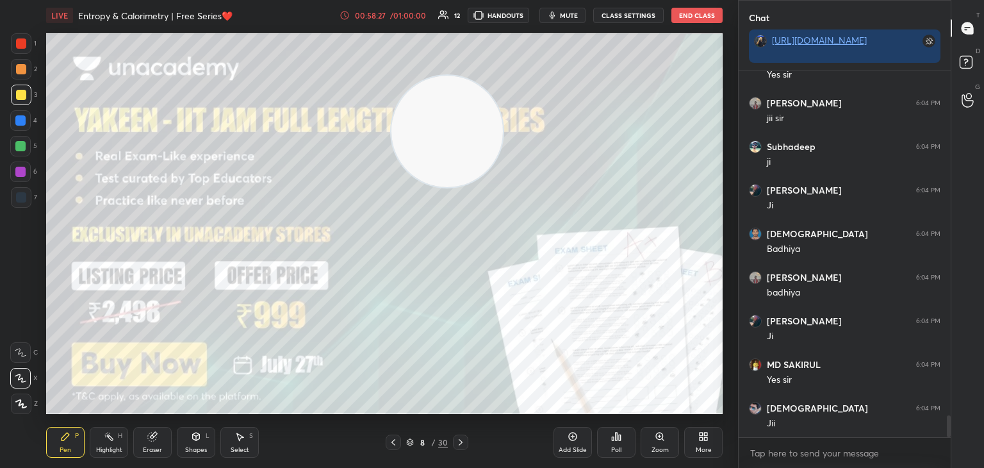
click at [105, 444] on div "Highlight H" at bounding box center [109, 442] width 38 height 31
click at [393, 438] on icon at bounding box center [393, 442] width 10 height 10
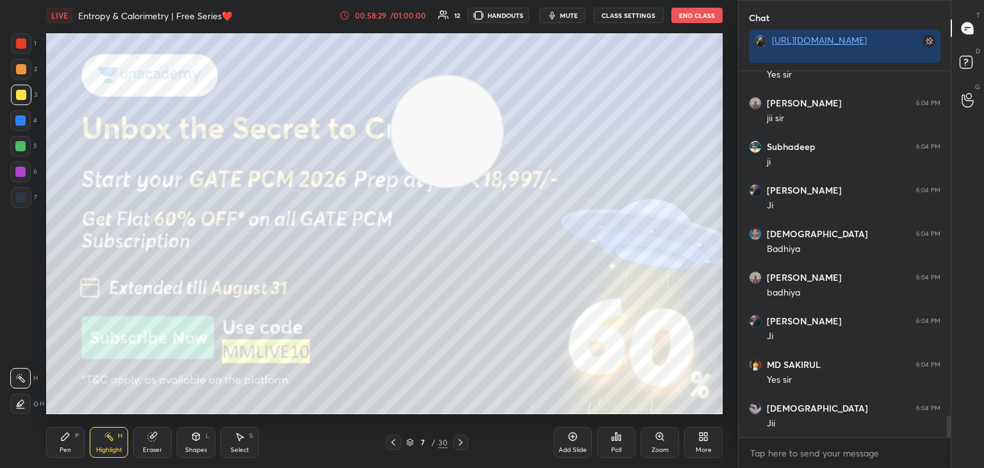
click at [392, 440] on icon at bounding box center [393, 442] width 10 height 10
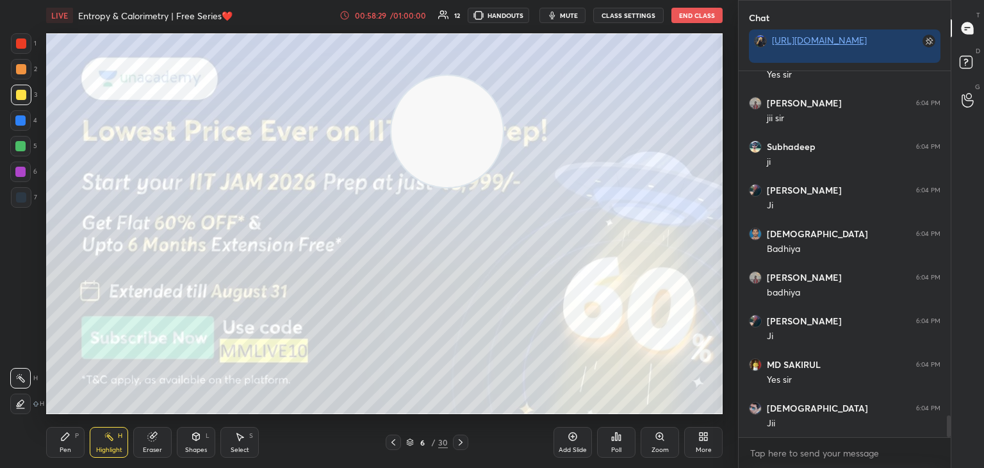
scroll to position [5863, 0]
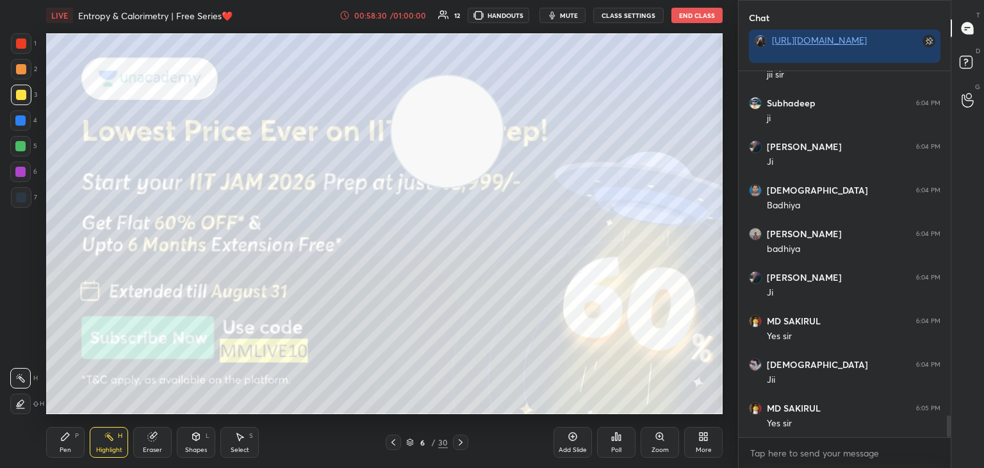
click at [467, 442] on div at bounding box center [460, 441] width 15 height 15
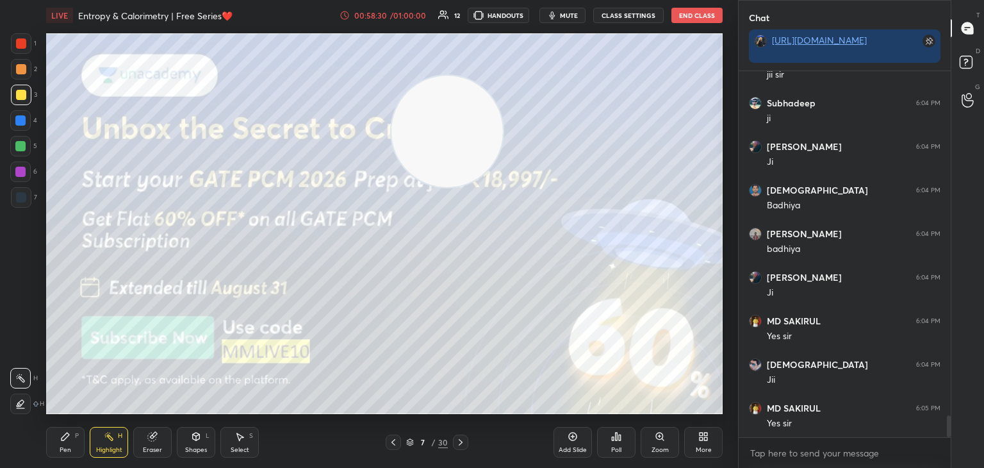
click at [464, 440] on div at bounding box center [460, 441] width 15 height 15
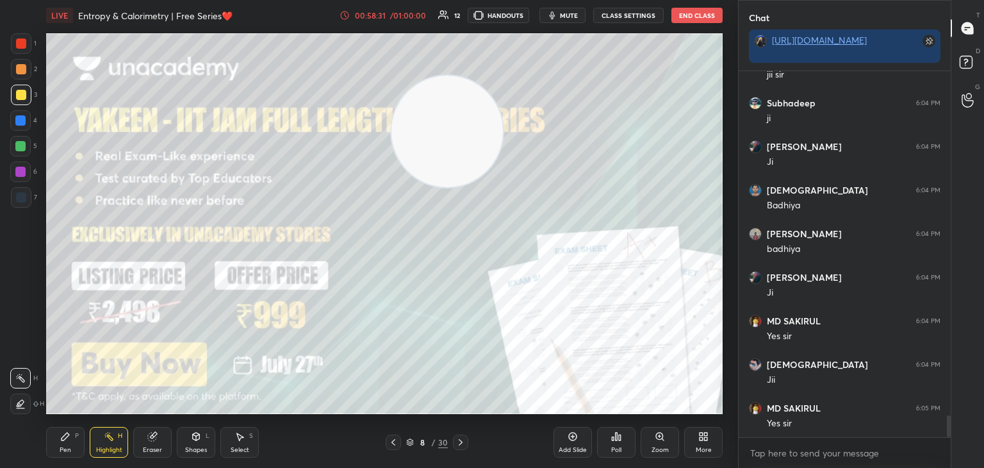
click at [467, 437] on div at bounding box center [460, 441] width 15 height 15
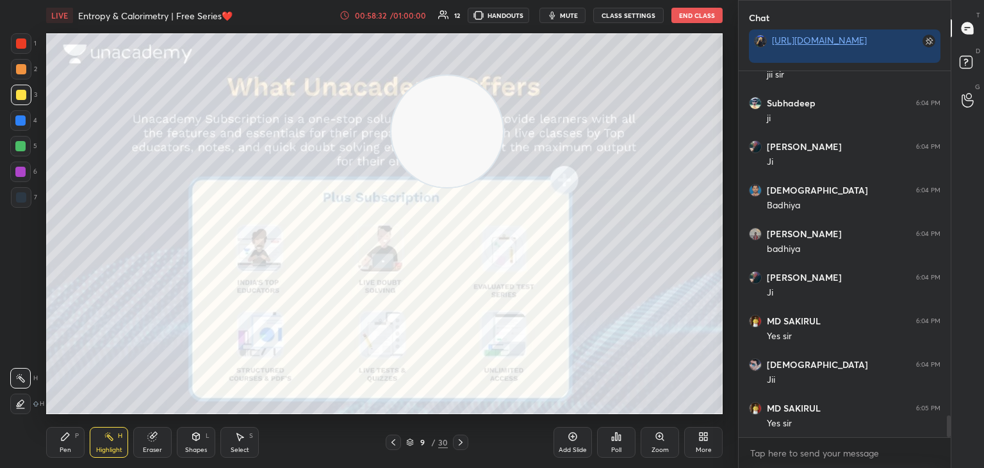
drag, startPoint x: 55, startPoint y: 447, endPoint x: 75, endPoint y: 424, distance: 30.4
click at [54, 447] on div "Pen P" at bounding box center [65, 442] width 38 height 31
drag, startPoint x: 400, startPoint y: 110, endPoint x: 0, endPoint y: 124, distance: 400.1
click at [0, 129] on div "1 2 3 4 5 6 7 C X Z C X Z E E Erase all H H LIVE Entropy & Calorimetry | Free S…" at bounding box center [364, 234] width 728 height 468
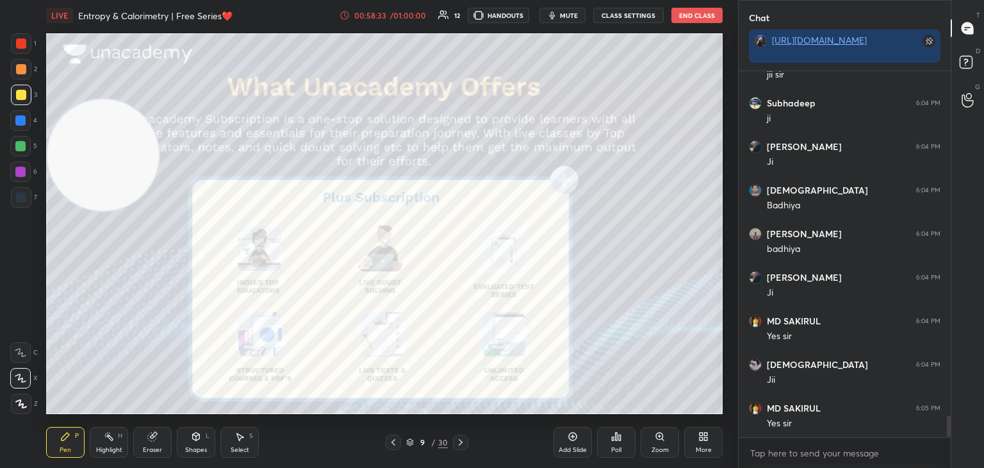
drag, startPoint x: 21, startPoint y: 42, endPoint x: 33, endPoint y: 50, distance: 14.4
click at [17, 49] on div at bounding box center [21, 43] width 21 height 21
click at [462, 440] on icon at bounding box center [461, 442] width 10 height 10
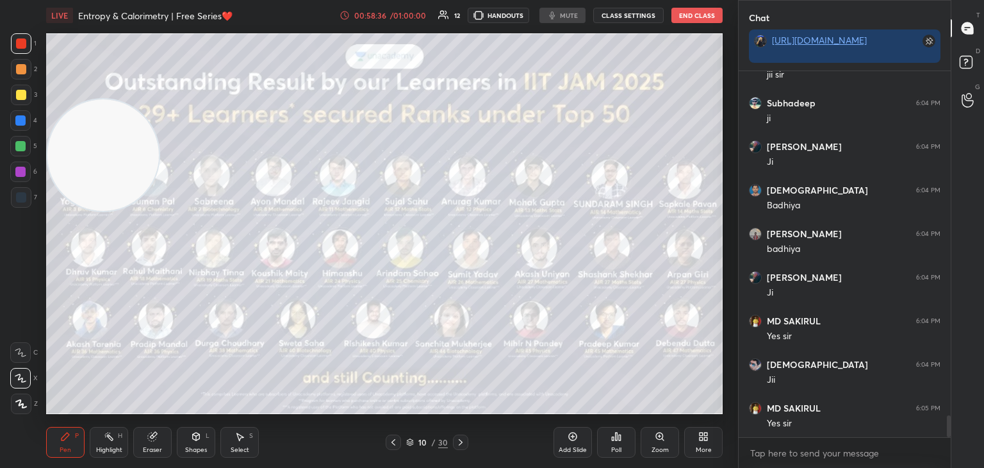
click at [16, 96] on div at bounding box center [21, 95] width 10 height 10
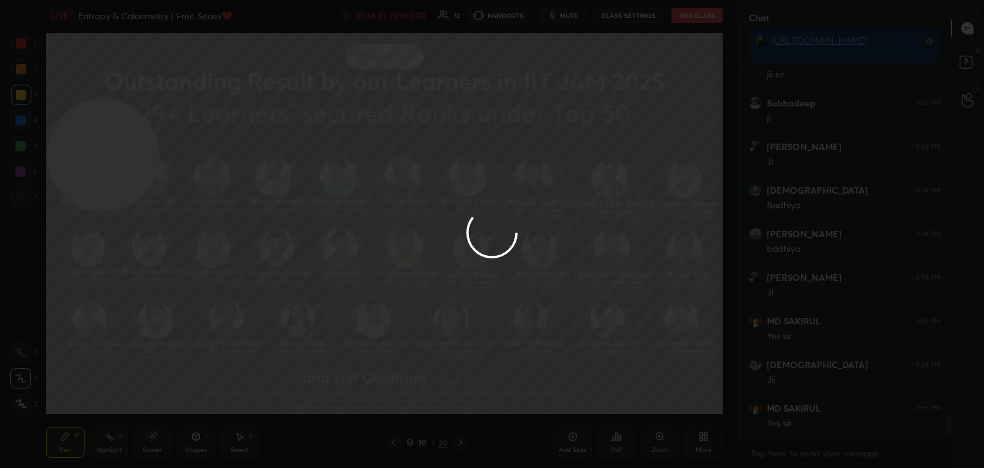
drag, startPoint x: 353, startPoint y: 370, endPoint x: 436, endPoint y: 349, distance: 86.0
click at [436, 349] on div at bounding box center [492, 234] width 984 height 468
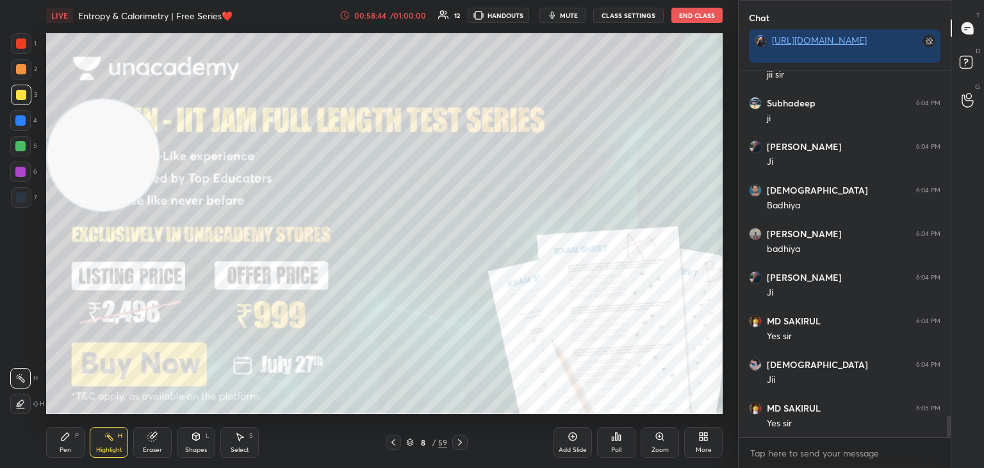
click at [459, 442] on icon at bounding box center [460, 442] width 10 height 10
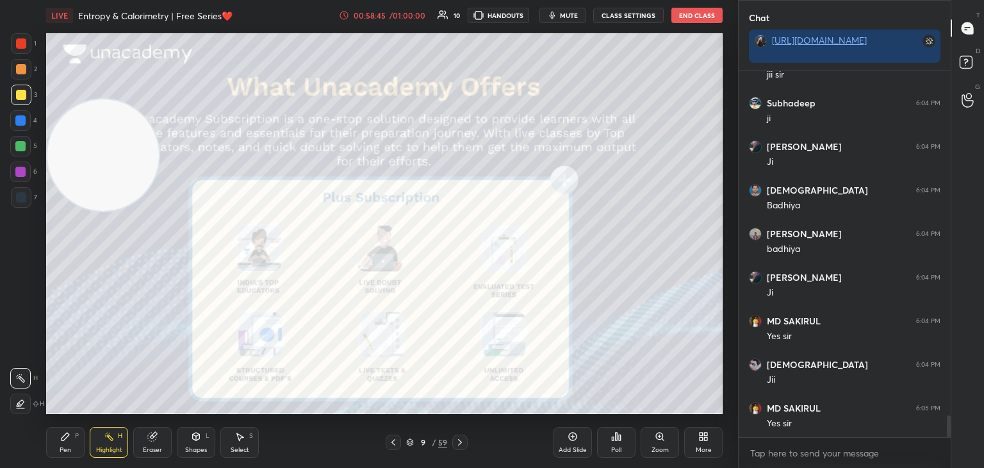
drag, startPoint x: 21, startPoint y: 42, endPoint x: 26, endPoint y: 49, distance: 8.2
click at [26, 49] on div at bounding box center [21, 43] width 21 height 21
click at [57, 447] on div "Pen P" at bounding box center [65, 442] width 38 height 31
click at [465, 444] on div at bounding box center [459, 441] width 15 height 15
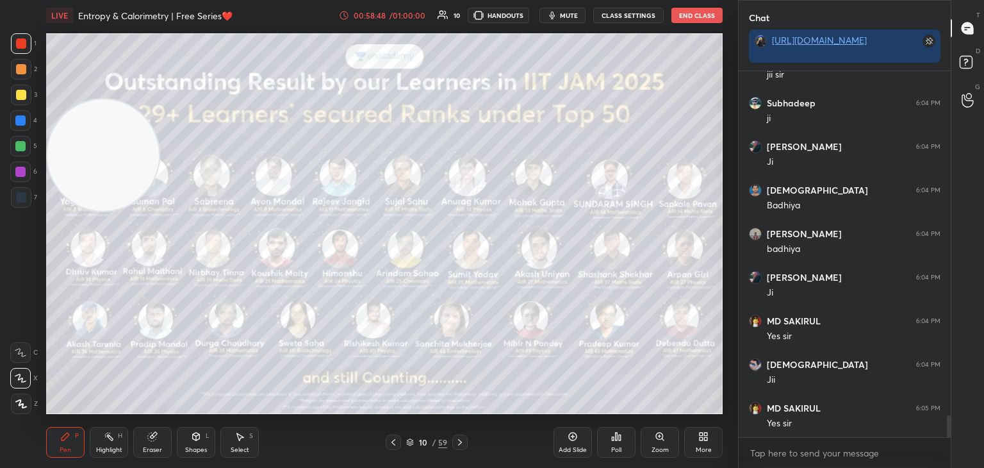
drag, startPoint x: 6, startPoint y: 94, endPoint x: 116, endPoint y: 112, distance: 111.0
click at [16, 96] on div "1 2 3 4 5 6 7 C X Z C X Z E E Erase all H H" at bounding box center [20, 223] width 41 height 381
click at [463, 443] on icon at bounding box center [460, 442] width 10 height 10
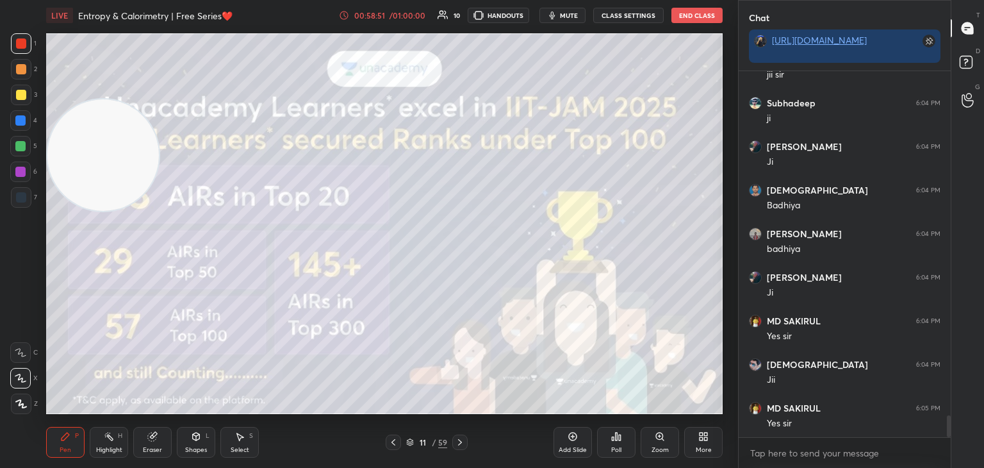
drag, startPoint x: 19, startPoint y: 91, endPoint x: 77, endPoint y: 106, distance: 60.3
click at [19, 94] on div at bounding box center [21, 95] width 10 height 10
click at [459, 447] on div at bounding box center [459, 441] width 15 height 15
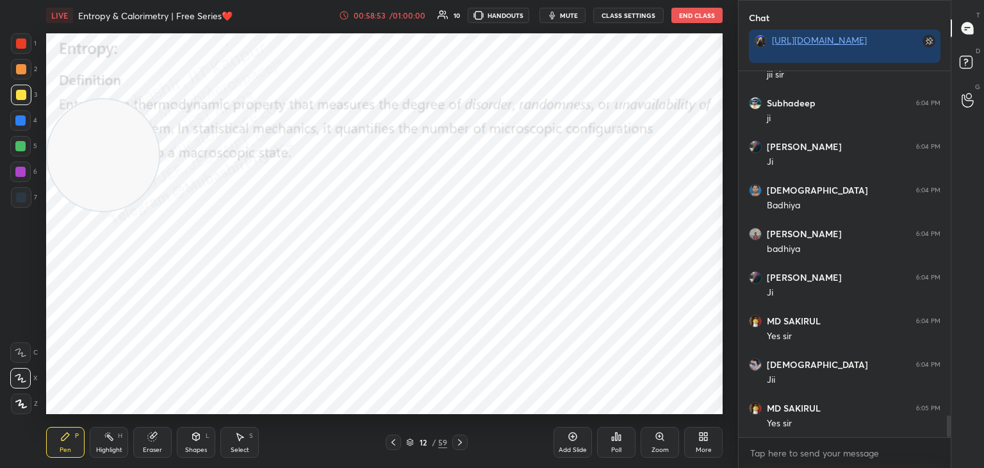
click at [406, 442] on icon at bounding box center [410, 442] width 8 height 8
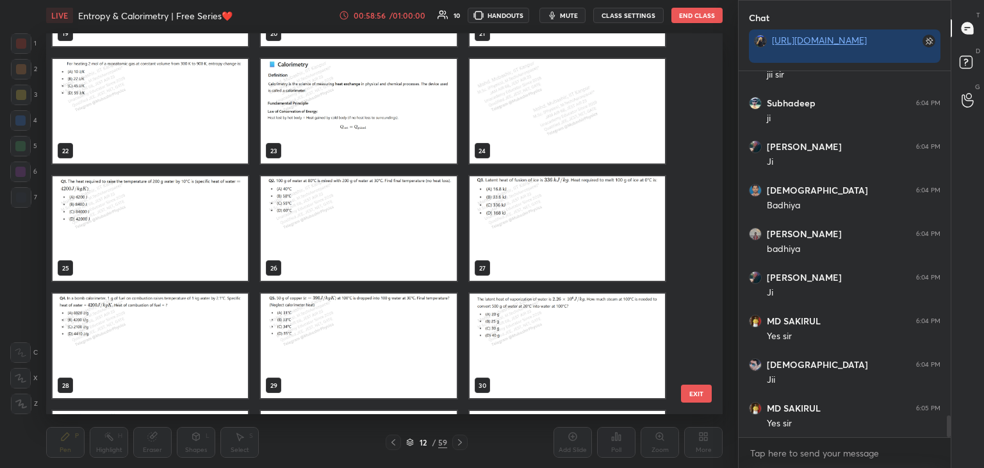
scroll to position [941, 0]
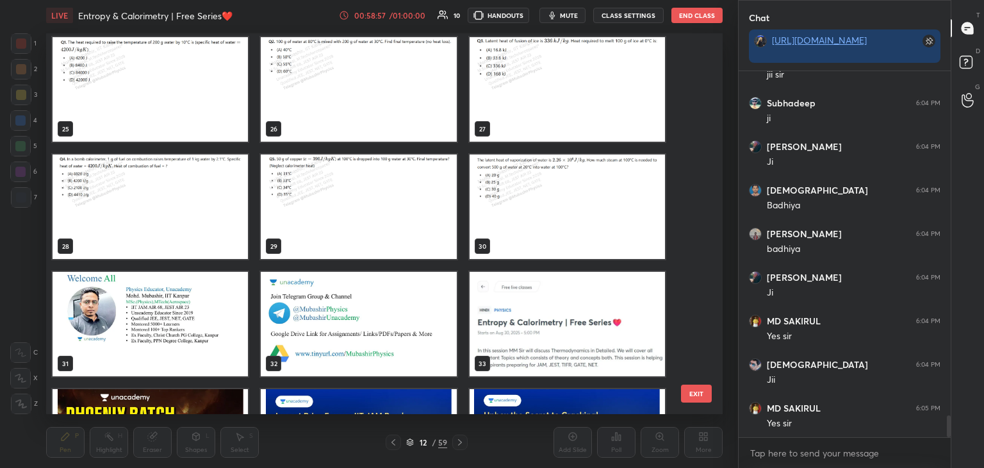
click at [543, 201] on img "grid" at bounding box center [567, 206] width 195 height 104
click at [554, 204] on img "grid" at bounding box center [567, 206] width 195 height 104
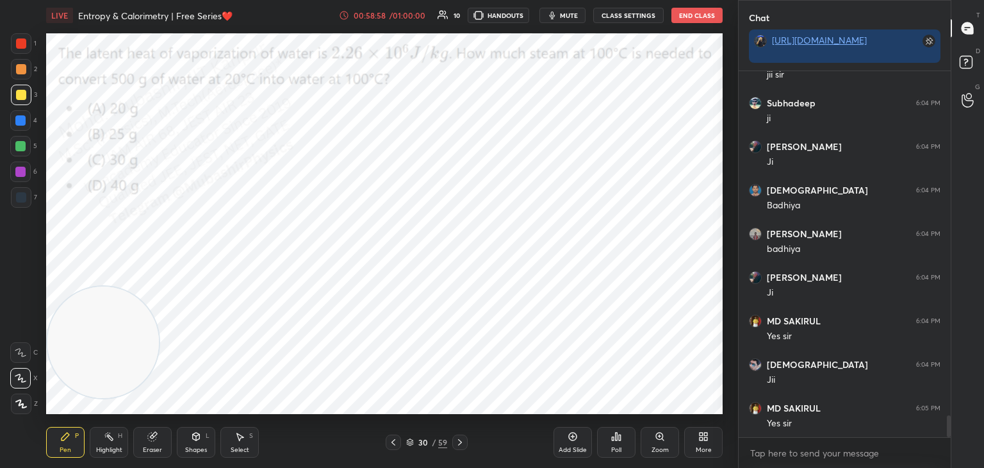
drag, startPoint x: 103, startPoint y: 142, endPoint x: 82, endPoint y: 414, distance: 272.5
click at [85, 398] on video at bounding box center [103, 342] width 112 height 112
drag, startPoint x: 21, startPoint y: 45, endPoint x: 41, endPoint y: 46, distance: 20.5
click at [21, 45] on div at bounding box center [21, 43] width 10 height 10
click at [108, 440] on icon at bounding box center [109, 436] width 10 height 10
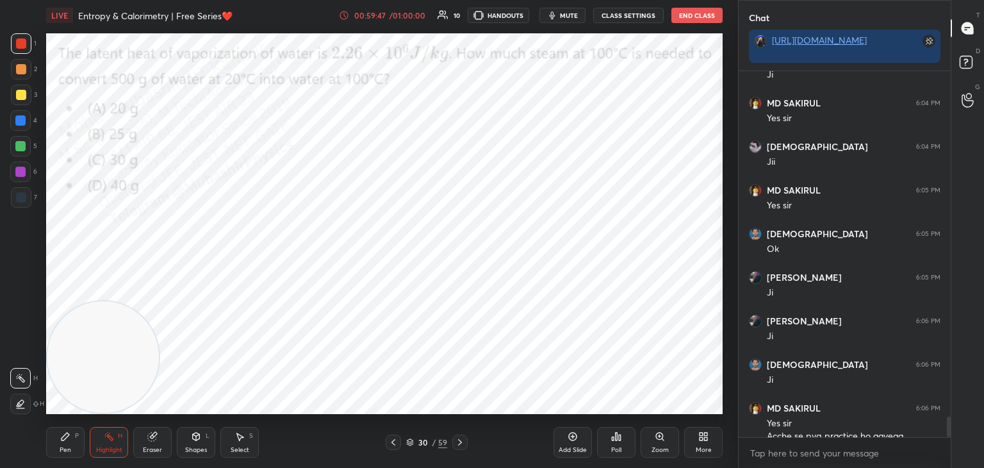
scroll to position [6093, 0]
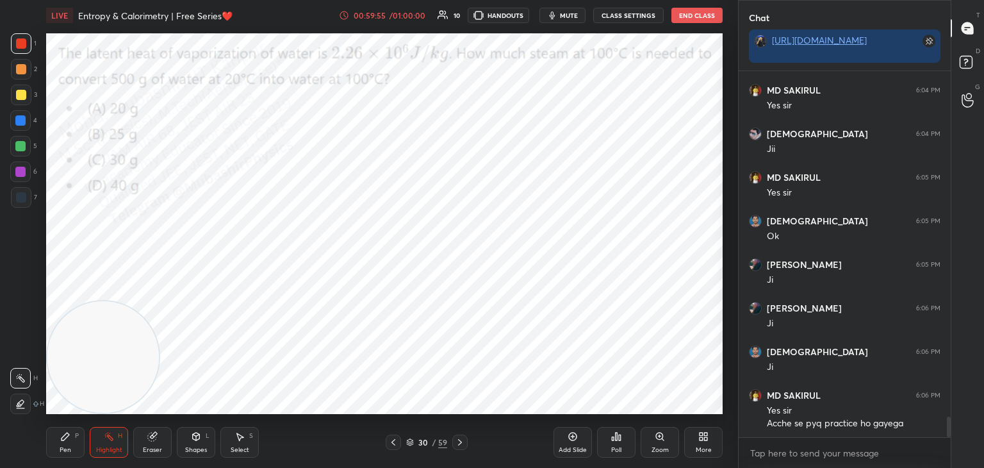
click at [705, 438] on div "More" at bounding box center [703, 442] width 38 height 31
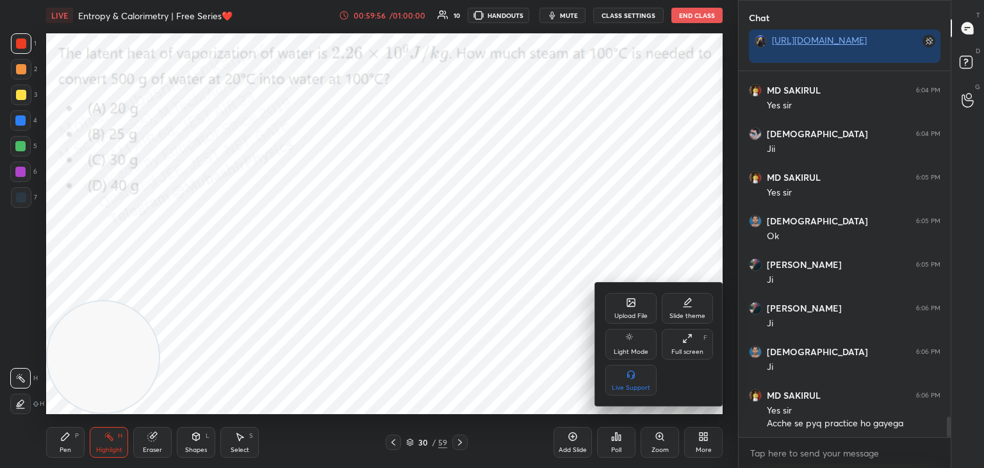
click at [624, 311] on div "Upload File" at bounding box center [631, 308] width 51 height 31
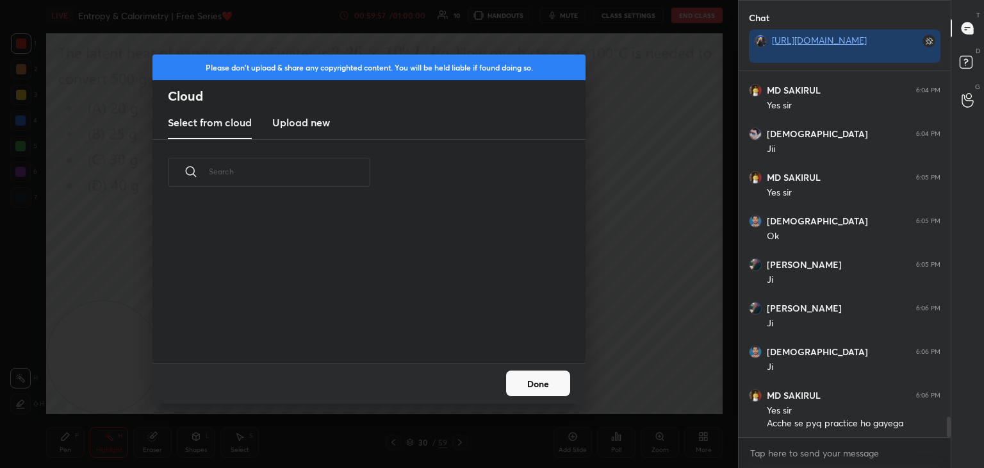
click at [306, 122] on h3 "Upload new" at bounding box center [301, 122] width 58 height 15
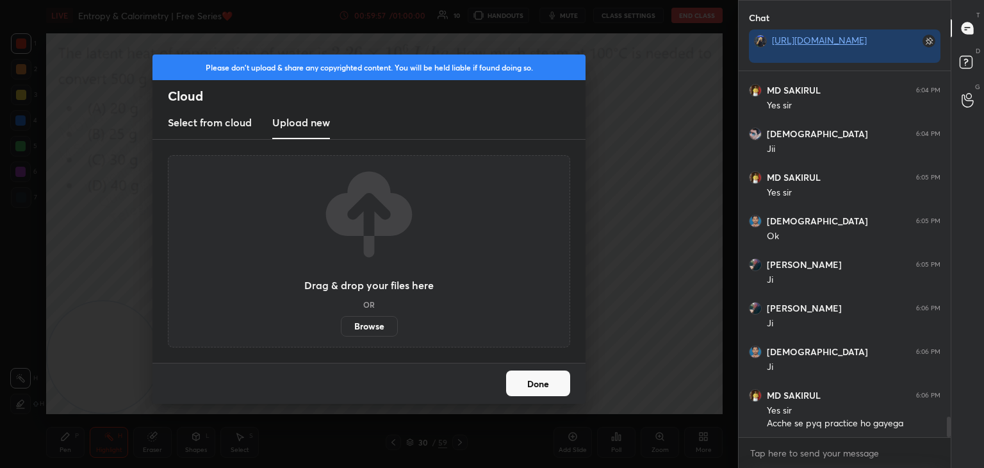
click at [377, 327] on label "Browse" at bounding box center [369, 326] width 57 height 21
click at [341, 327] on input "Browse" at bounding box center [341, 326] width 0 height 21
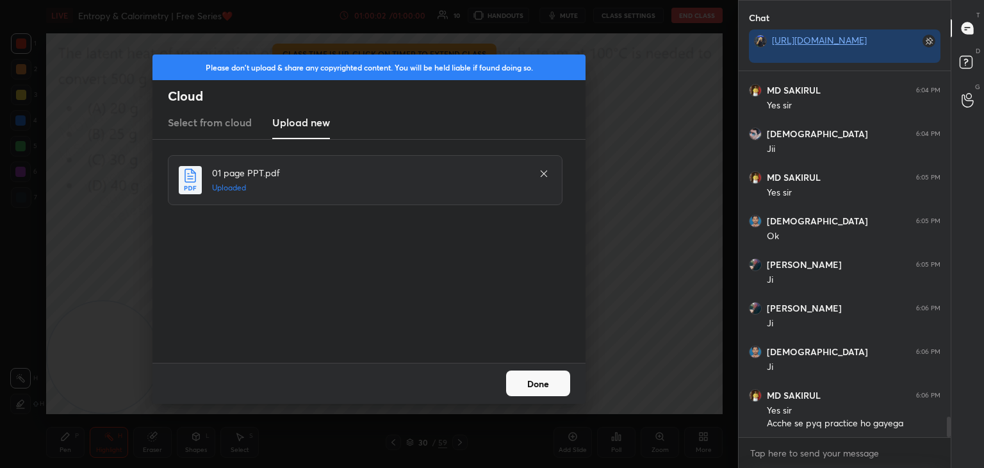
click at [543, 385] on button "Done" at bounding box center [538, 383] width 64 height 26
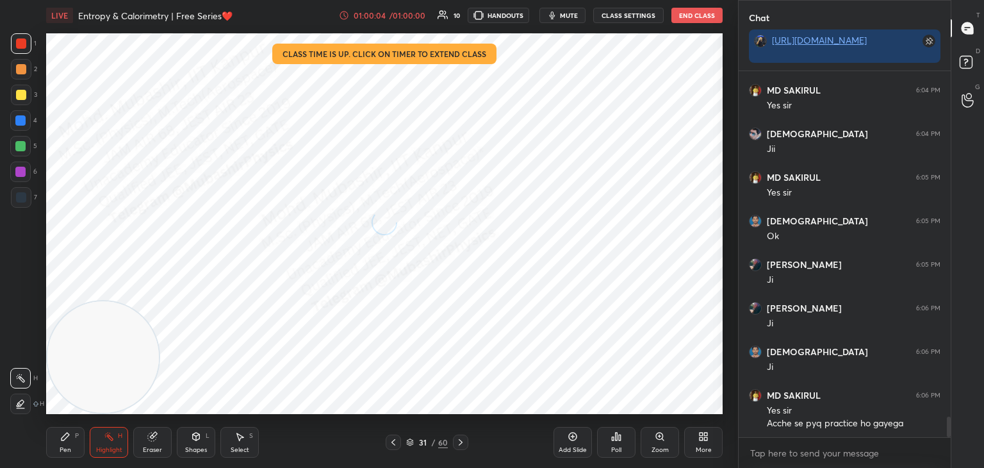
click at [65, 449] on div "Pen" at bounding box center [66, 450] width 12 height 6
drag, startPoint x: 78, startPoint y: 372, endPoint x: 42, endPoint y: 393, distance: 42.2
click at [37, 396] on div "1 2 3 4 5 6 7 C X Z C X Z E E Erase all H H LIVE Entropy & Calorimetry | Free S…" at bounding box center [364, 234] width 728 height 468
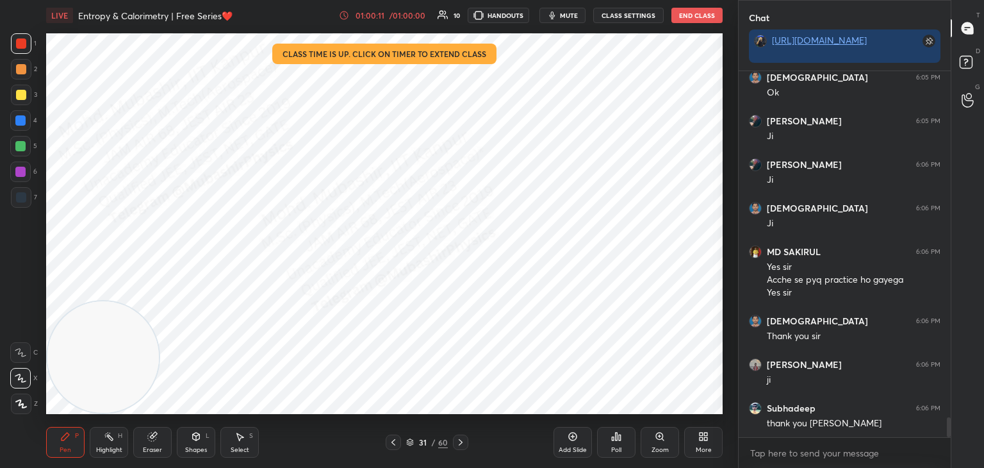
scroll to position [6280, 0]
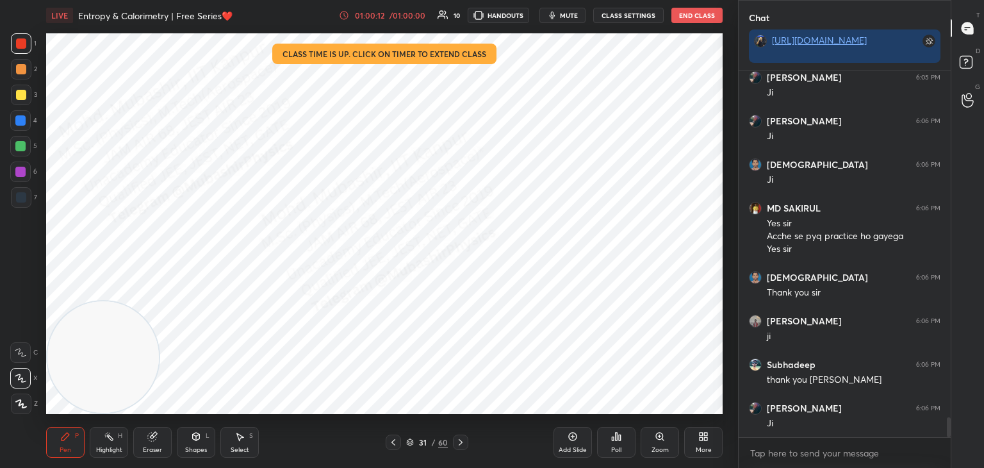
drag, startPoint x: 28, startPoint y: 124, endPoint x: 39, endPoint y: 131, distance: 13.0
click at [27, 123] on div at bounding box center [20, 120] width 21 height 21
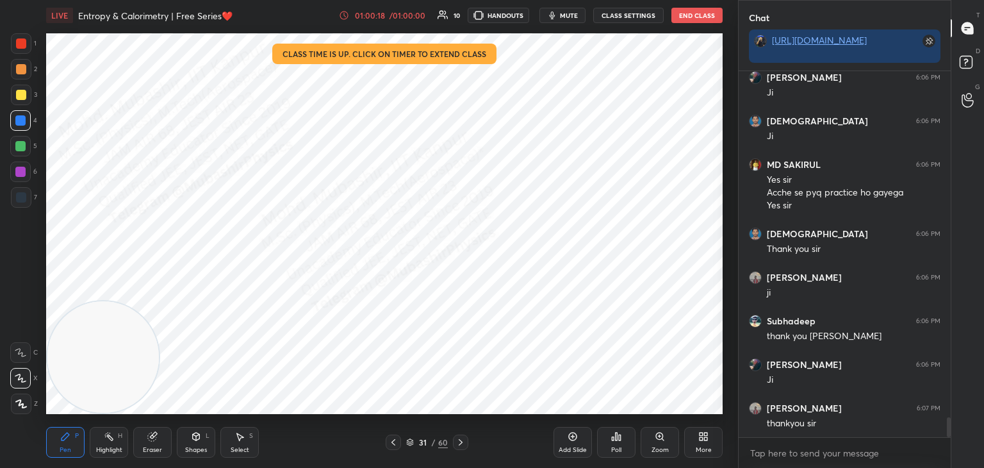
drag, startPoint x: 108, startPoint y: 443, endPoint x: 142, endPoint y: 431, distance: 35.5
click at [108, 446] on div "Highlight H" at bounding box center [109, 442] width 38 height 31
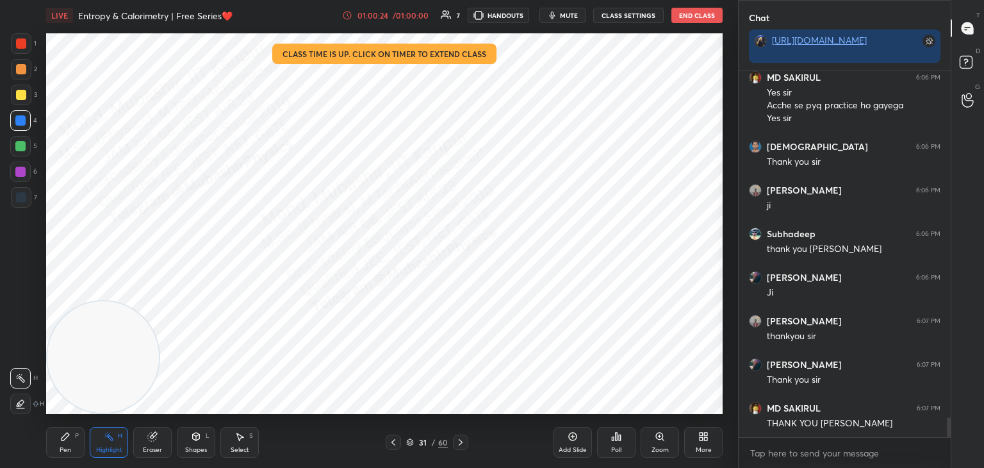
scroll to position [336, 208]
click at [687, 18] on button "End Class" at bounding box center [697, 15] width 51 height 15
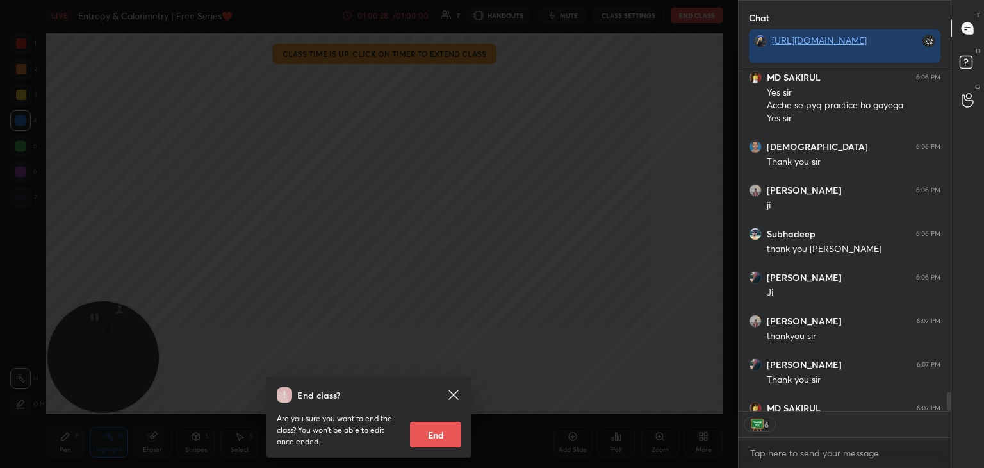
click at [445, 433] on button "End" at bounding box center [435, 435] width 51 height 26
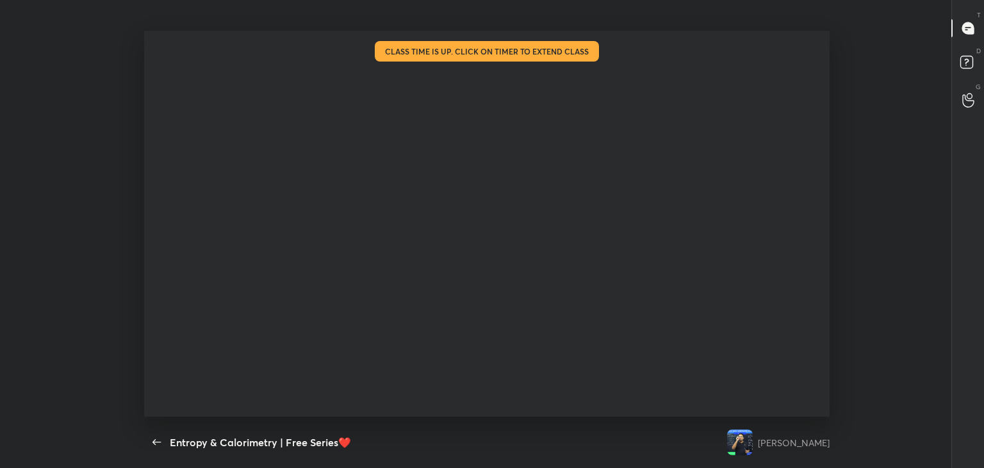
type textarea "x"
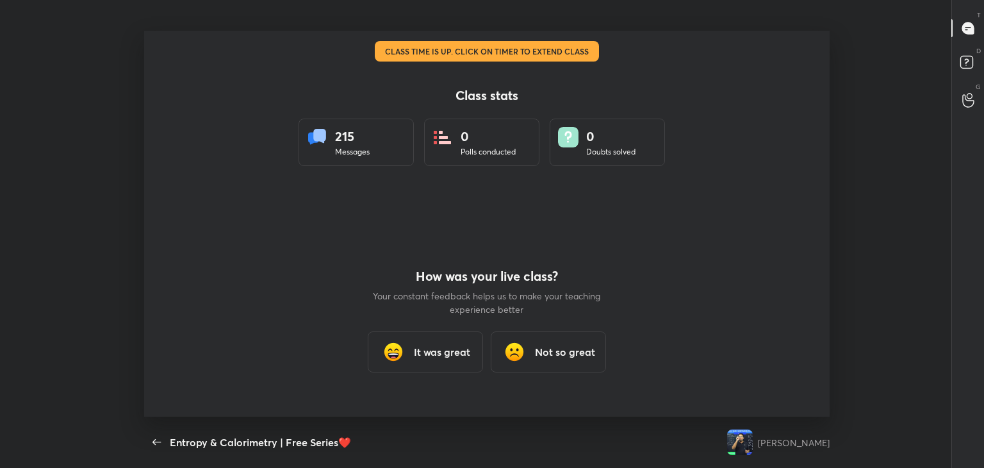
scroll to position [0, 0]
